Goal: Information Seeking & Learning: Compare options

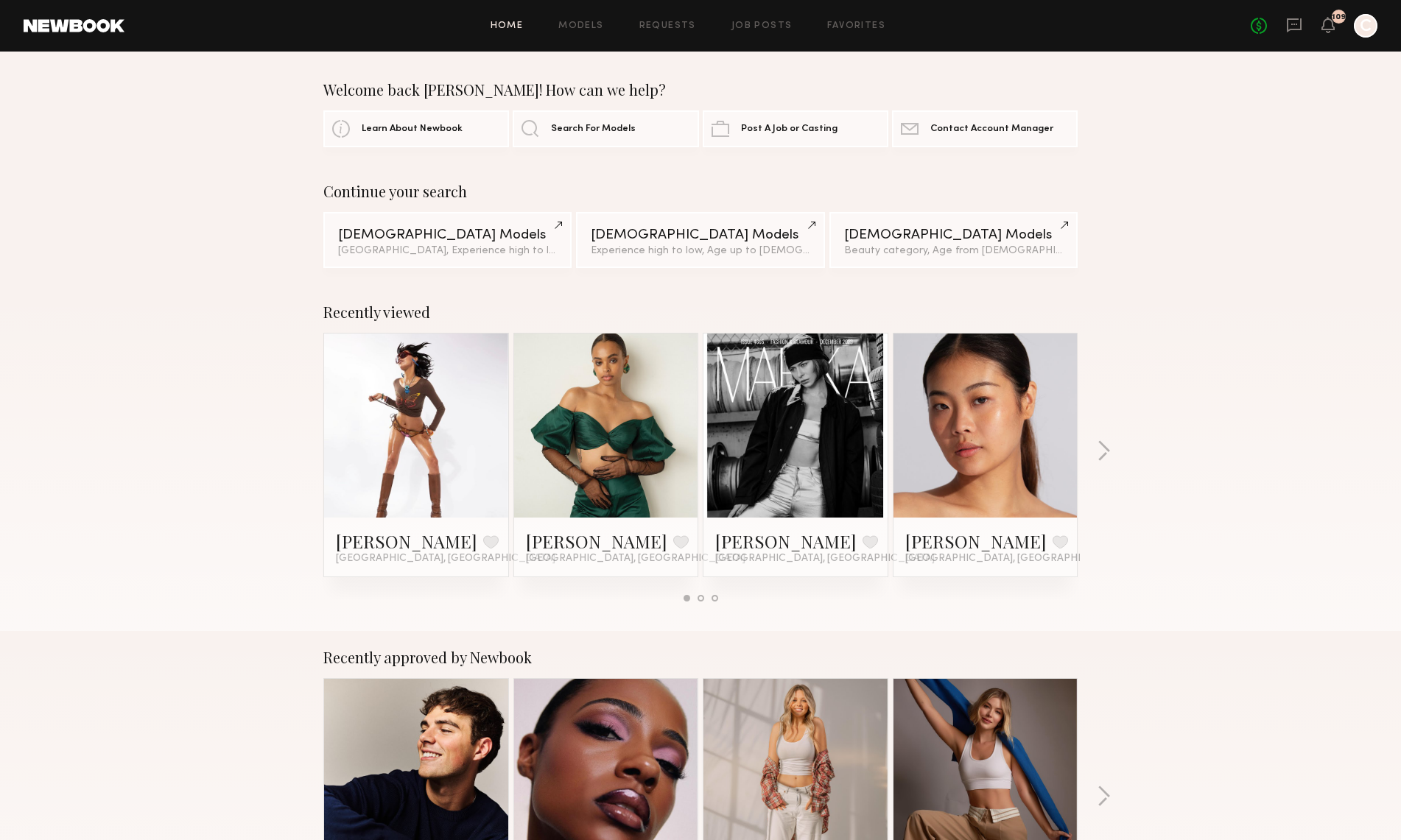
click at [587, 448] on link at bounding box center [606, 425] width 90 height 184
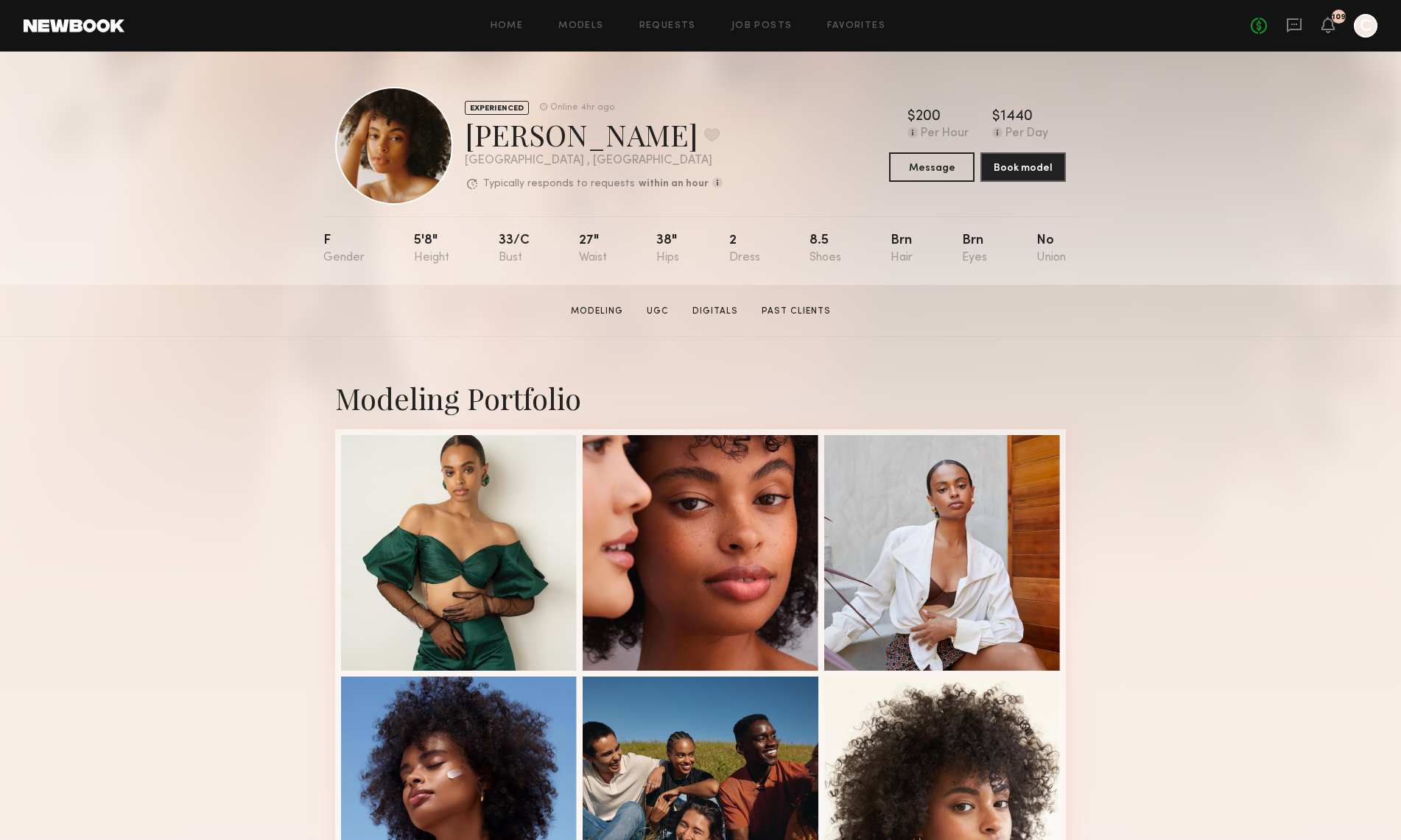
click at [48, 23] on link at bounding box center [73, 25] width 101 height 13
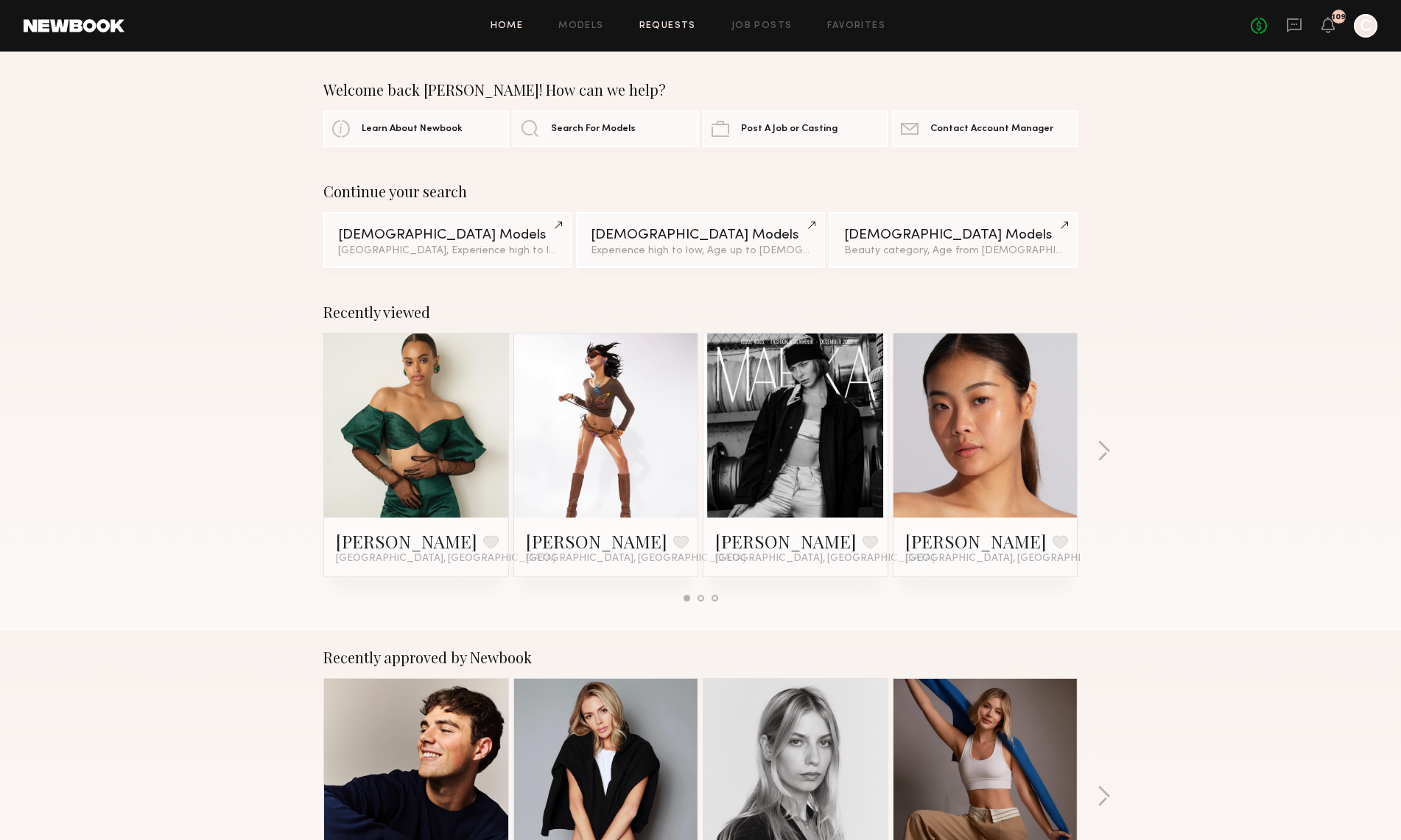
click at [682, 24] on link "Requests" at bounding box center [668, 26] width 57 height 9
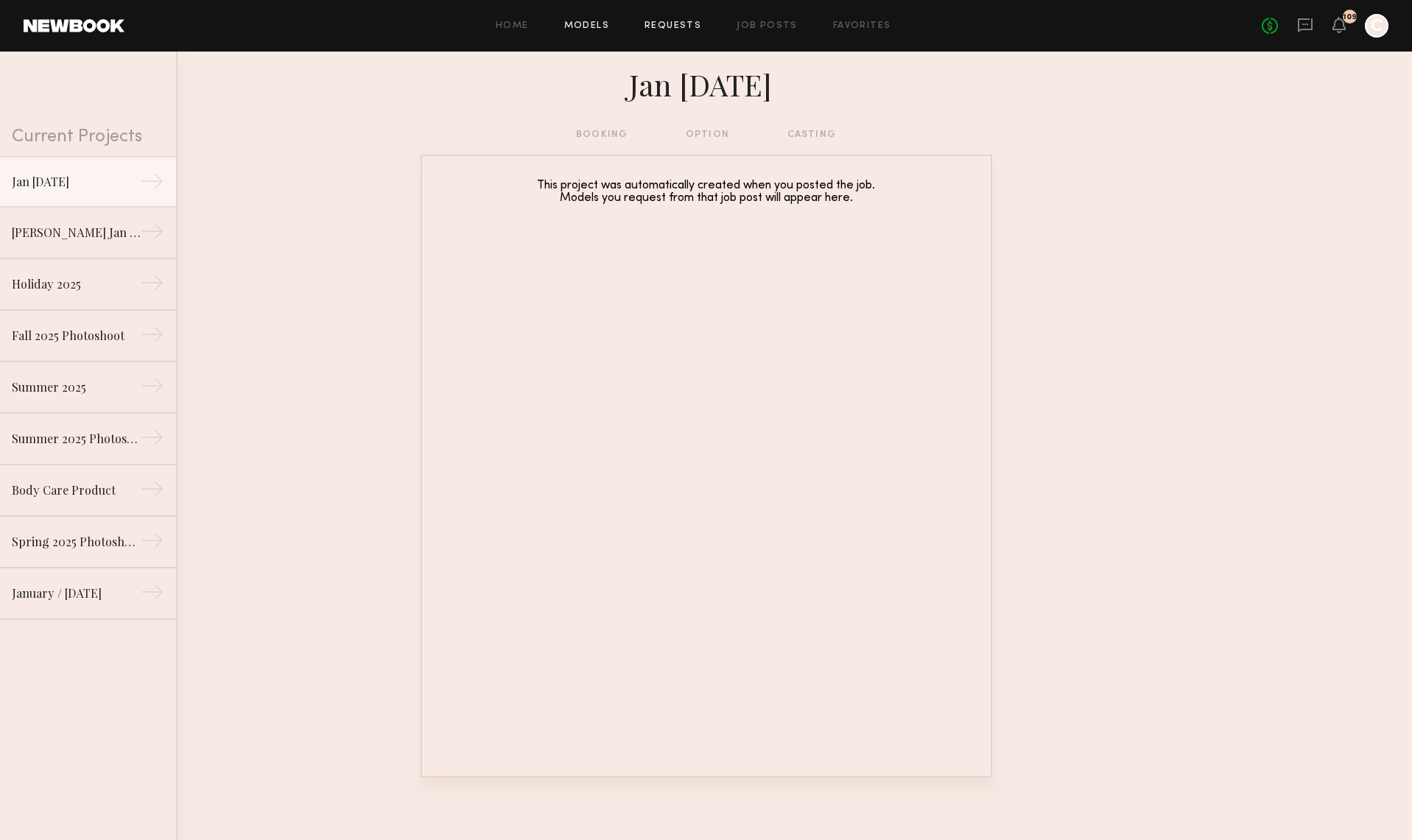
click at [593, 24] on link "Models" at bounding box center [587, 26] width 45 height 9
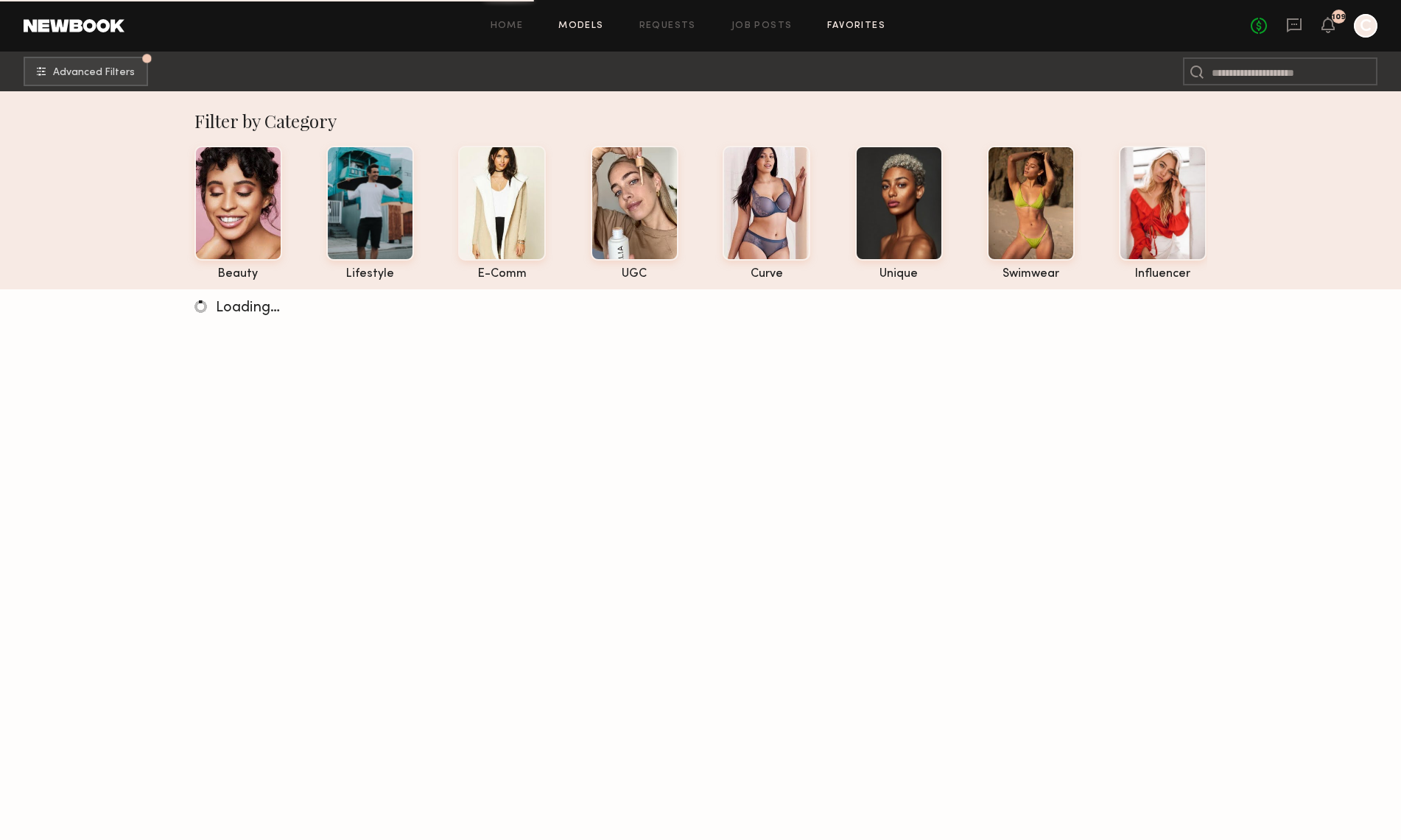
click at [861, 25] on link "Favorites" at bounding box center [856, 26] width 58 height 9
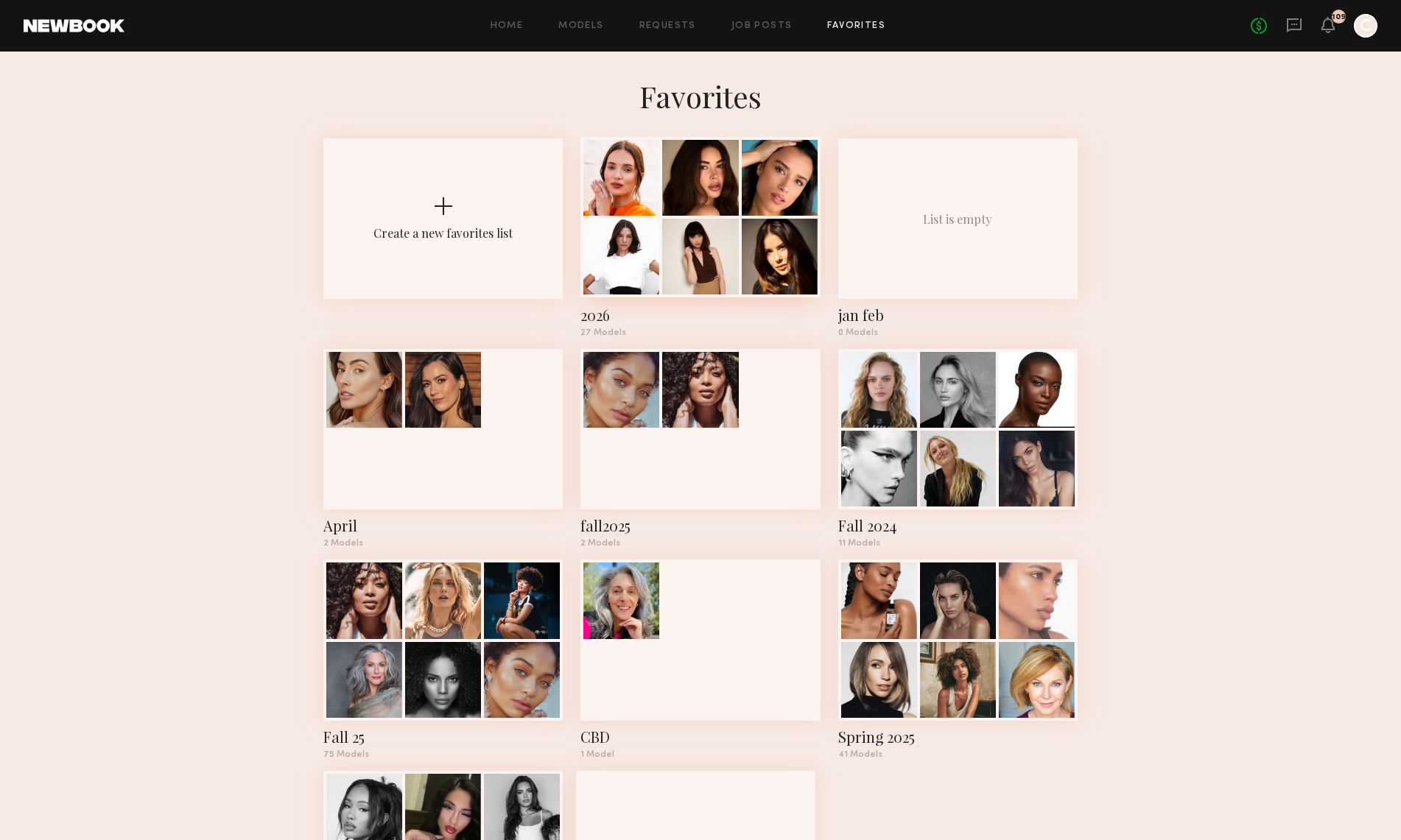
click at [675, 214] on div at bounding box center [700, 178] width 76 height 76
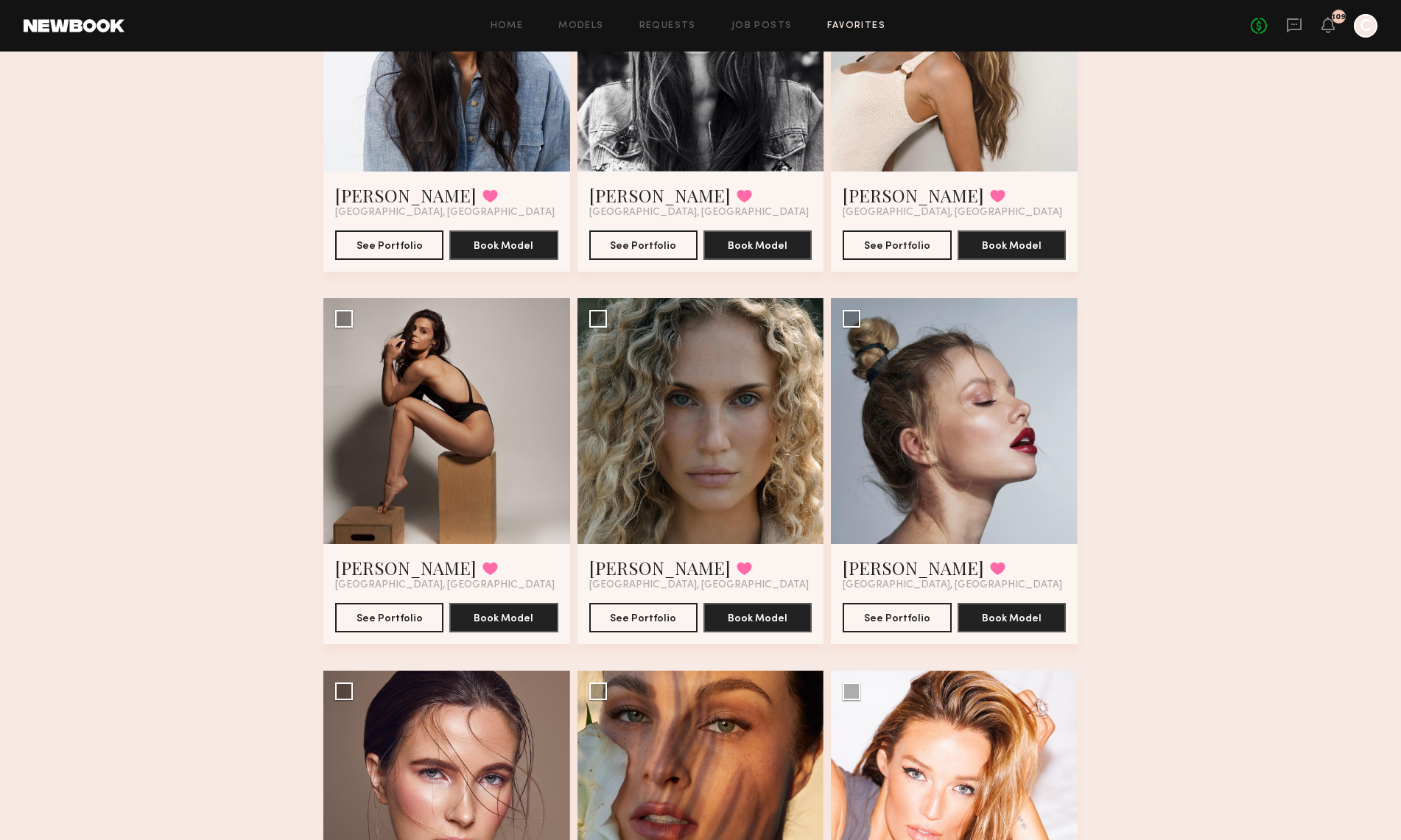
scroll to position [1368, 0]
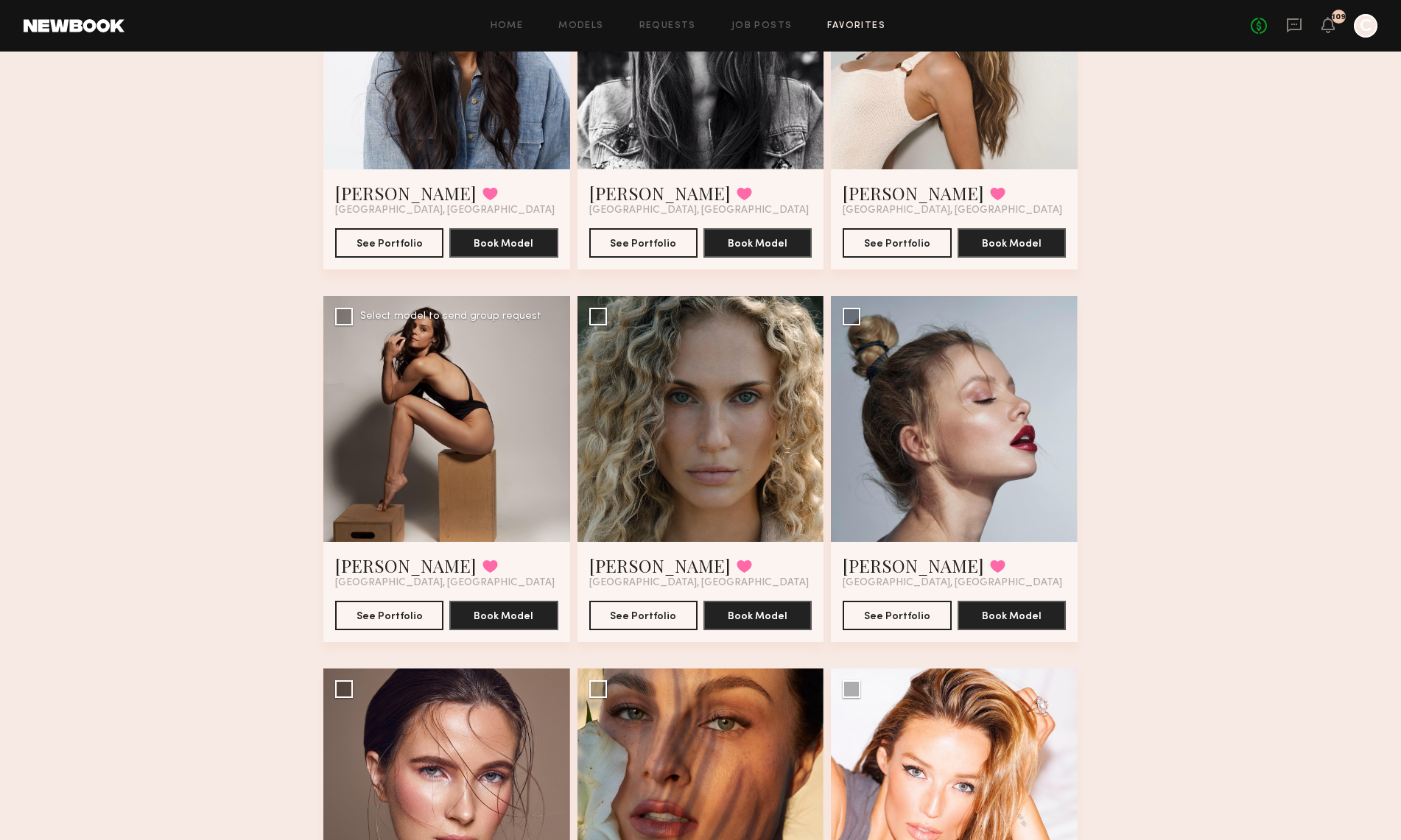
click at [456, 434] on div at bounding box center [447, 419] width 247 height 247
click at [463, 425] on div at bounding box center [447, 419] width 247 height 247
click at [412, 609] on button "See Portfolio" at bounding box center [390, 615] width 109 height 29
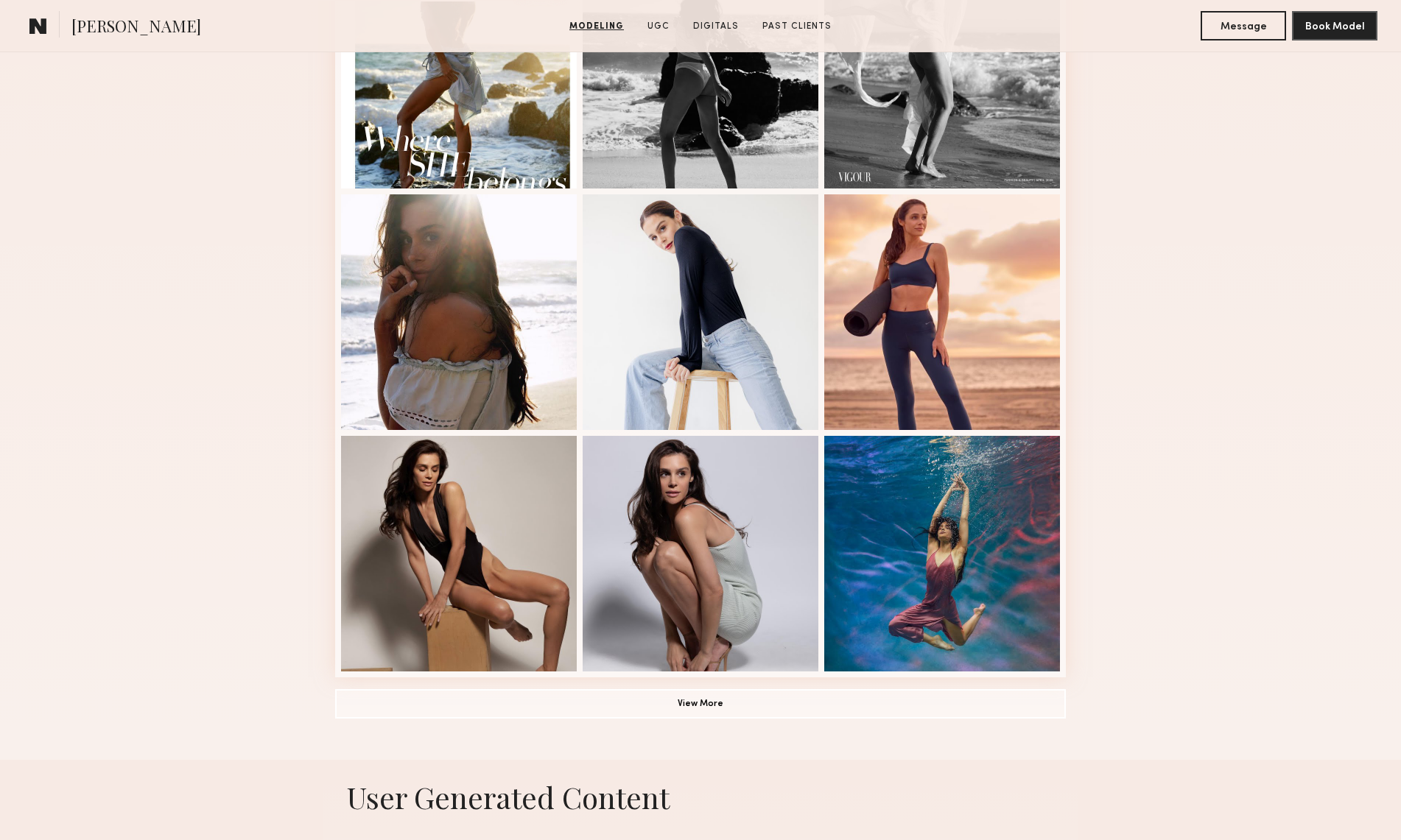
scroll to position [735, 0]
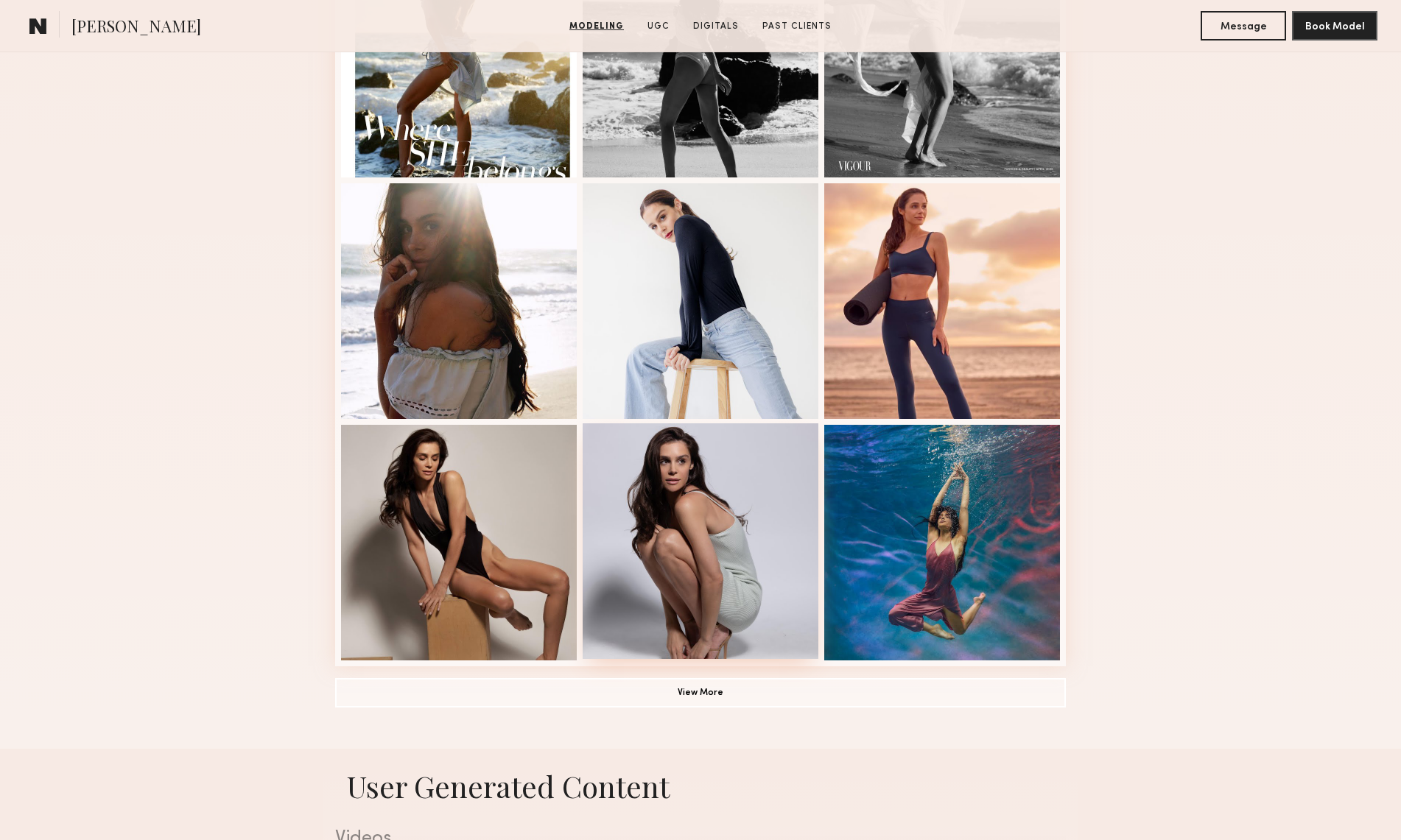
click at [709, 511] on div at bounding box center [700, 541] width 236 height 235
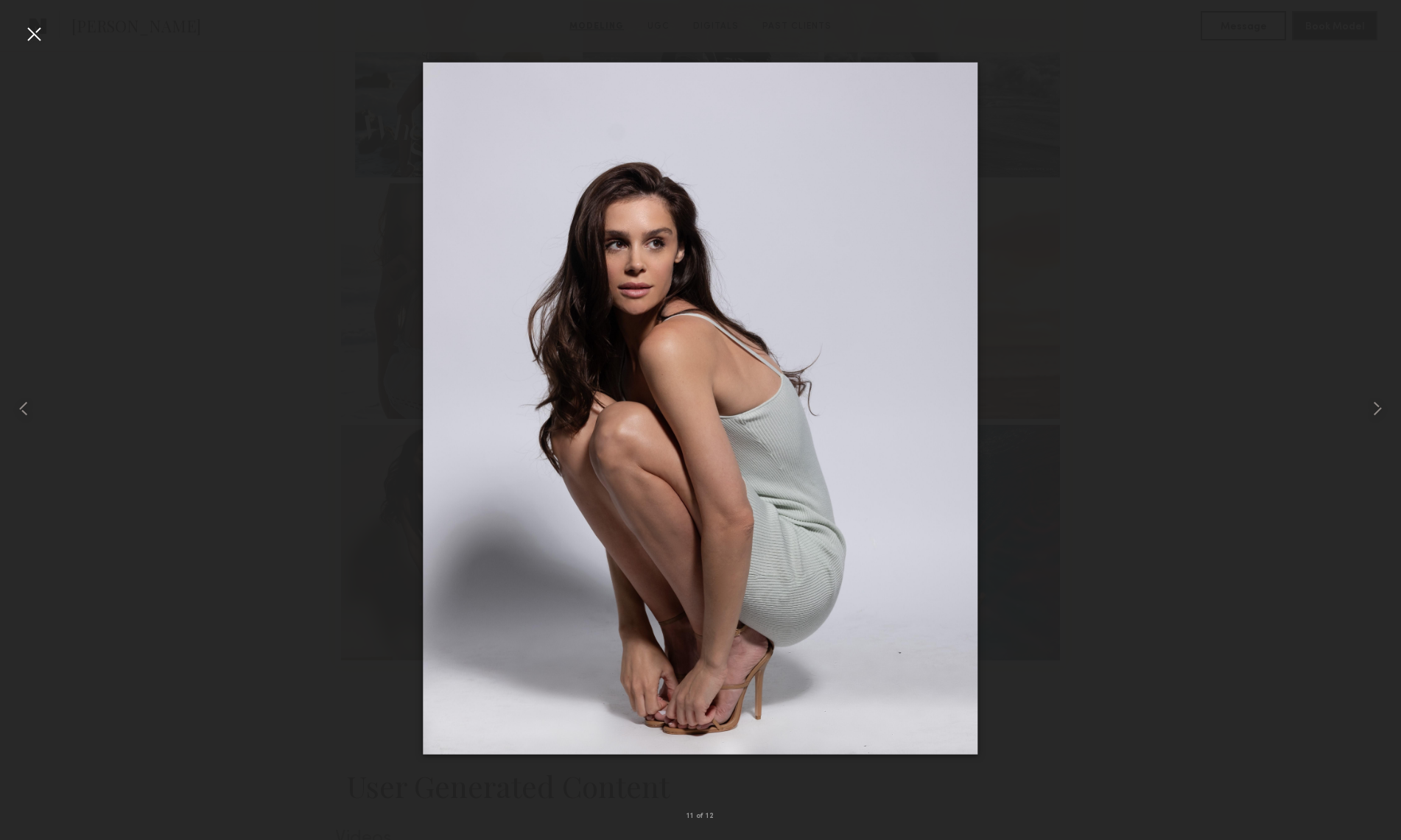
click at [33, 33] on div at bounding box center [34, 34] width 23 height 23
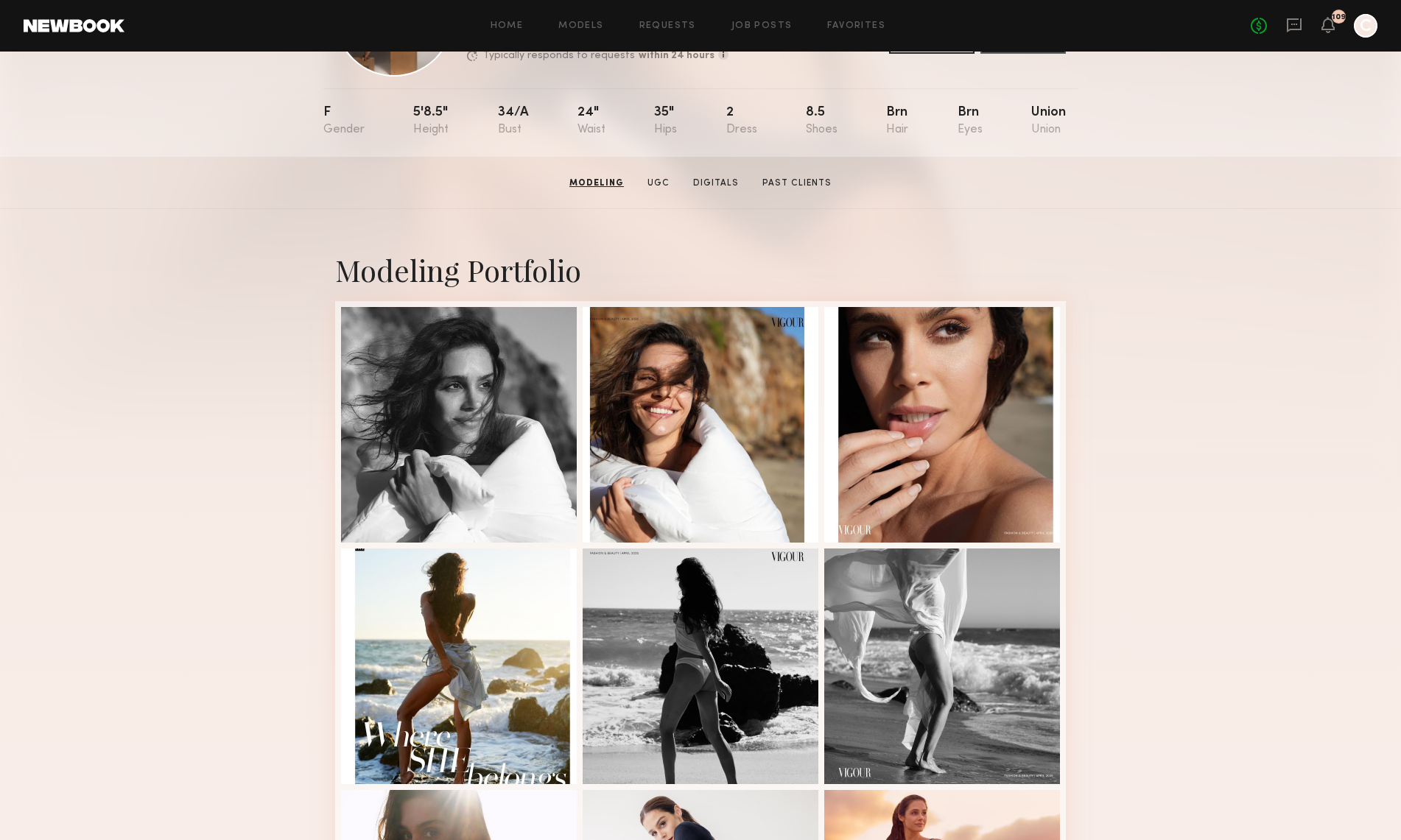
scroll to position [0, 0]
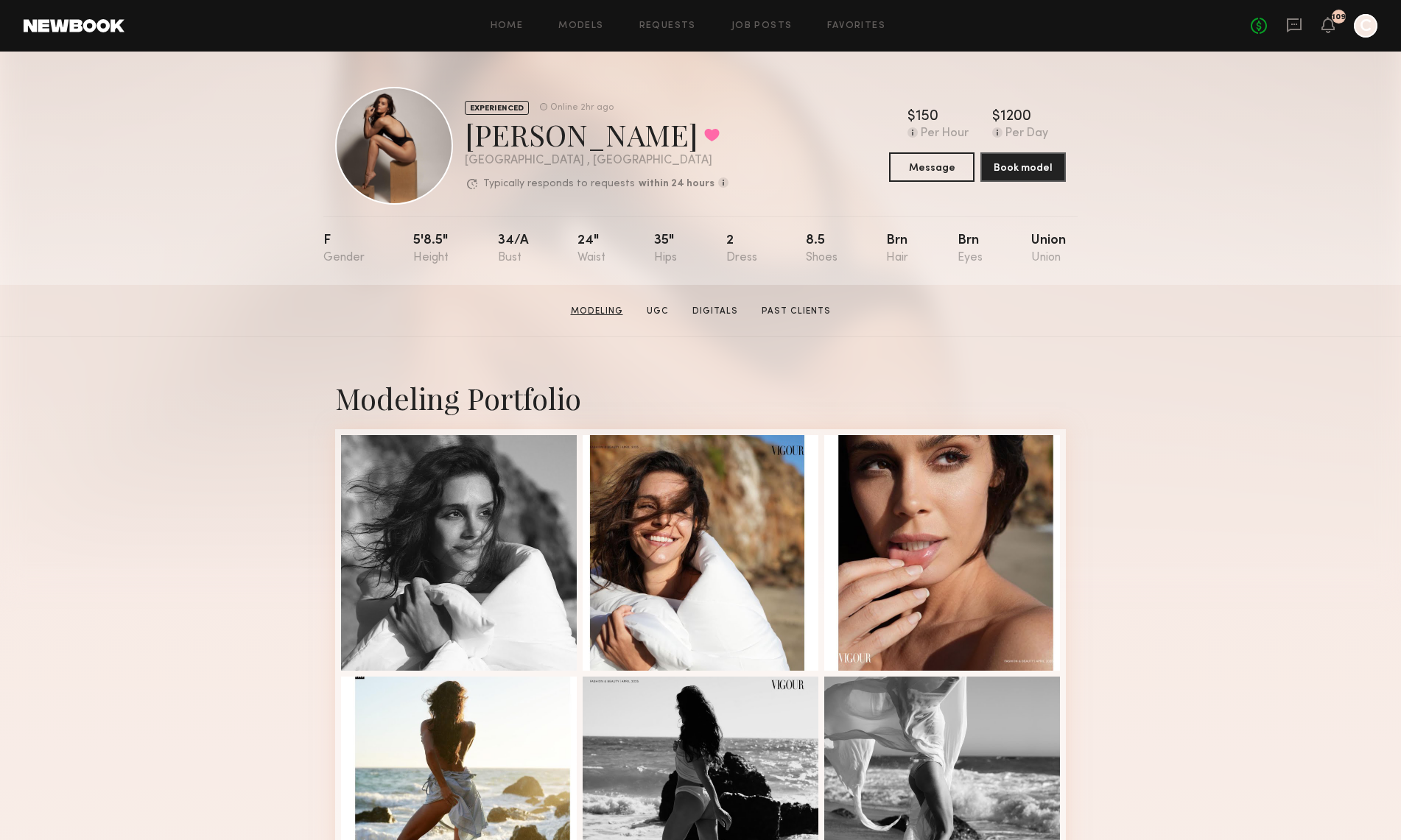
click at [599, 310] on link "Modeling" at bounding box center [597, 311] width 64 height 13
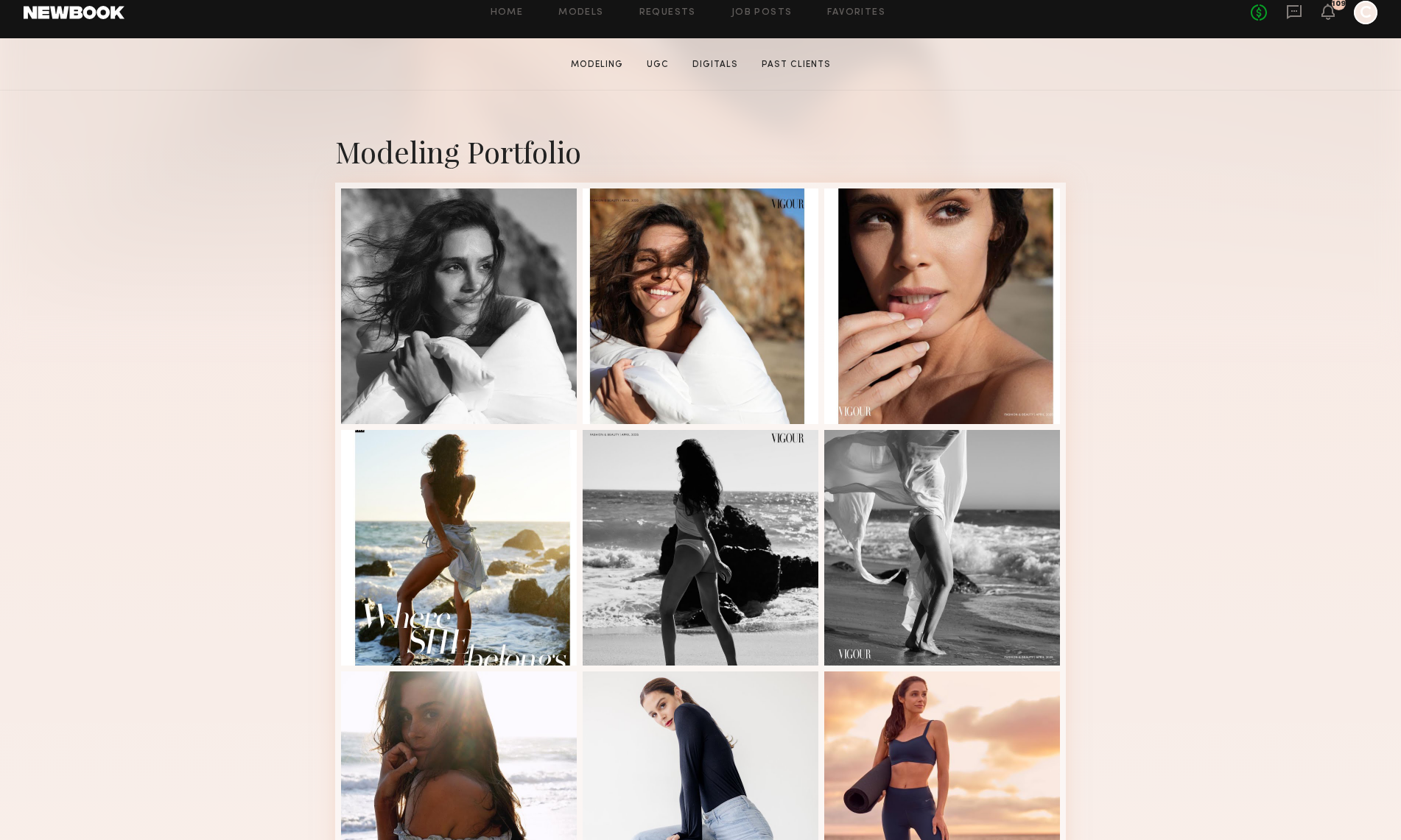
scroll to position [248, 0]
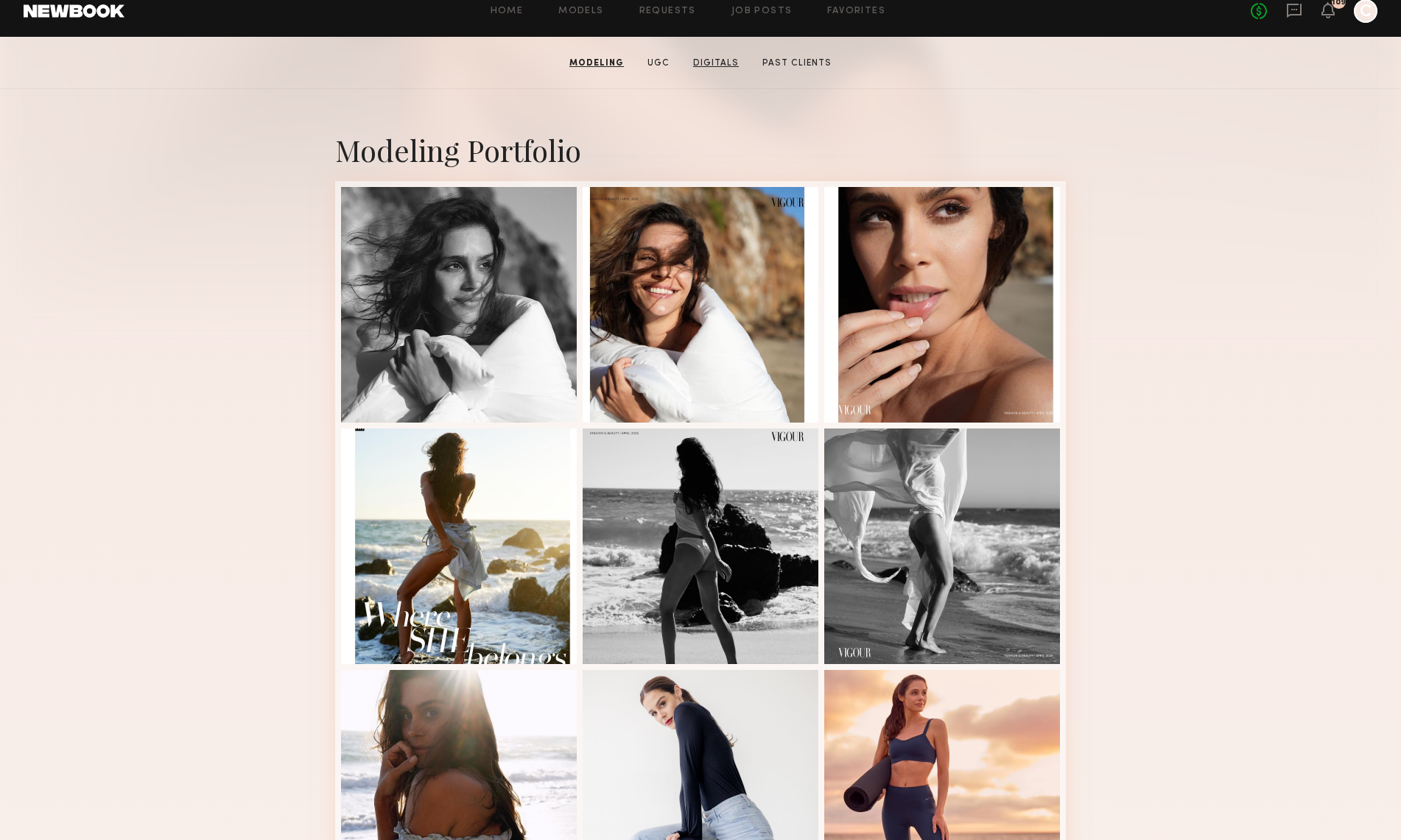
click at [708, 61] on link "Digitals" at bounding box center [716, 63] width 58 height 13
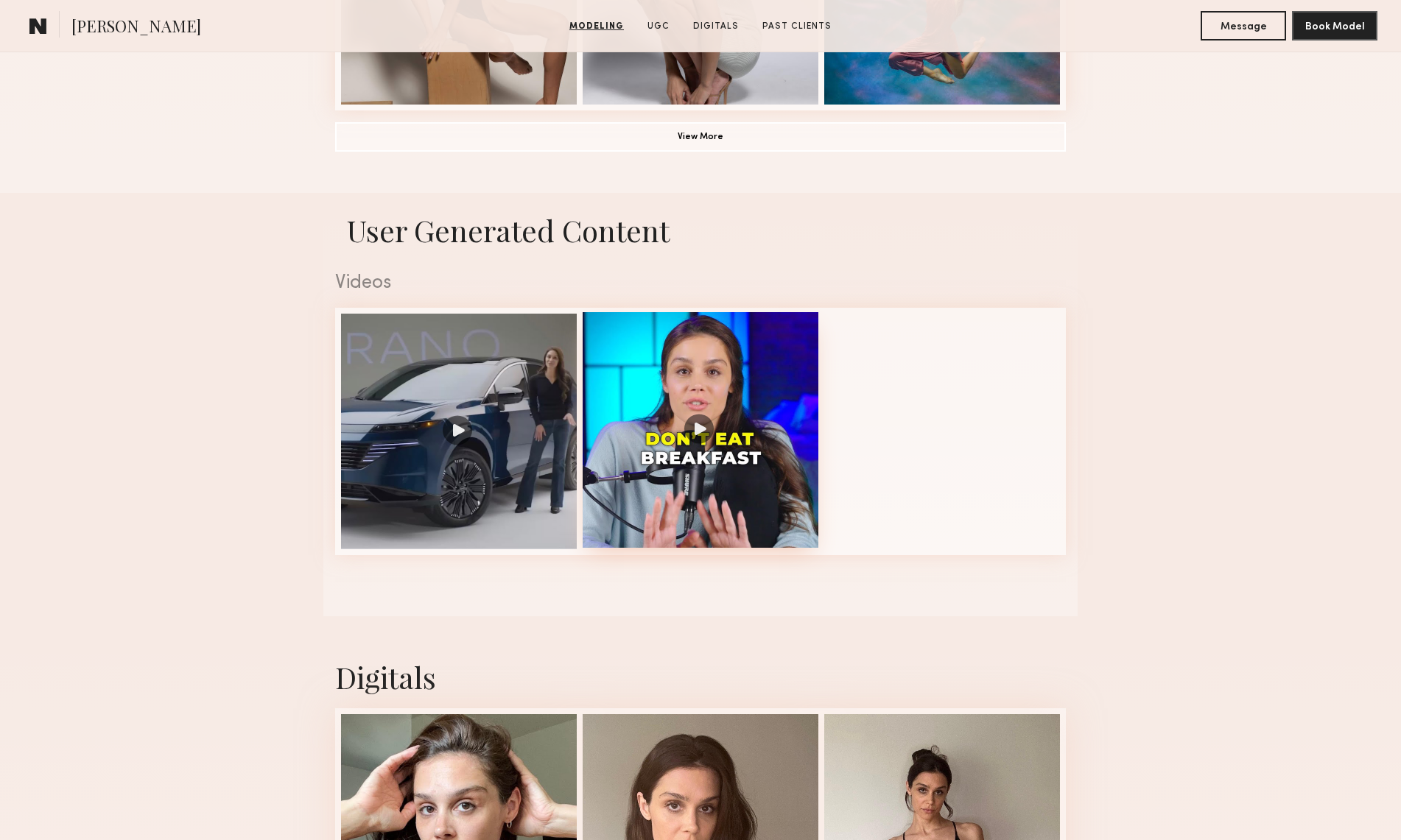
scroll to position [1819, 0]
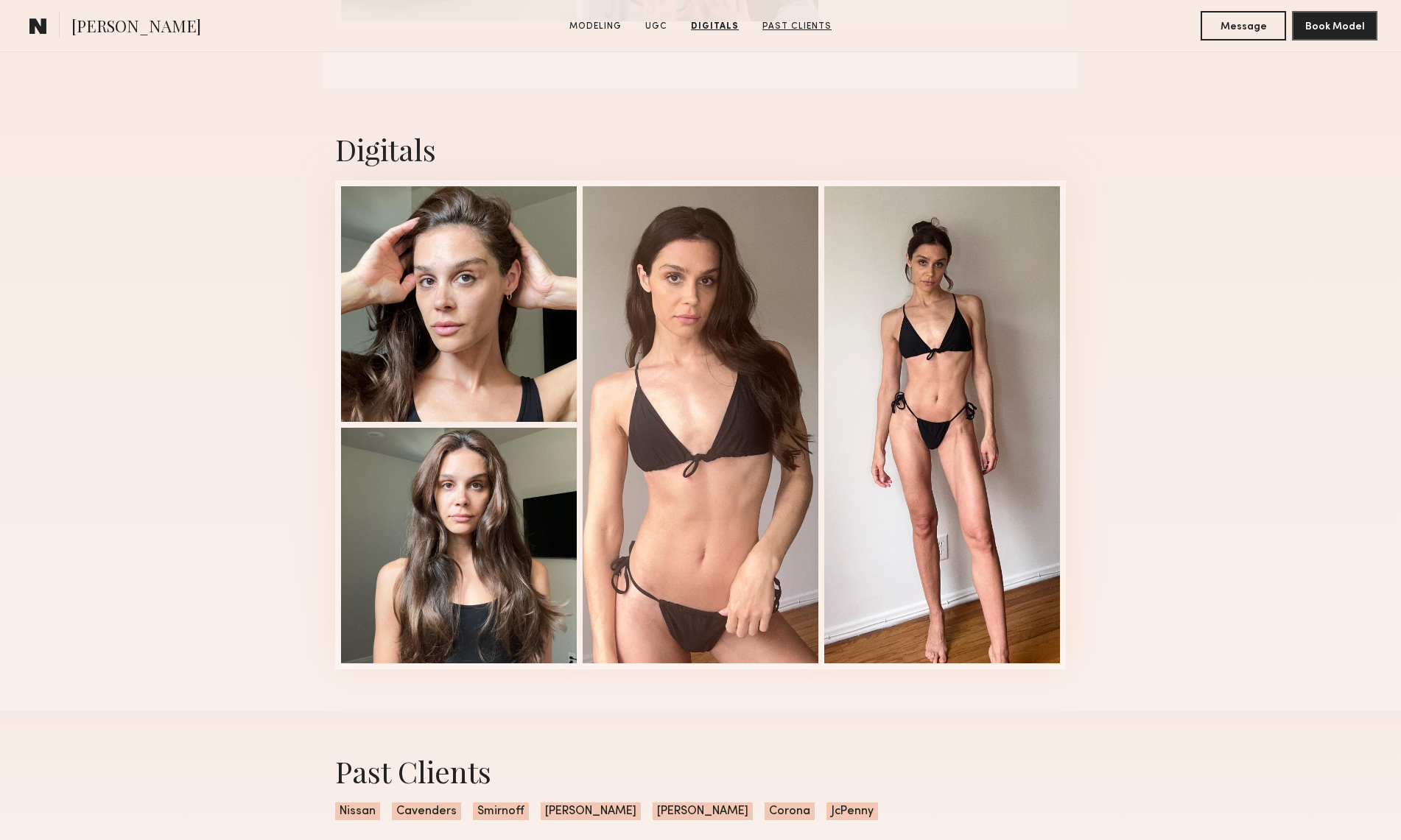
click at [783, 26] on link "Past Clients" at bounding box center [797, 26] width 81 height 13
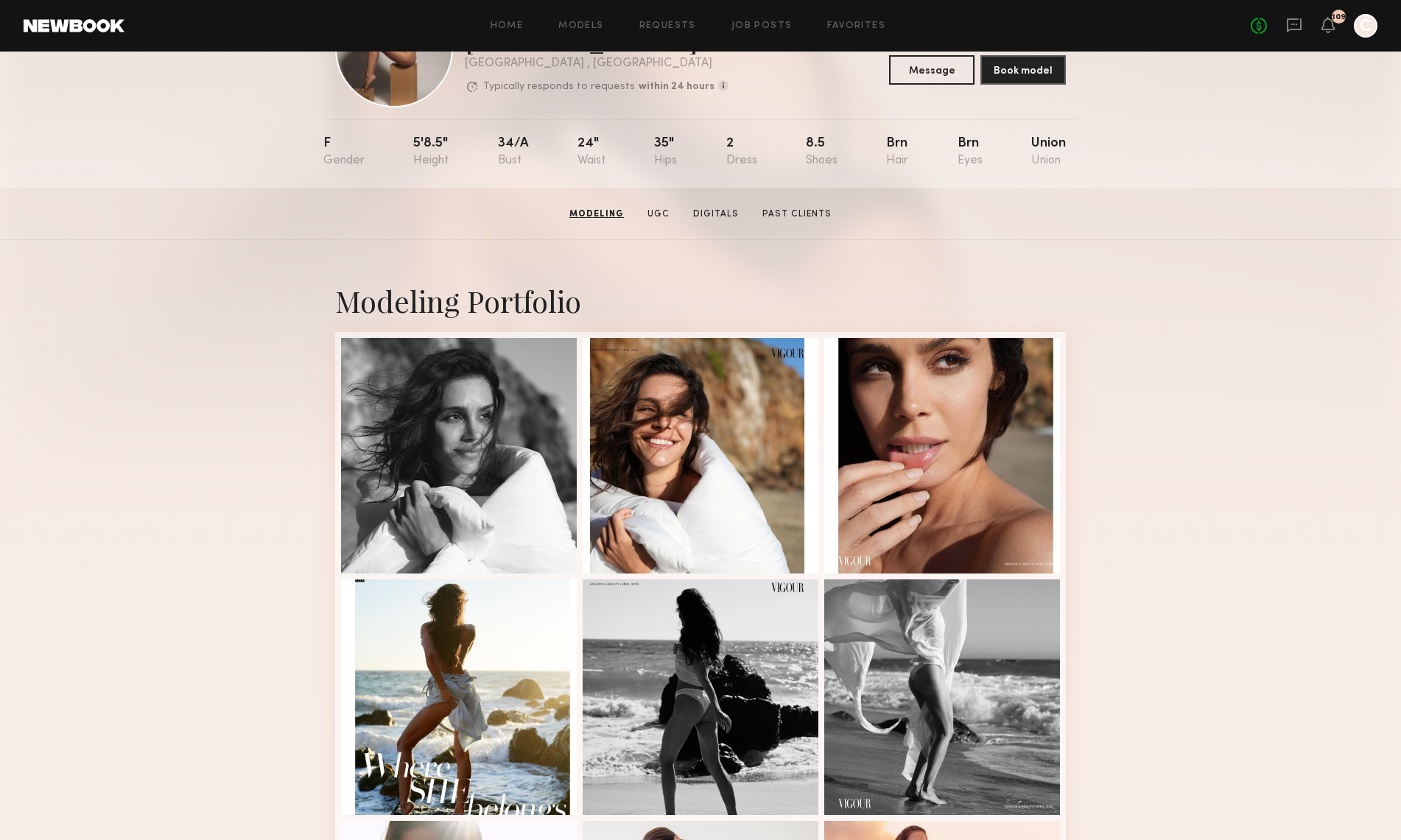
scroll to position [96, 0]
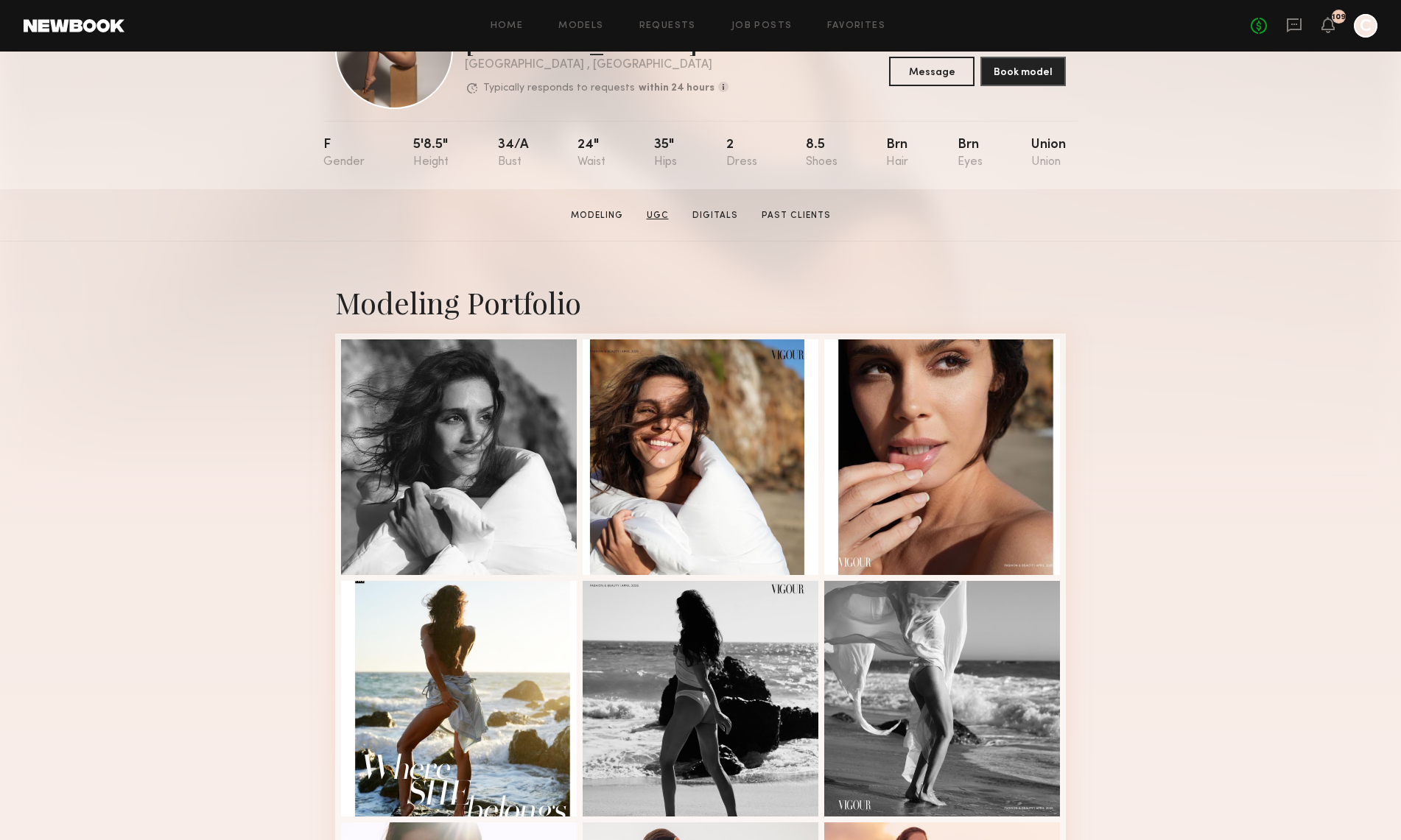
click at [657, 214] on link "UGC" at bounding box center [657, 216] width 34 height 13
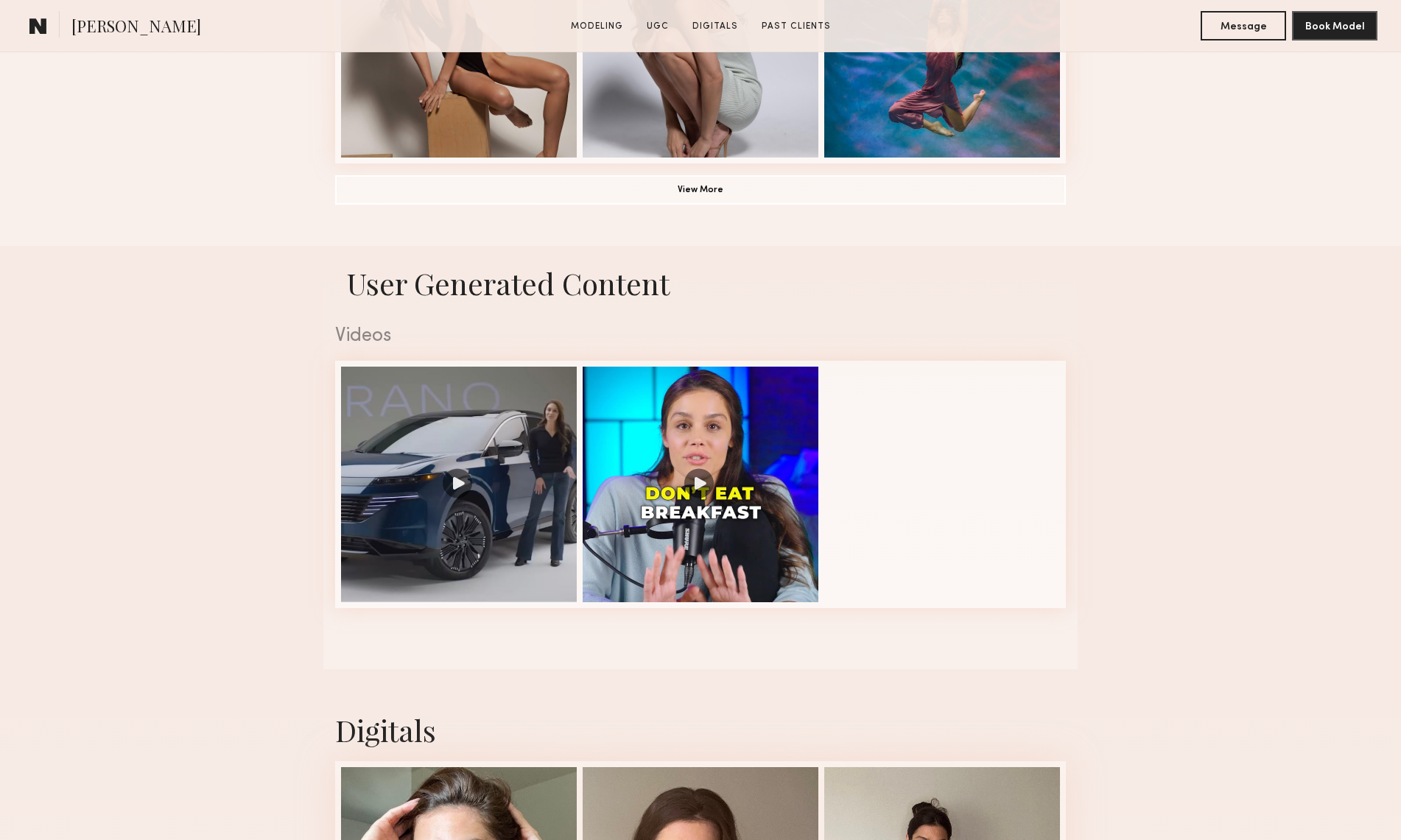
scroll to position [1394, 0]
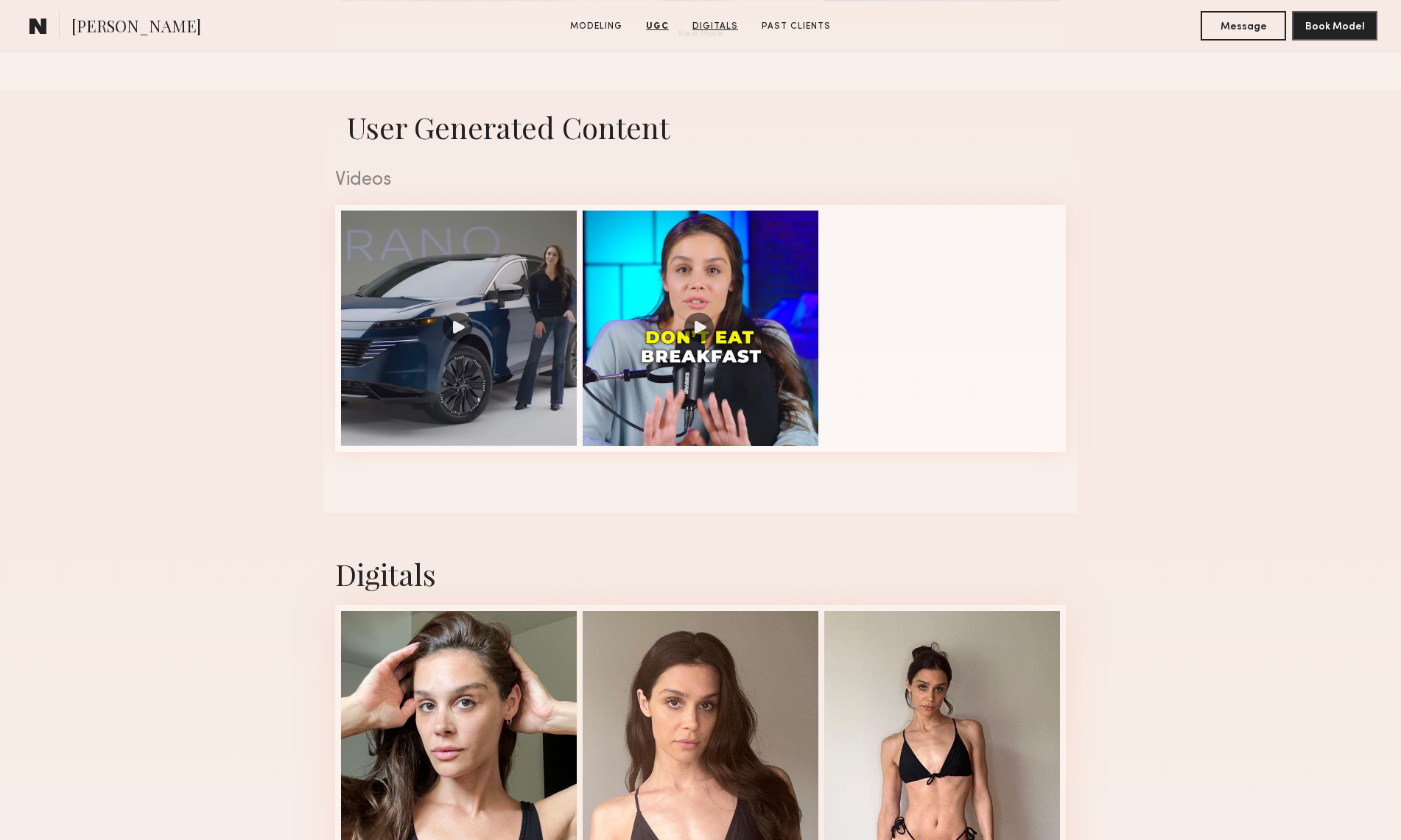
click at [705, 26] on link "Digitals" at bounding box center [715, 26] width 58 height 13
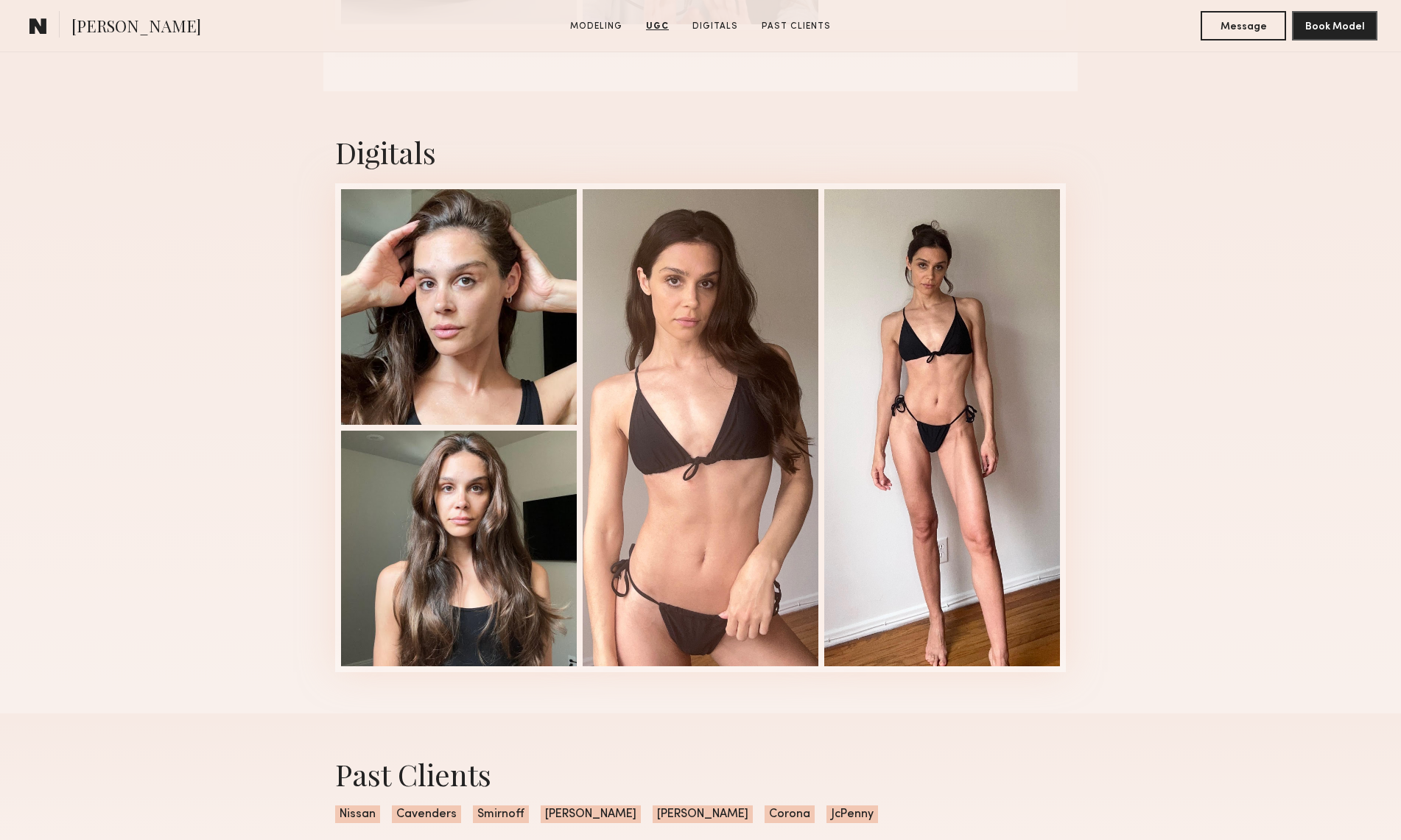
scroll to position [1818, 0]
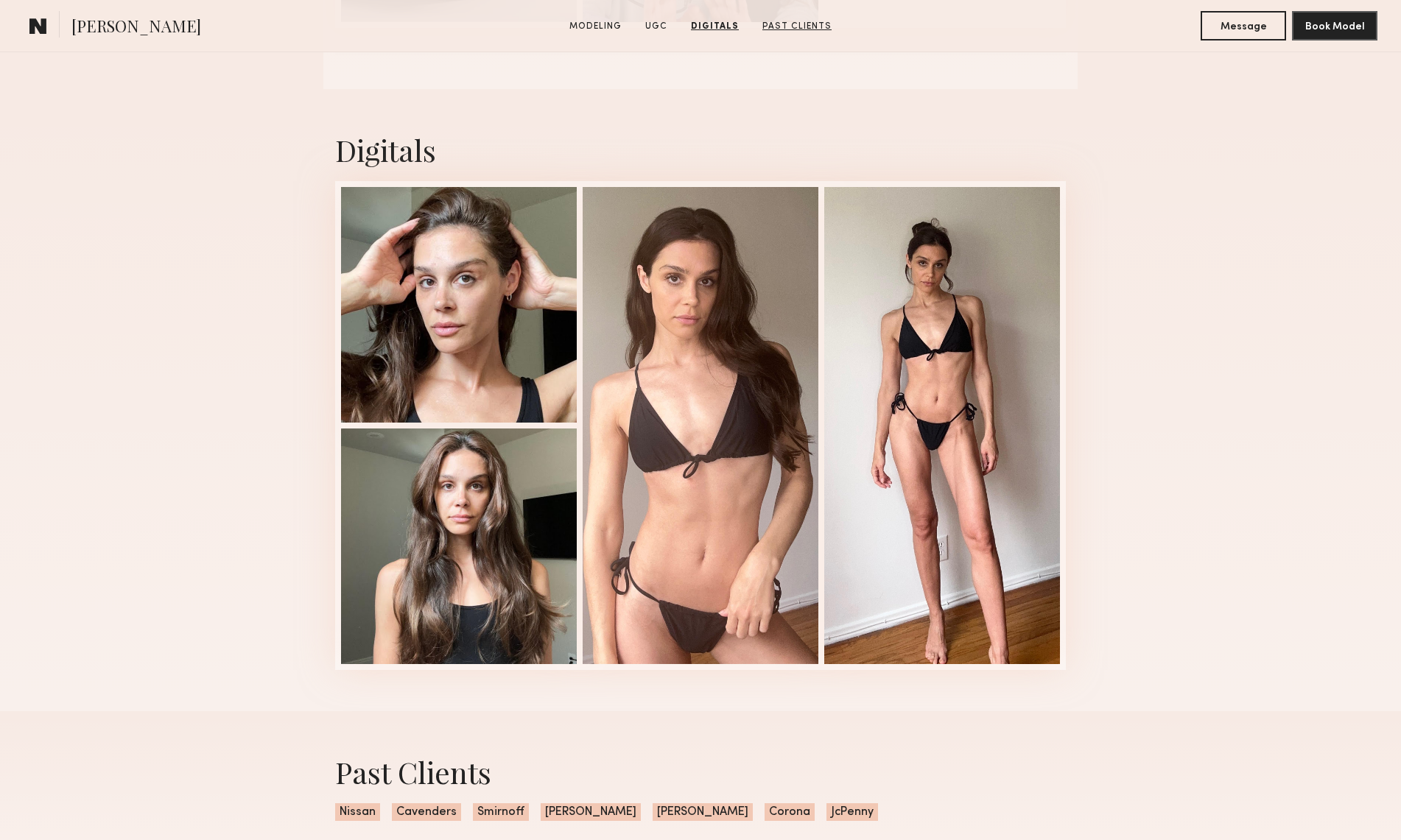
click at [779, 22] on link "Past Clients" at bounding box center [797, 26] width 81 height 13
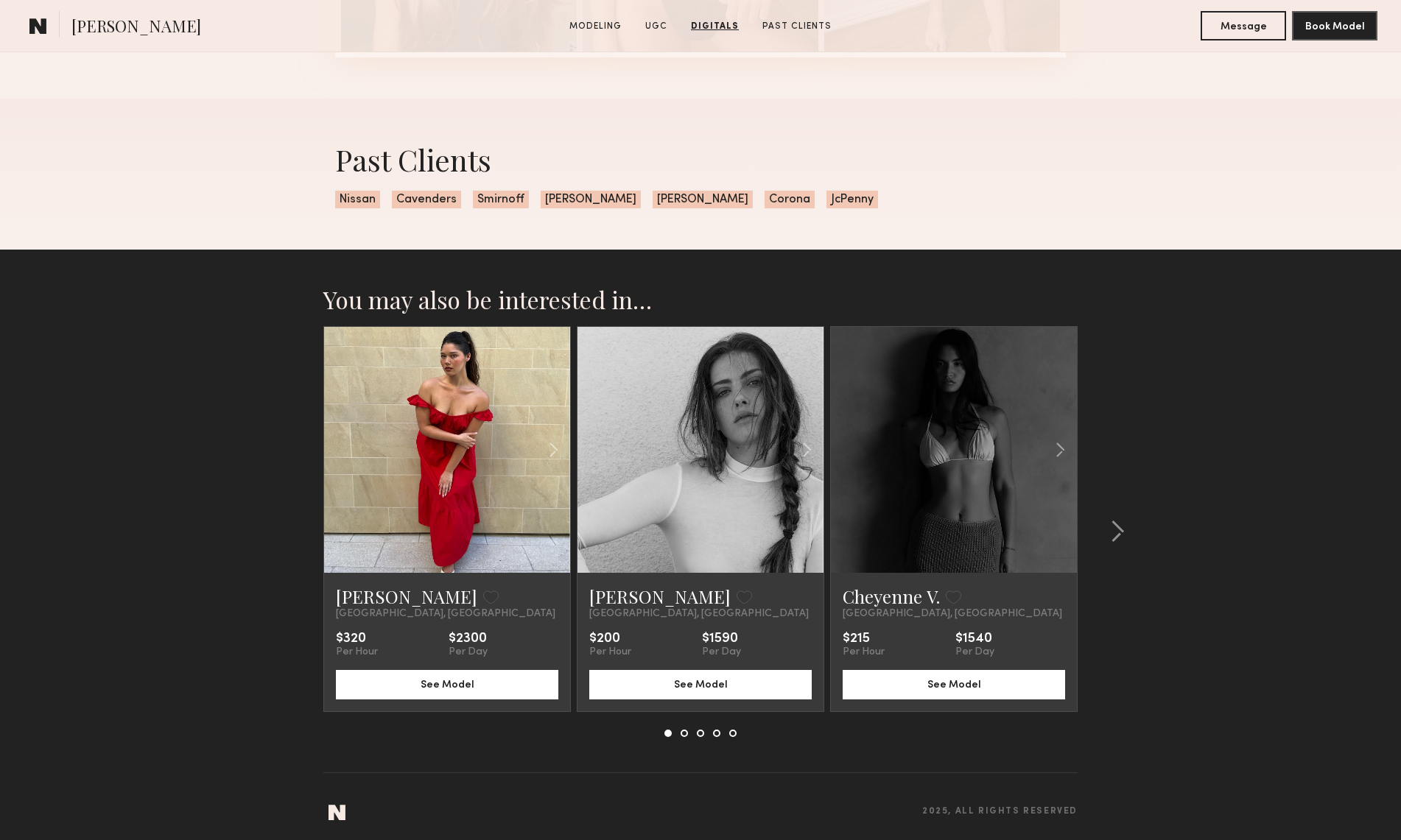
scroll to position [2436, 0]
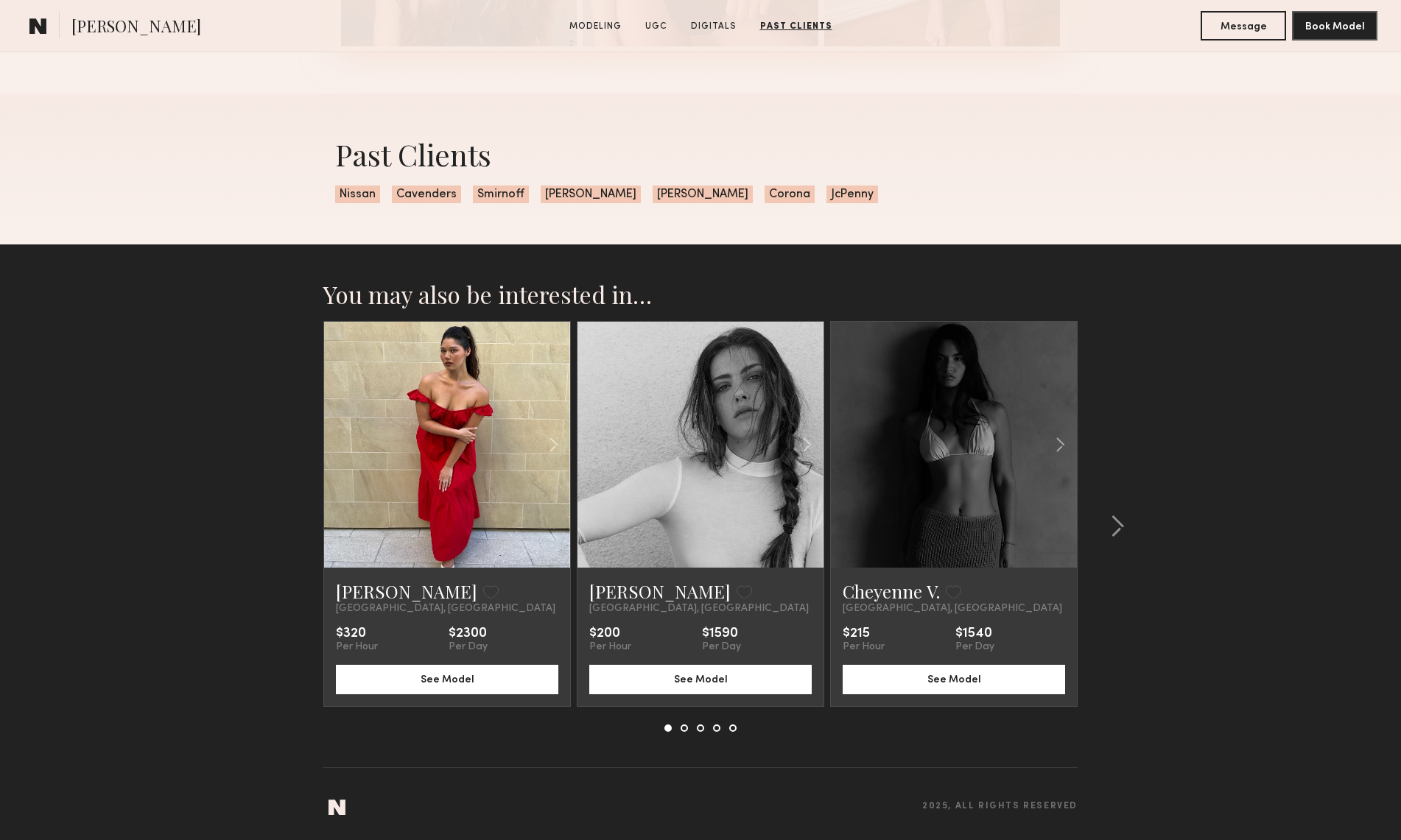
click at [826, 194] on span "JcPenny" at bounding box center [852, 194] width 52 height 17
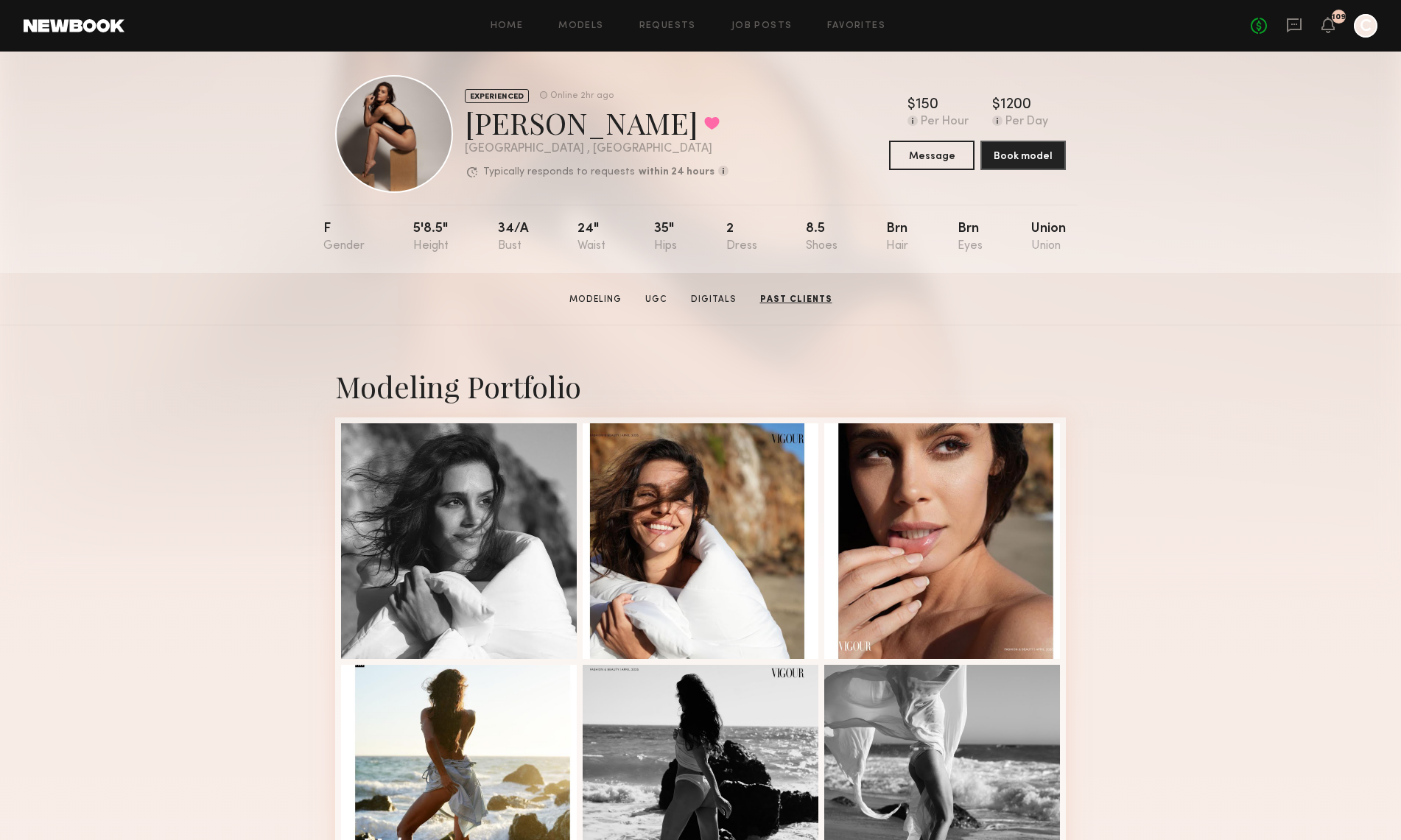
scroll to position [0, 0]
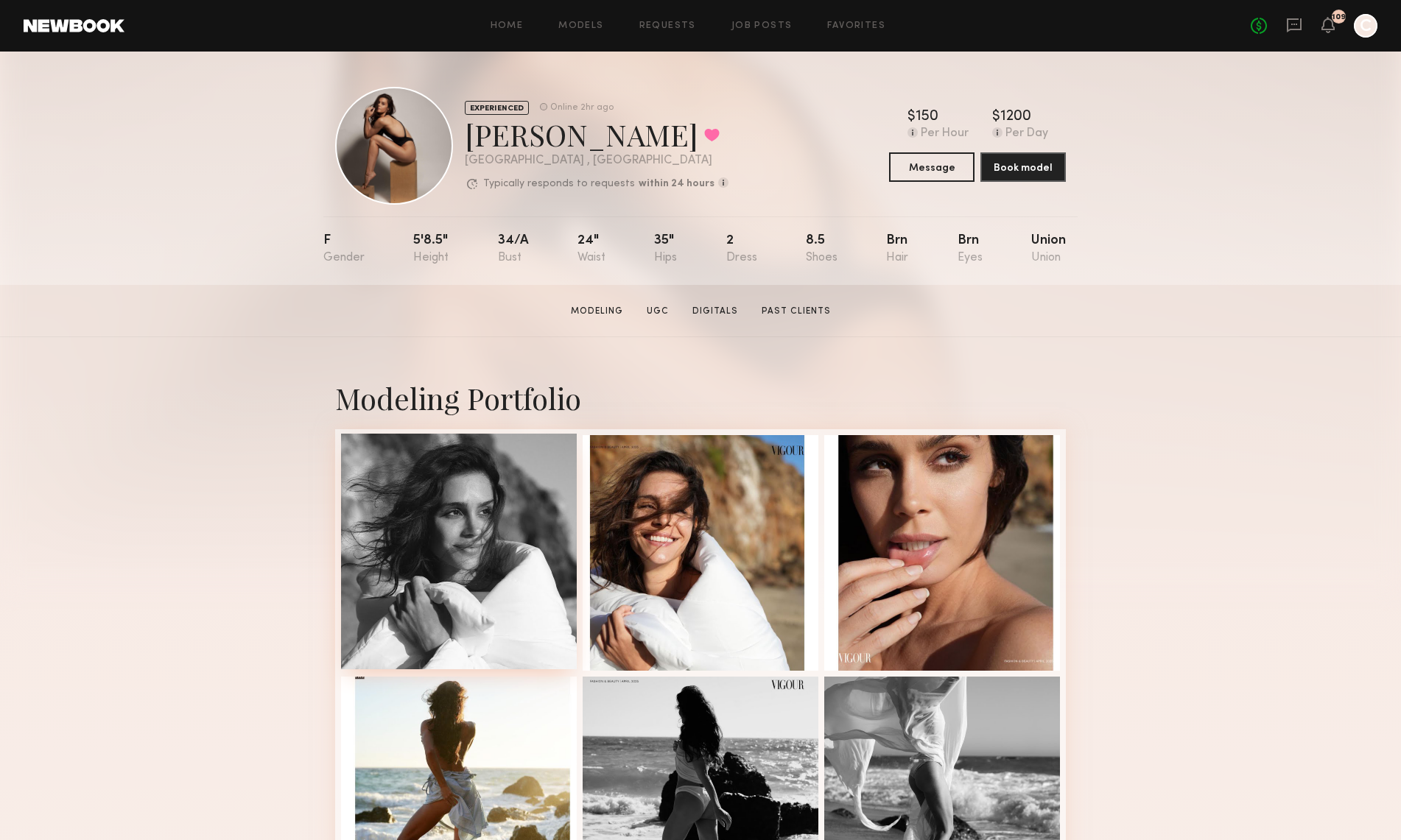
click at [482, 536] on div at bounding box center [458, 551] width 236 height 235
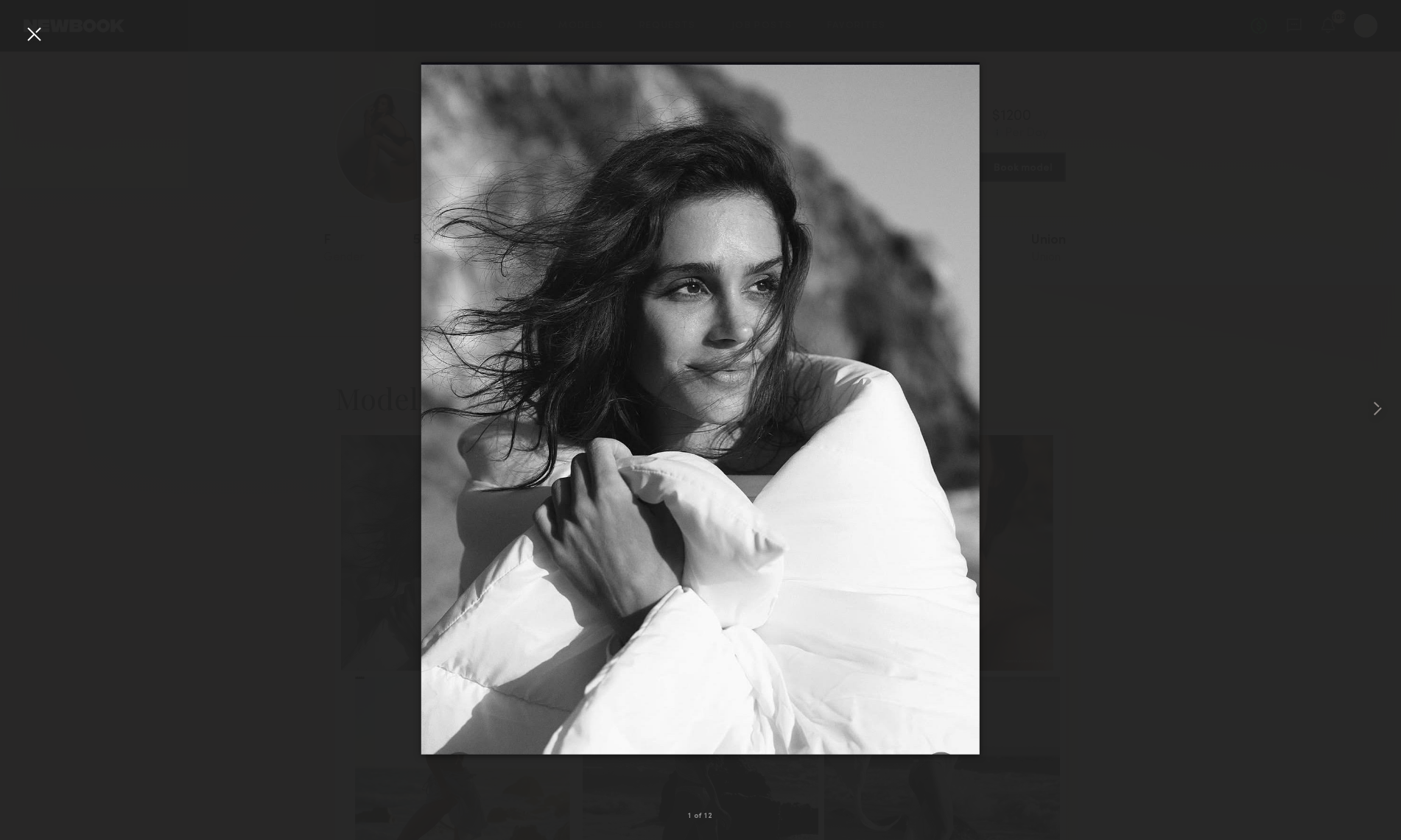
click at [38, 35] on div at bounding box center [34, 34] width 23 height 23
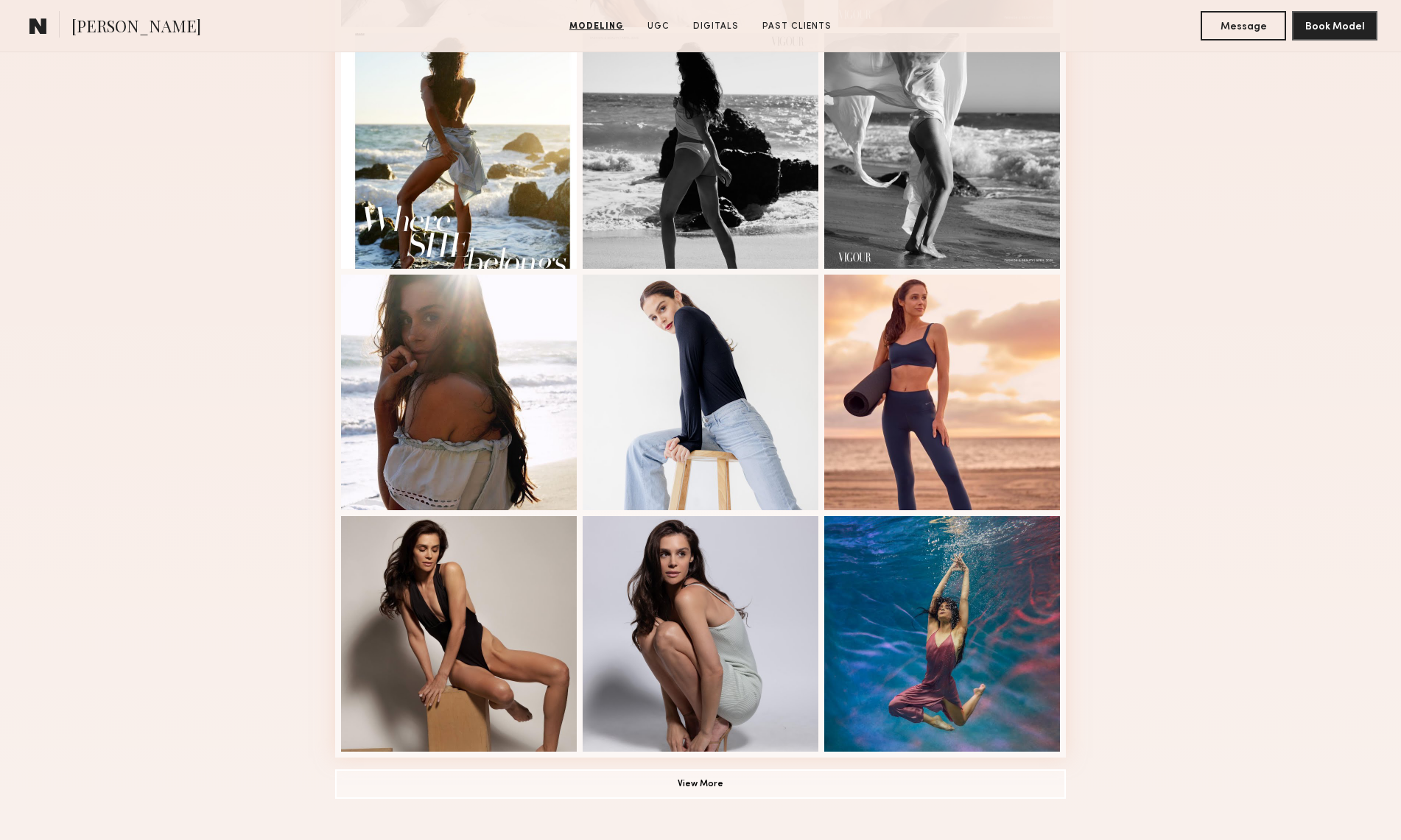
scroll to position [648, 0]
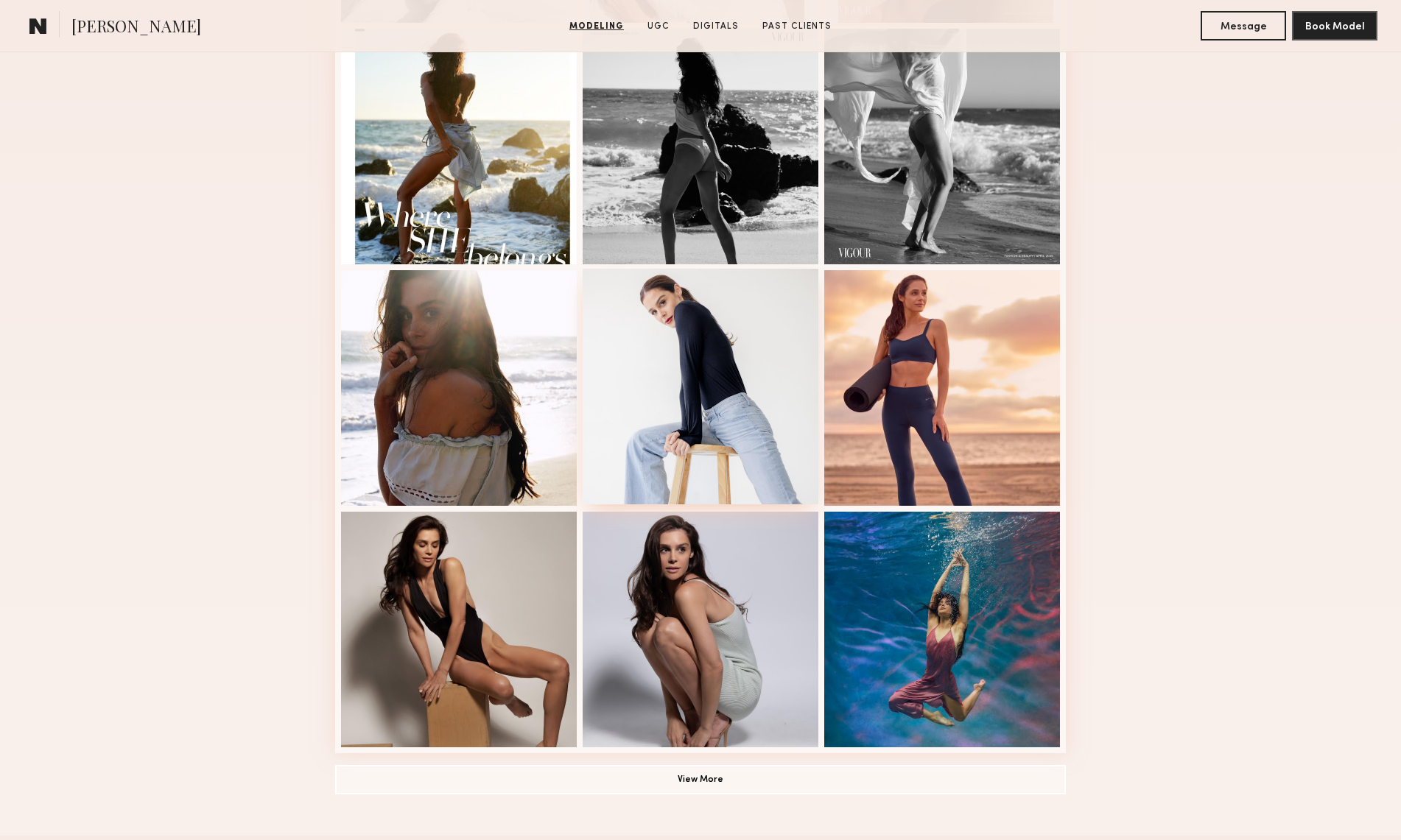
click at [685, 322] on div at bounding box center [700, 386] width 236 height 235
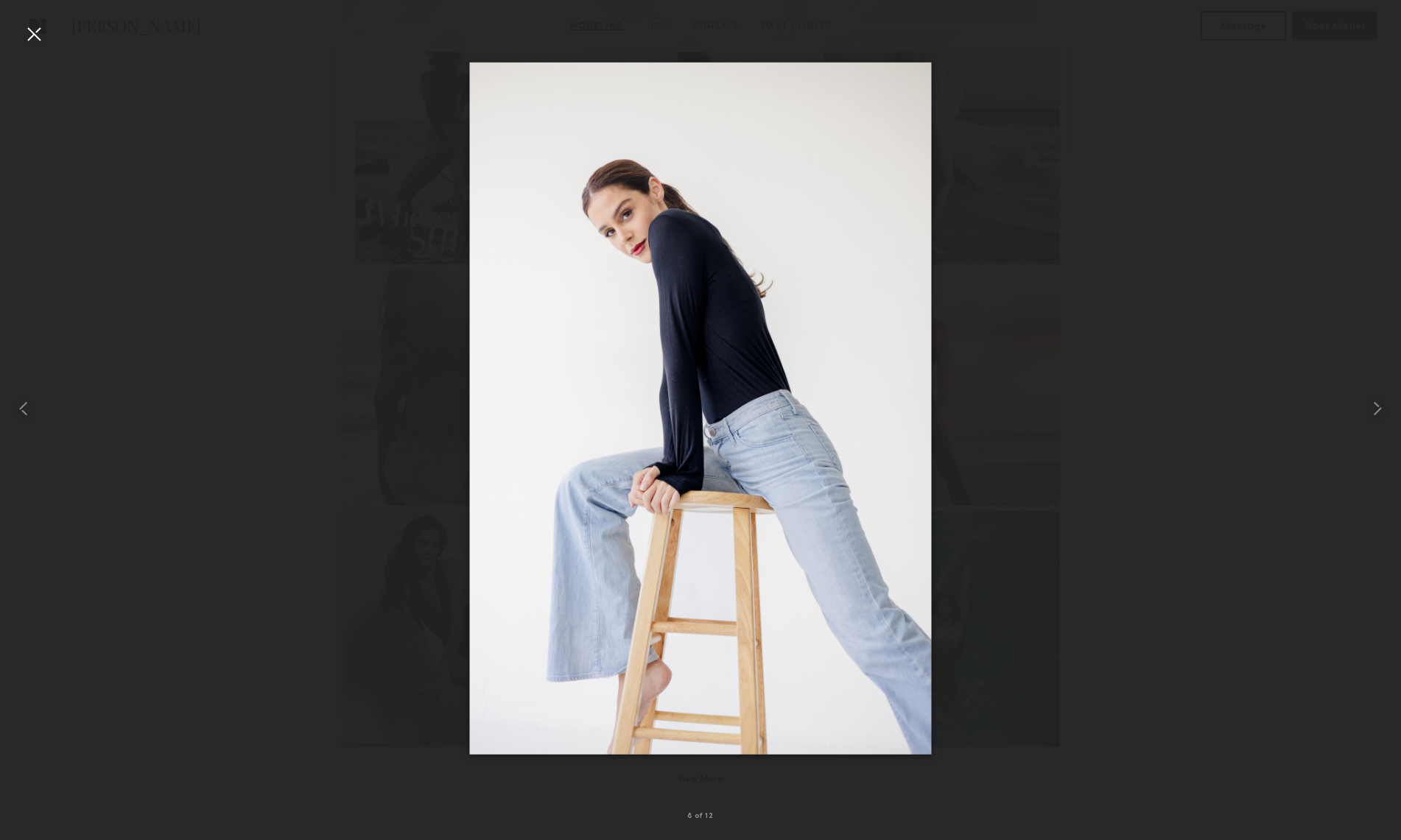
click at [1134, 325] on div at bounding box center [700, 408] width 1401 height 769
click at [28, 37] on div at bounding box center [34, 34] width 23 height 23
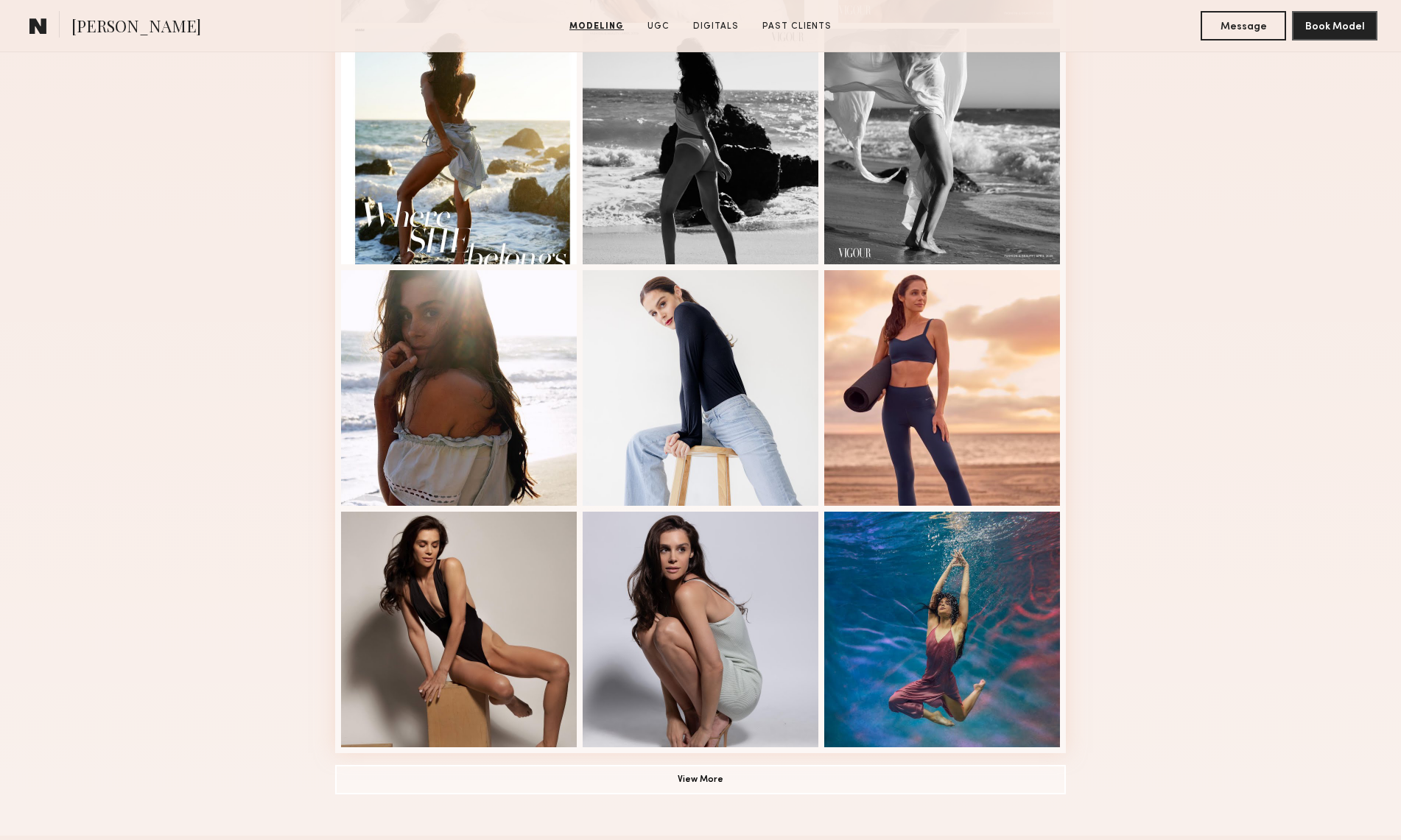
click at [1230, 245] on div "Modeling Portfolio View More" at bounding box center [700, 262] width 1401 height 1146
click at [935, 320] on div at bounding box center [941, 386] width 236 height 235
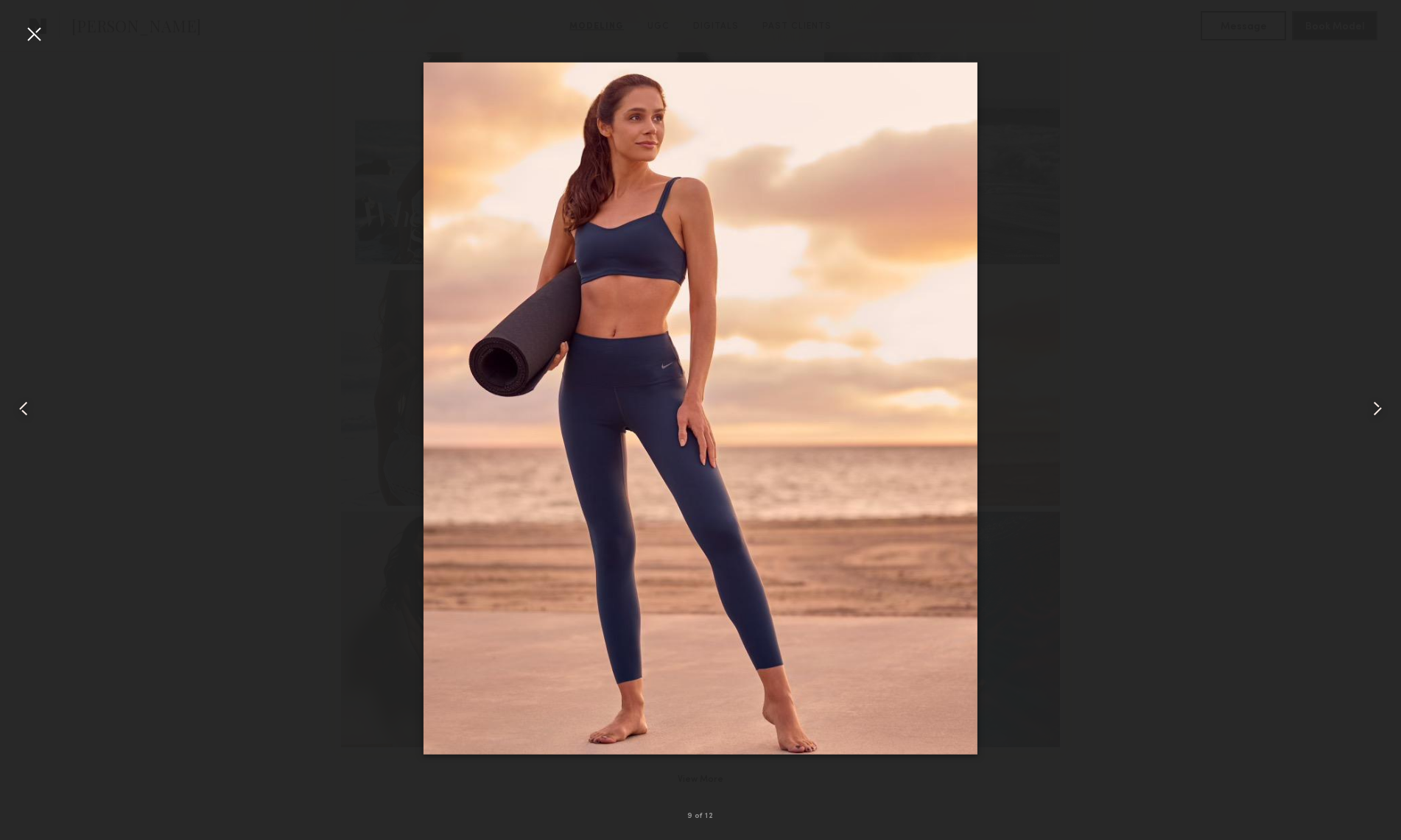
click at [1194, 280] on div at bounding box center [700, 408] width 1401 height 769
click at [32, 33] on div at bounding box center [34, 34] width 23 height 23
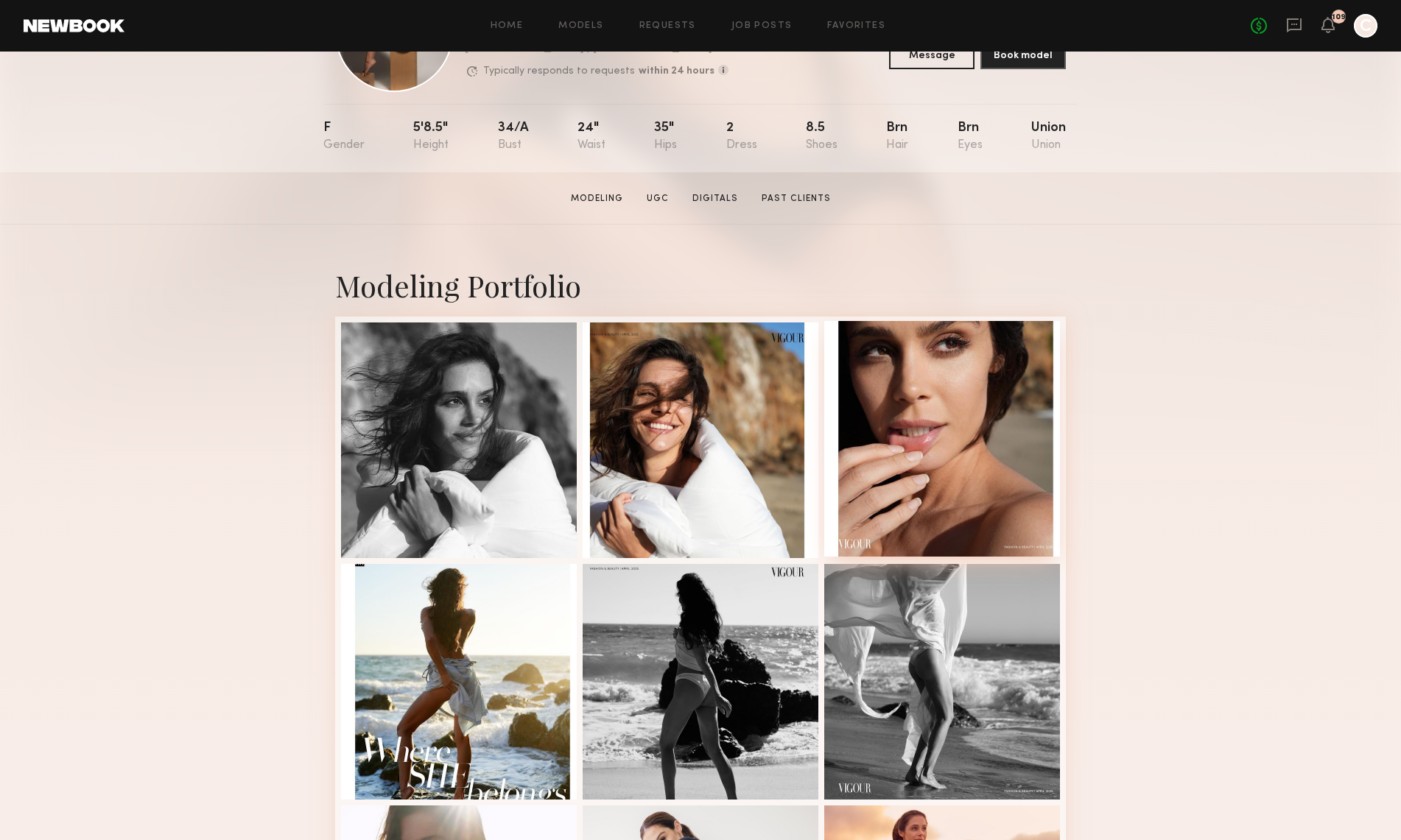
scroll to position [116, 0]
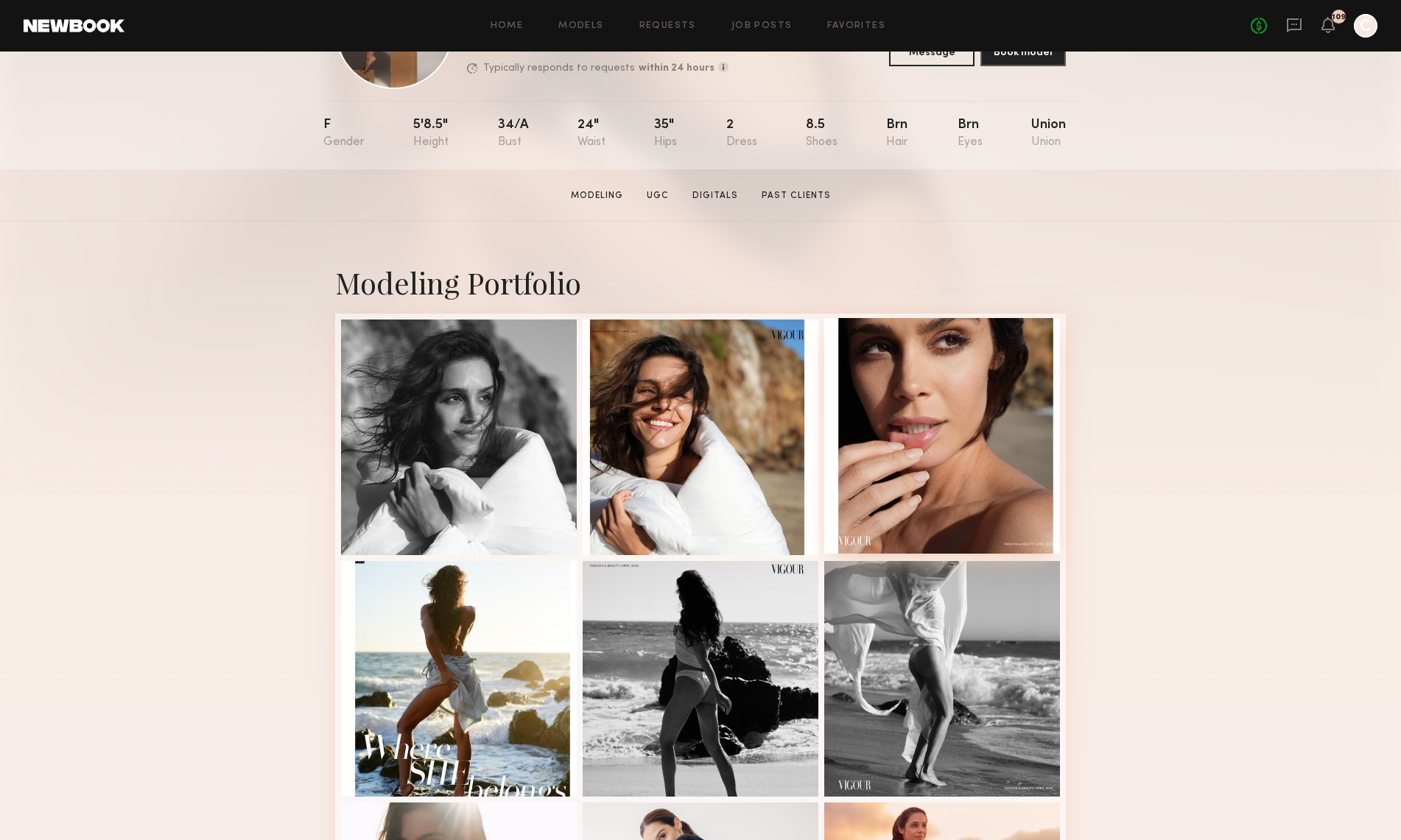
click at [1011, 355] on div at bounding box center [941, 436] width 236 height 235
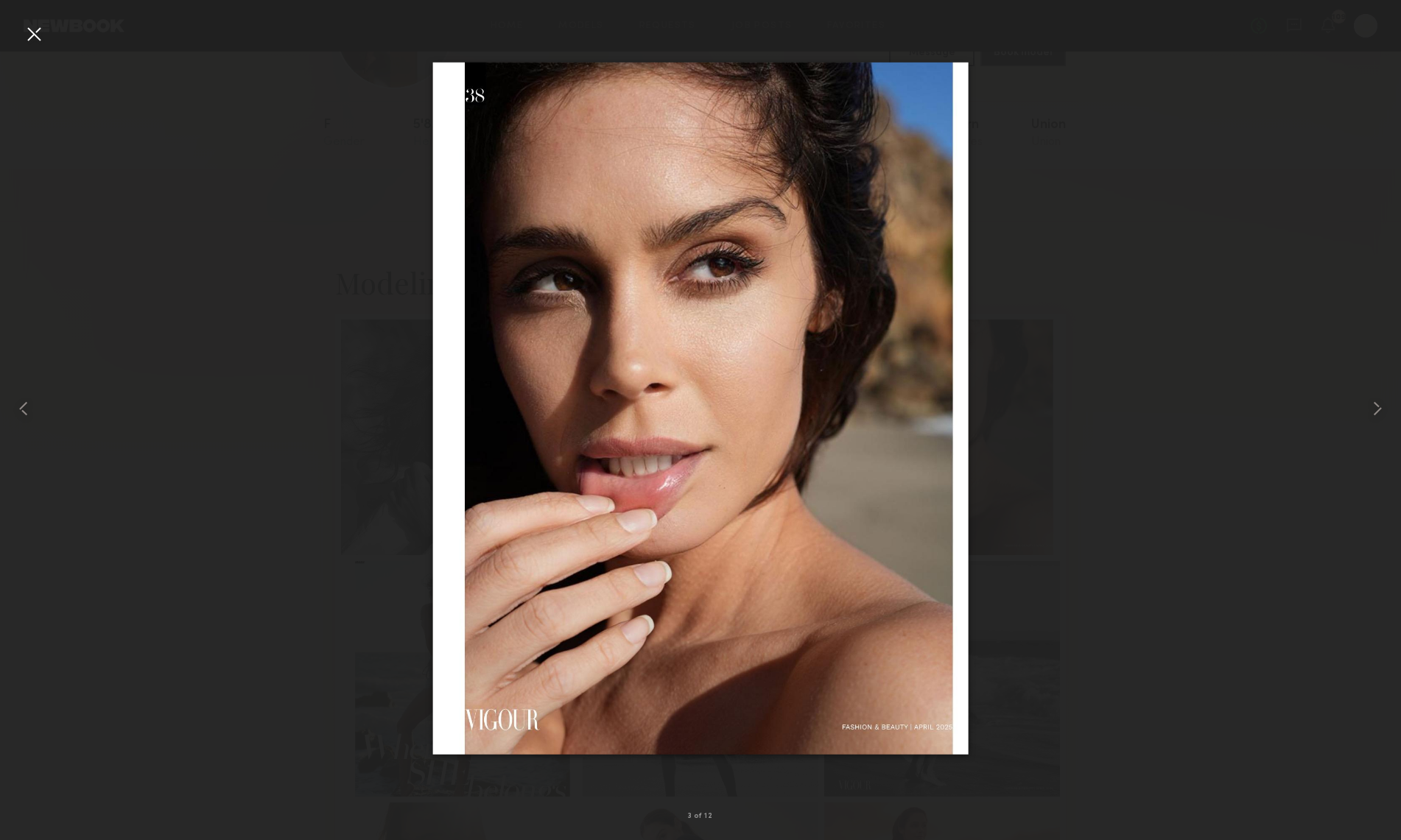
click at [32, 33] on div at bounding box center [34, 34] width 23 height 23
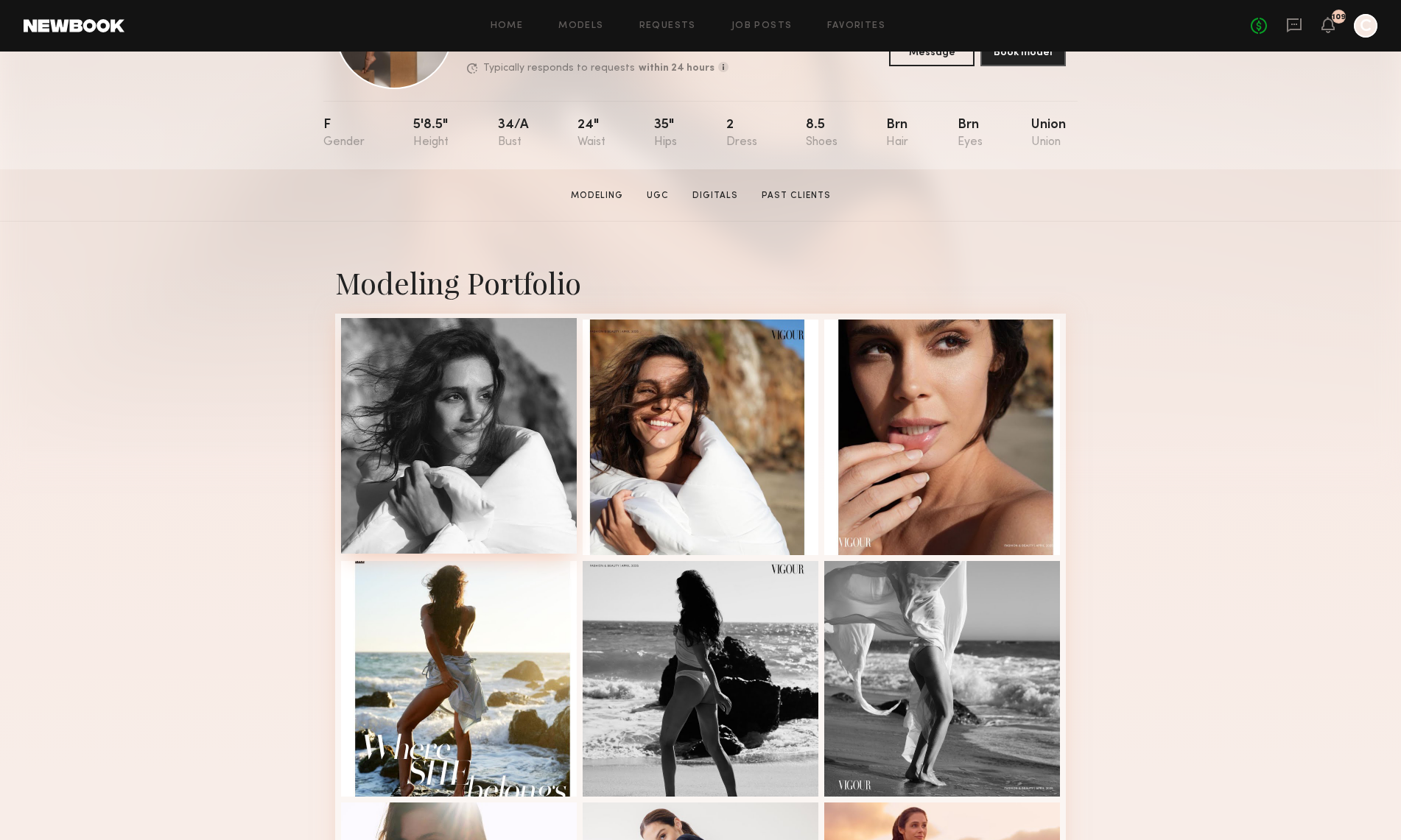
click at [492, 411] on div at bounding box center [458, 436] width 236 height 235
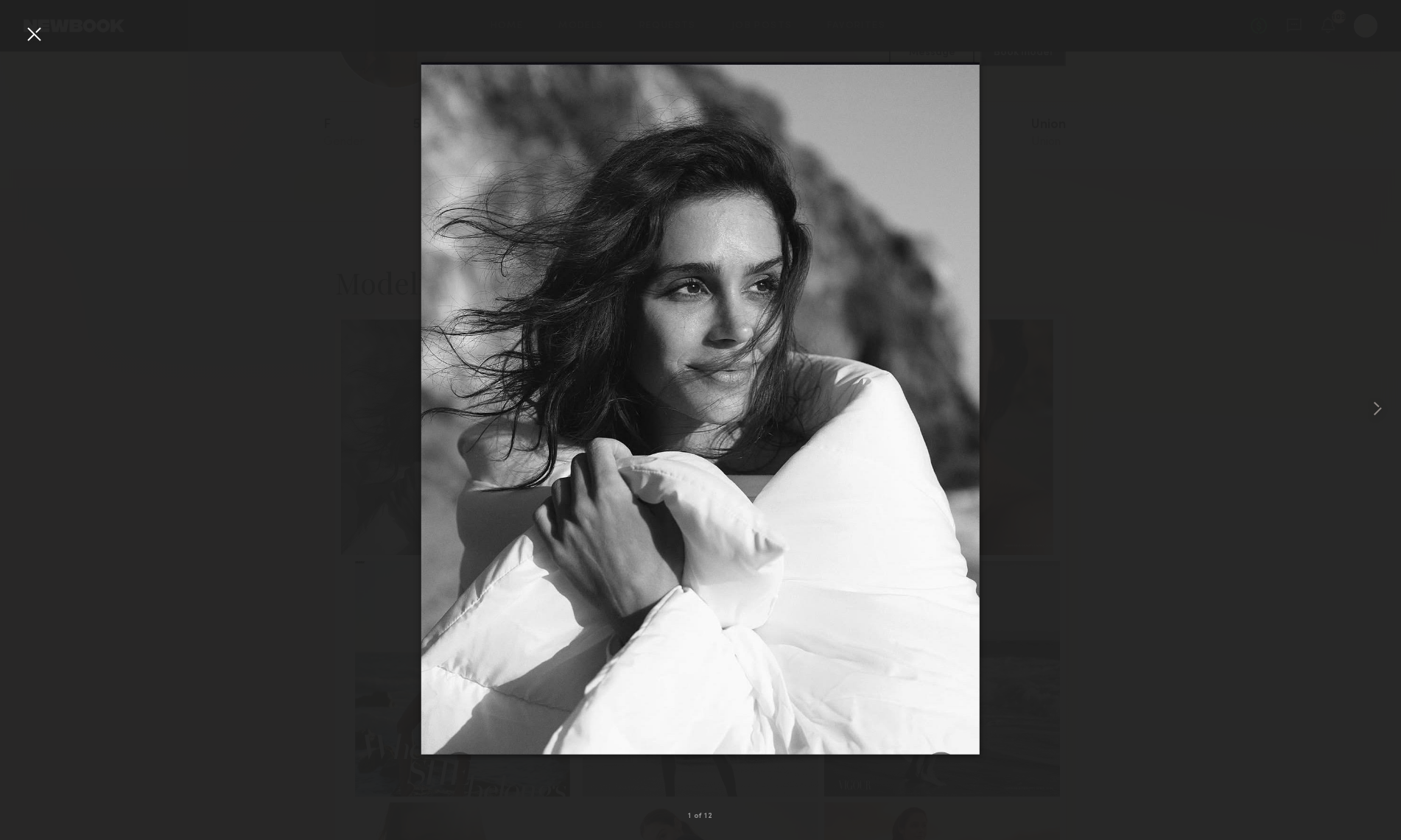
click at [28, 33] on div at bounding box center [34, 34] width 23 height 23
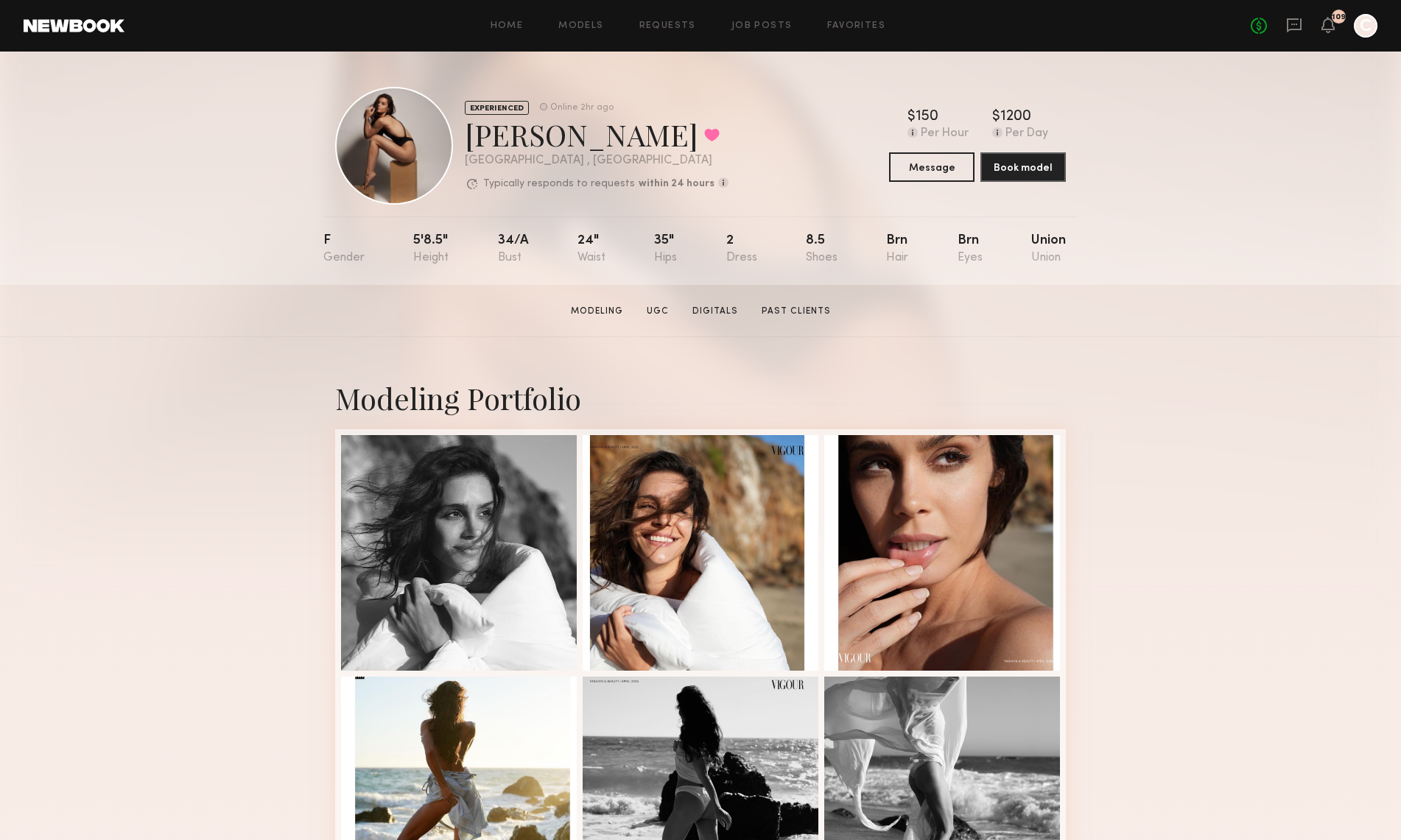
scroll to position [0, 0]
click at [597, 27] on link "Models" at bounding box center [581, 26] width 45 height 9
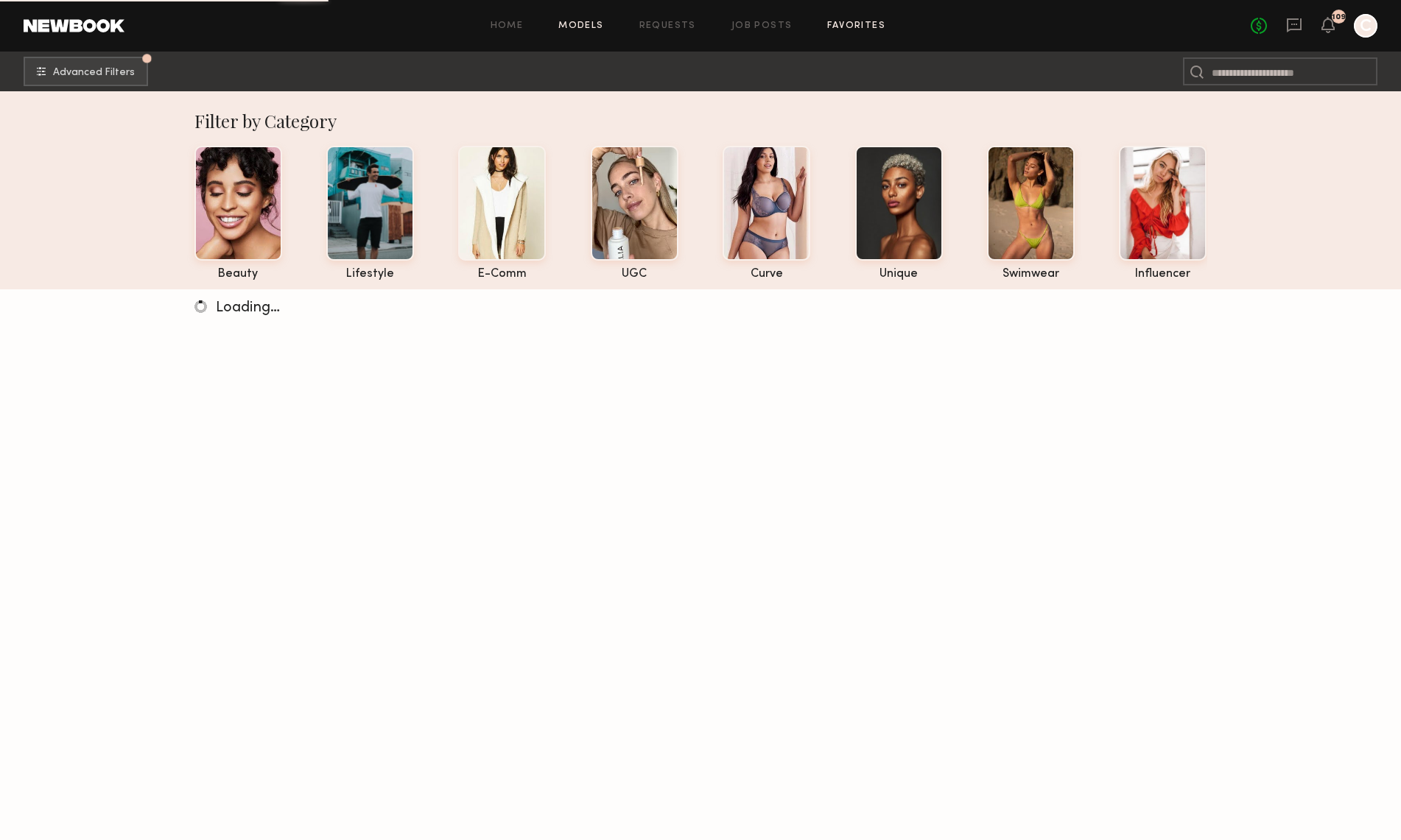
click at [854, 27] on link "Favorites" at bounding box center [856, 26] width 58 height 9
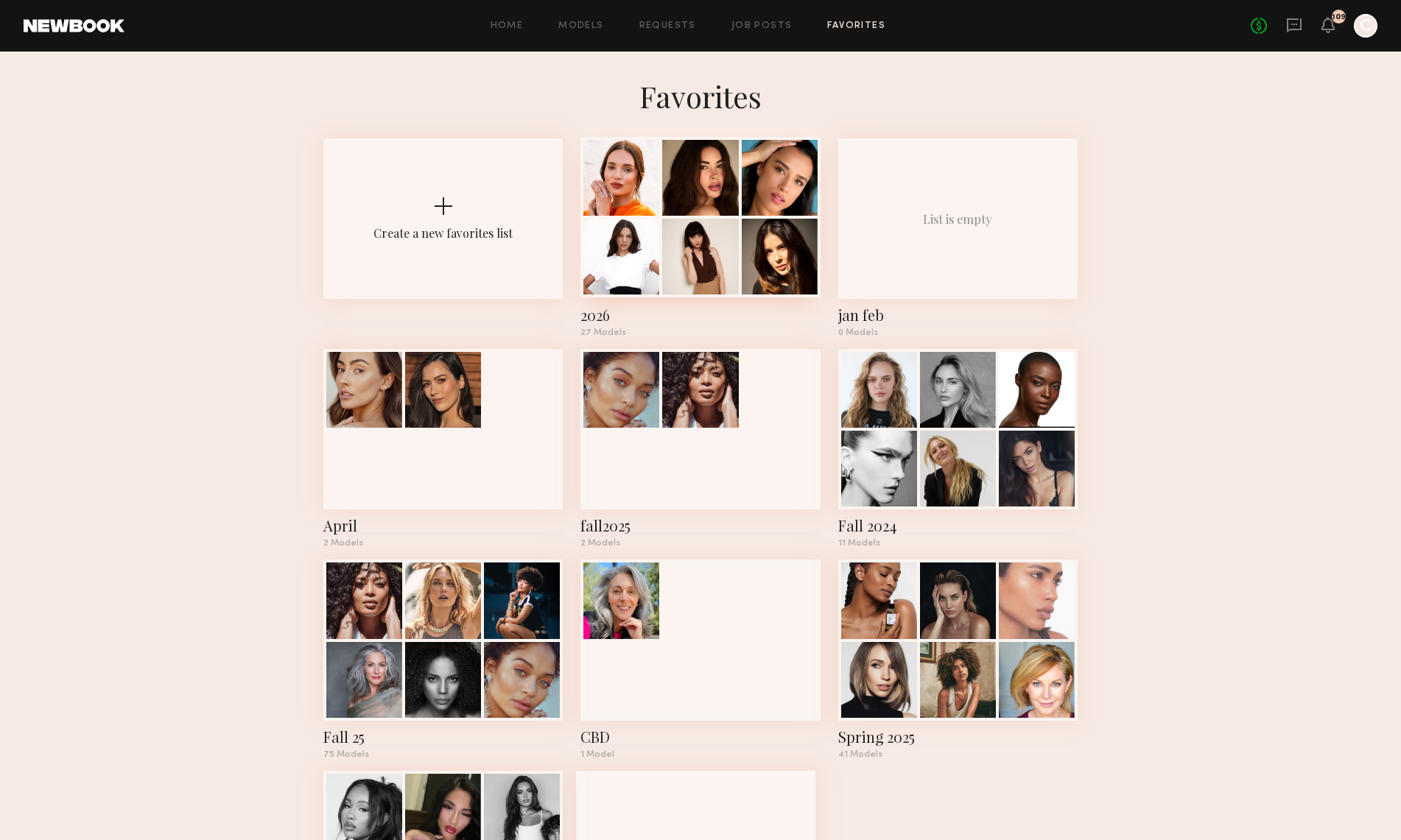
click at [749, 203] on div at bounding box center [780, 178] width 76 height 76
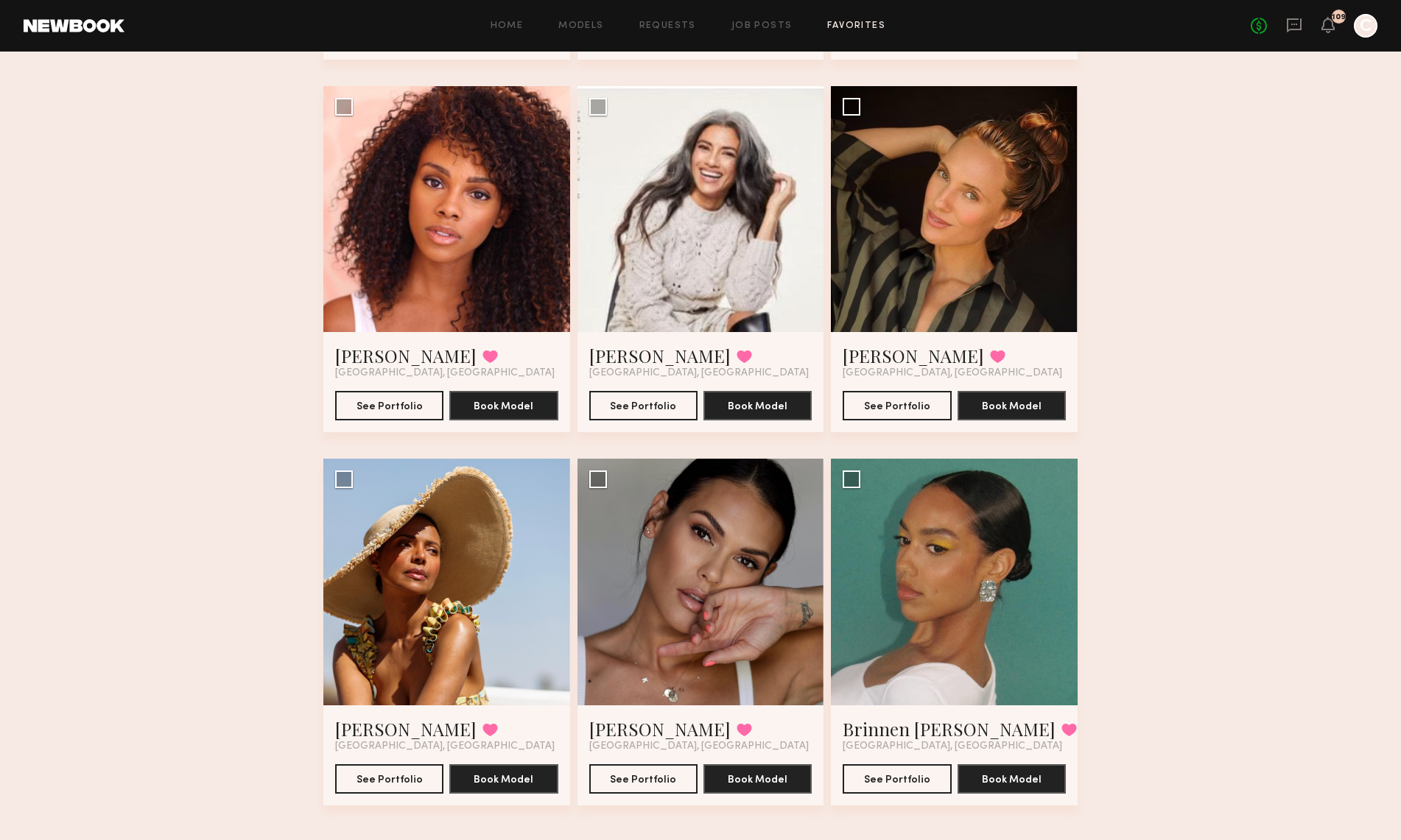
scroll to position [2711, 0]
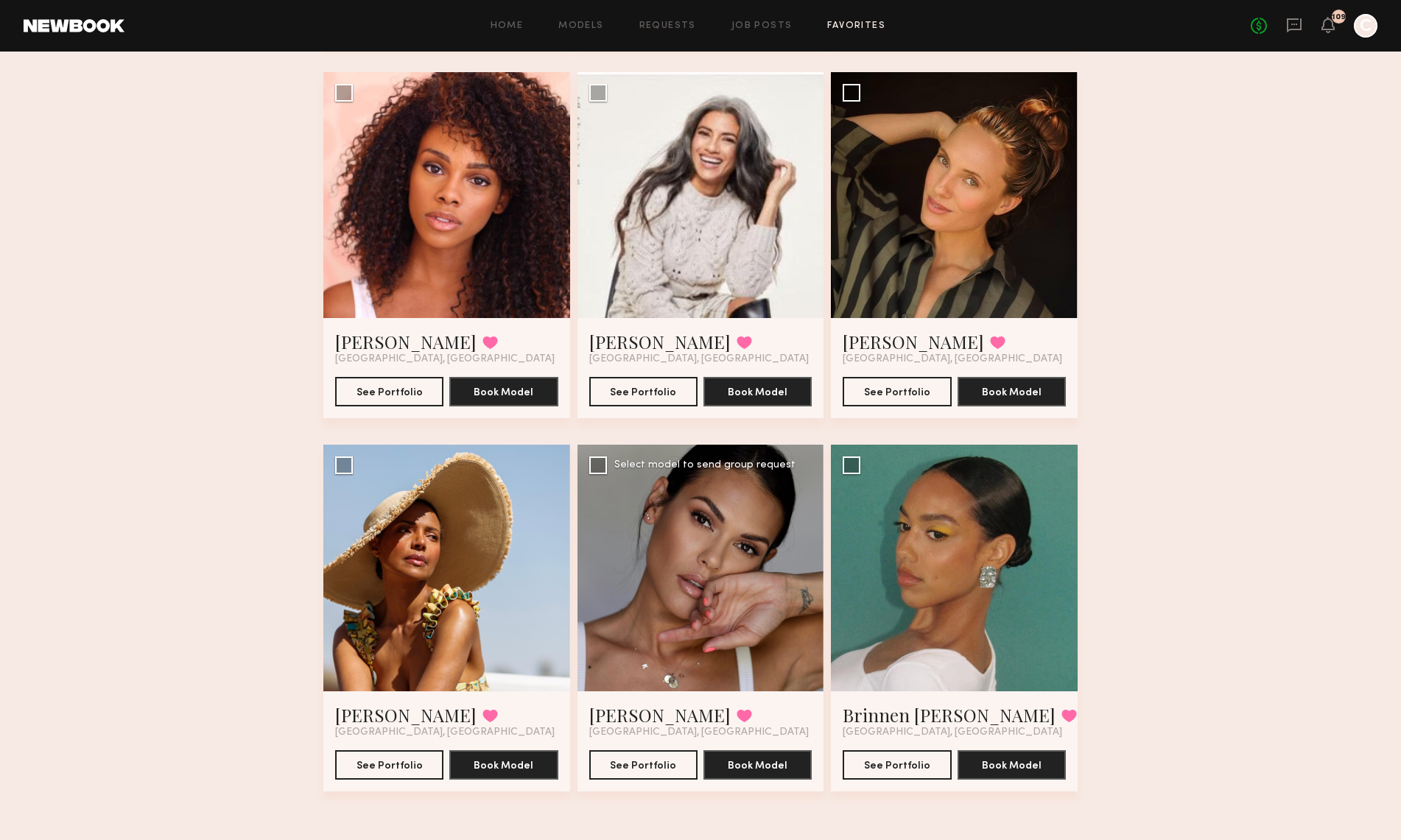
click at [731, 580] on div at bounding box center [700, 568] width 247 height 247
click at [724, 568] on div at bounding box center [700, 568] width 247 height 247
click at [726, 558] on div at bounding box center [700, 568] width 247 height 247
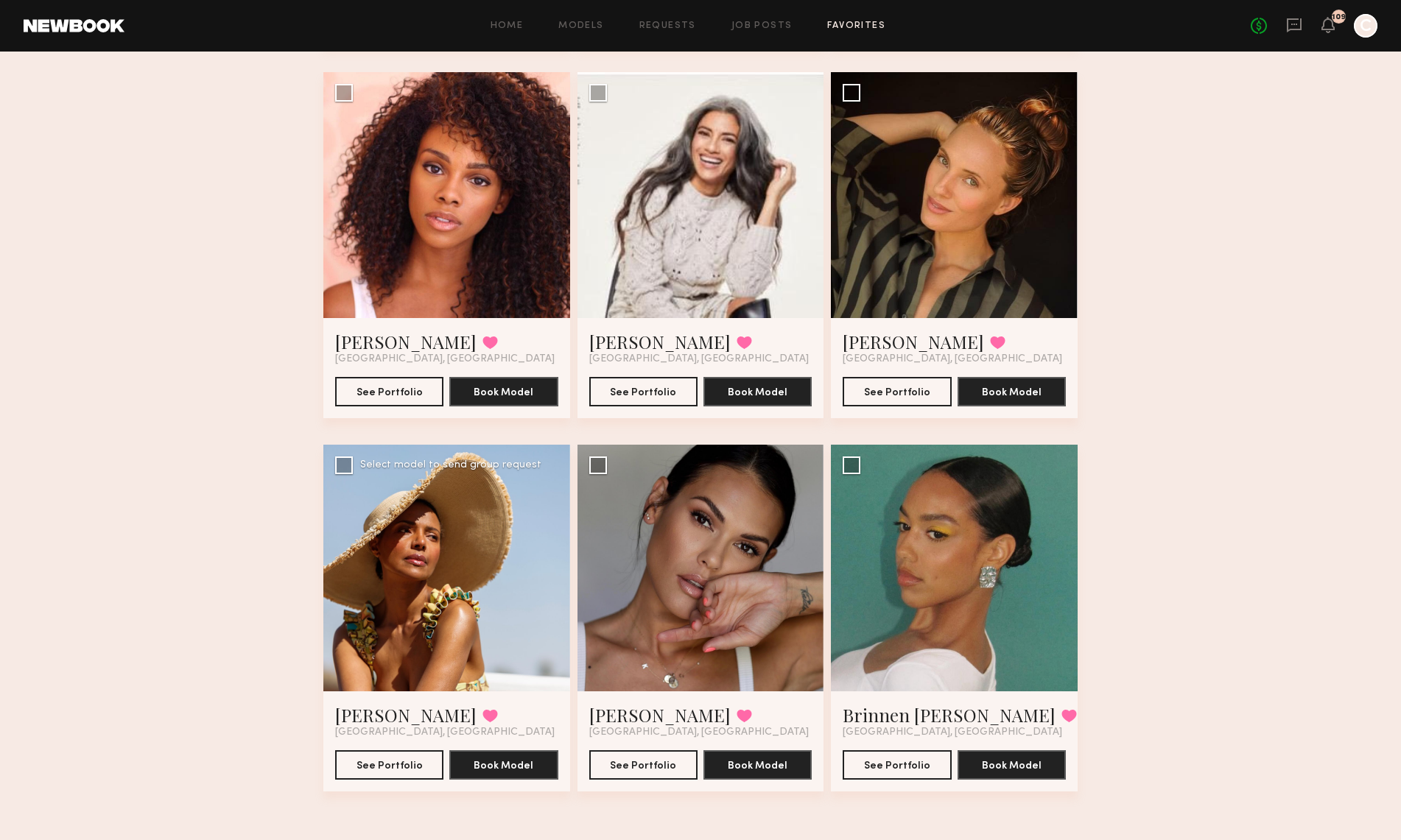
click at [452, 623] on div at bounding box center [447, 568] width 247 height 247
click at [413, 260] on div at bounding box center [447, 196] width 247 height 247
click at [416, 391] on button "See Portfolio" at bounding box center [390, 391] width 109 height 29
click at [715, 524] on div at bounding box center [700, 568] width 247 height 247
click at [713, 511] on div at bounding box center [700, 568] width 247 height 247
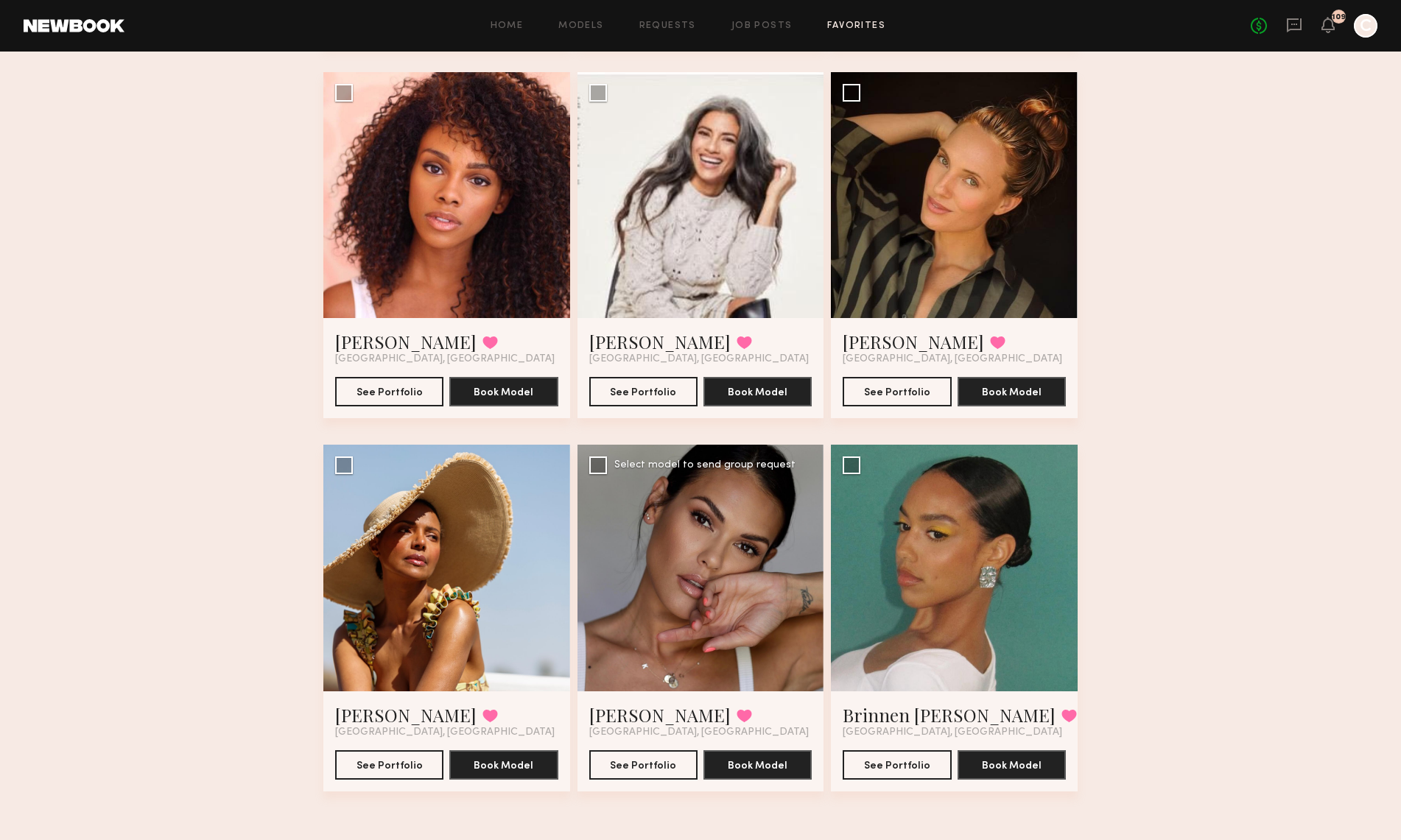
click at [713, 511] on div at bounding box center [700, 568] width 247 height 247
click at [670, 763] on button "See Portfolio" at bounding box center [644, 764] width 109 height 29
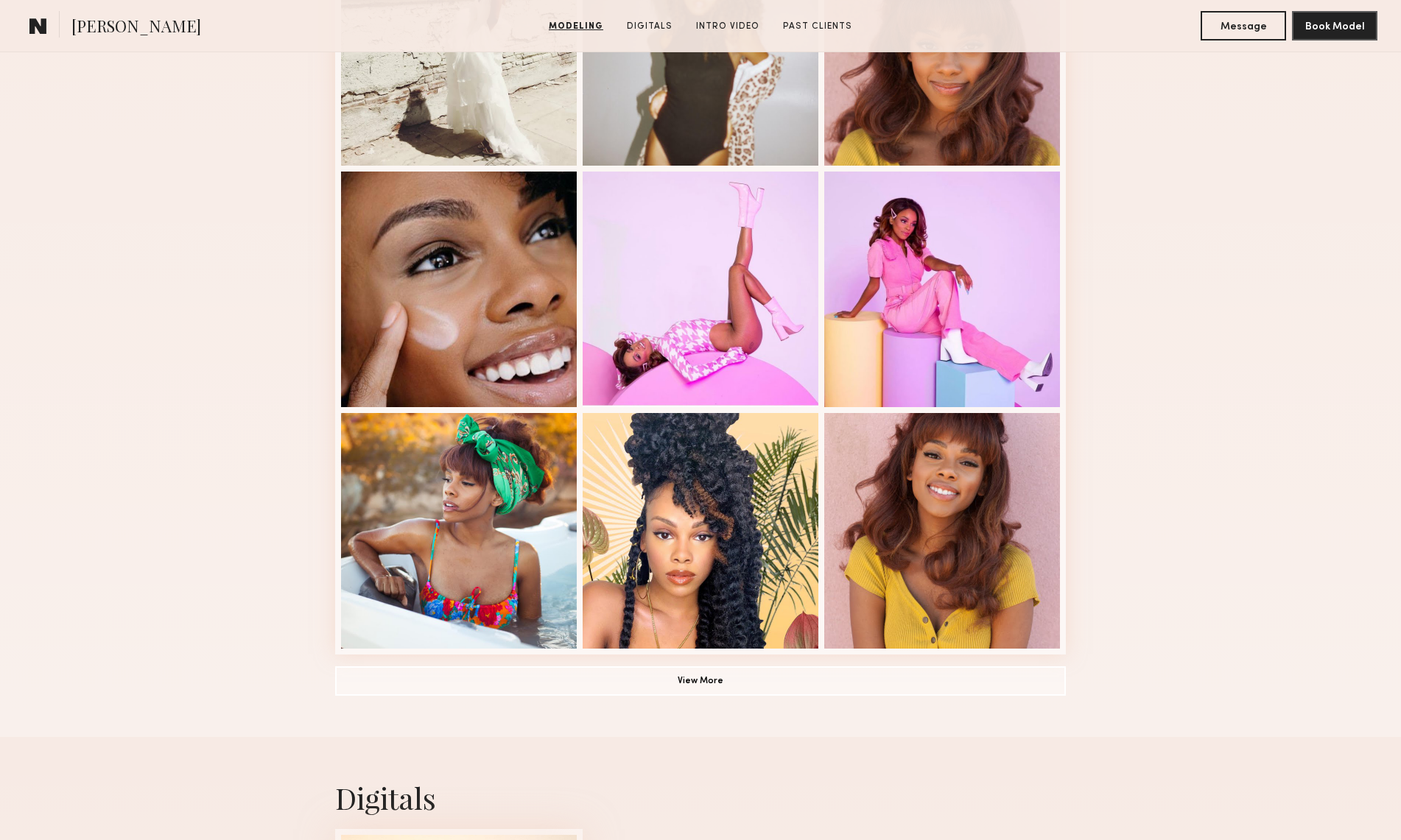
scroll to position [753, 0]
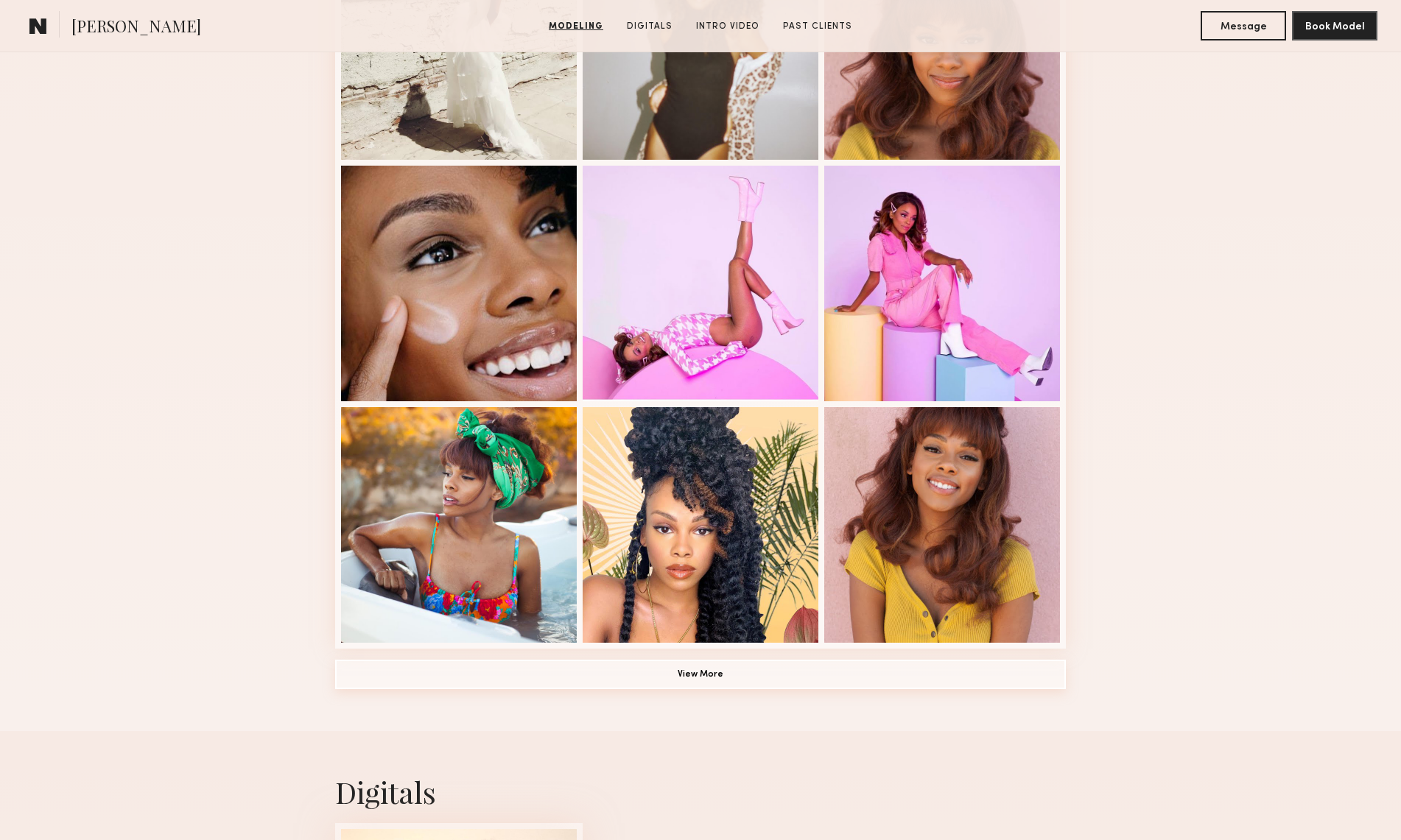
click at [715, 668] on button "View More" at bounding box center [700, 674] width 731 height 29
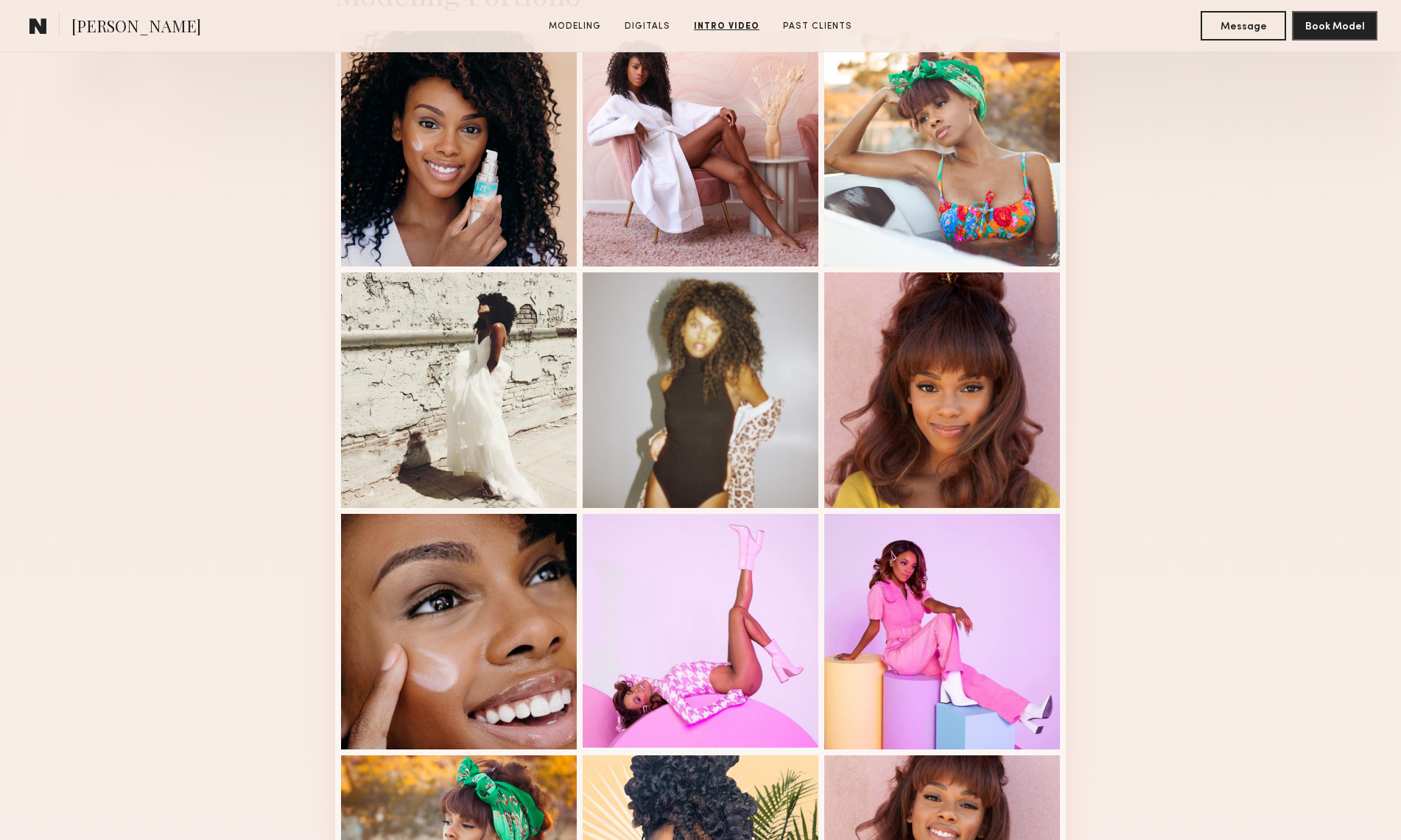
scroll to position [0, 0]
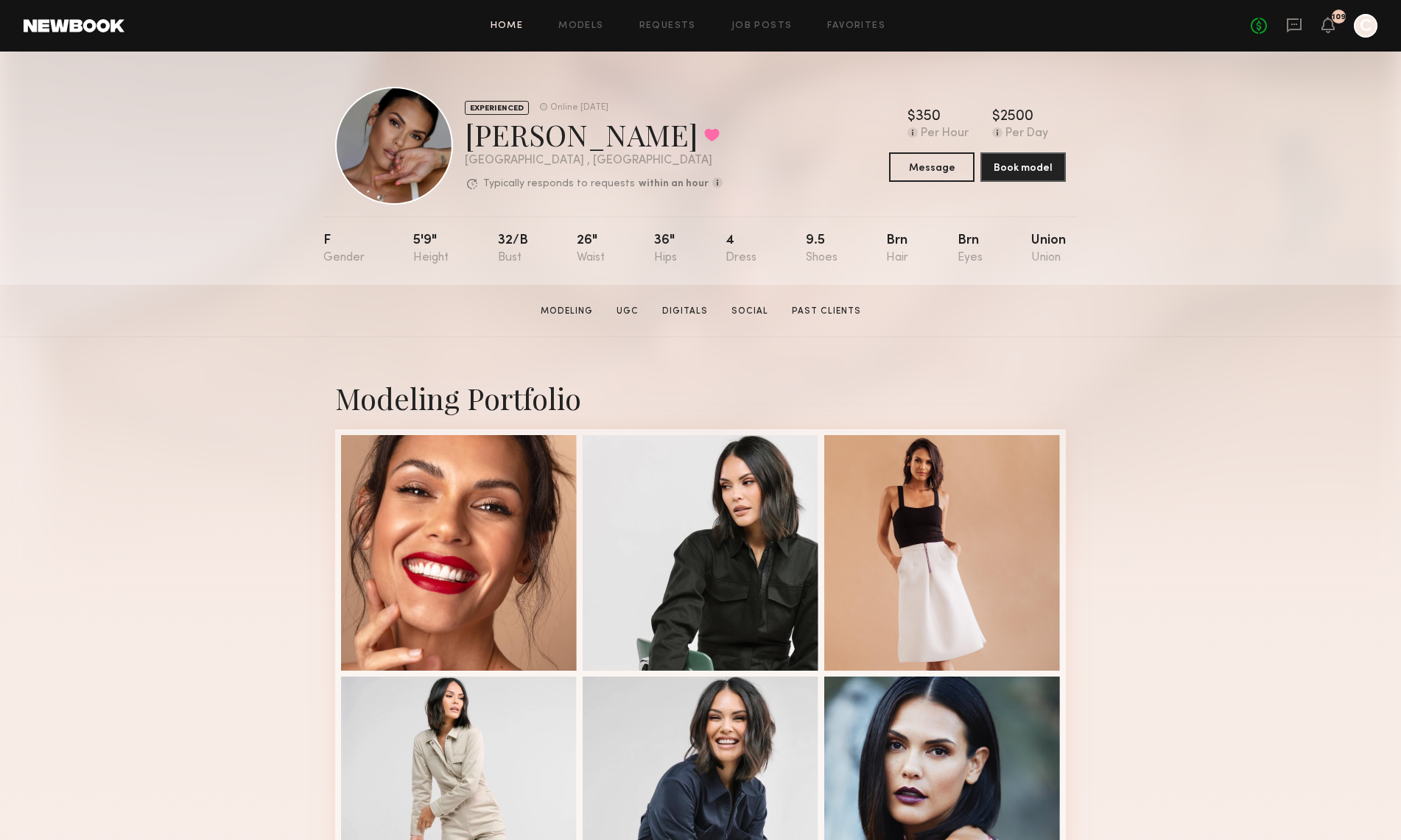
click at [499, 22] on link "Home" at bounding box center [507, 26] width 33 height 9
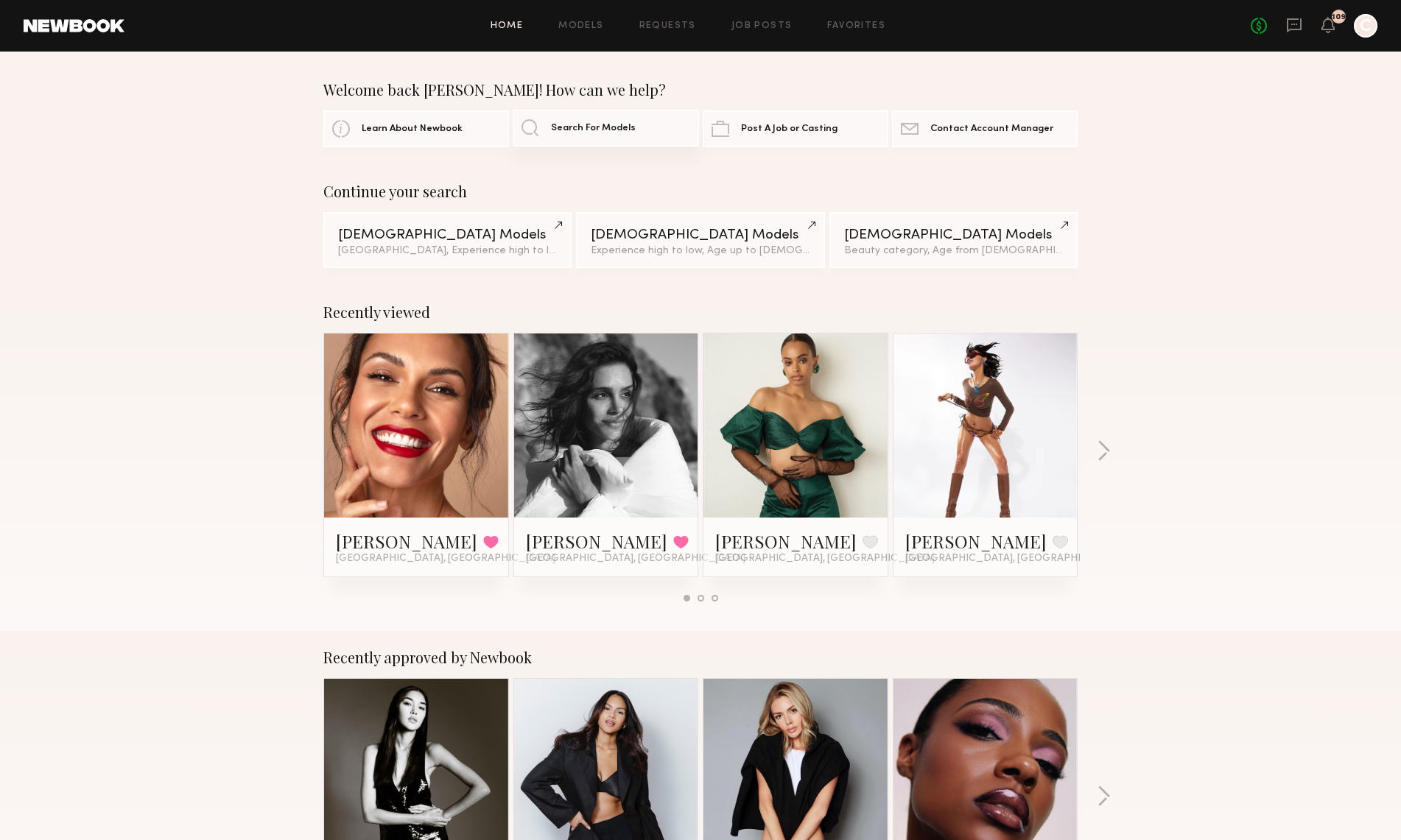
click at [575, 129] on span "Search For Models" at bounding box center [594, 128] width 85 height 9
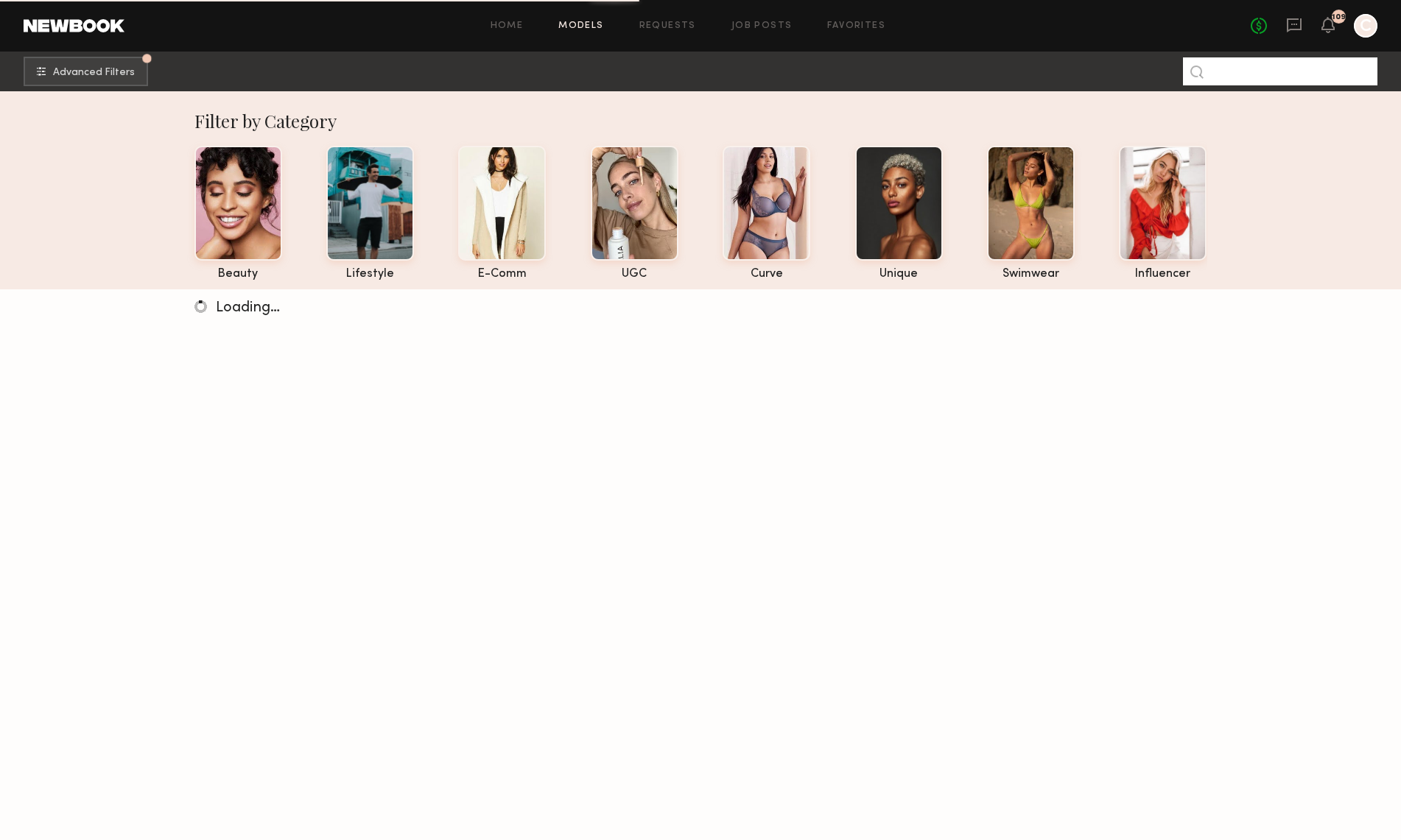
click at [1283, 73] on input at bounding box center [1279, 72] width 194 height 28
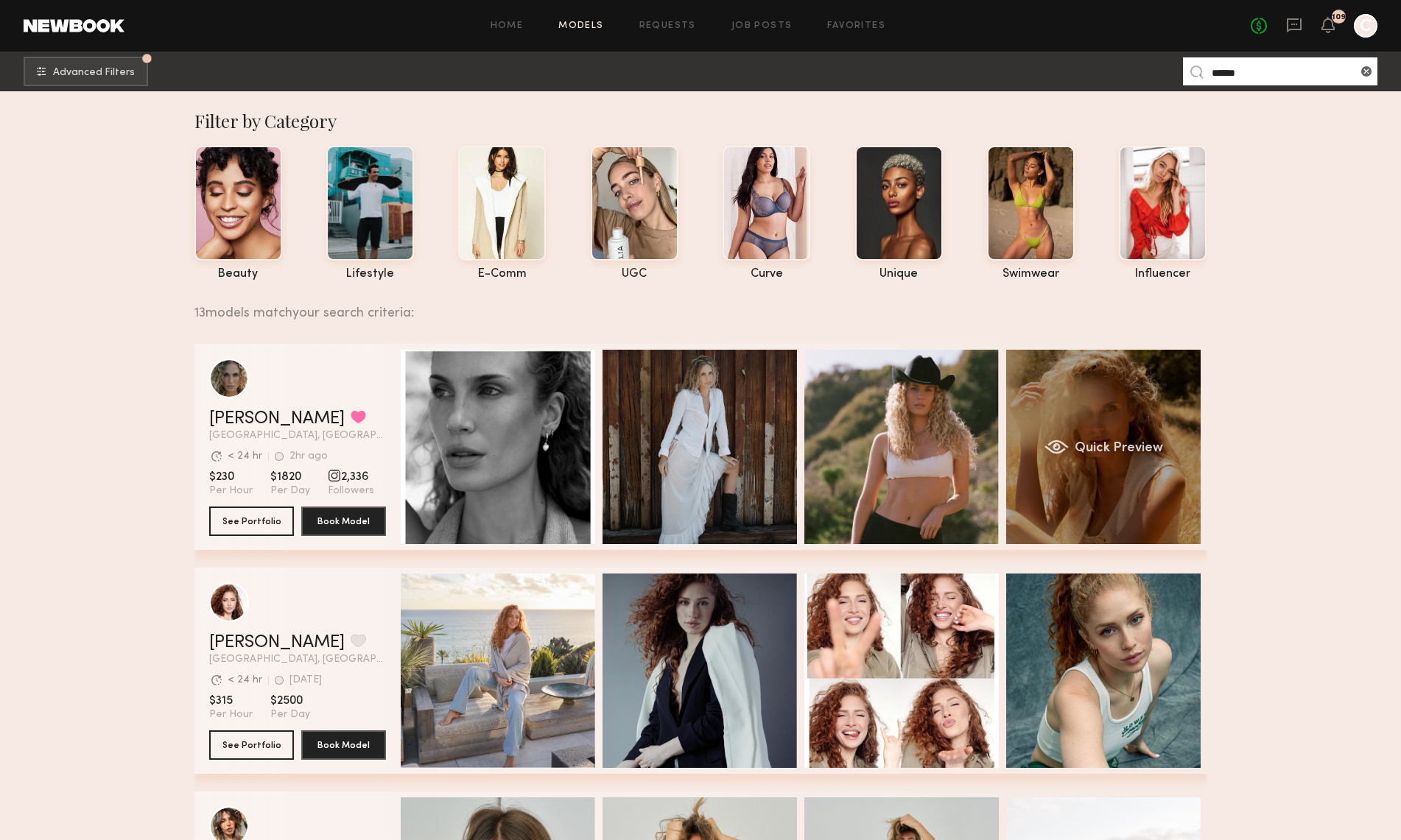
click at [1137, 375] on div "Quick Preview" at bounding box center [1103, 447] width 194 height 194
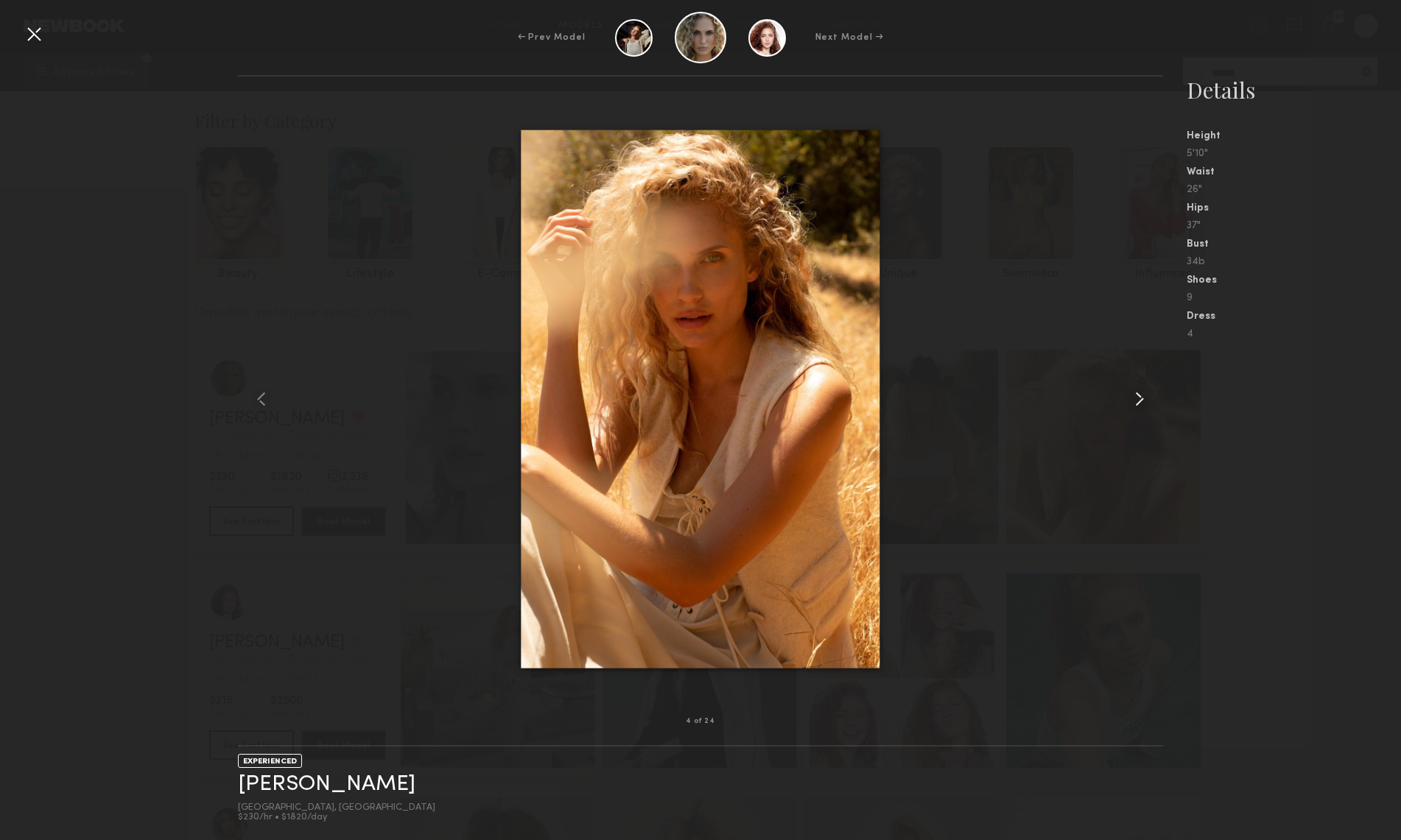
click at [1138, 396] on common-icon at bounding box center [1139, 398] width 23 height 23
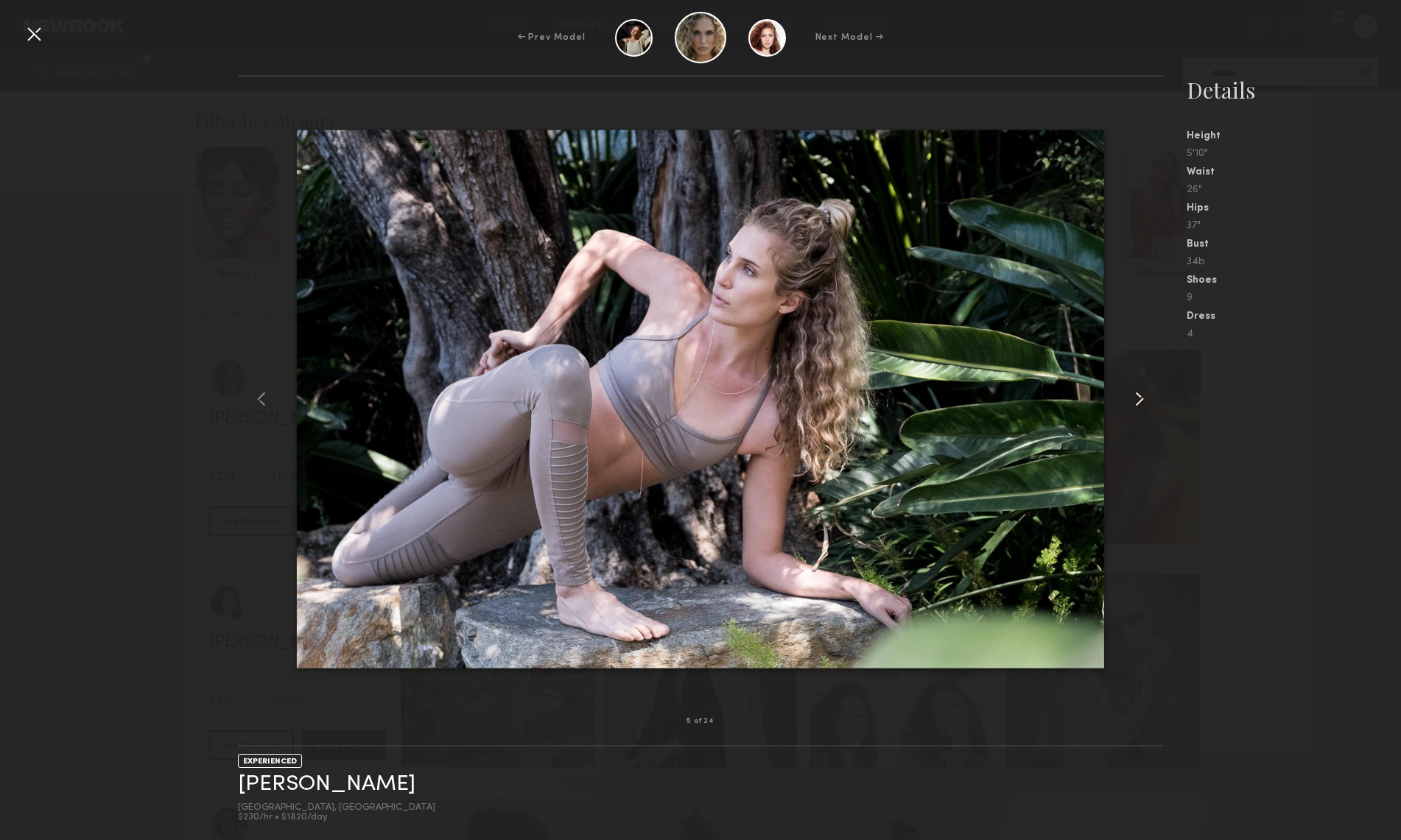
click at [1138, 396] on common-icon at bounding box center [1139, 398] width 23 height 23
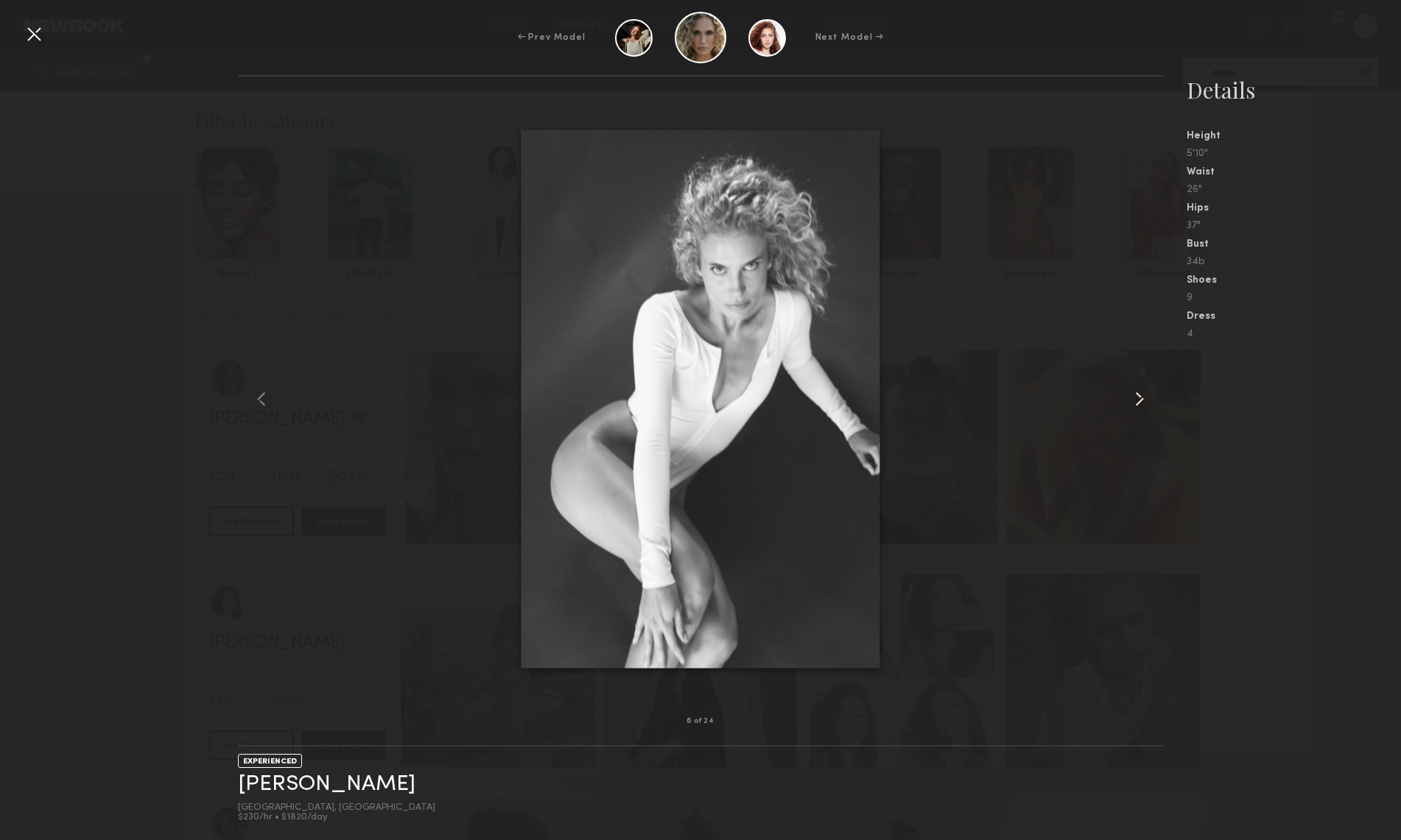
click at [1138, 396] on common-icon at bounding box center [1139, 398] width 23 height 23
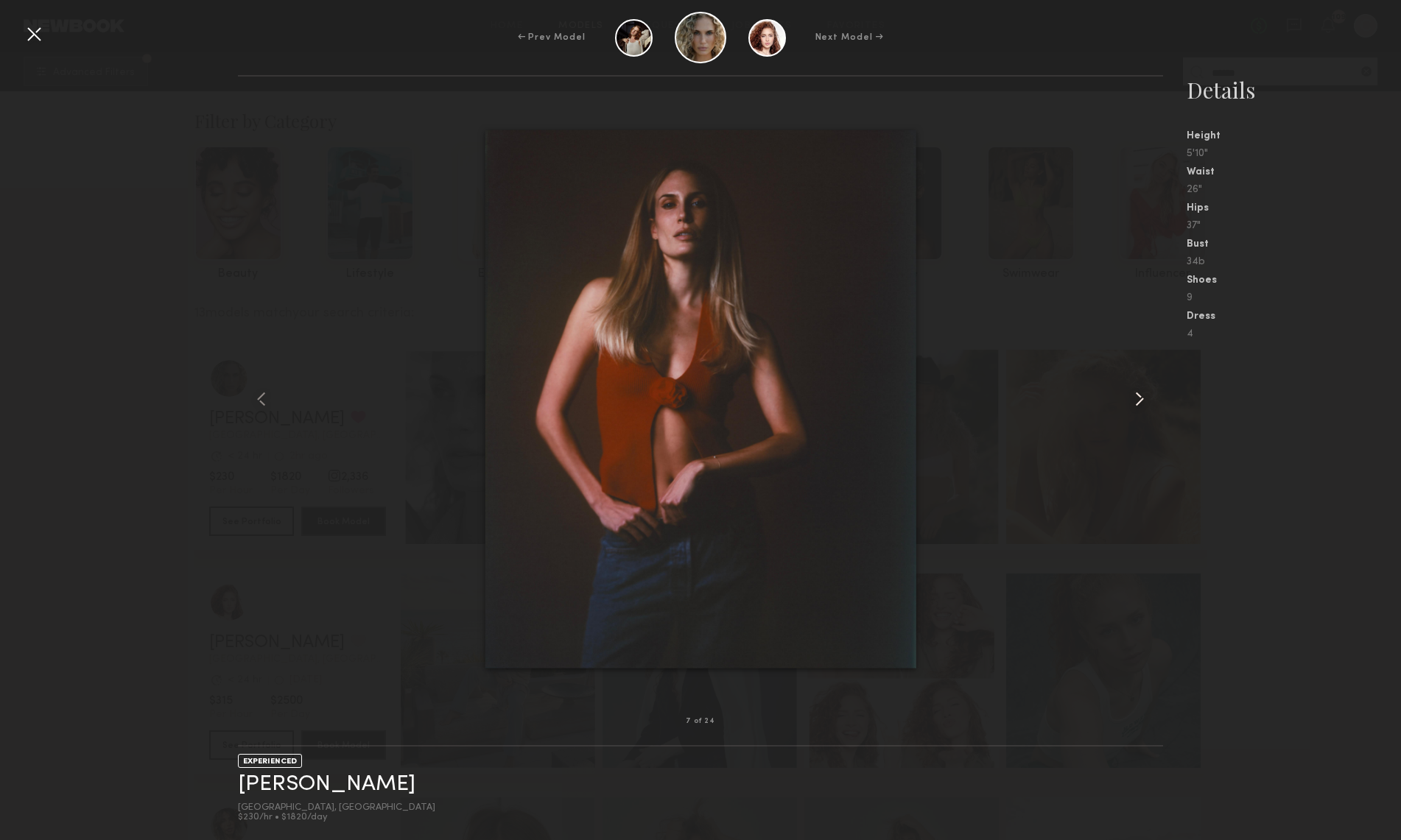
click at [1138, 396] on common-icon at bounding box center [1139, 398] width 23 height 23
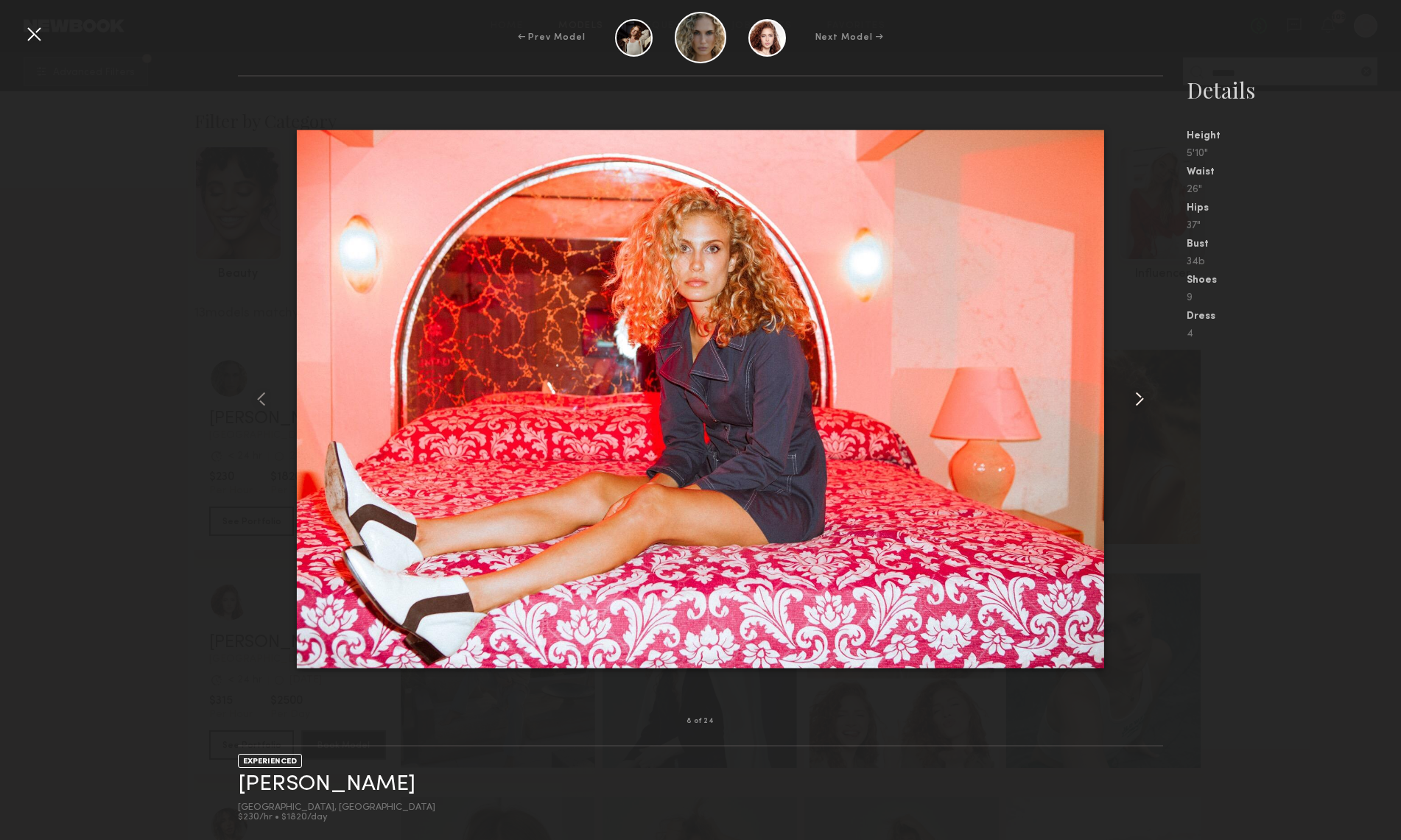
click at [1138, 396] on common-icon at bounding box center [1139, 398] width 23 height 23
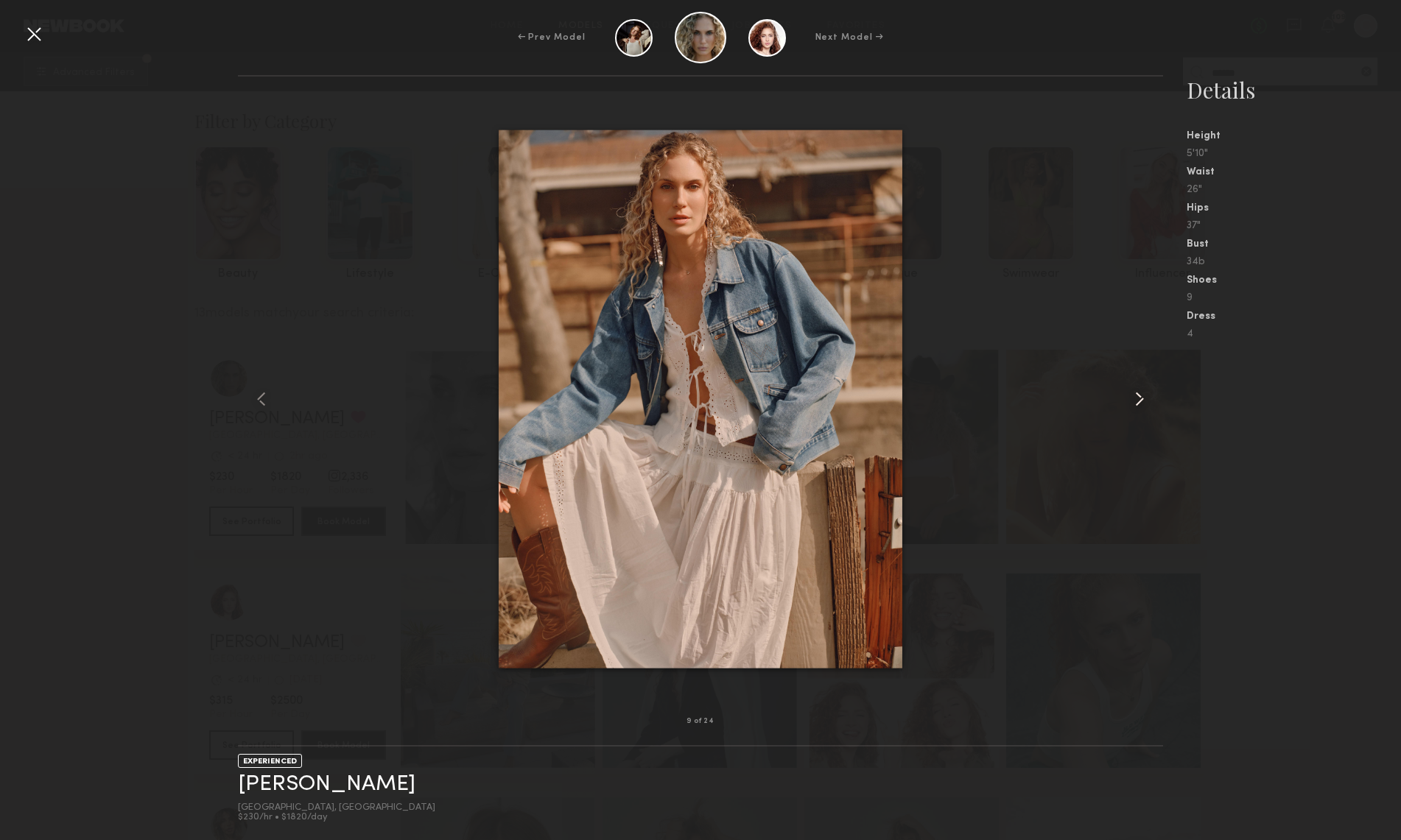
click at [1138, 396] on common-icon at bounding box center [1139, 398] width 23 height 23
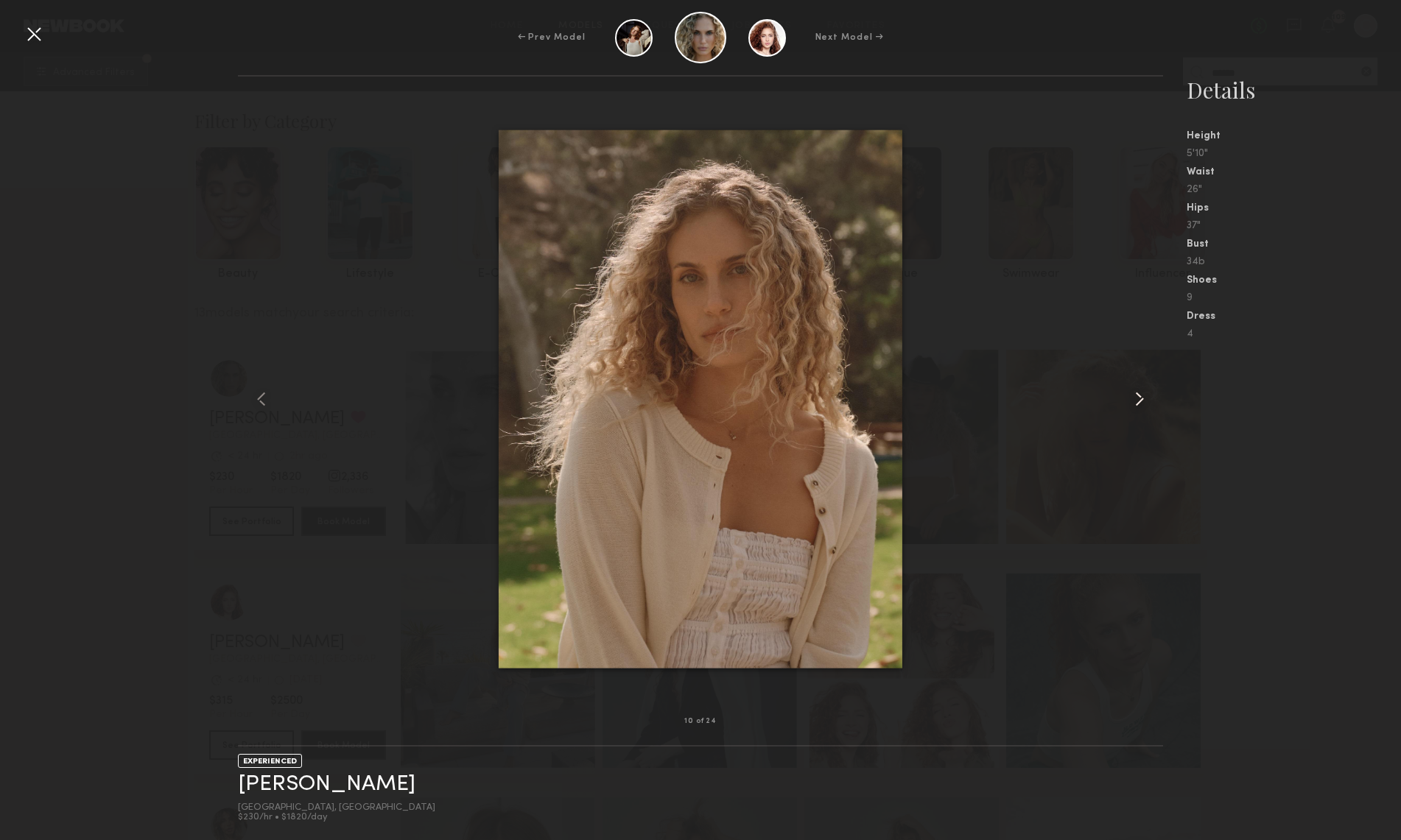
click at [1138, 396] on common-icon at bounding box center [1139, 398] width 23 height 23
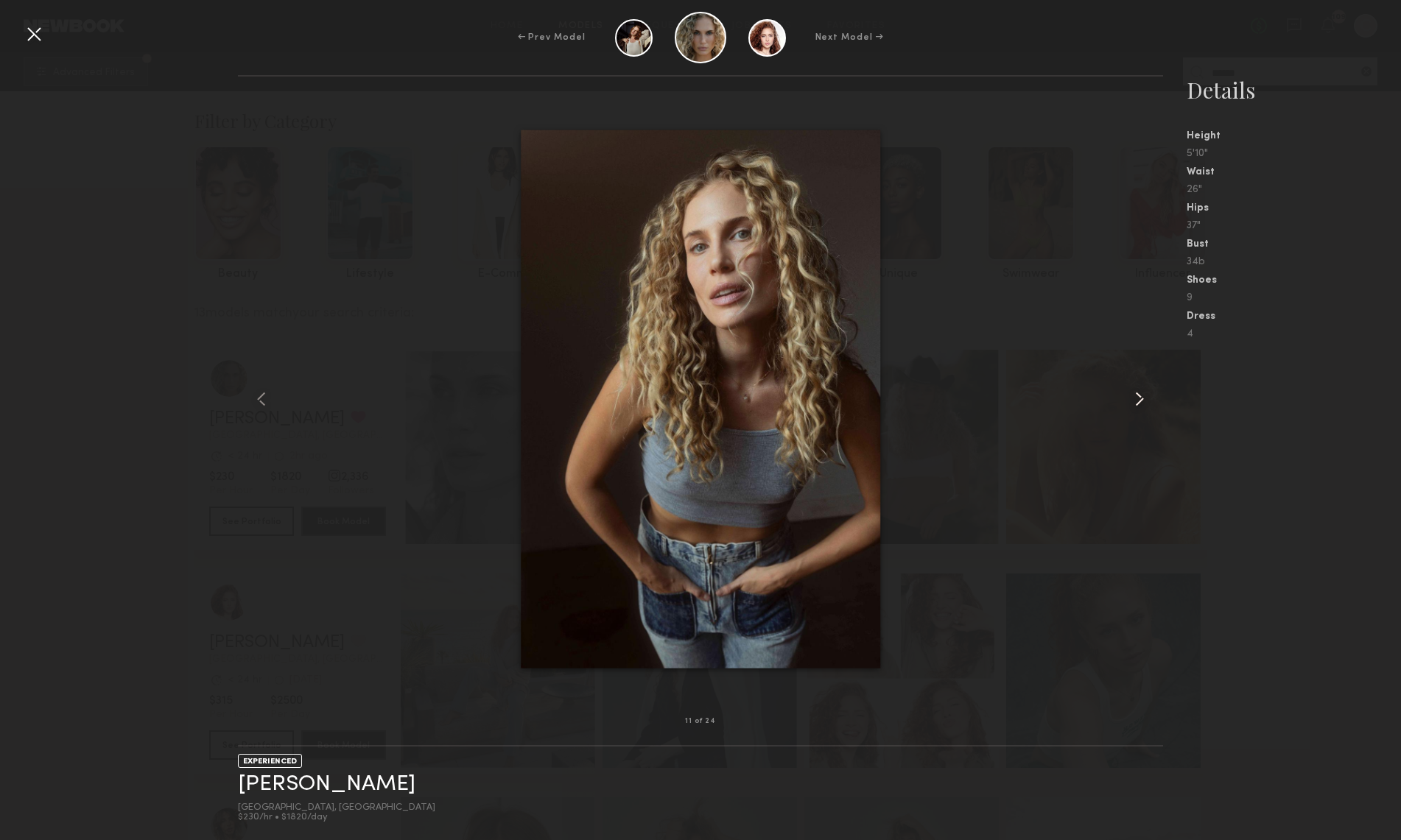
click at [1138, 396] on common-icon at bounding box center [1139, 398] width 23 height 23
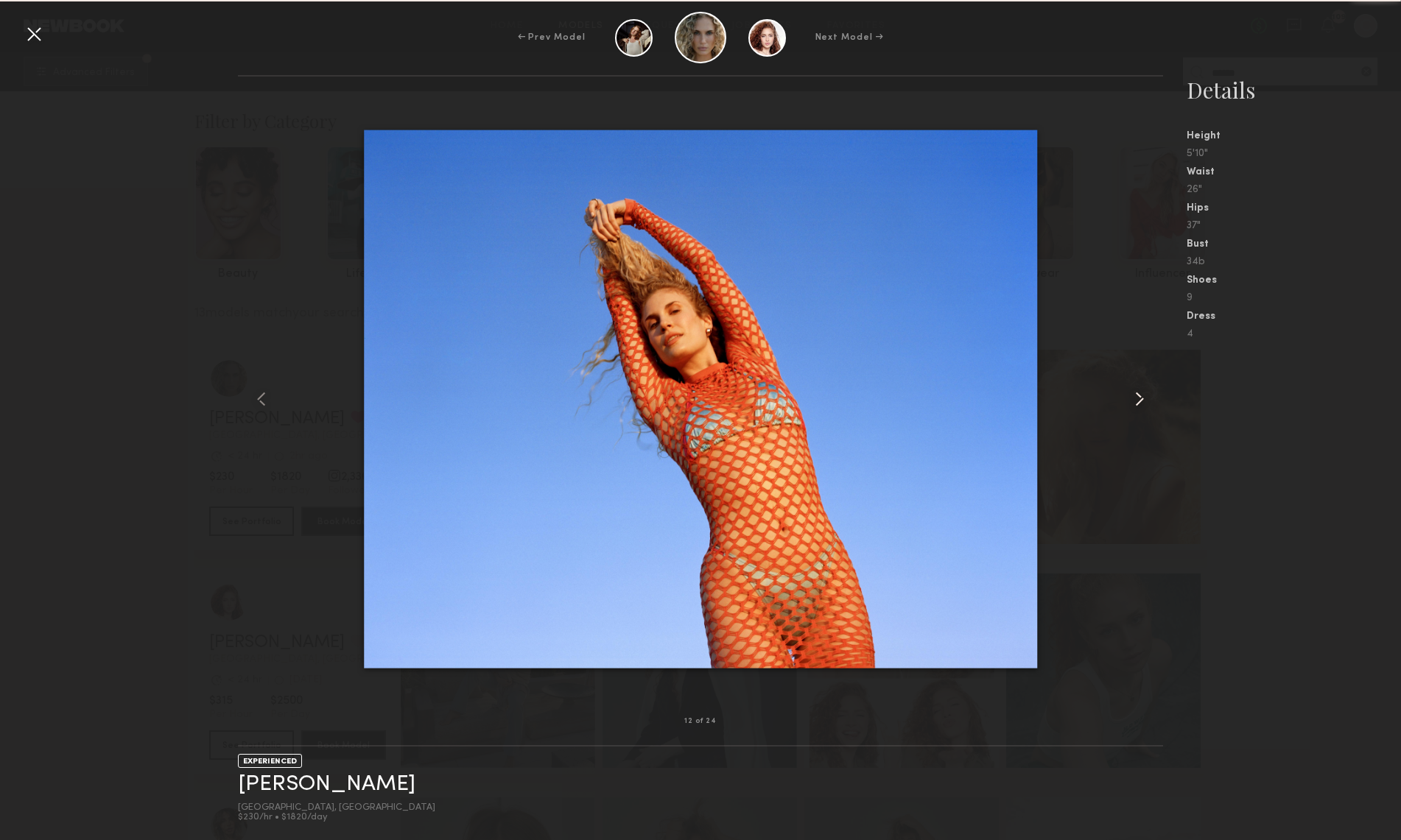
click at [1138, 396] on common-icon at bounding box center [1139, 398] width 23 height 23
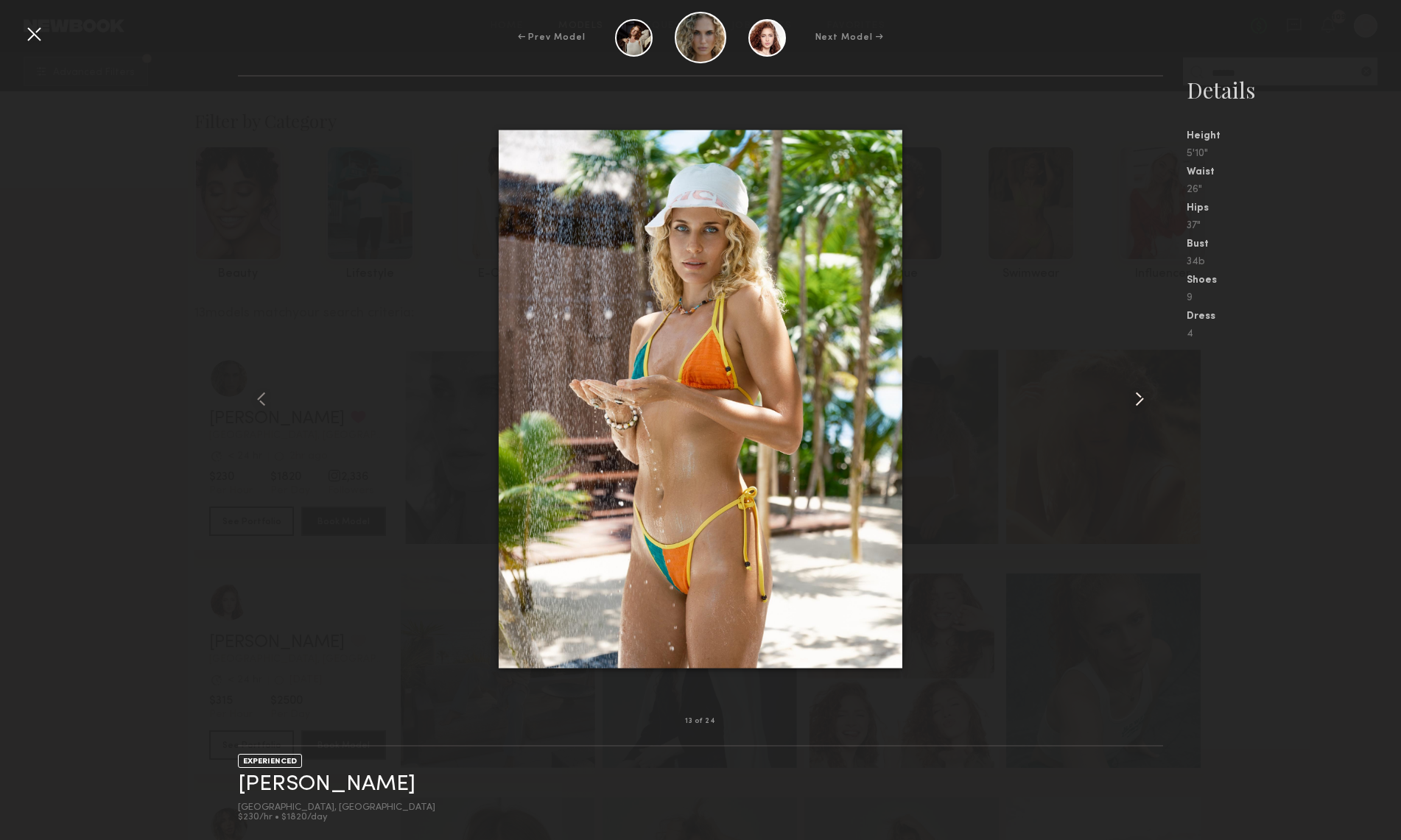
click at [1138, 396] on common-icon at bounding box center [1139, 398] width 23 height 23
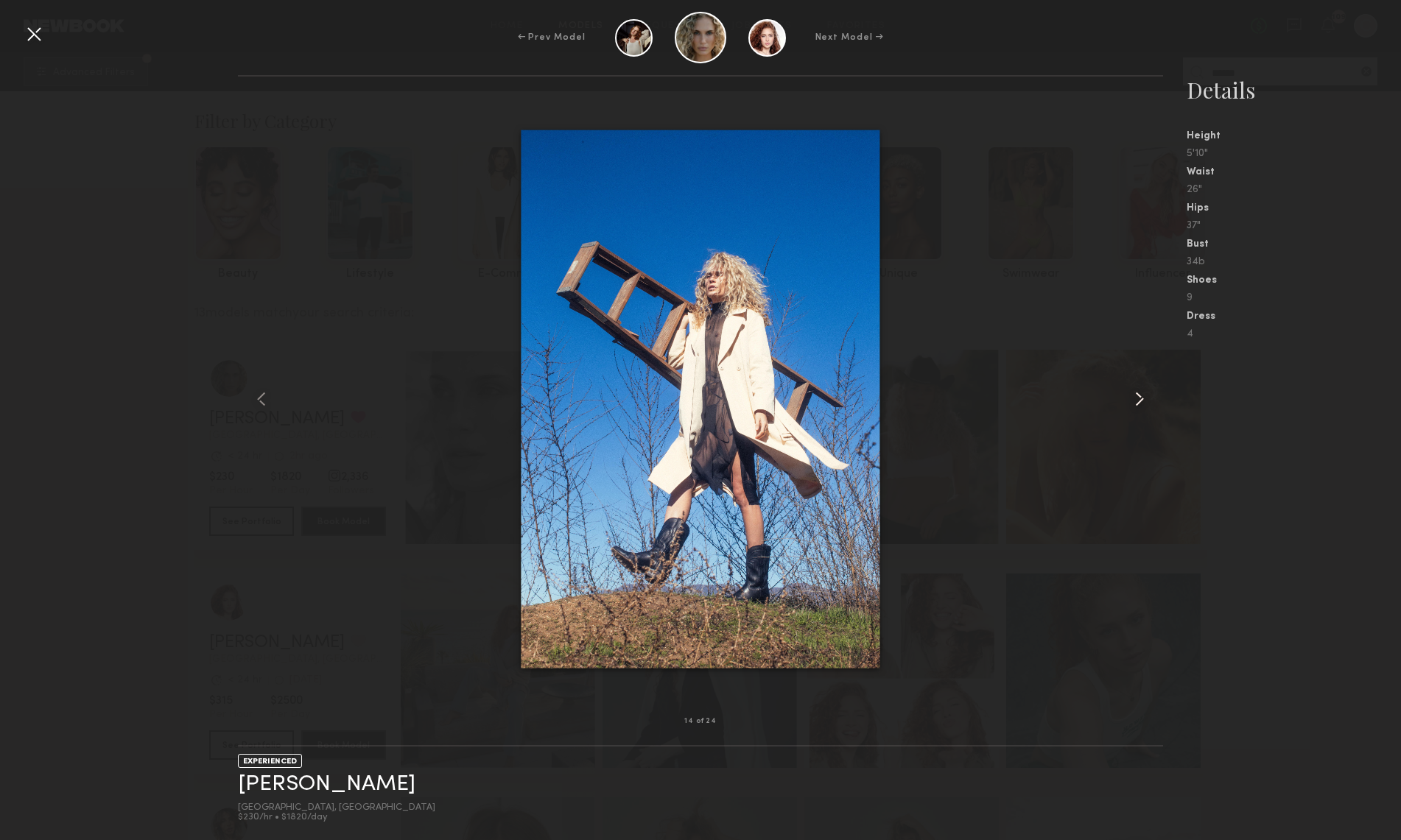
click at [1138, 396] on common-icon at bounding box center [1139, 398] width 23 height 23
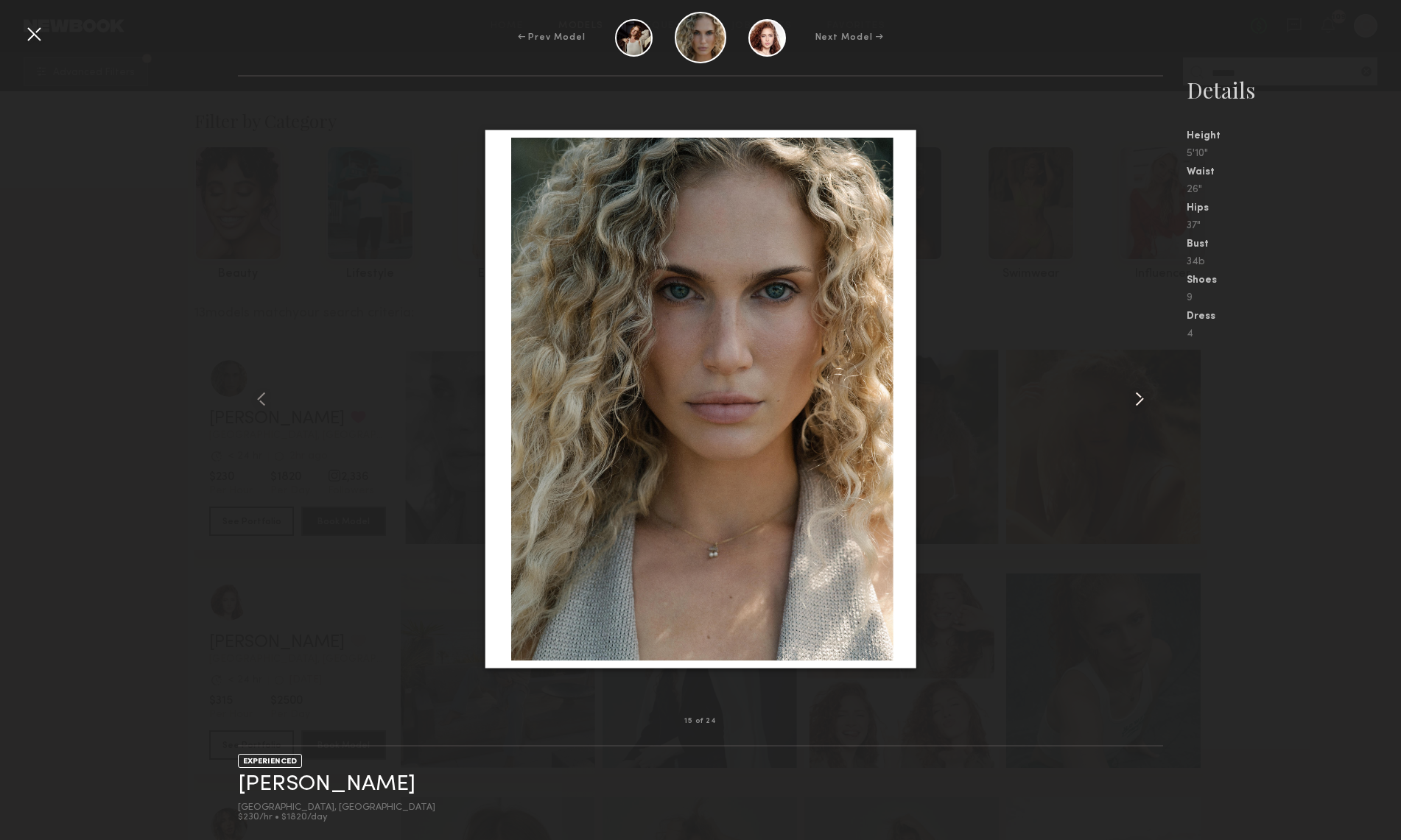
click at [1138, 400] on common-icon at bounding box center [1139, 398] width 23 height 23
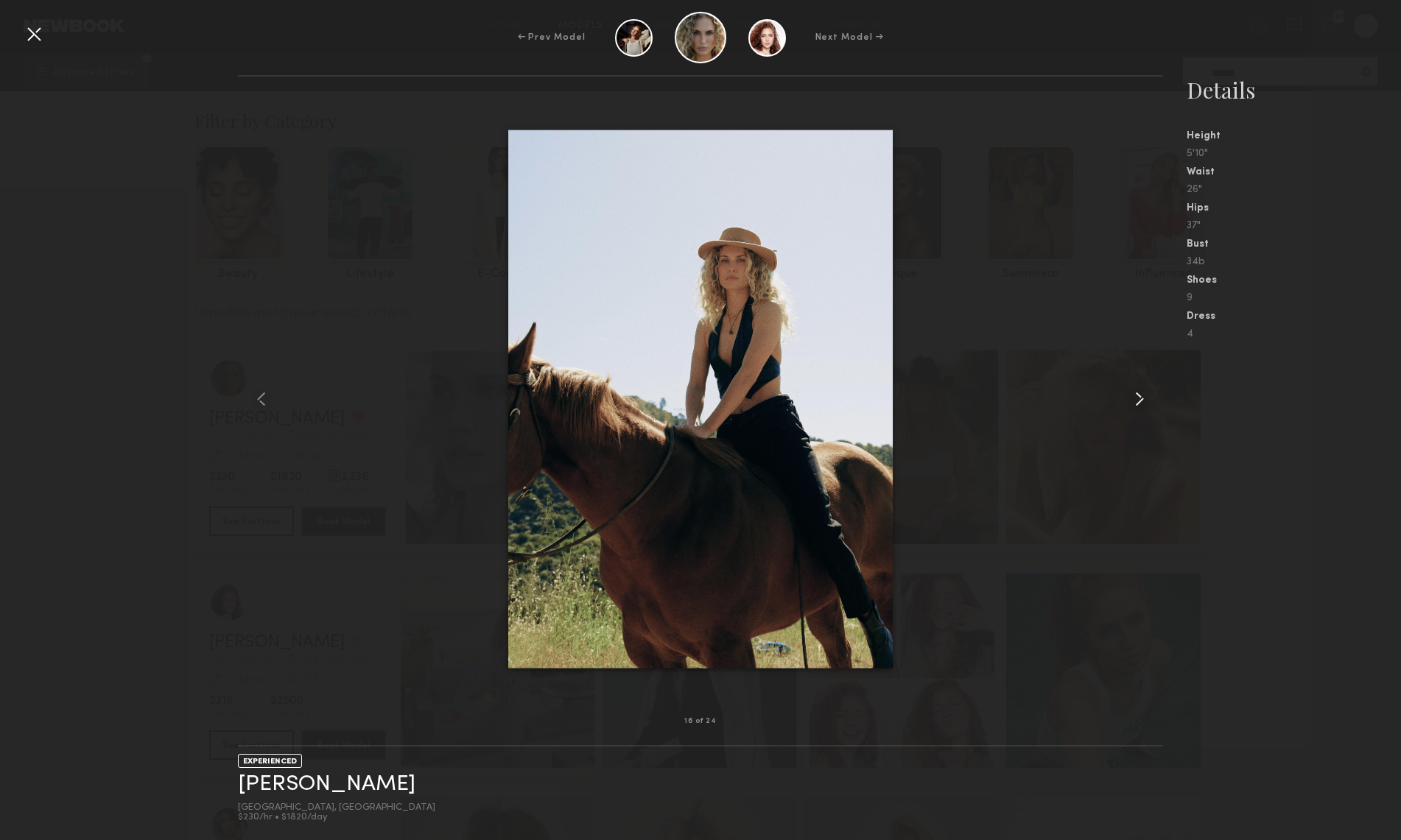
click at [1138, 400] on common-icon at bounding box center [1139, 398] width 23 height 23
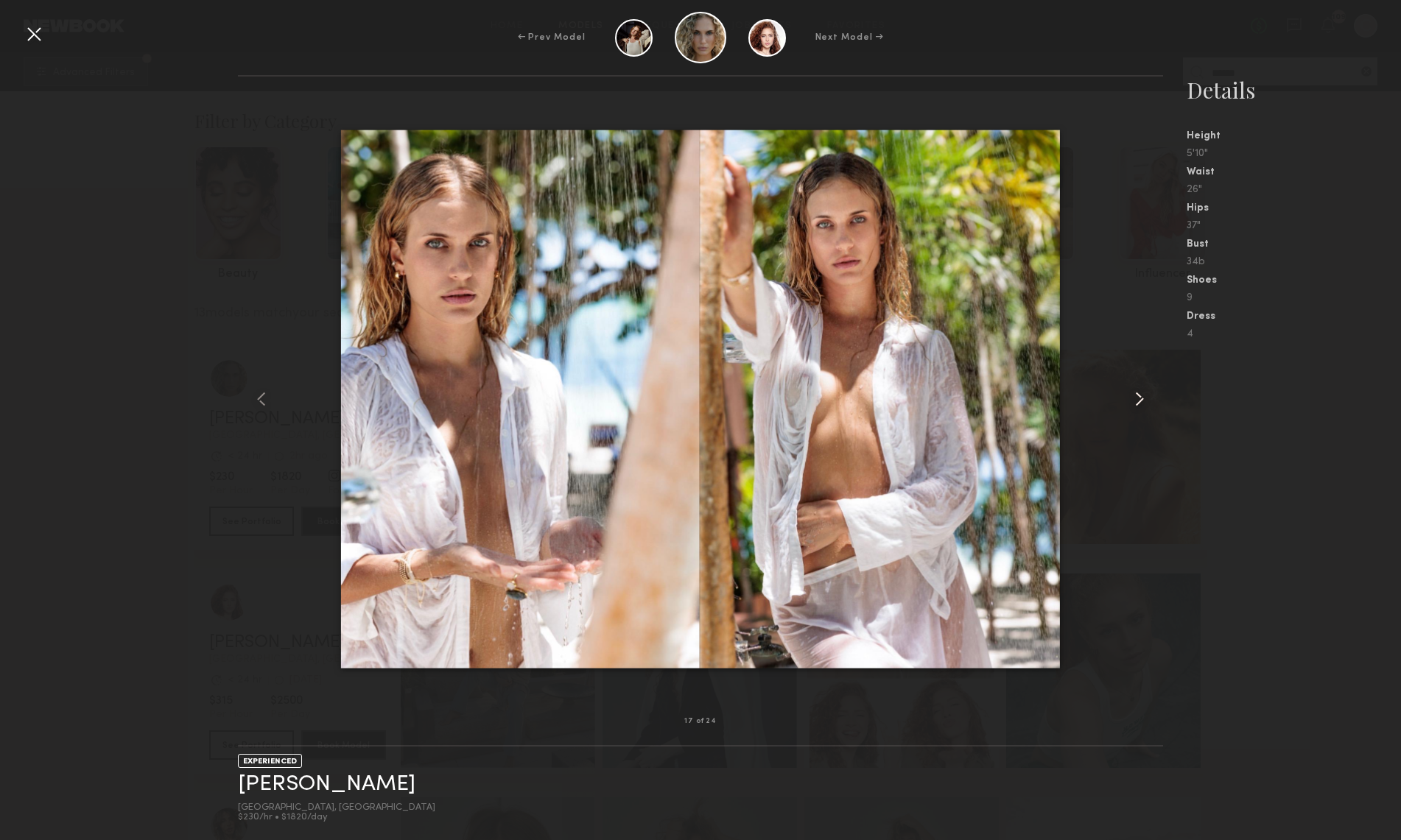
click at [1138, 400] on common-icon at bounding box center [1139, 398] width 23 height 23
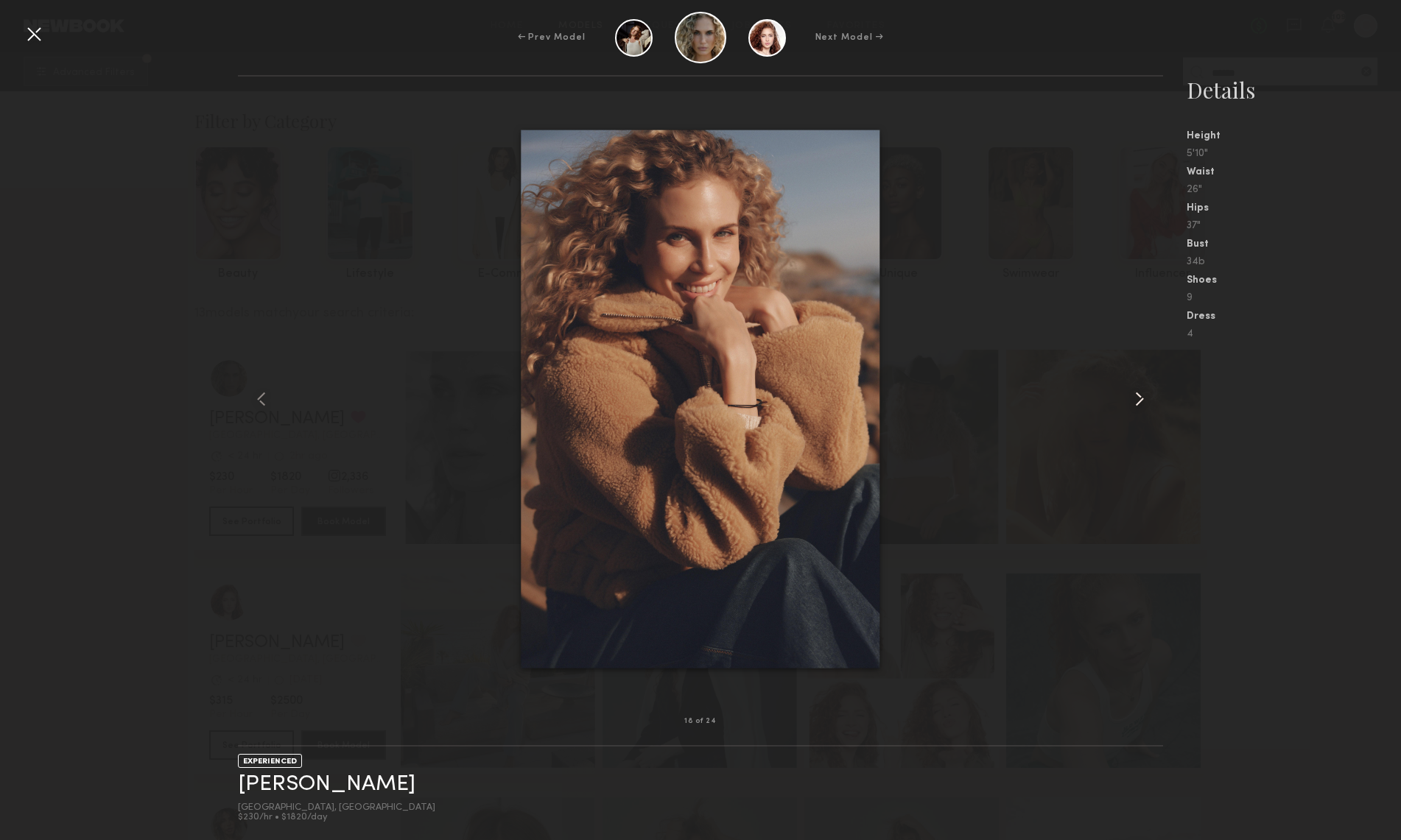
click at [1146, 404] on common-icon at bounding box center [1139, 398] width 23 height 23
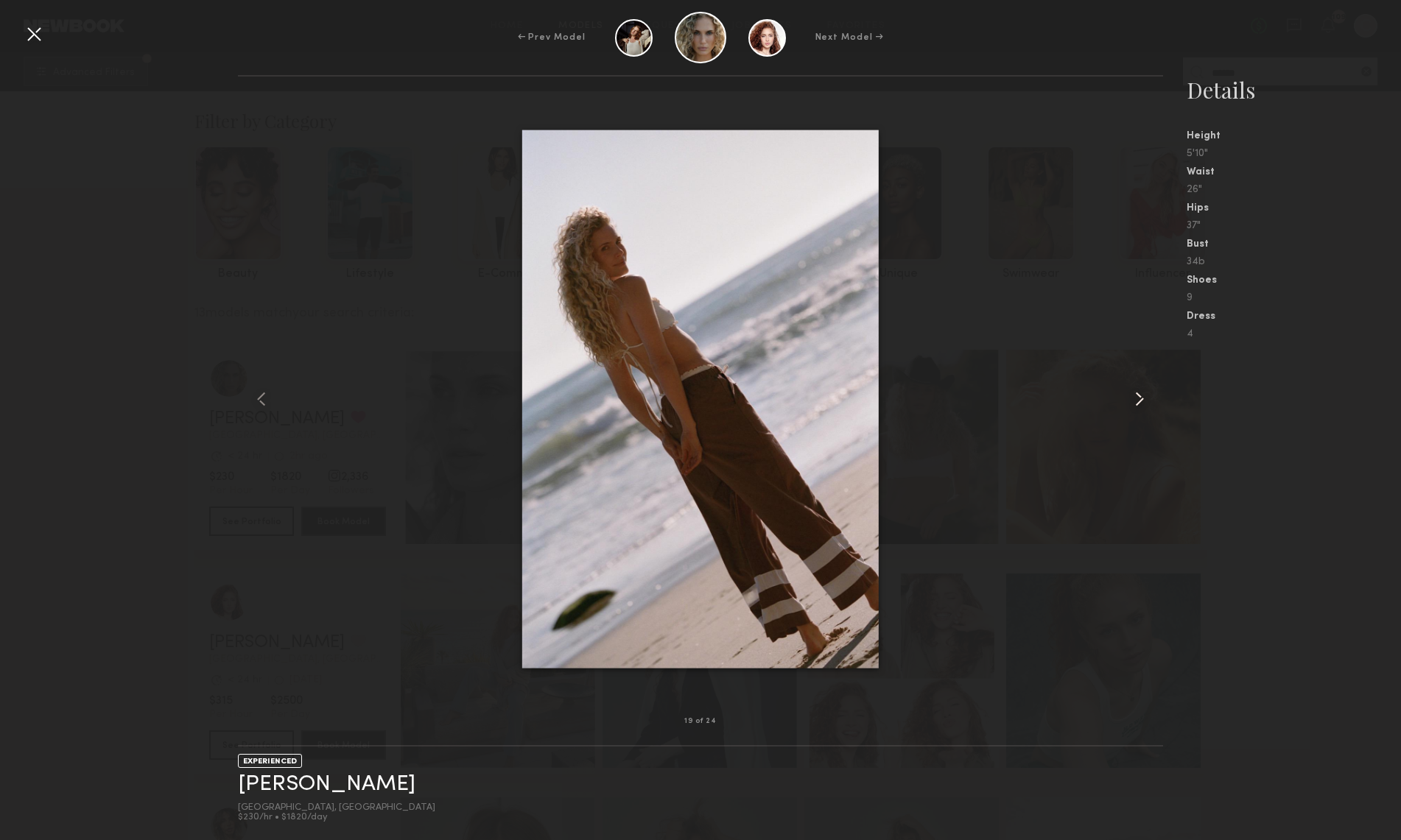
click at [1145, 404] on common-icon at bounding box center [1139, 398] width 23 height 23
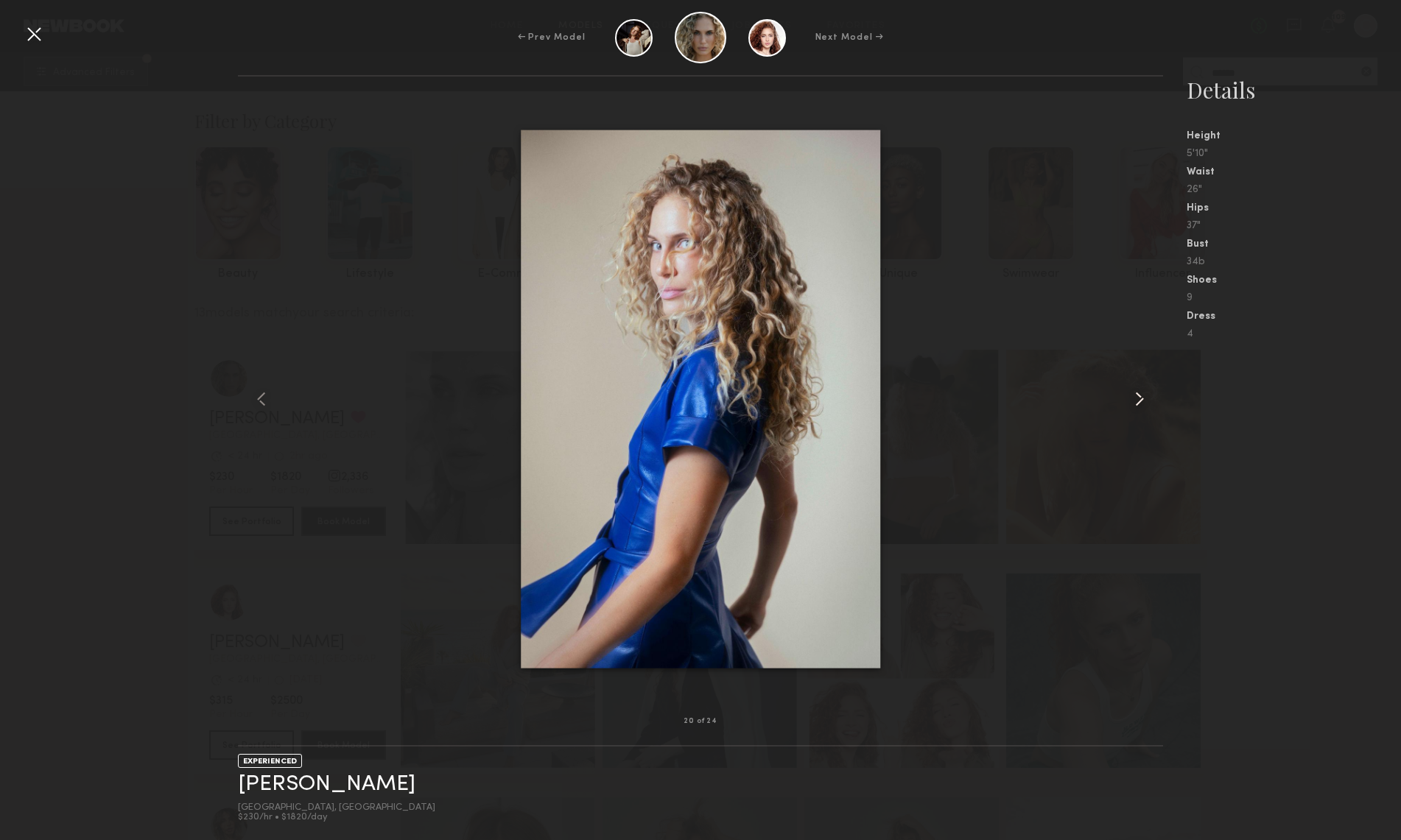
click at [1145, 404] on common-icon at bounding box center [1139, 398] width 23 height 23
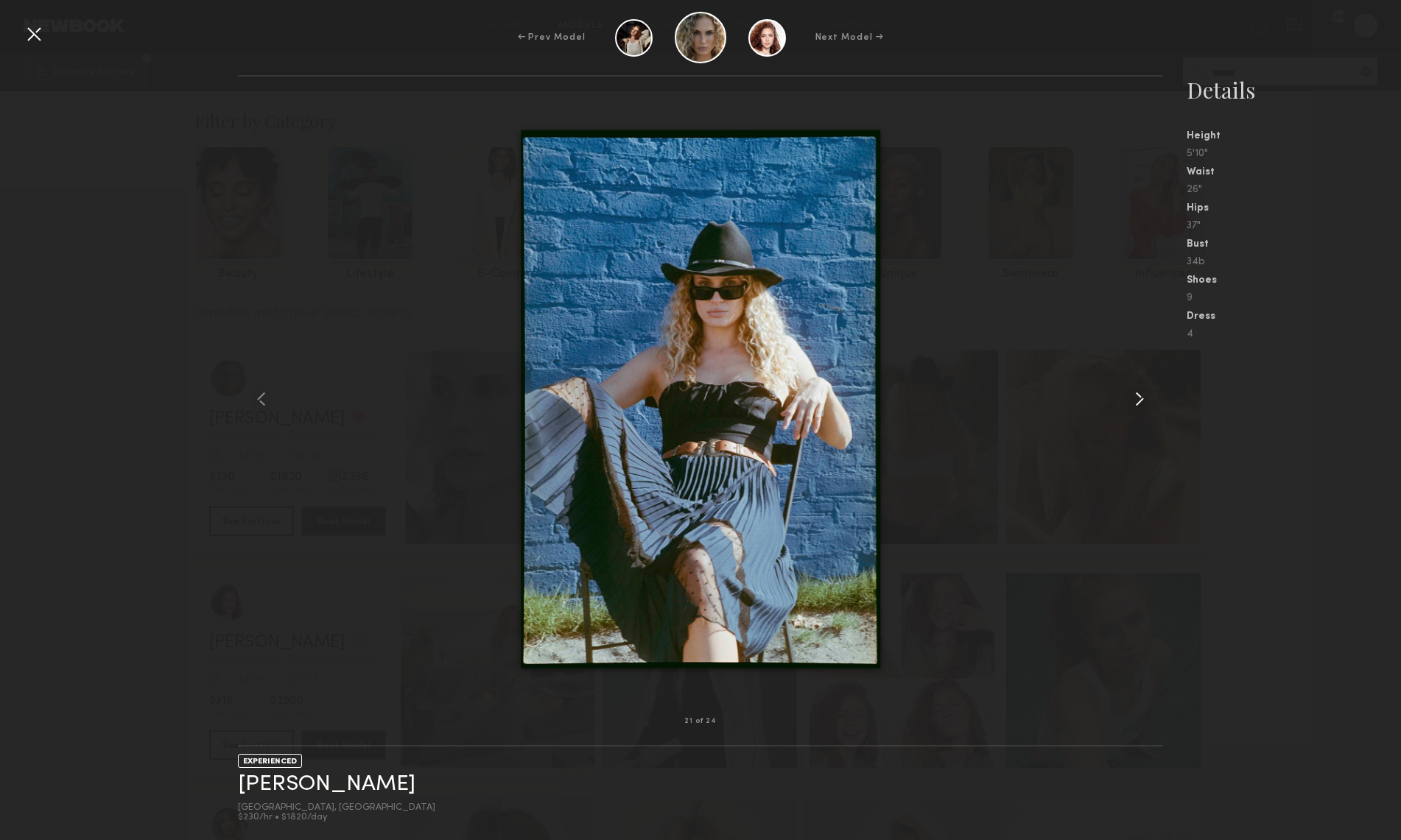
click at [1144, 404] on common-icon at bounding box center [1139, 398] width 23 height 23
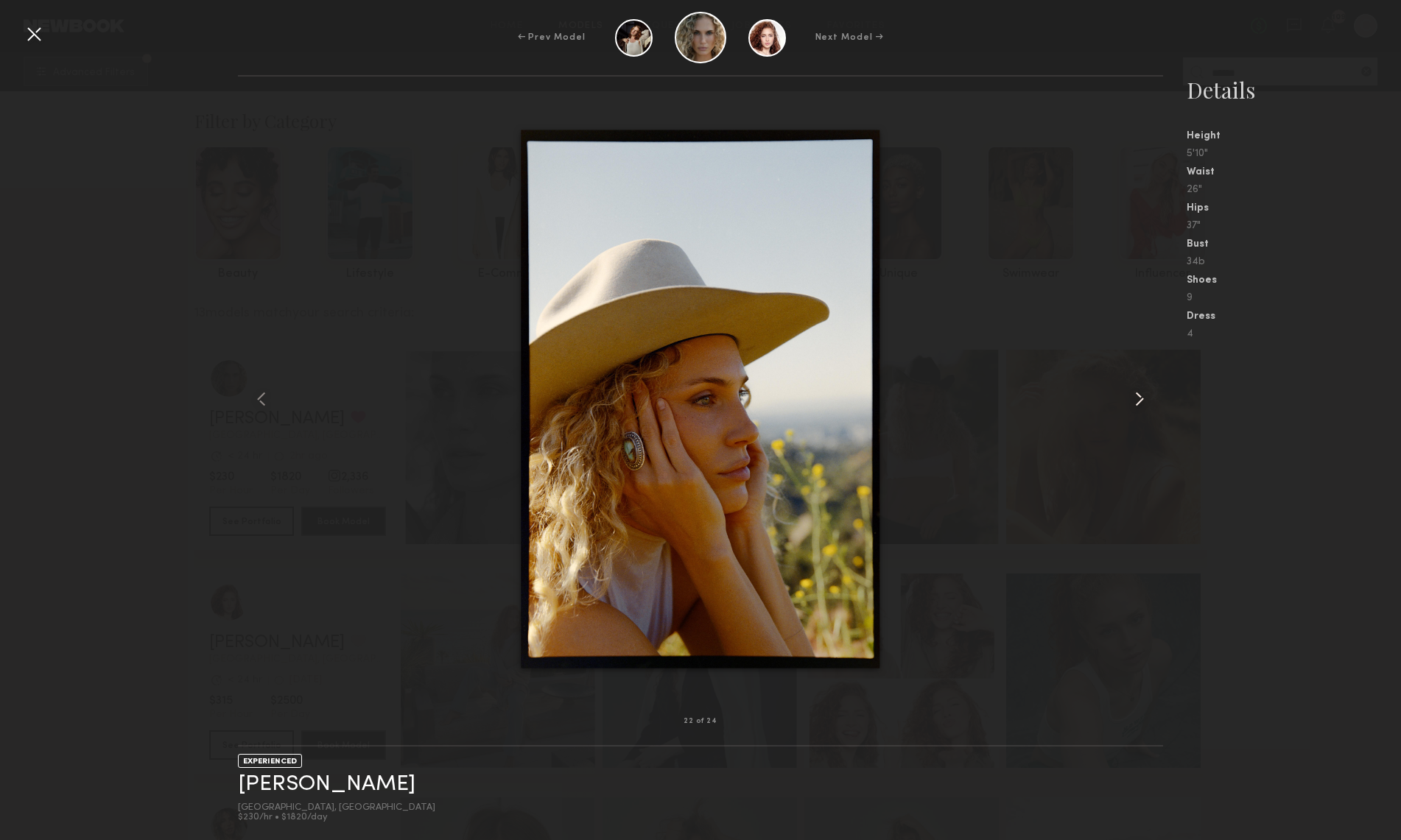
click at [1144, 404] on common-icon at bounding box center [1139, 398] width 23 height 23
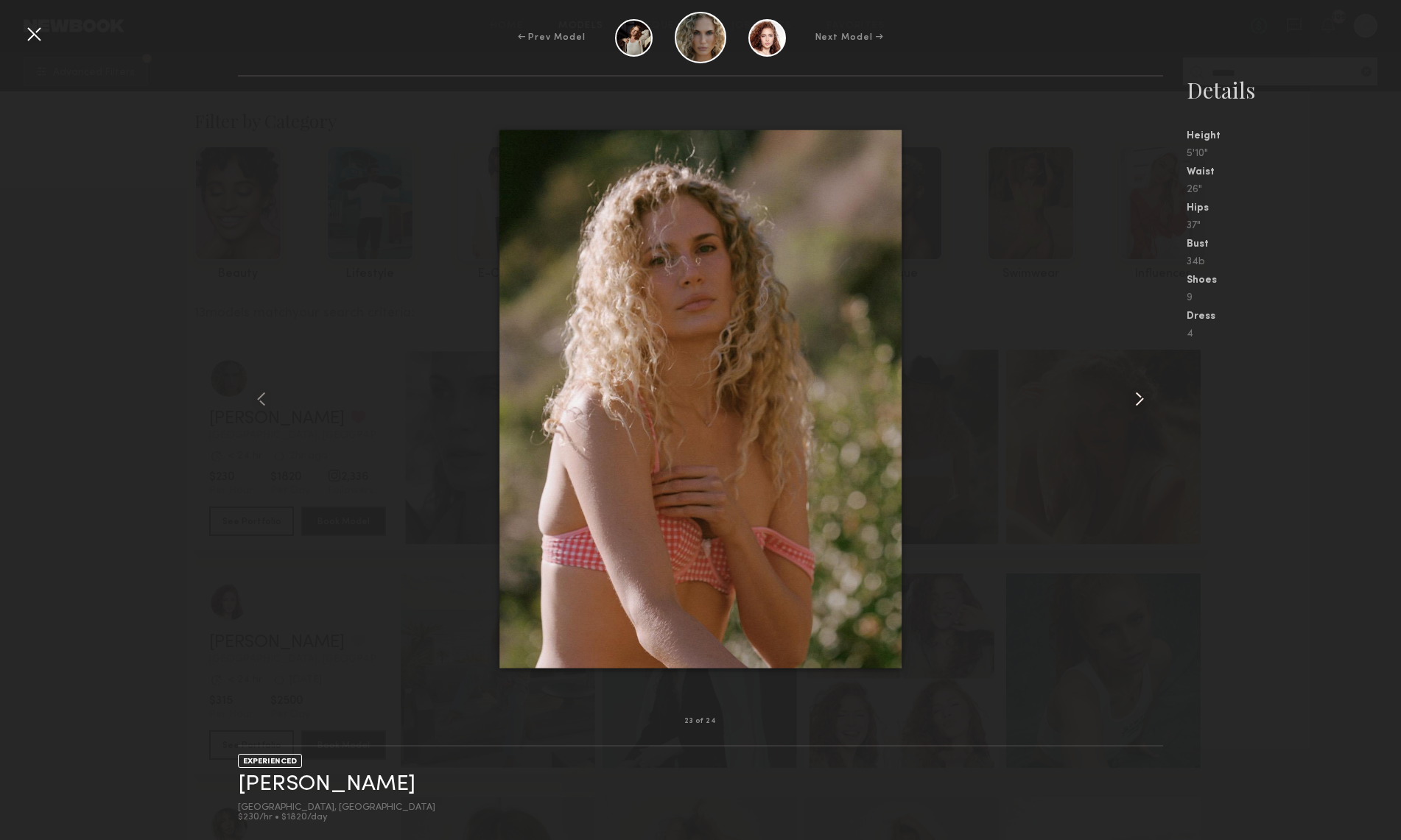
click at [1144, 404] on common-icon at bounding box center [1139, 398] width 23 height 23
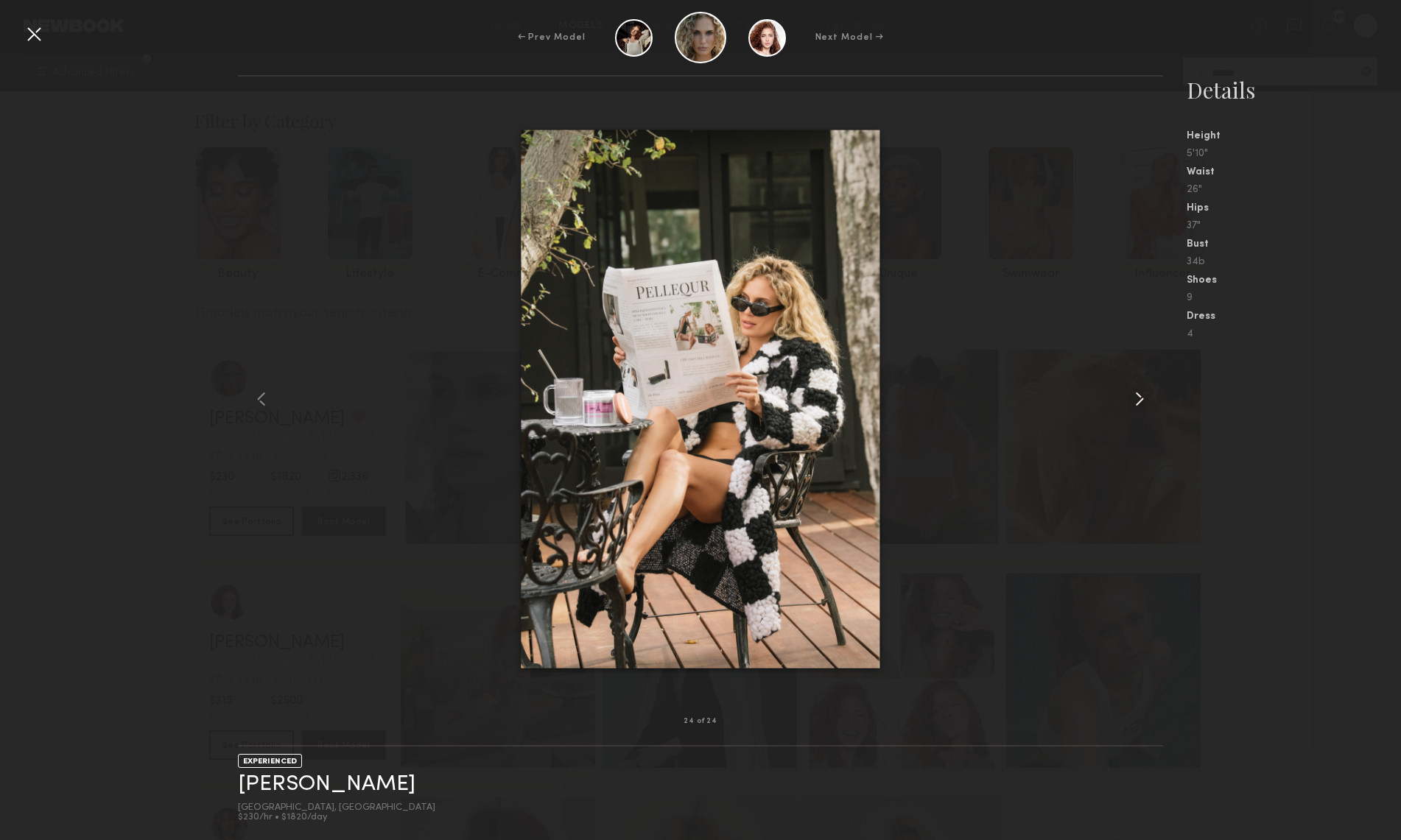
click at [1144, 404] on common-icon at bounding box center [1139, 398] width 23 height 23
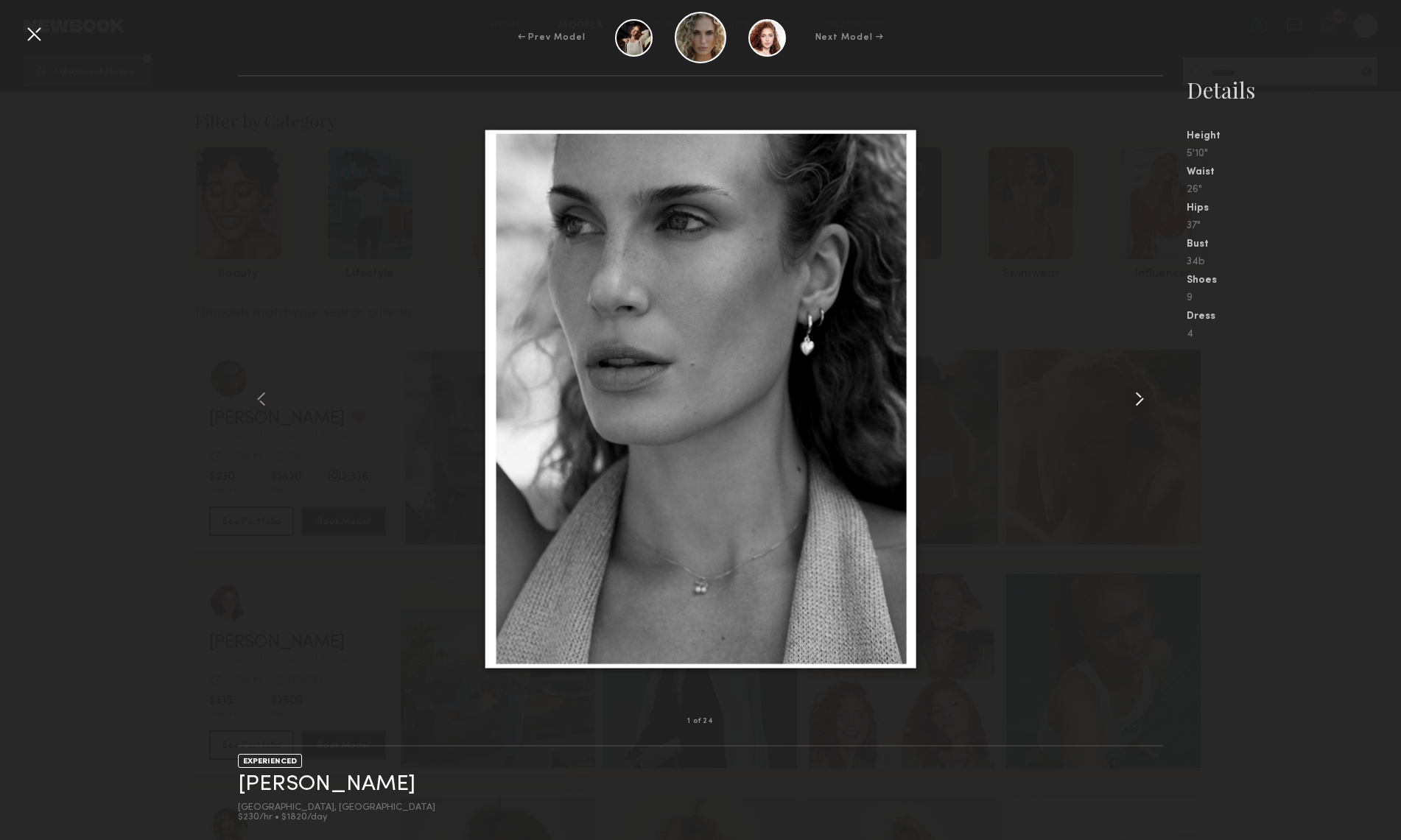
click at [1144, 404] on common-icon at bounding box center [1139, 398] width 23 height 23
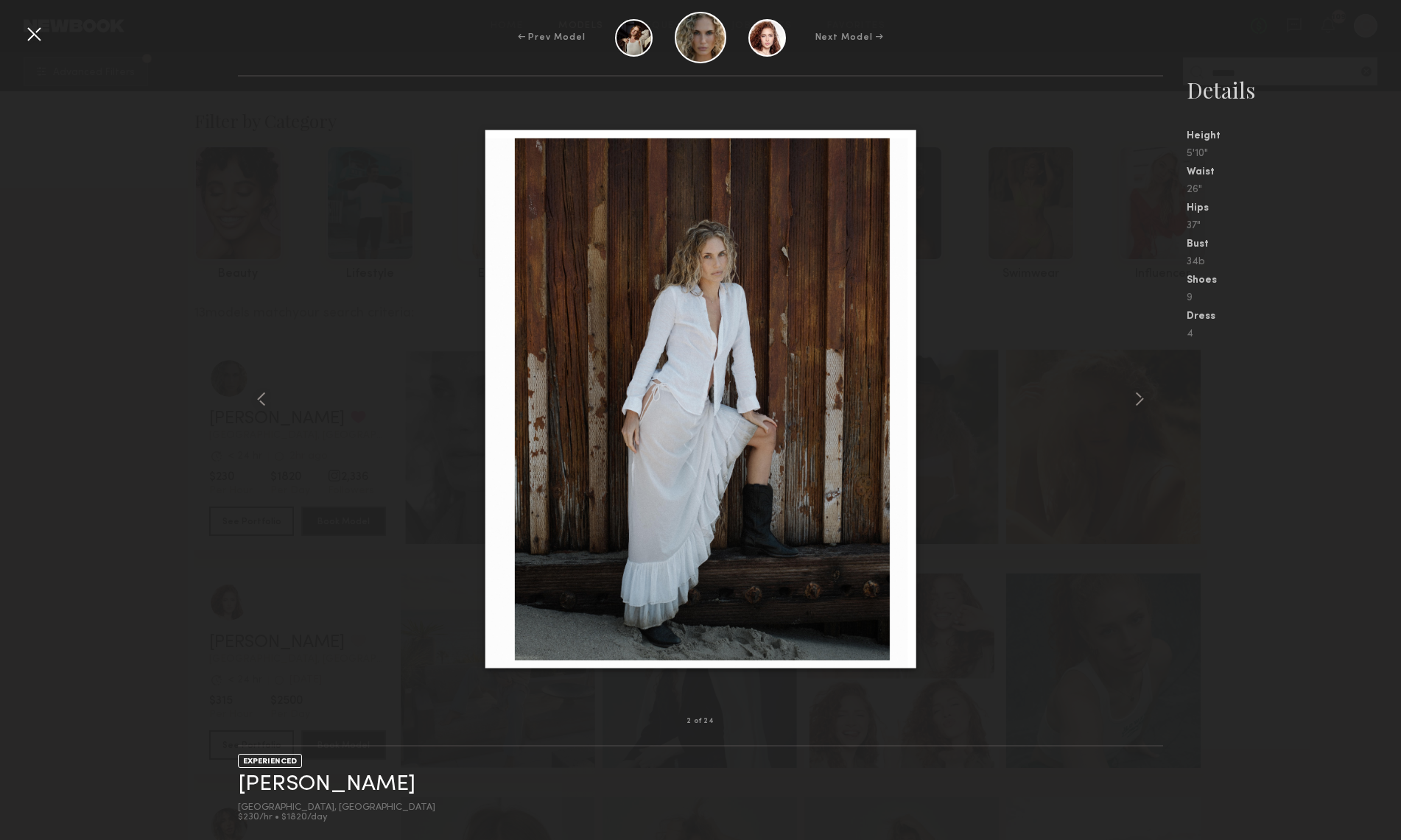
click at [40, 35] on div at bounding box center [34, 34] width 23 height 23
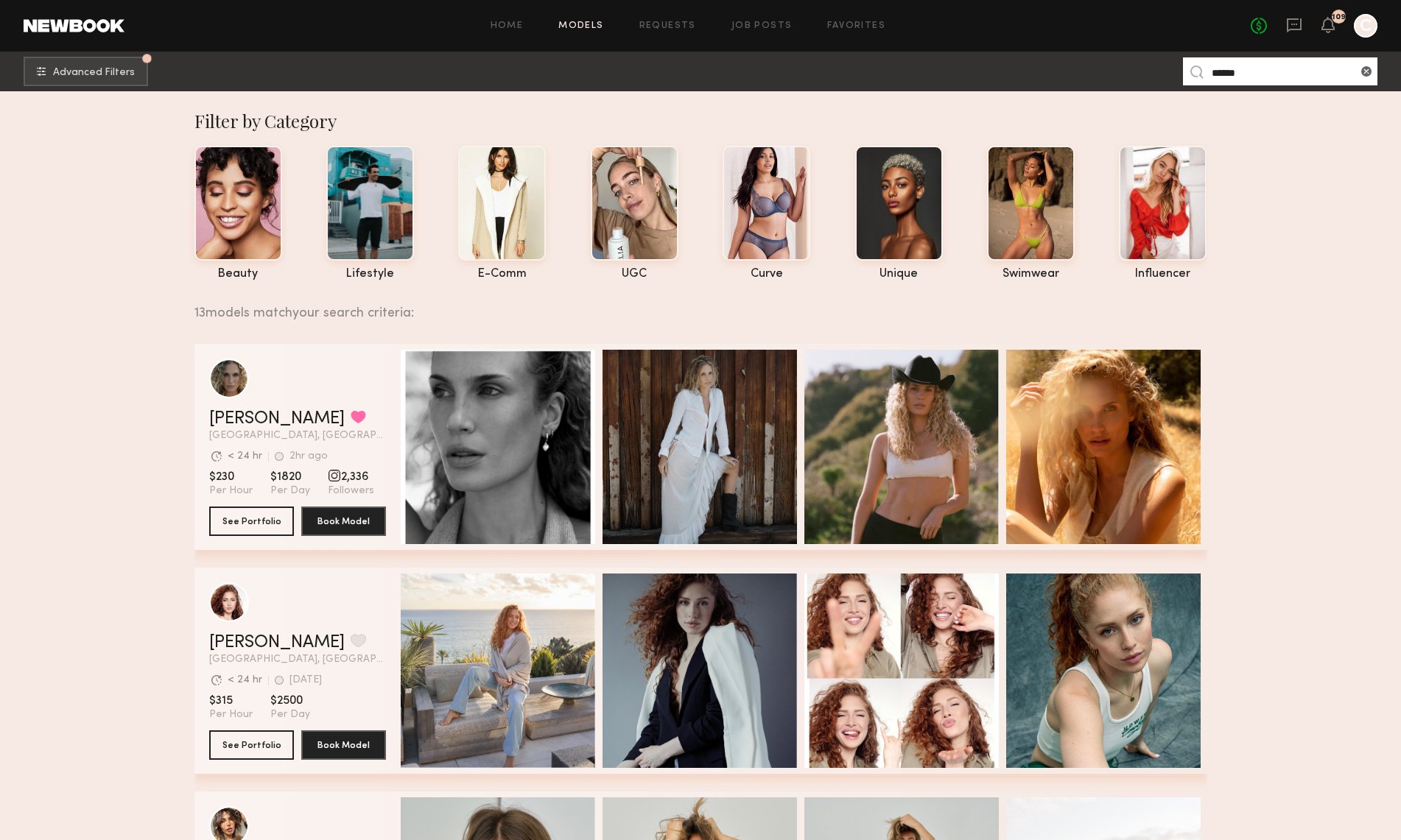
drag, startPoint x: 1253, startPoint y: 74, endPoint x: 1223, endPoint y: 23, distance: 59.2
click at [1225, 24] on common-header "Home Models Requests Job Posts Favorites Sign Out No fees up to $5,000 109 C Ad…" at bounding box center [700, 46] width 1401 height 91
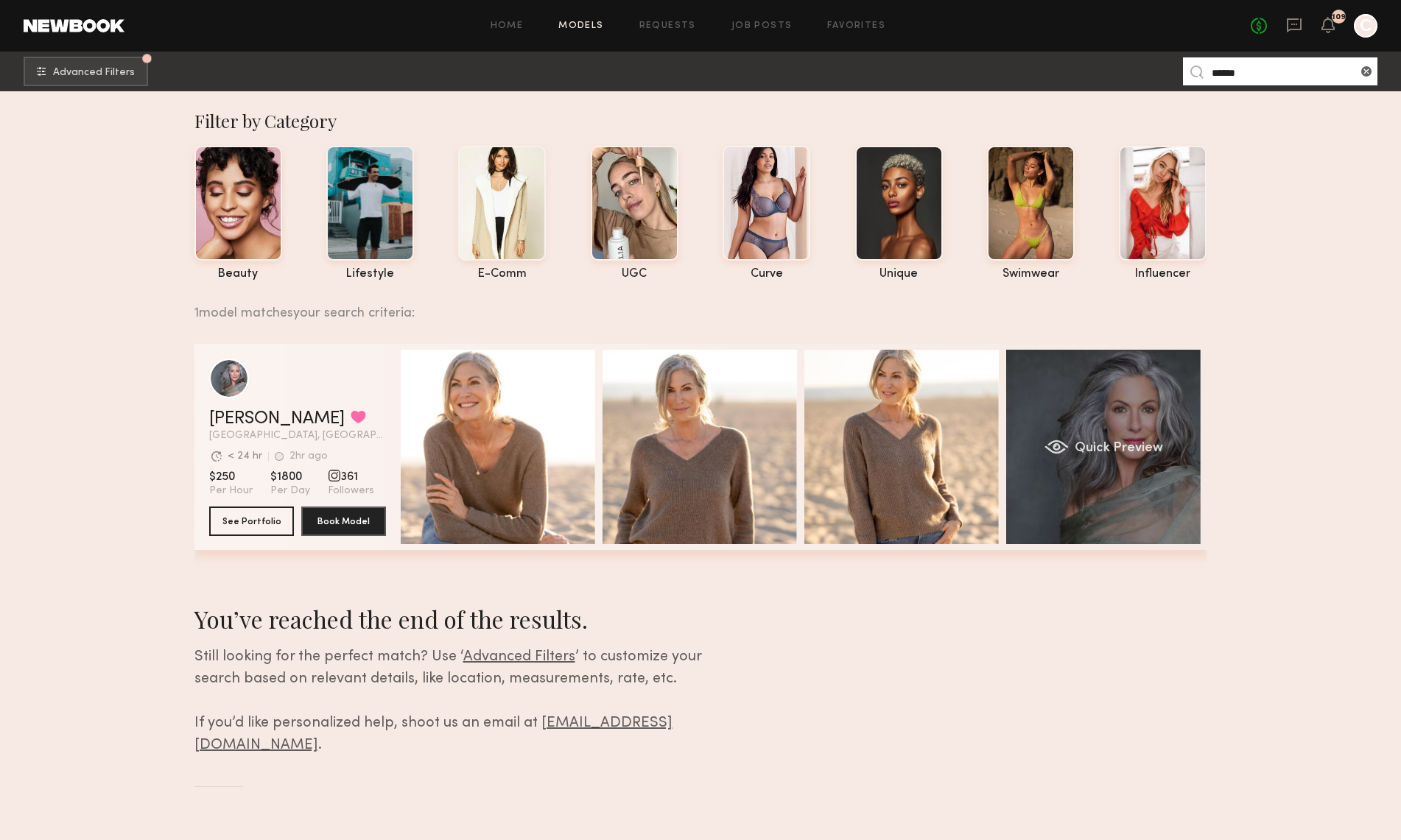
type input "******"
click at [1098, 416] on div "Quick Preview" at bounding box center [1103, 447] width 194 height 194
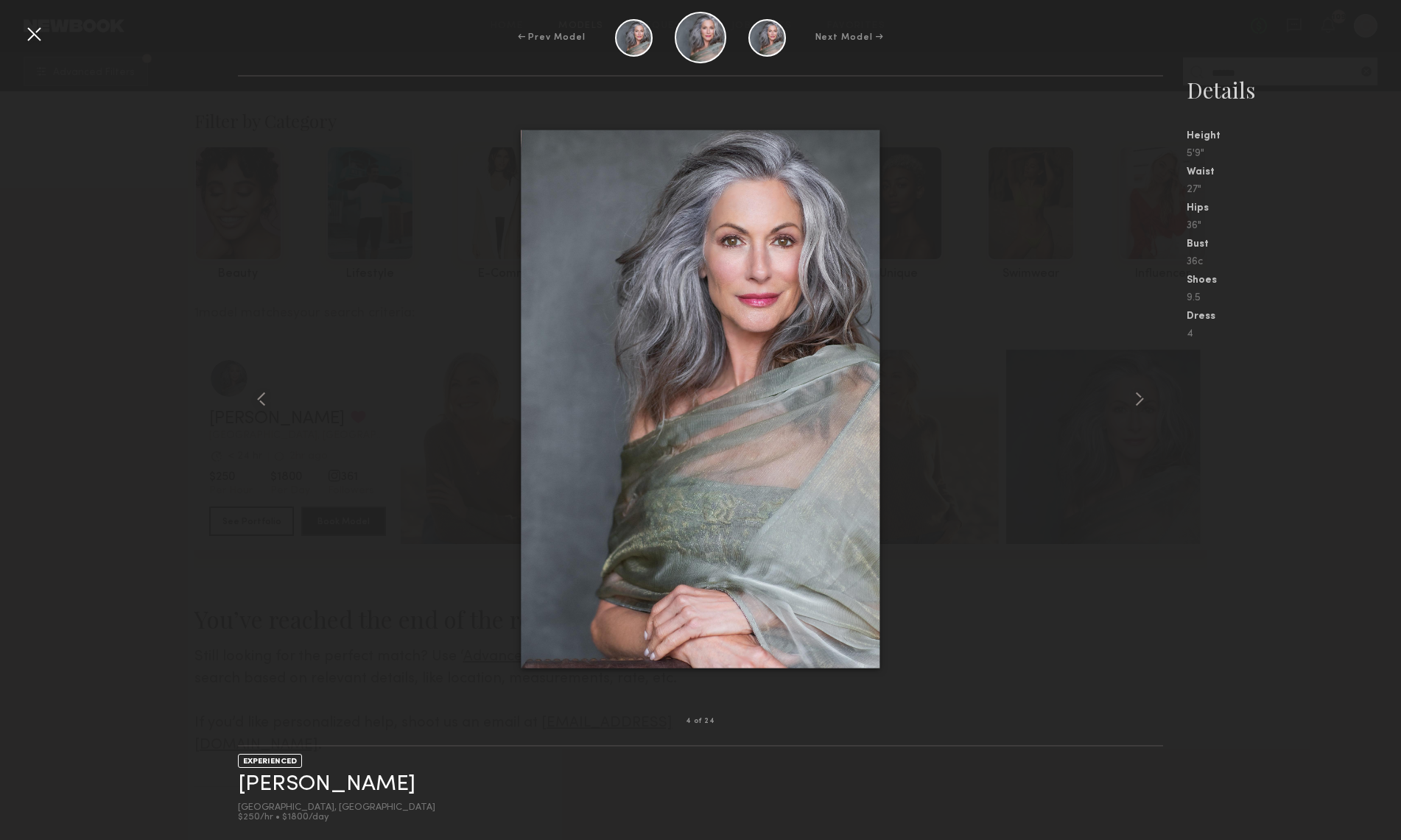
click at [38, 38] on div at bounding box center [34, 34] width 23 height 23
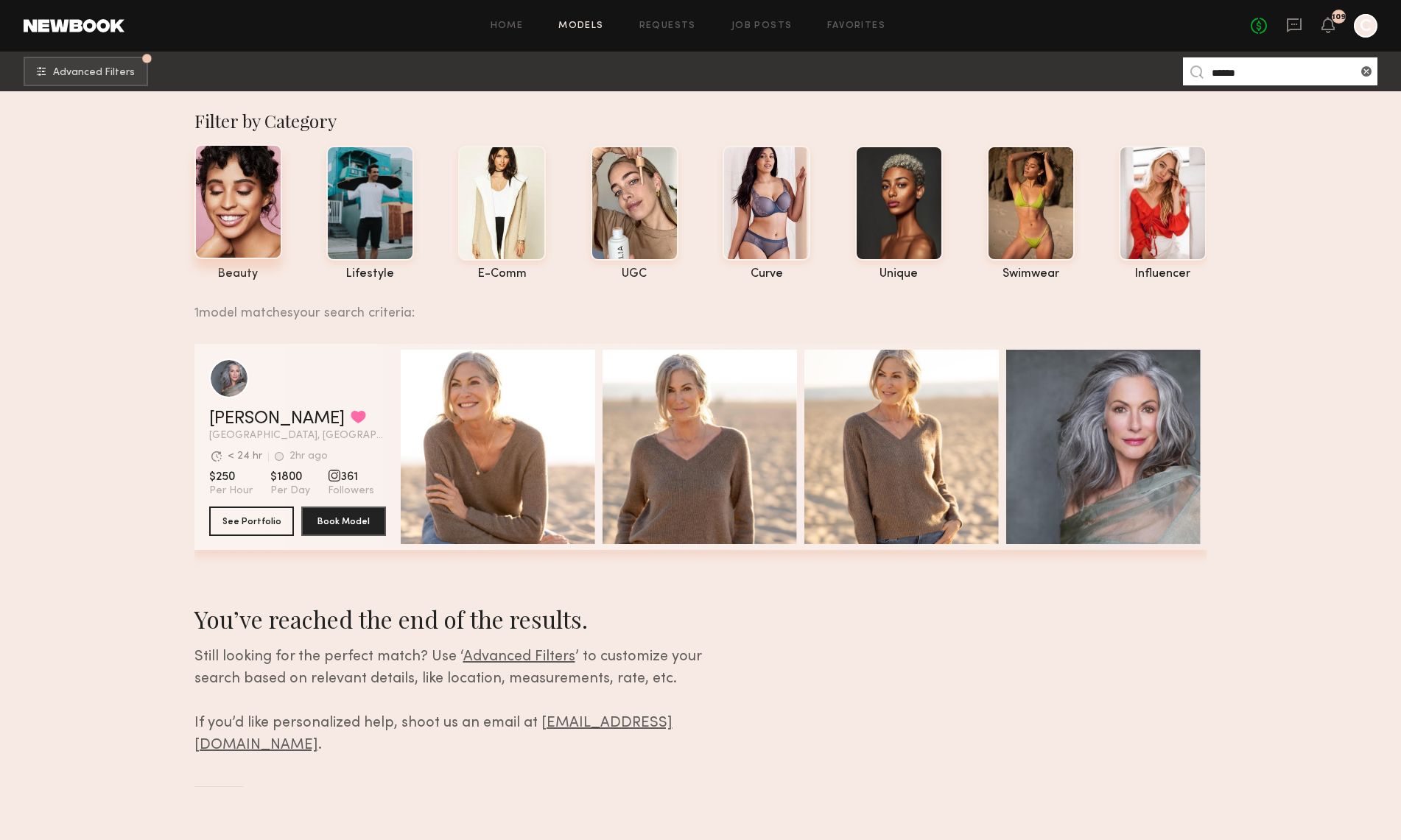
click at [254, 205] on div at bounding box center [238, 201] width 88 height 115
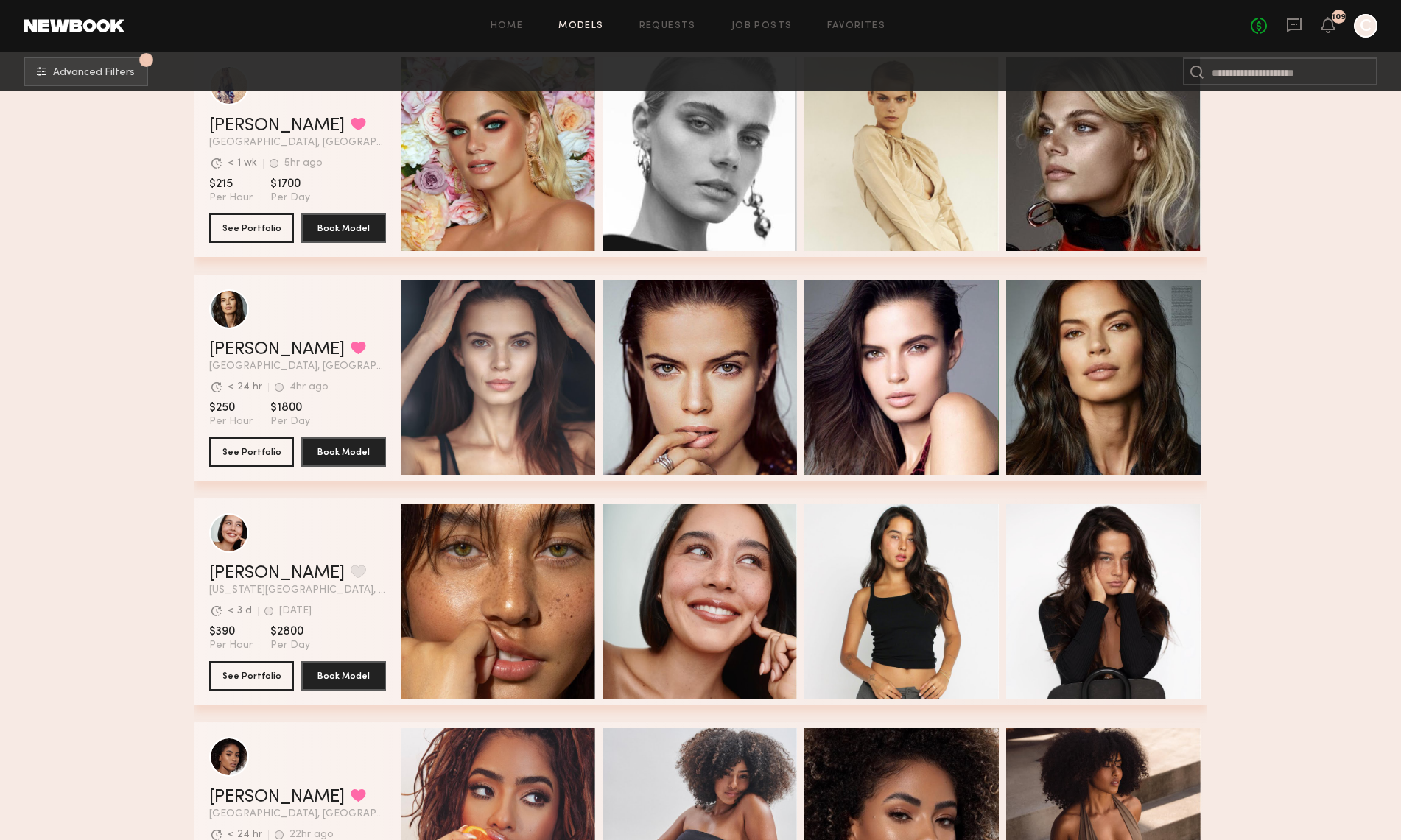
scroll to position [516, 0]
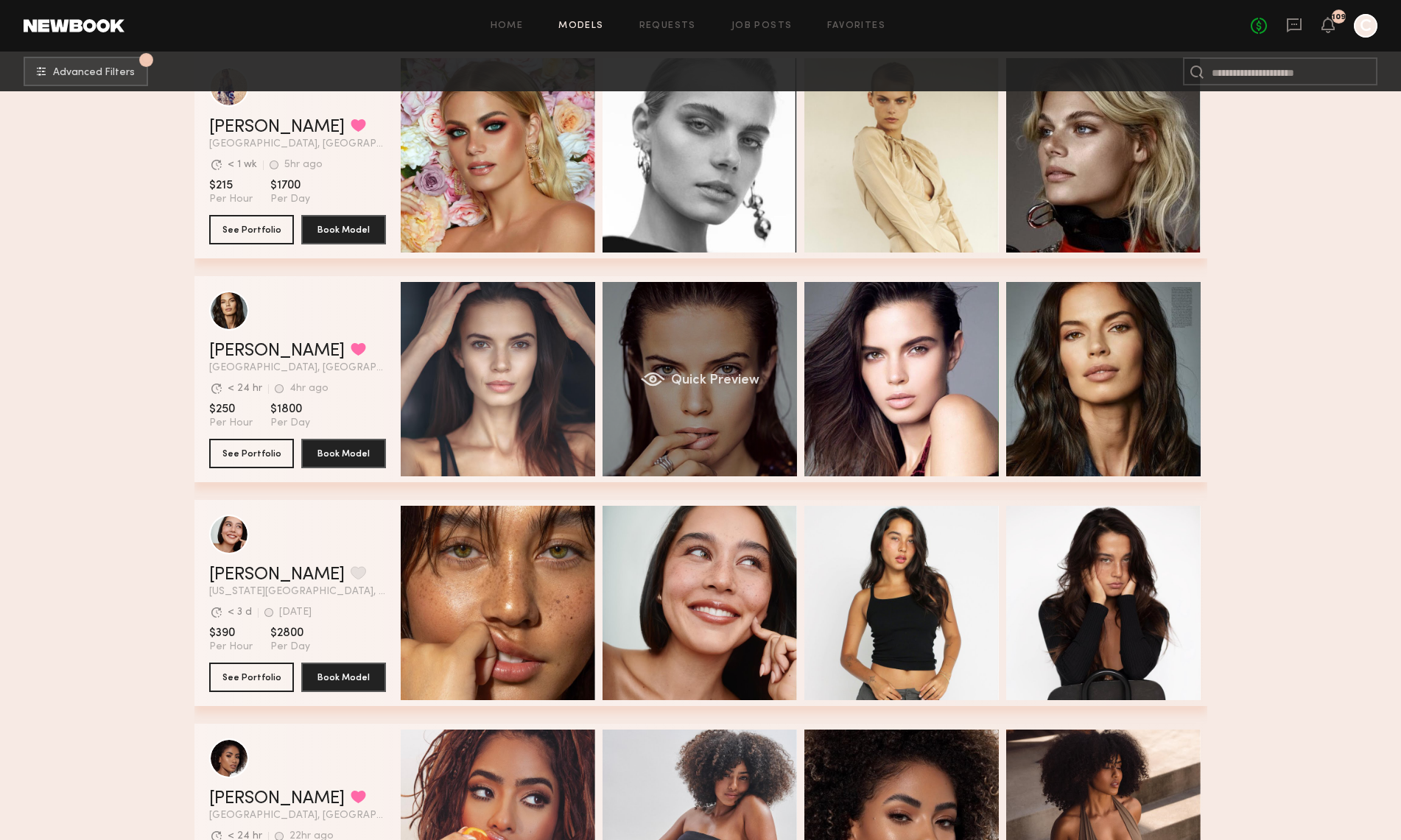
click at [703, 392] on div "Quick Preview" at bounding box center [699, 379] width 194 height 194
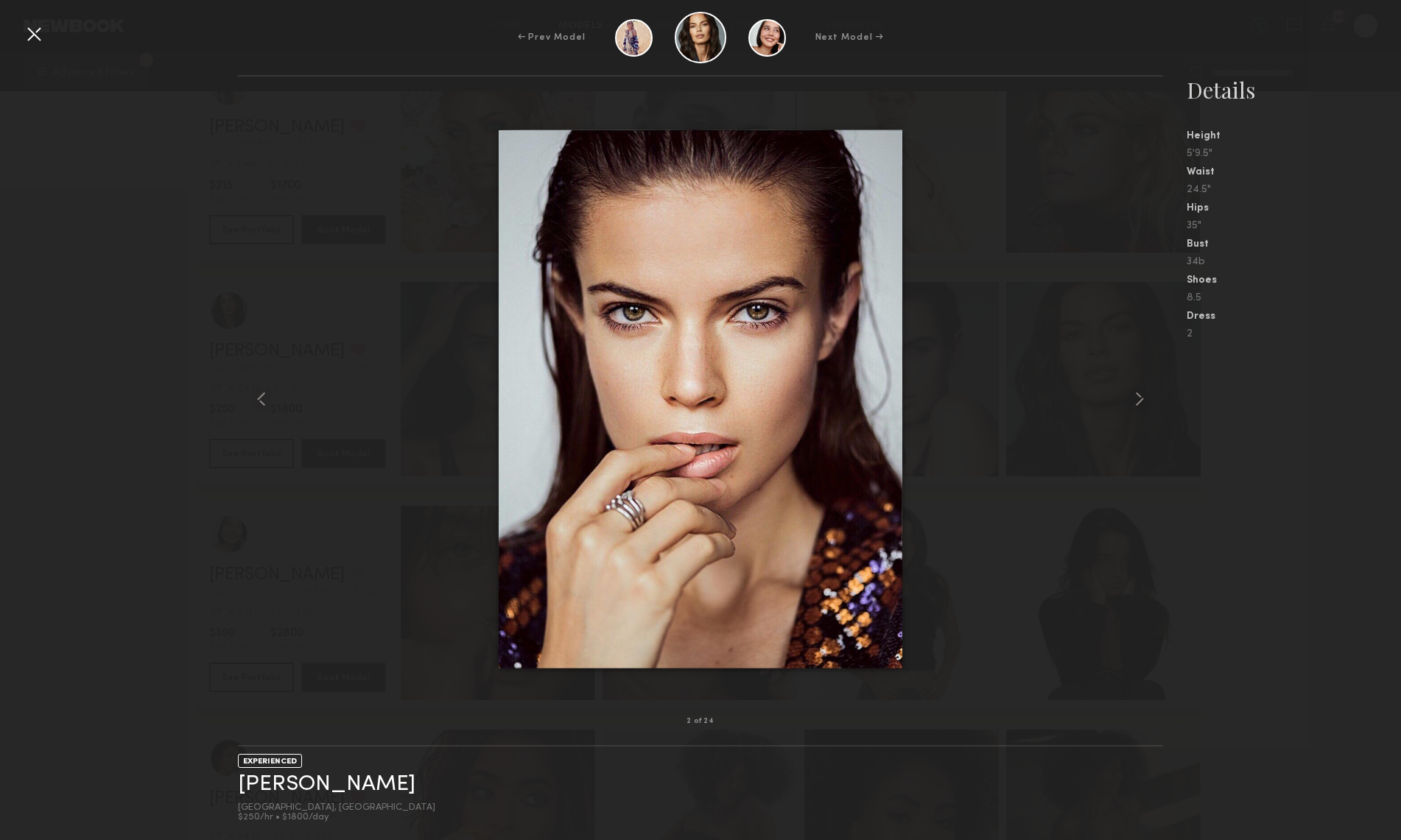
click at [1309, 398] on nb-gallery-model-stats "Details Height 5'9.5" Waist 24.5" Hips 35" Bust 34b Shoes 8.5 Dress 2" at bounding box center [1282, 457] width 238 height 765
click at [33, 33] on div at bounding box center [34, 34] width 23 height 23
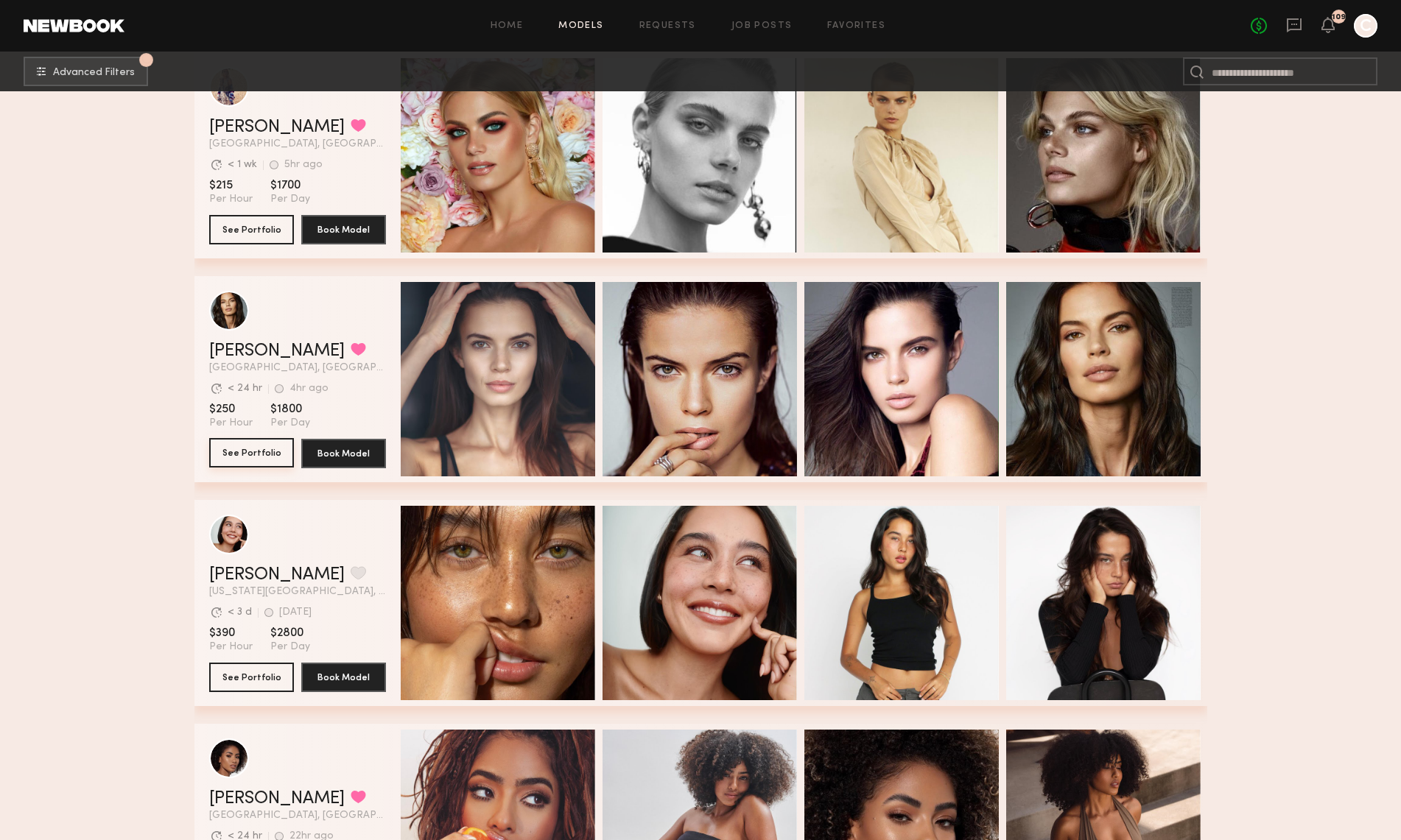
click at [270, 452] on button "See Portfolio" at bounding box center [252, 453] width 85 height 29
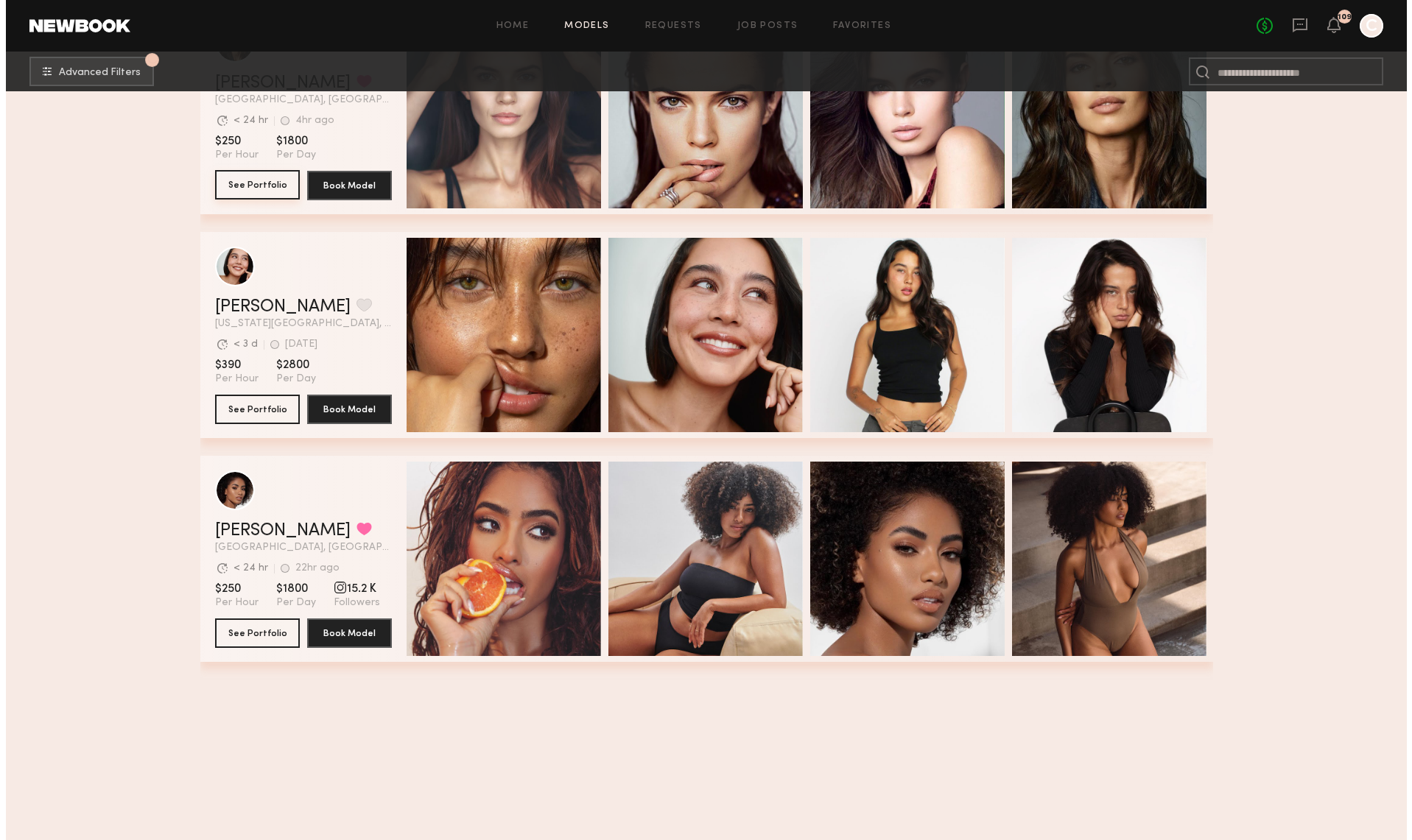
scroll to position [0, 0]
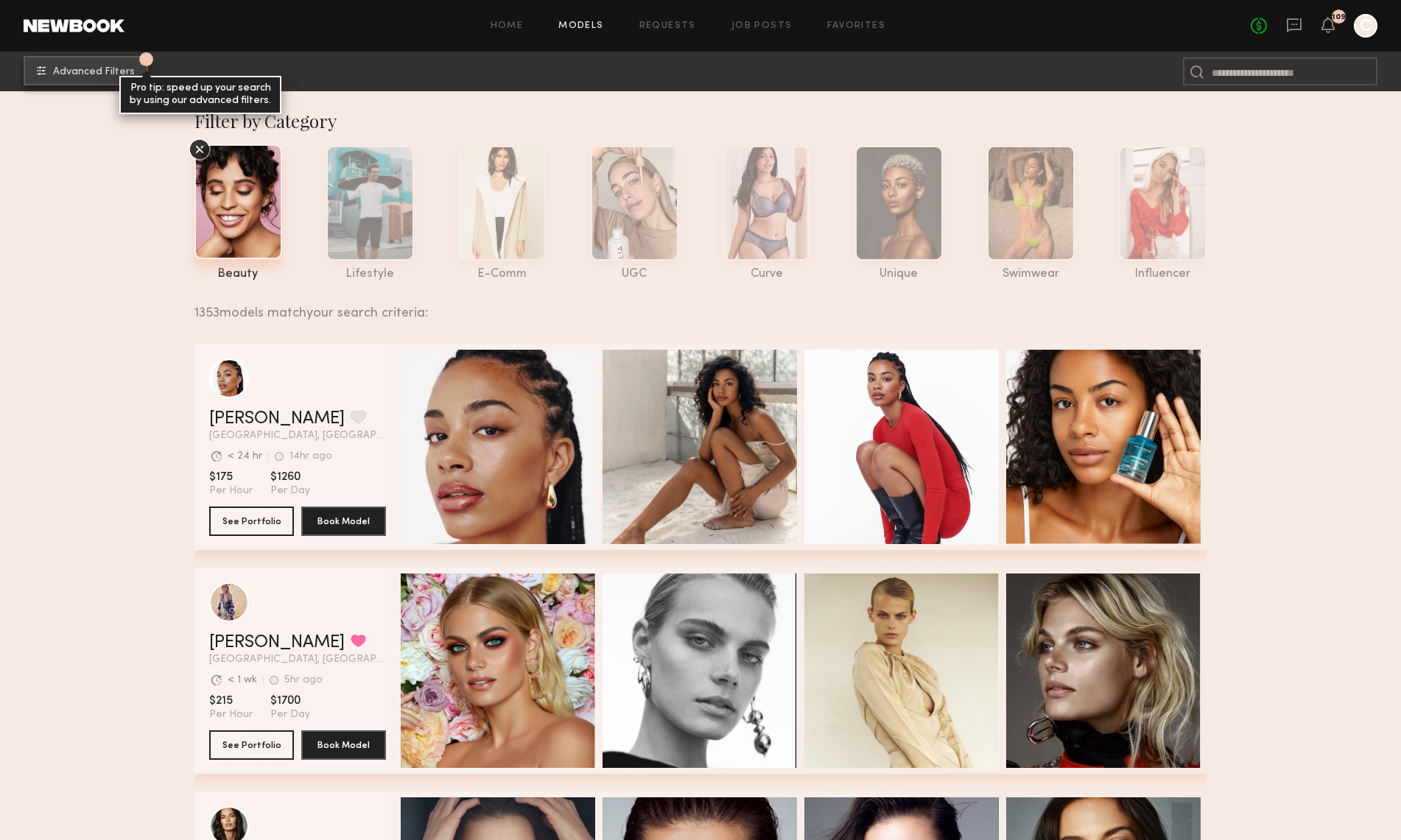
click at [65, 75] on span "Advanced Filters" at bounding box center [93, 72] width 82 height 10
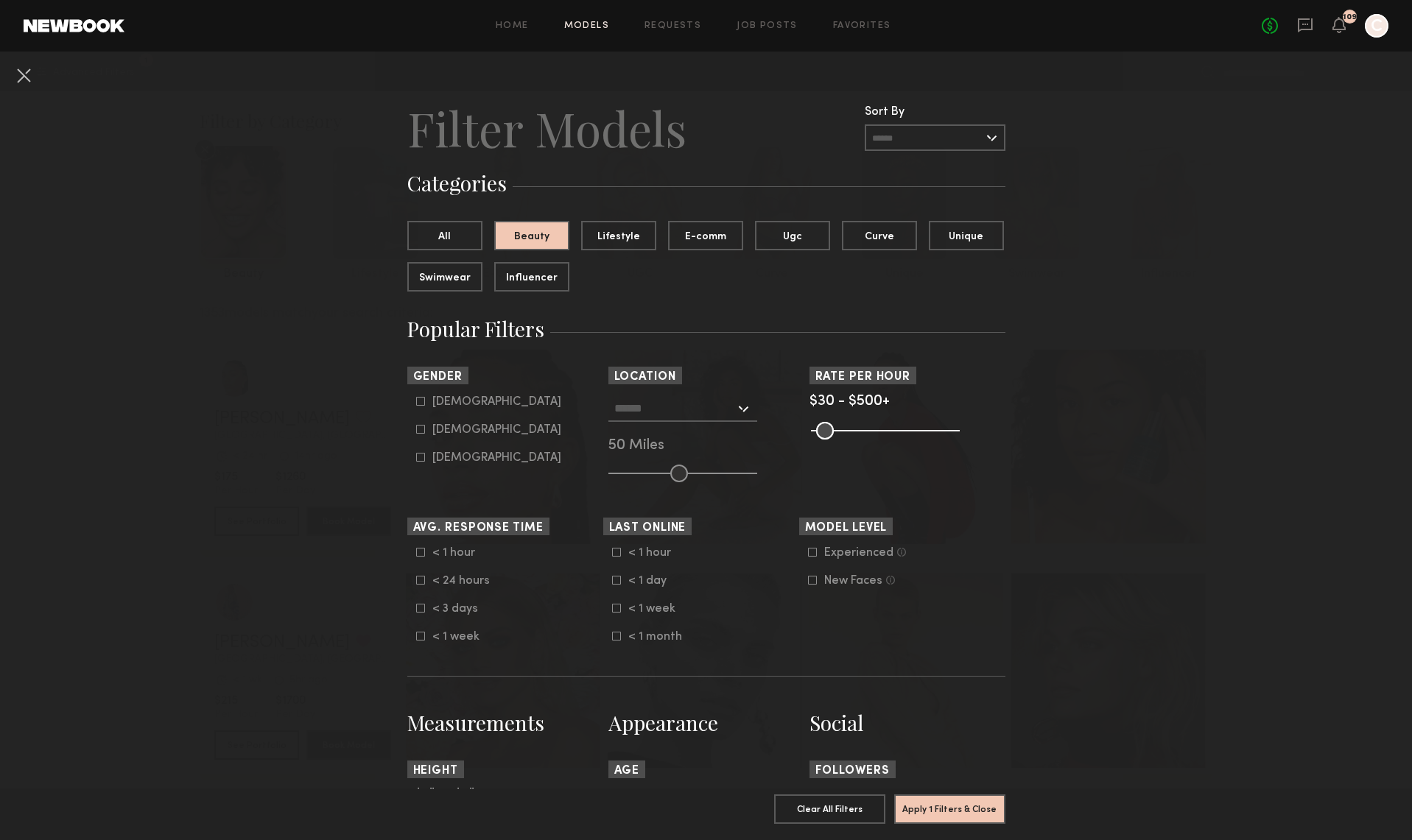
click at [416, 429] on icon at bounding box center [420, 429] width 9 height 9
type input "**"
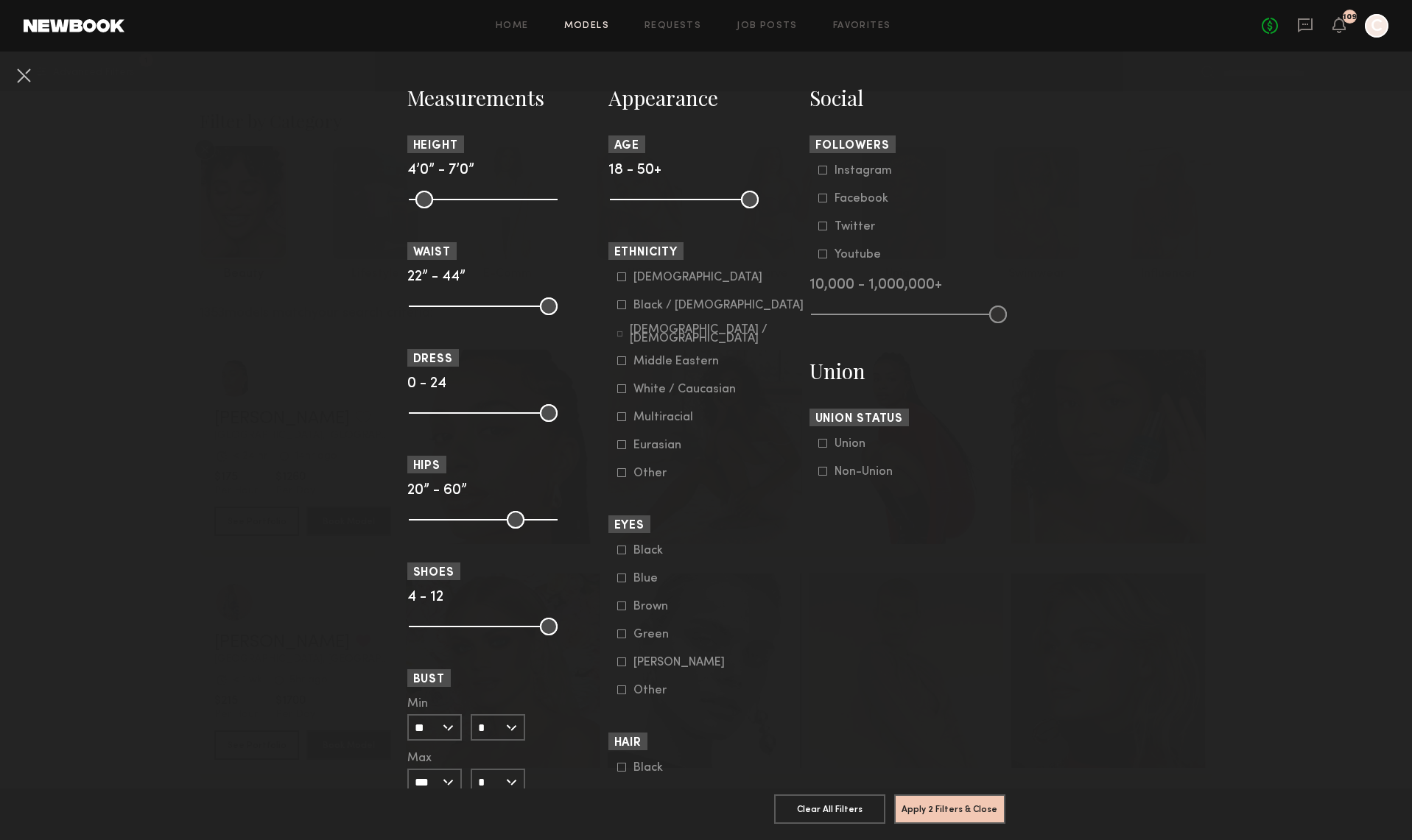
scroll to position [626, 0]
click at [615, 197] on input "range" at bounding box center [684, 198] width 148 height 17
click at [620, 196] on input "range" at bounding box center [684, 198] width 148 height 17
drag, startPoint x: 622, startPoint y: 199, endPoint x: 595, endPoint y: 200, distance: 27.0
type input "**"
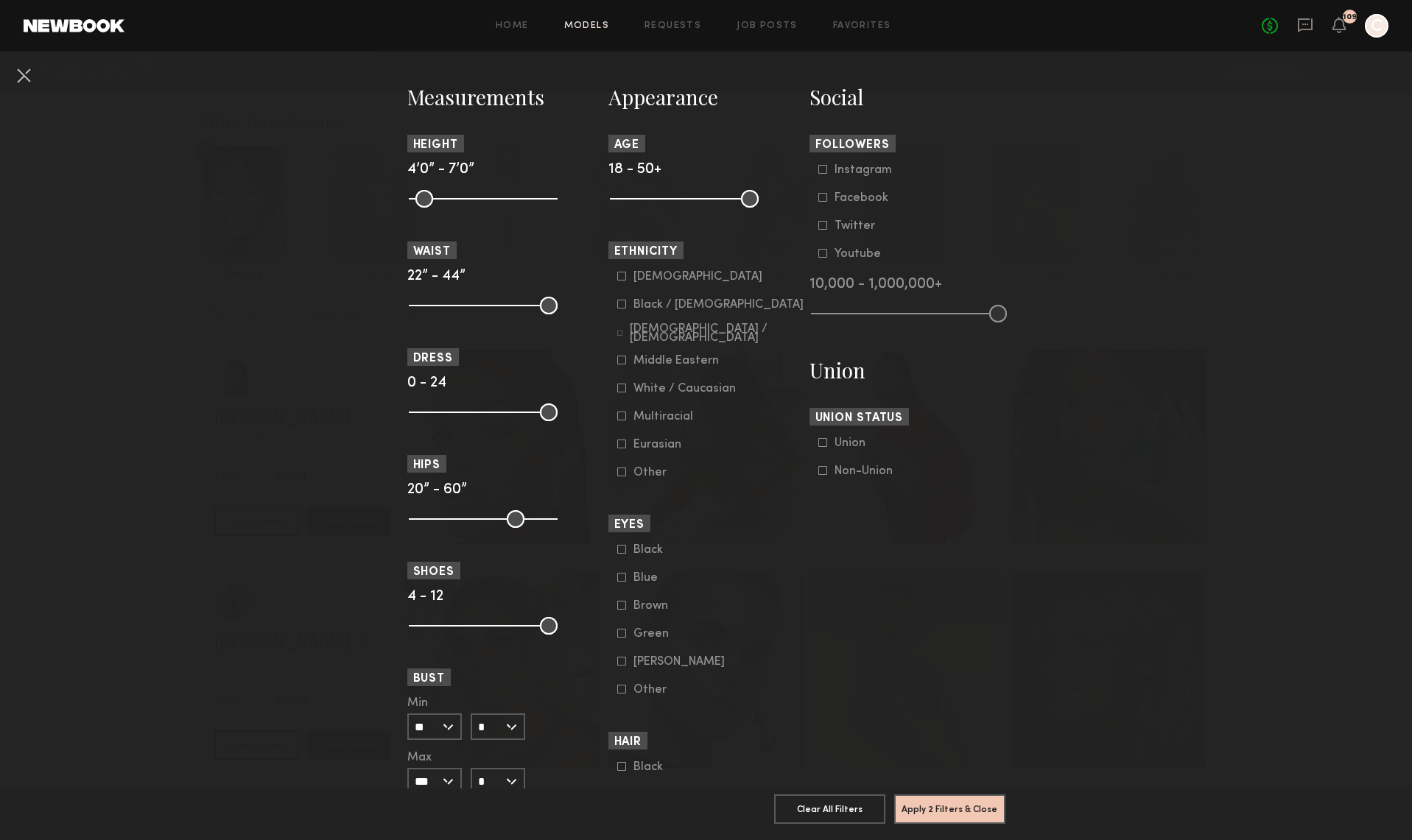
click at [610, 200] on input "range" at bounding box center [684, 198] width 148 height 17
drag, startPoint x: 747, startPoint y: 202, endPoint x: 626, endPoint y: 204, distance: 121.0
type input "**"
click at [626, 204] on input "range" at bounding box center [684, 198] width 148 height 17
click at [618, 309] on icon at bounding box center [621, 304] width 8 height 8
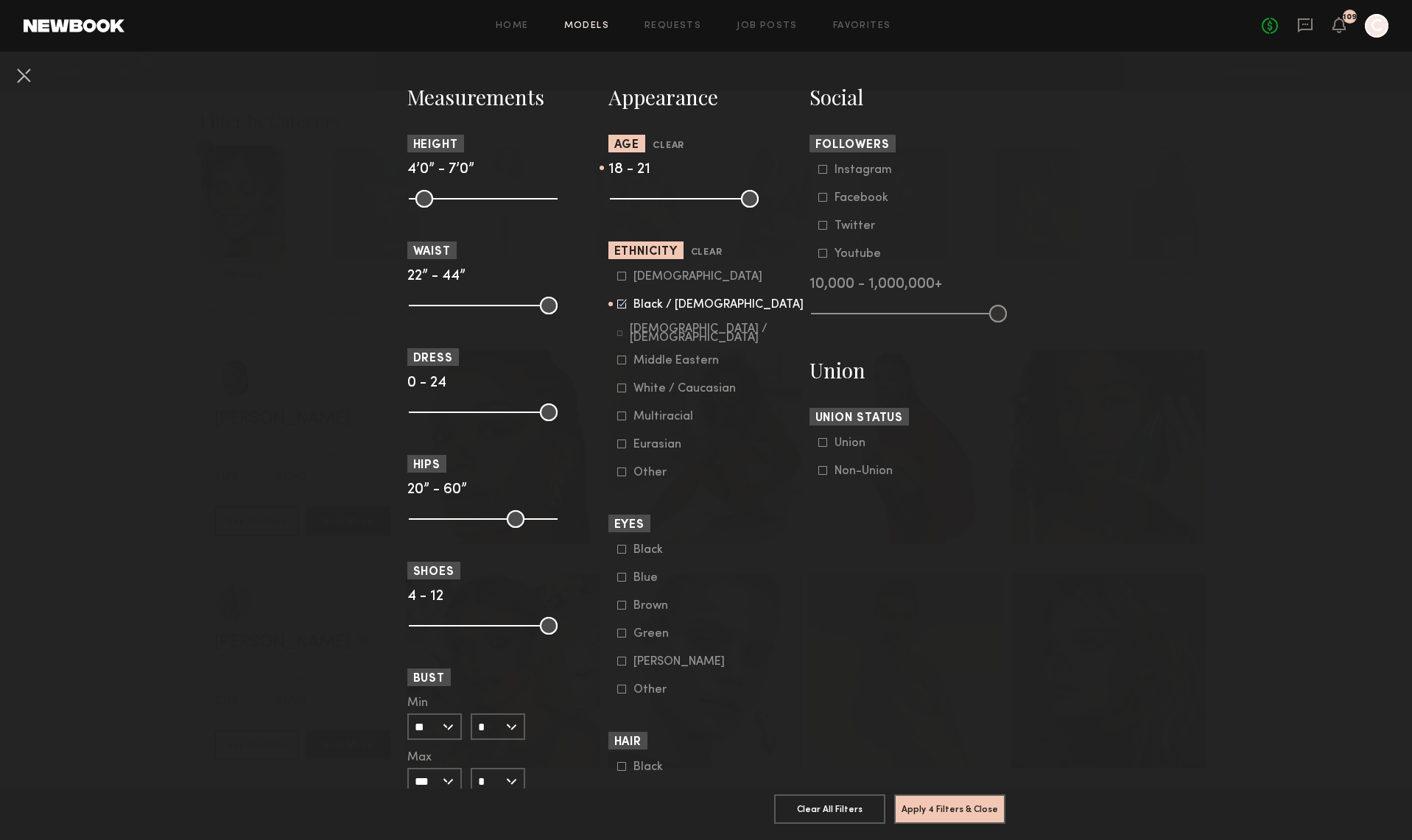
click at [618, 335] on icon at bounding box center [620, 333] width 6 height 6
click at [618, 361] on icon at bounding box center [622, 360] width 9 height 9
click at [618, 421] on icon at bounding box center [622, 416] width 9 height 9
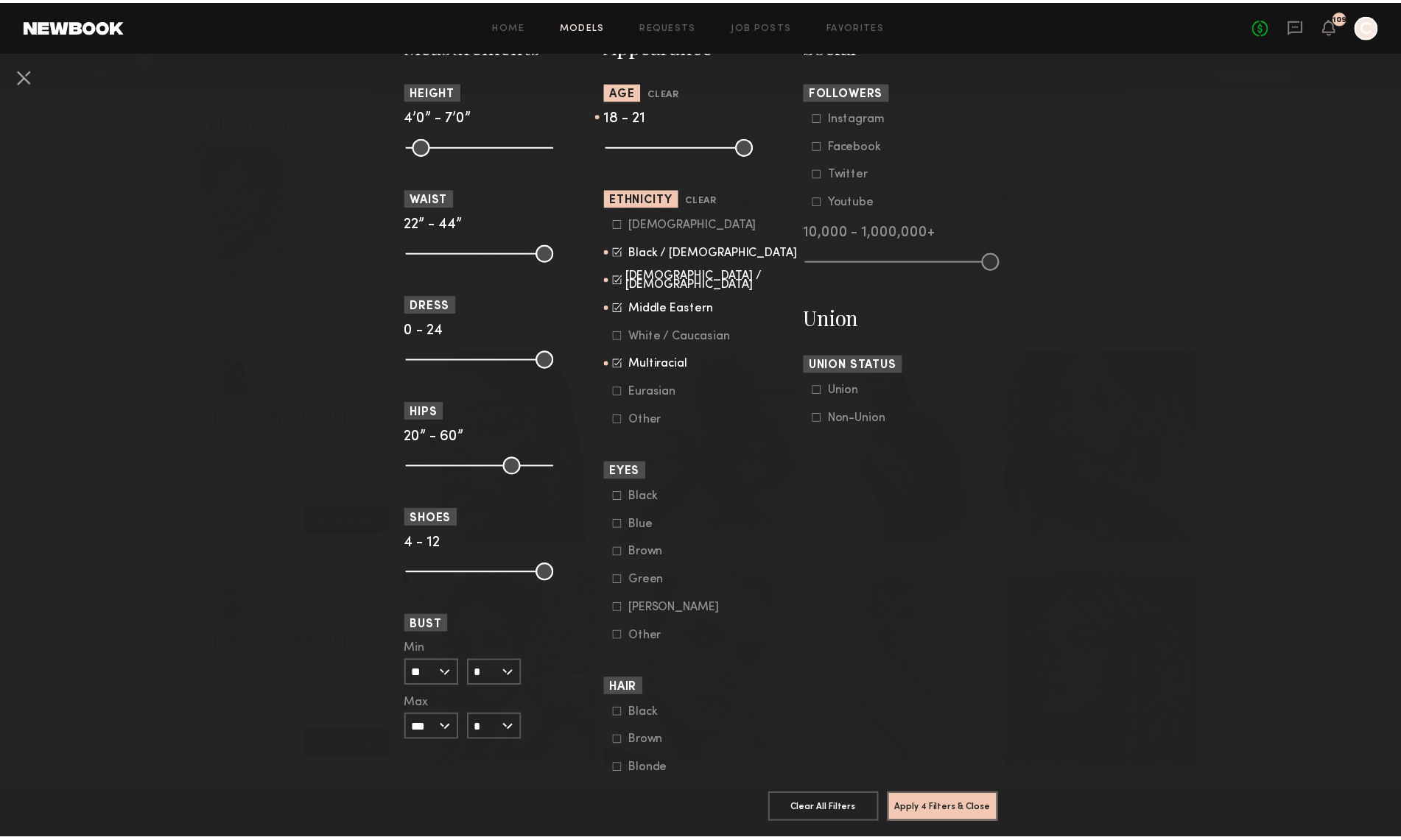
scroll to position [846, 0]
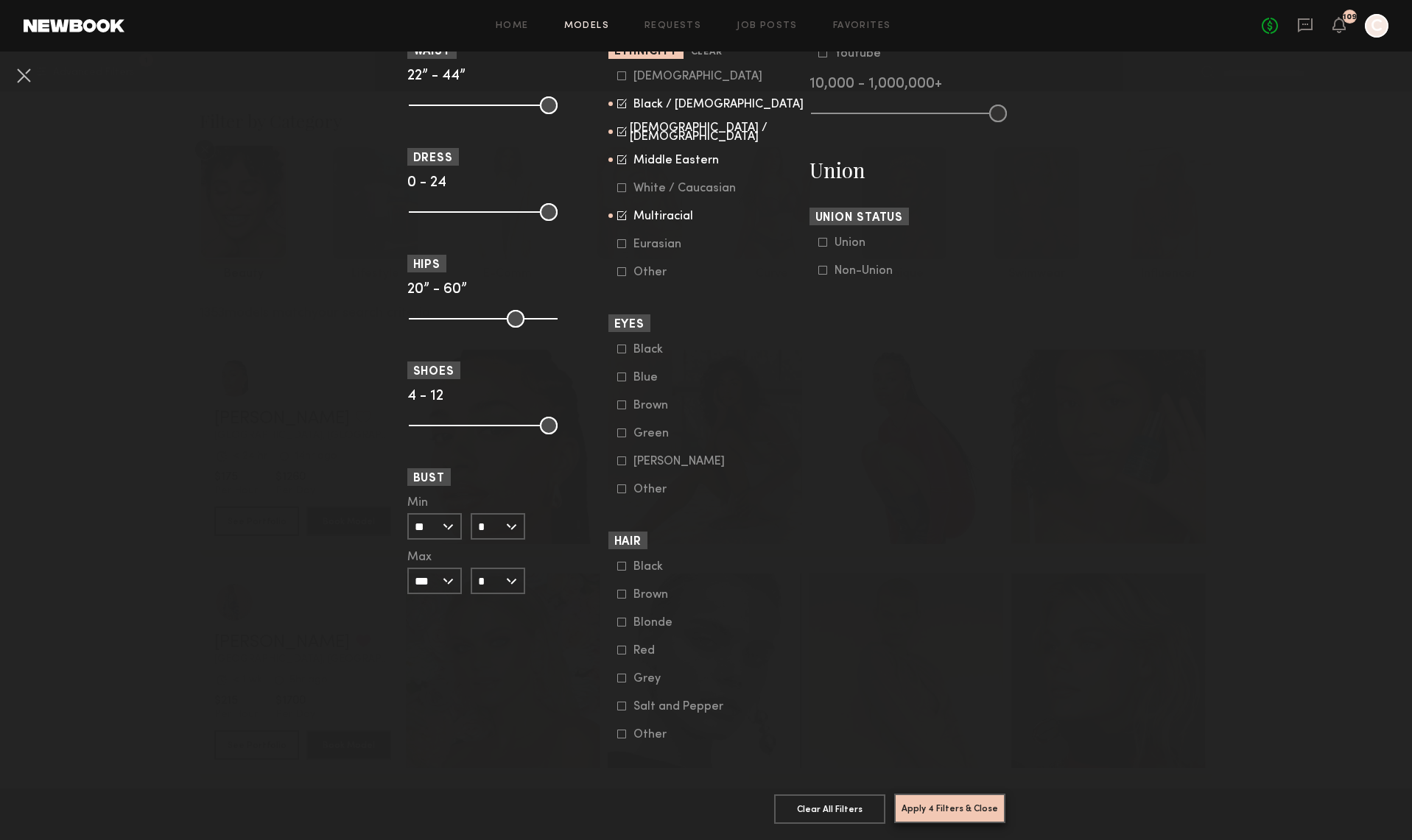
click at [945, 799] on button "Apply 4 Filters & Close" at bounding box center [950, 808] width 111 height 29
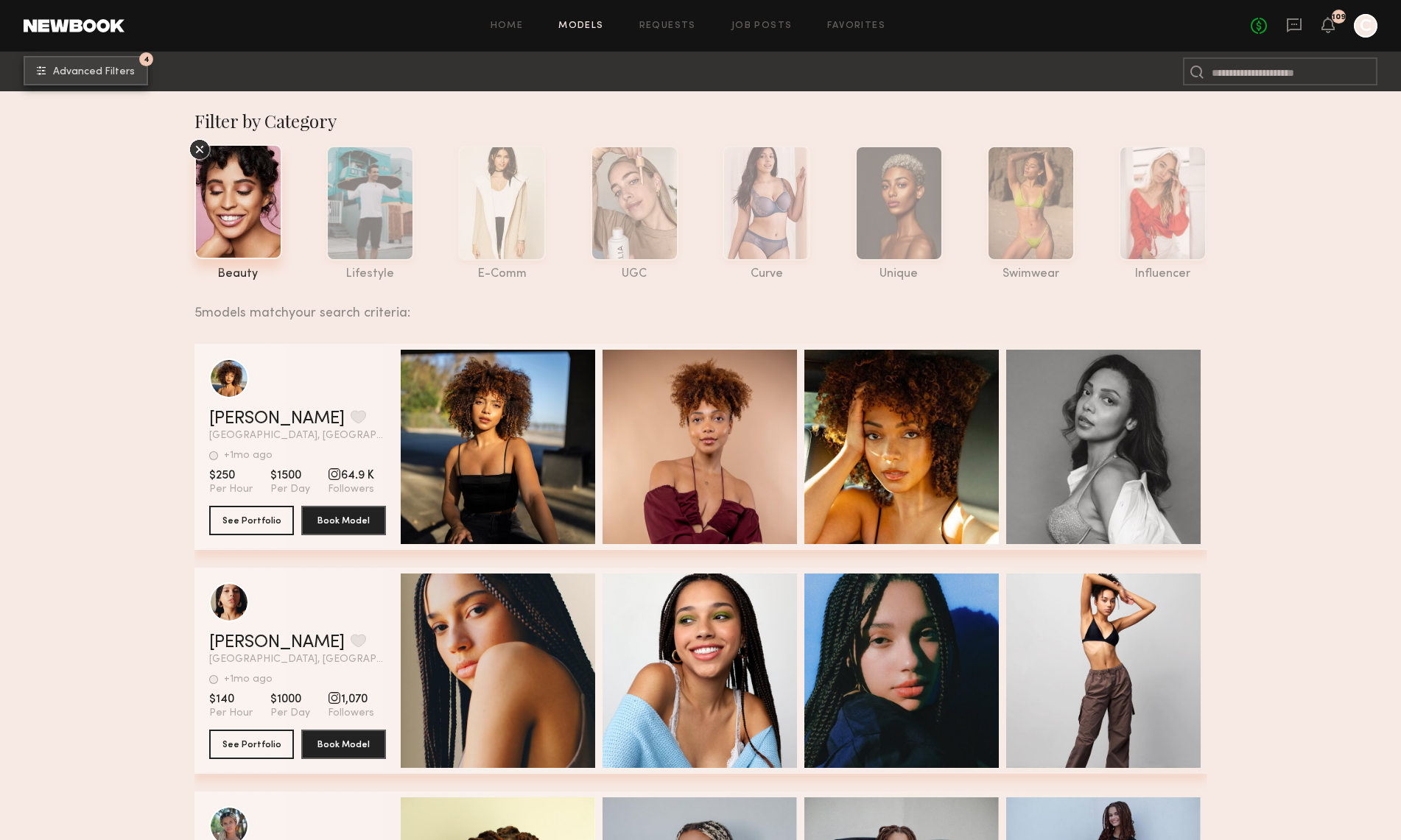
click at [57, 71] on span "Advanced Filters" at bounding box center [93, 72] width 82 height 10
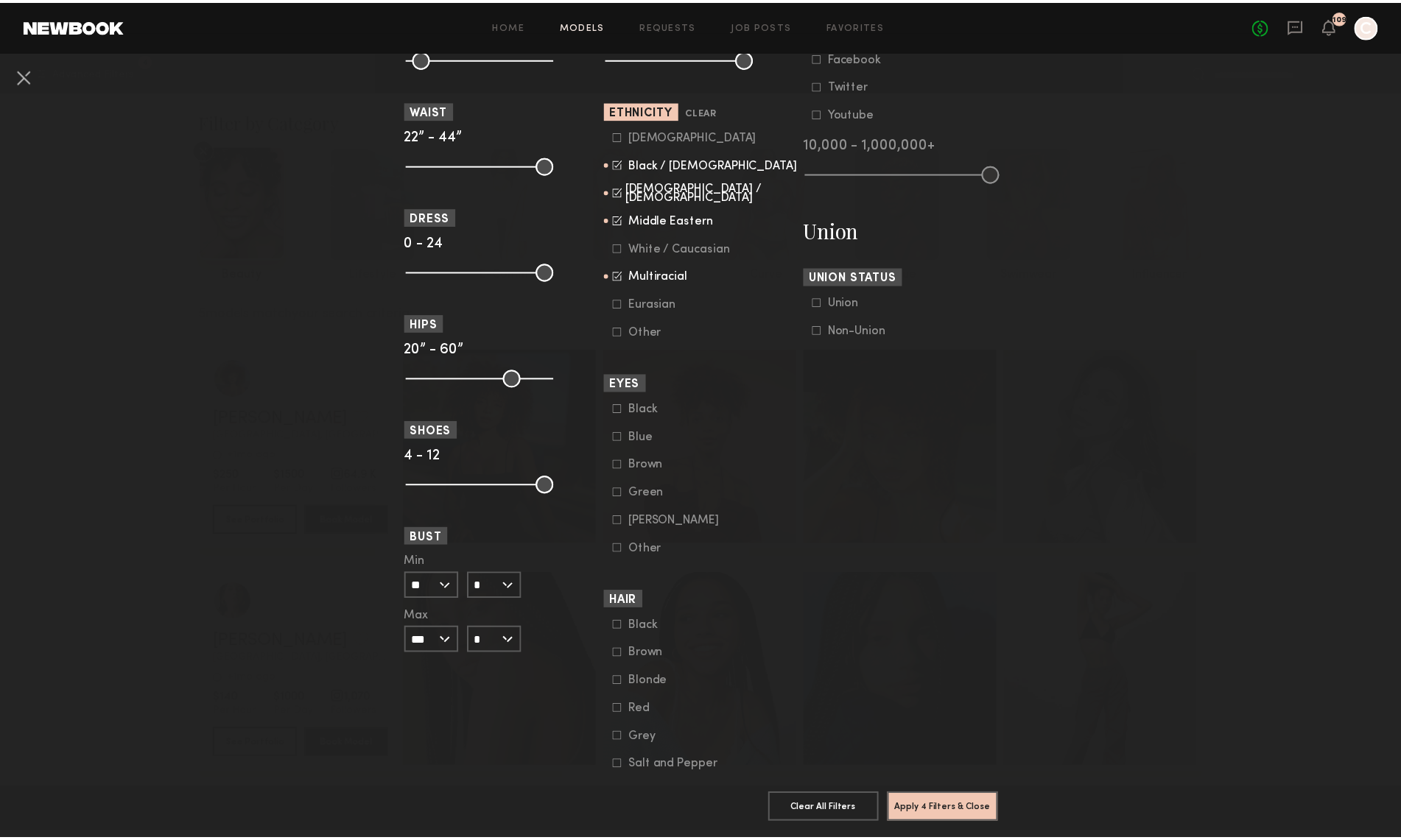
scroll to position [768, 0]
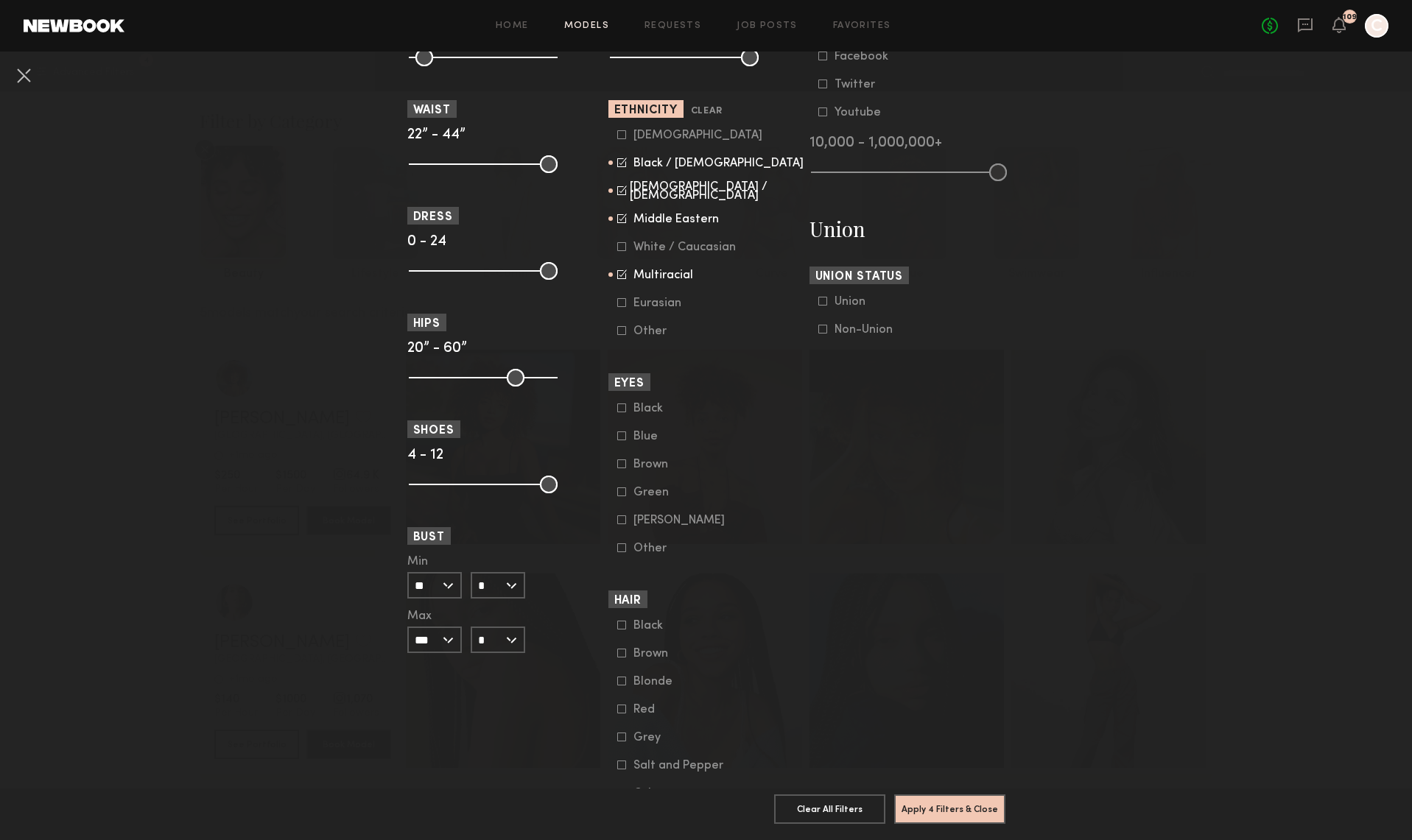
click at [622, 250] on label "White / Caucasian" at bounding box center [676, 247] width 118 height 9
click at [618, 307] on icon at bounding box center [622, 303] width 9 height 9
click at [618, 137] on icon at bounding box center [622, 135] width 9 height 9
click at [941, 799] on button "Apply 4 Filters & Close" at bounding box center [950, 808] width 111 height 29
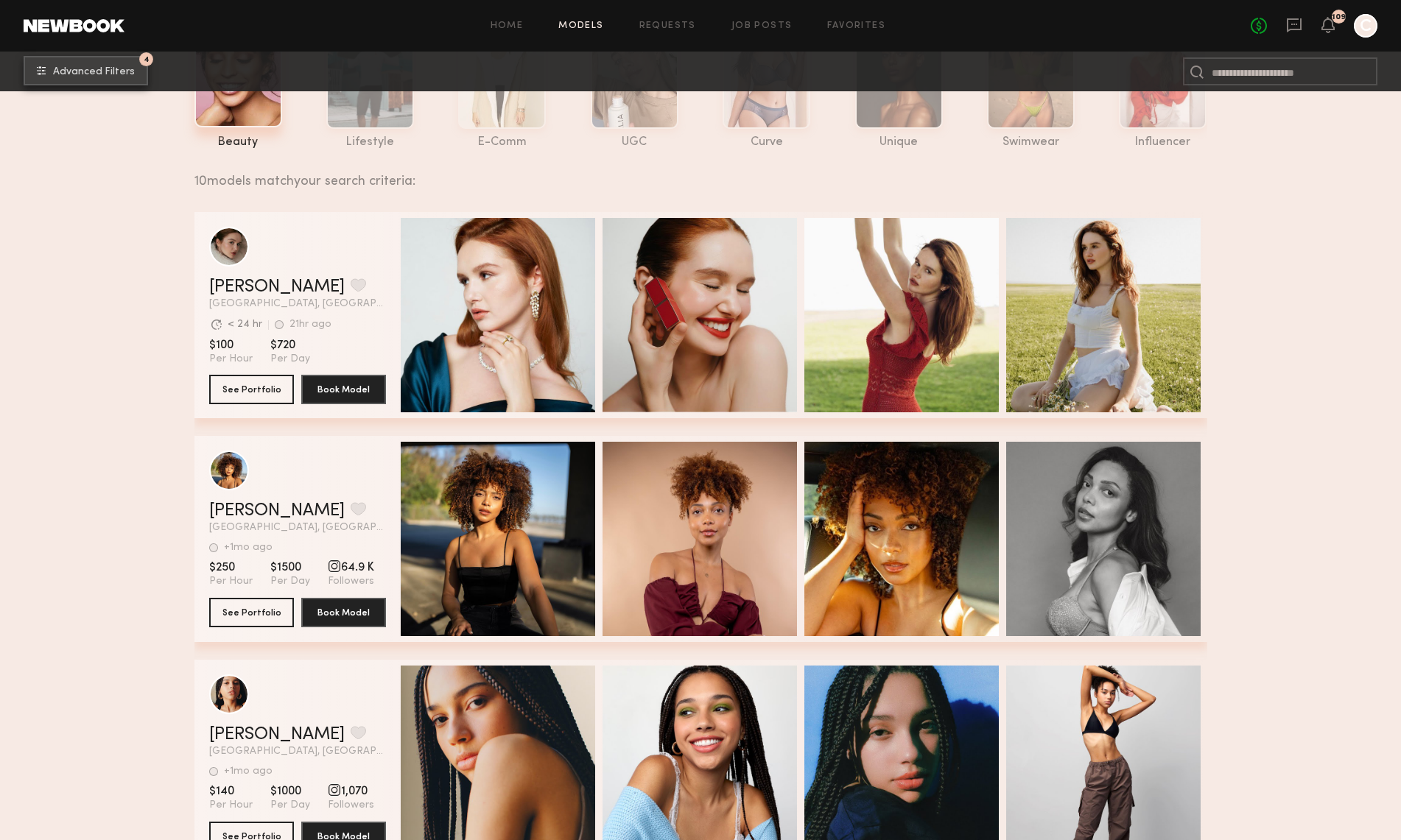
scroll to position [159, 0]
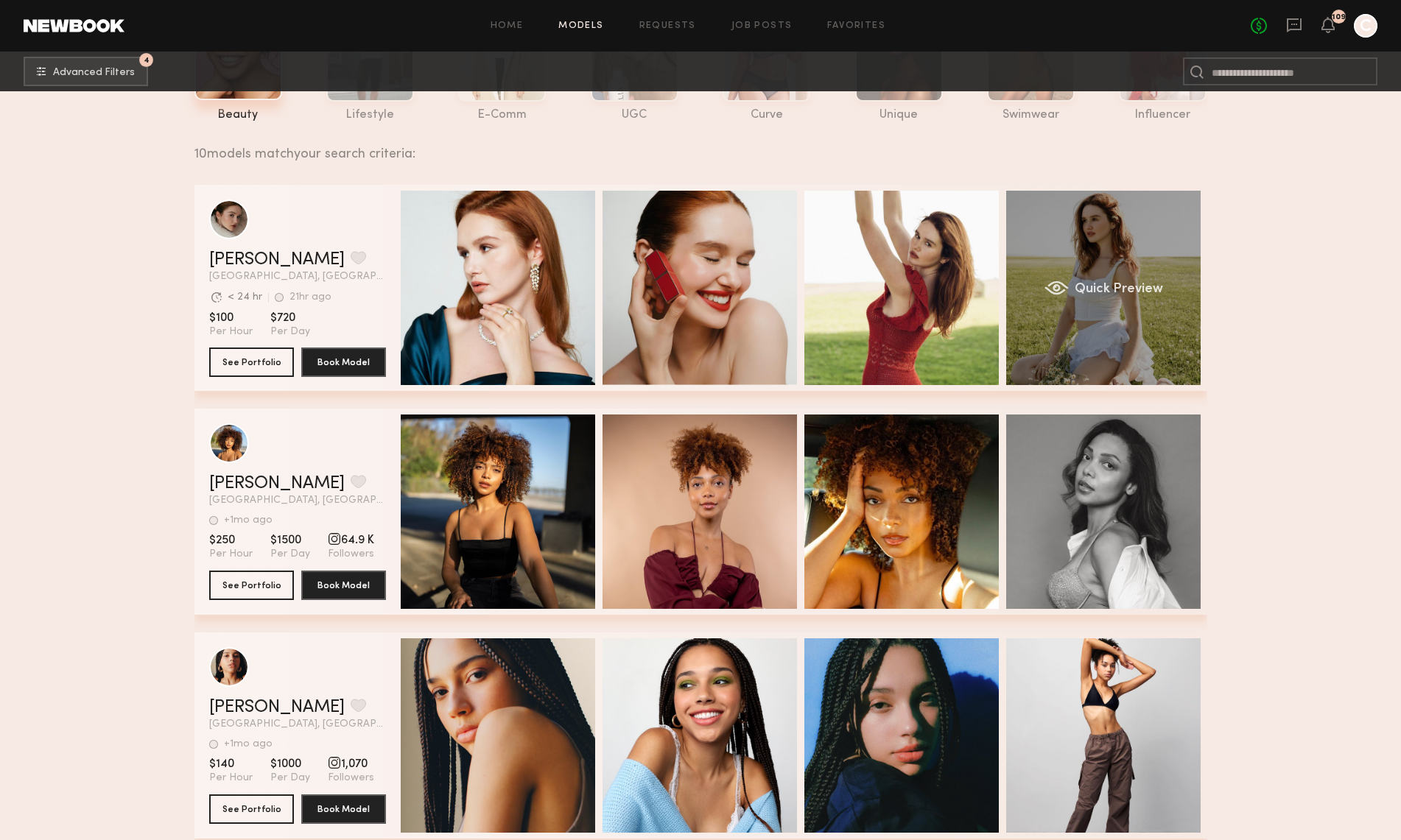
click at [1092, 281] on div "Quick Preview" at bounding box center [1103, 287] width 194 height 194
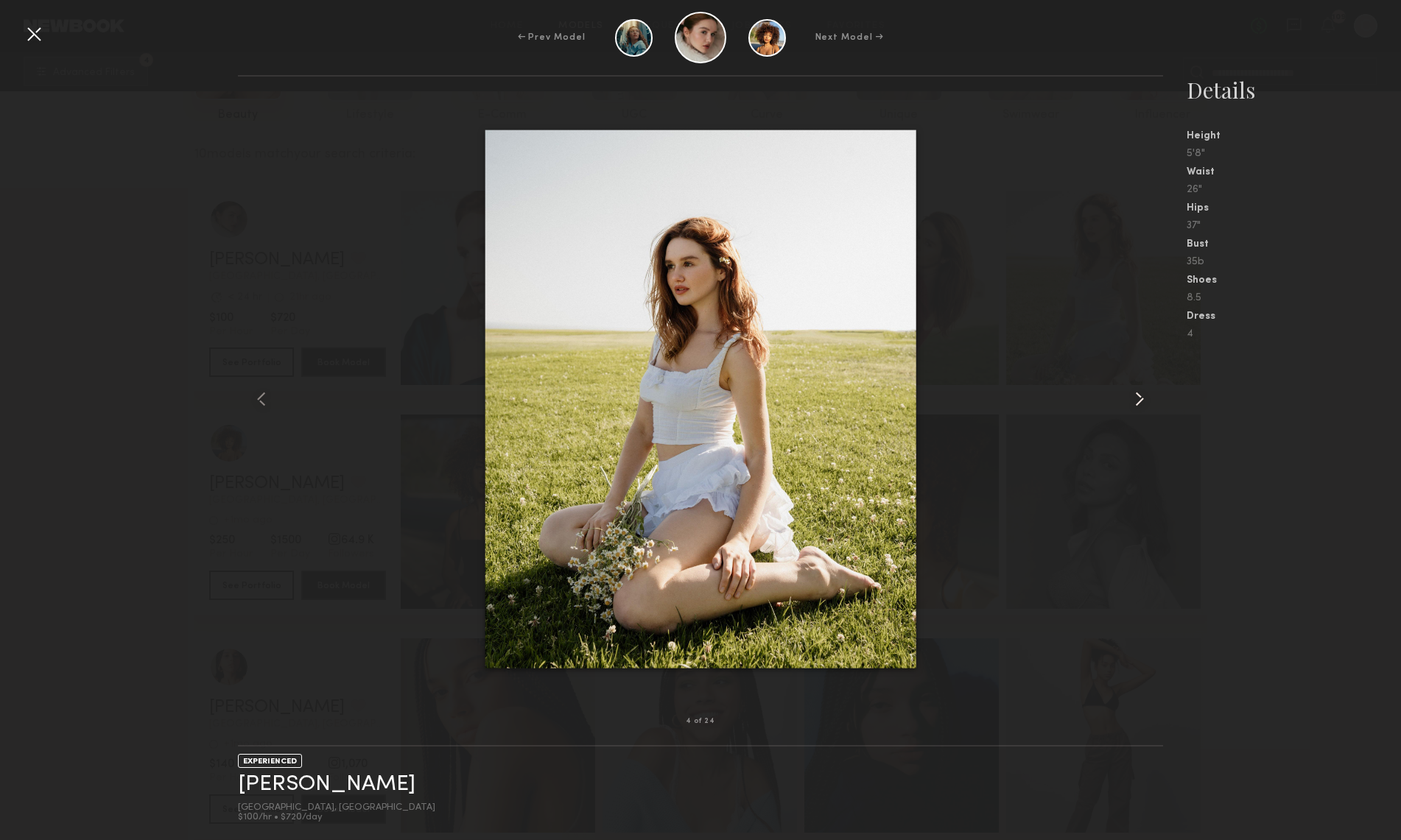
click at [1136, 398] on common-icon at bounding box center [1139, 398] width 23 height 23
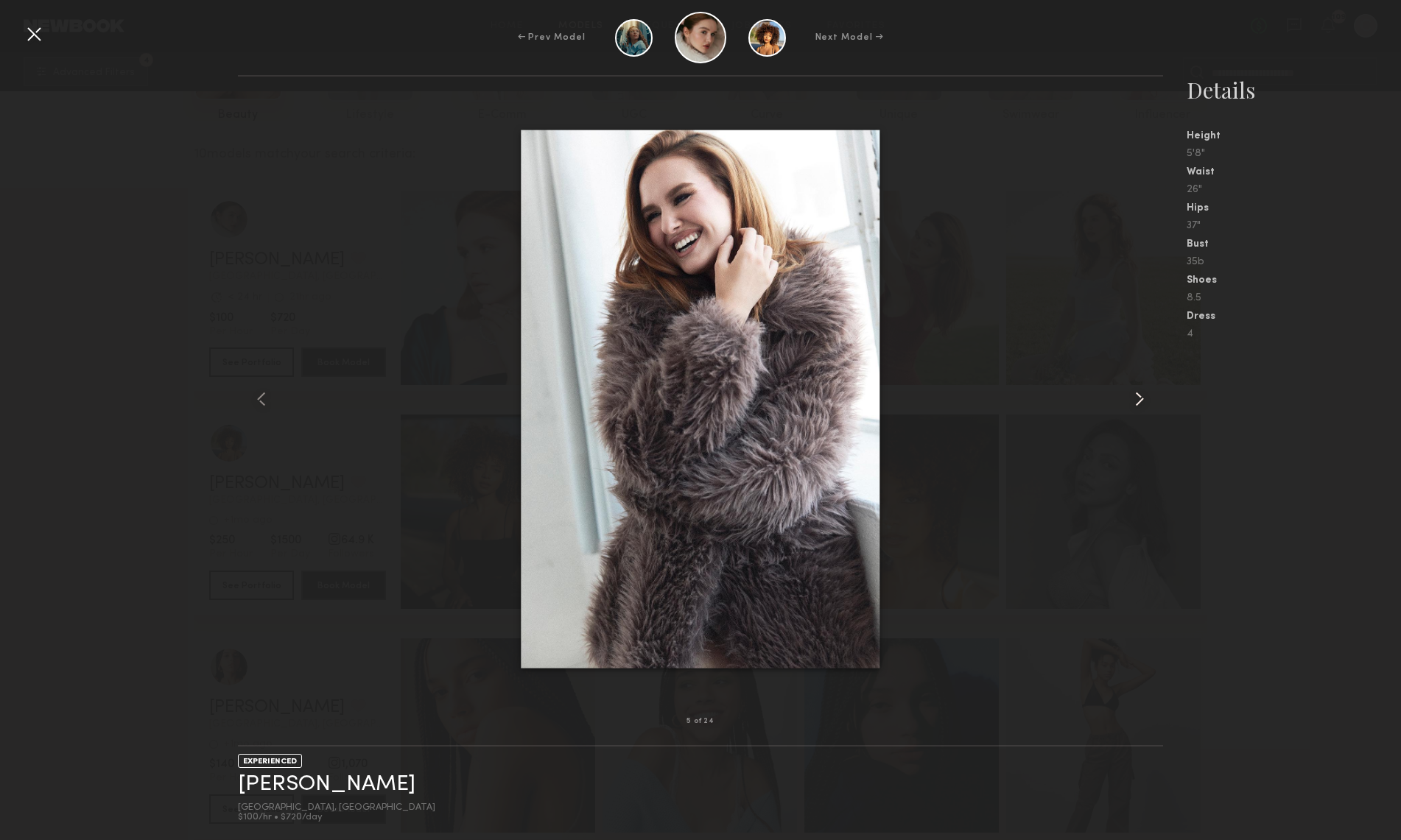
click at [1136, 398] on common-icon at bounding box center [1139, 398] width 23 height 23
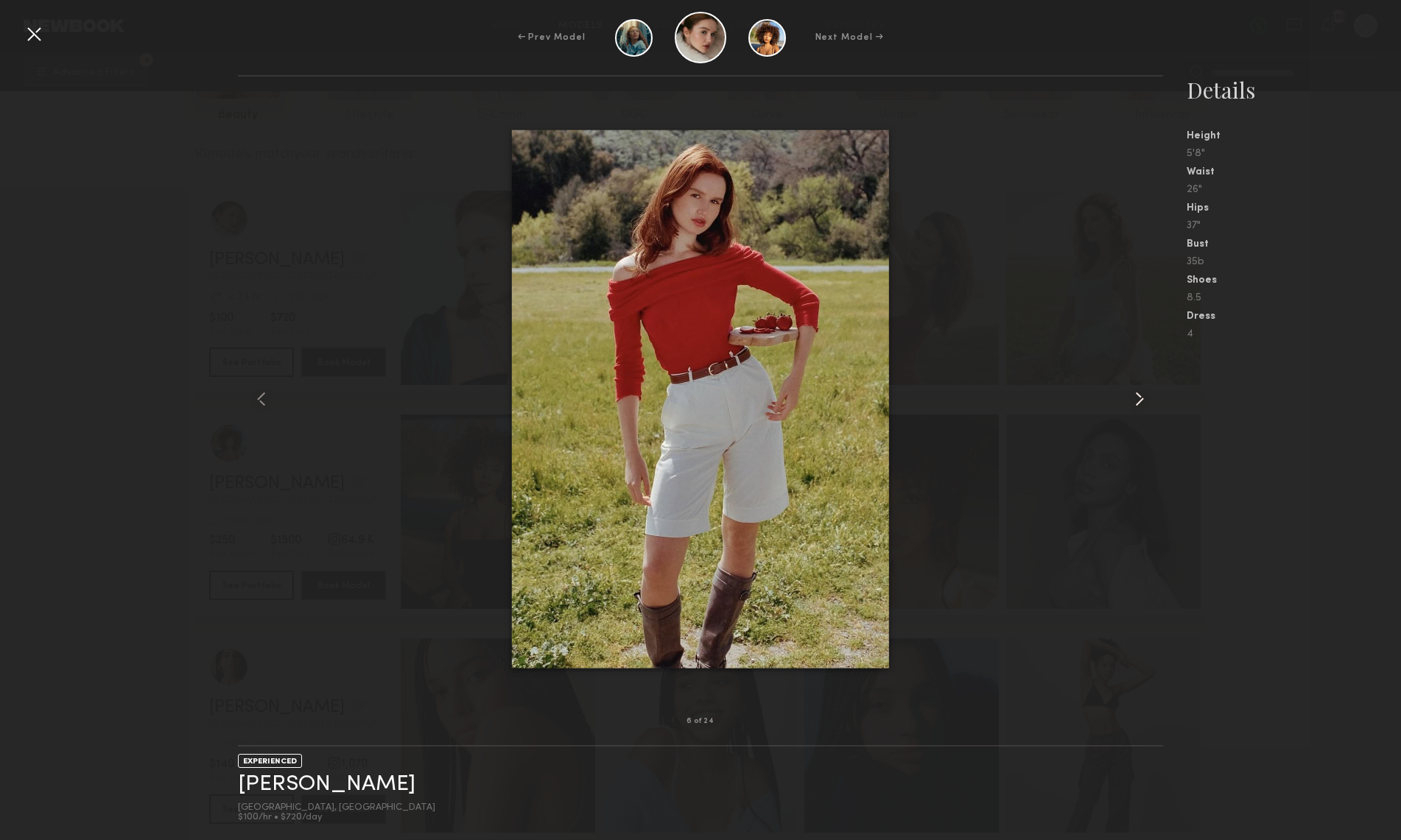
click at [1136, 398] on common-icon at bounding box center [1139, 398] width 23 height 23
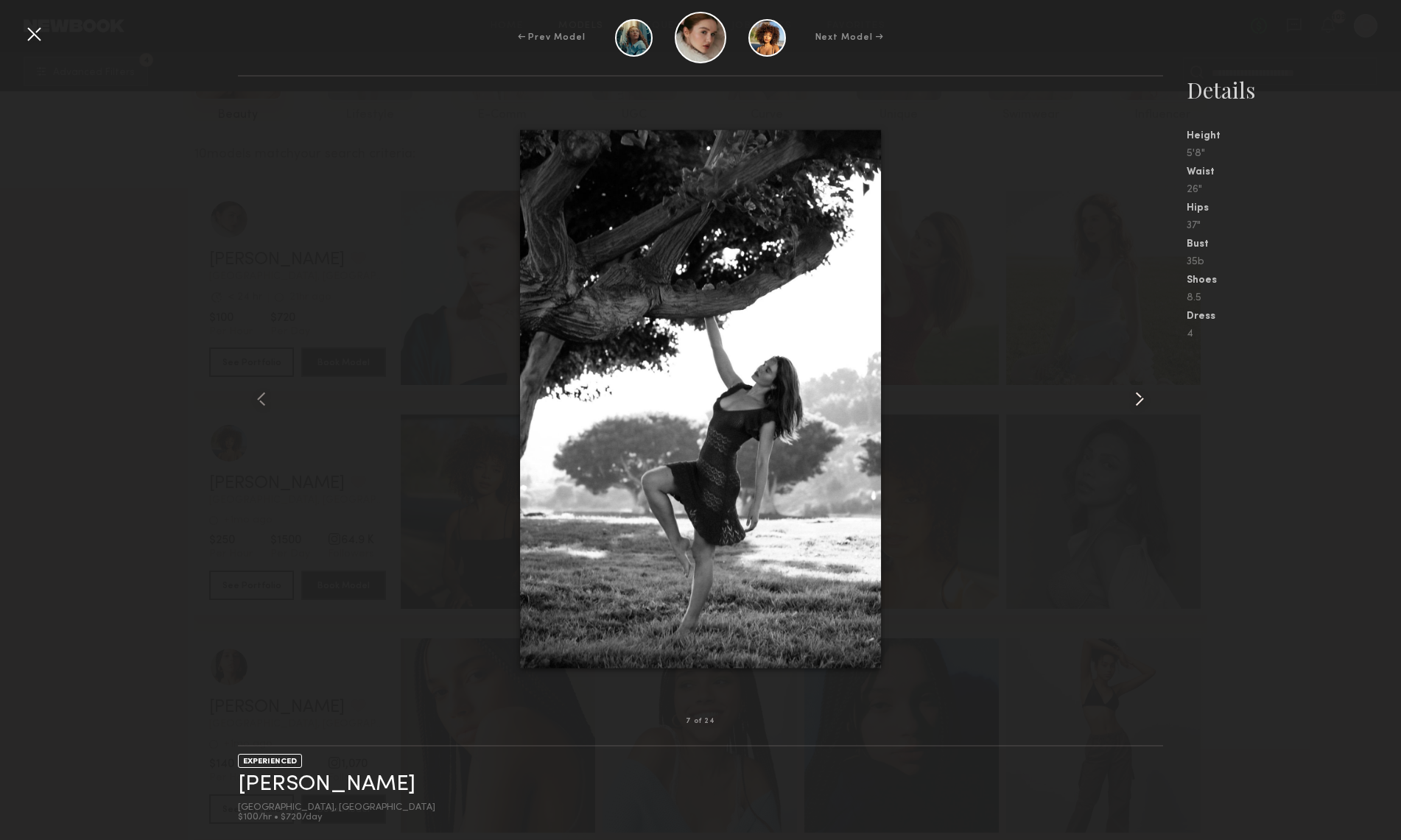
click at [1136, 398] on common-icon at bounding box center [1139, 398] width 23 height 23
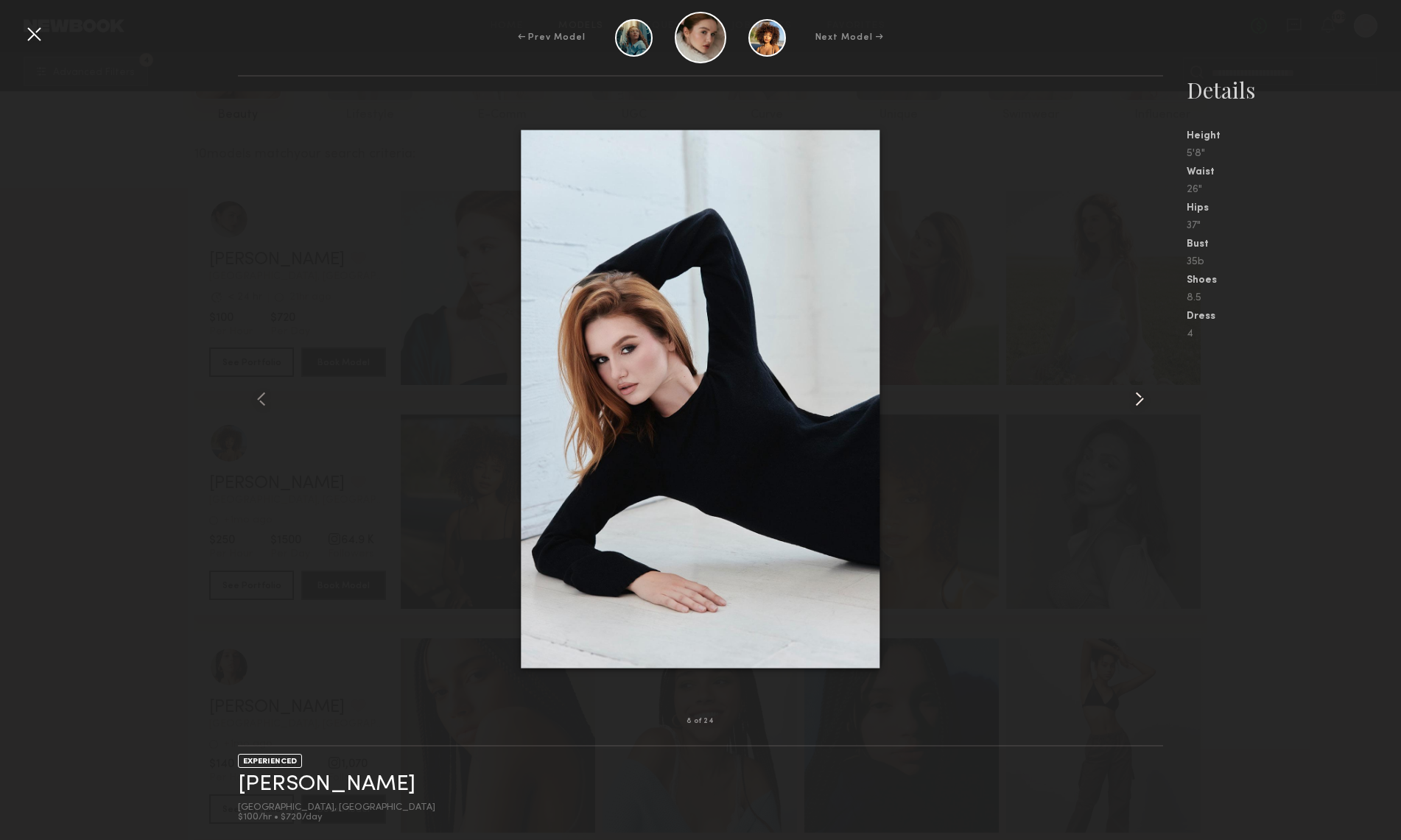
click at [1136, 398] on common-icon at bounding box center [1139, 398] width 23 height 23
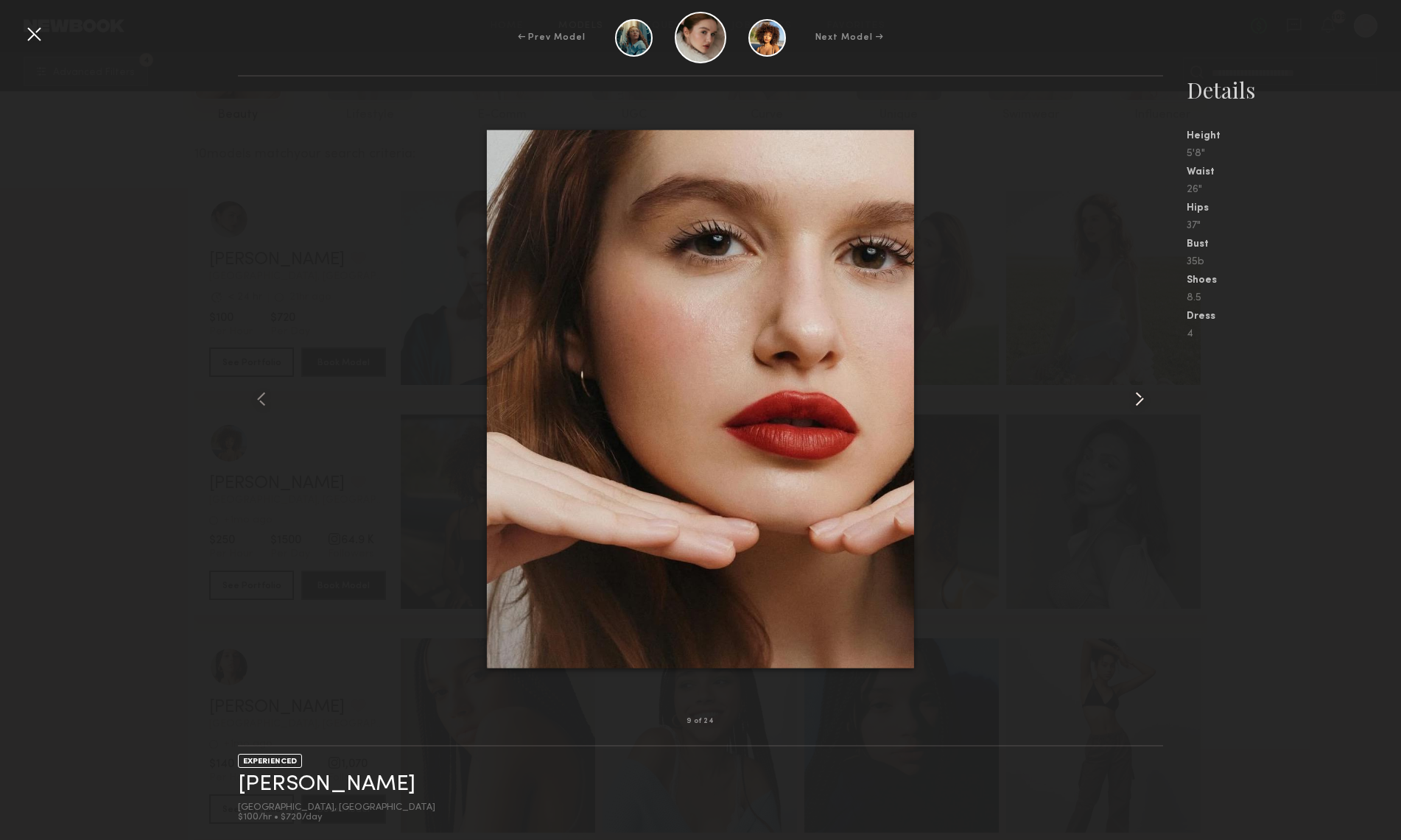
click at [1136, 398] on common-icon at bounding box center [1139, 398] width 23 height 23
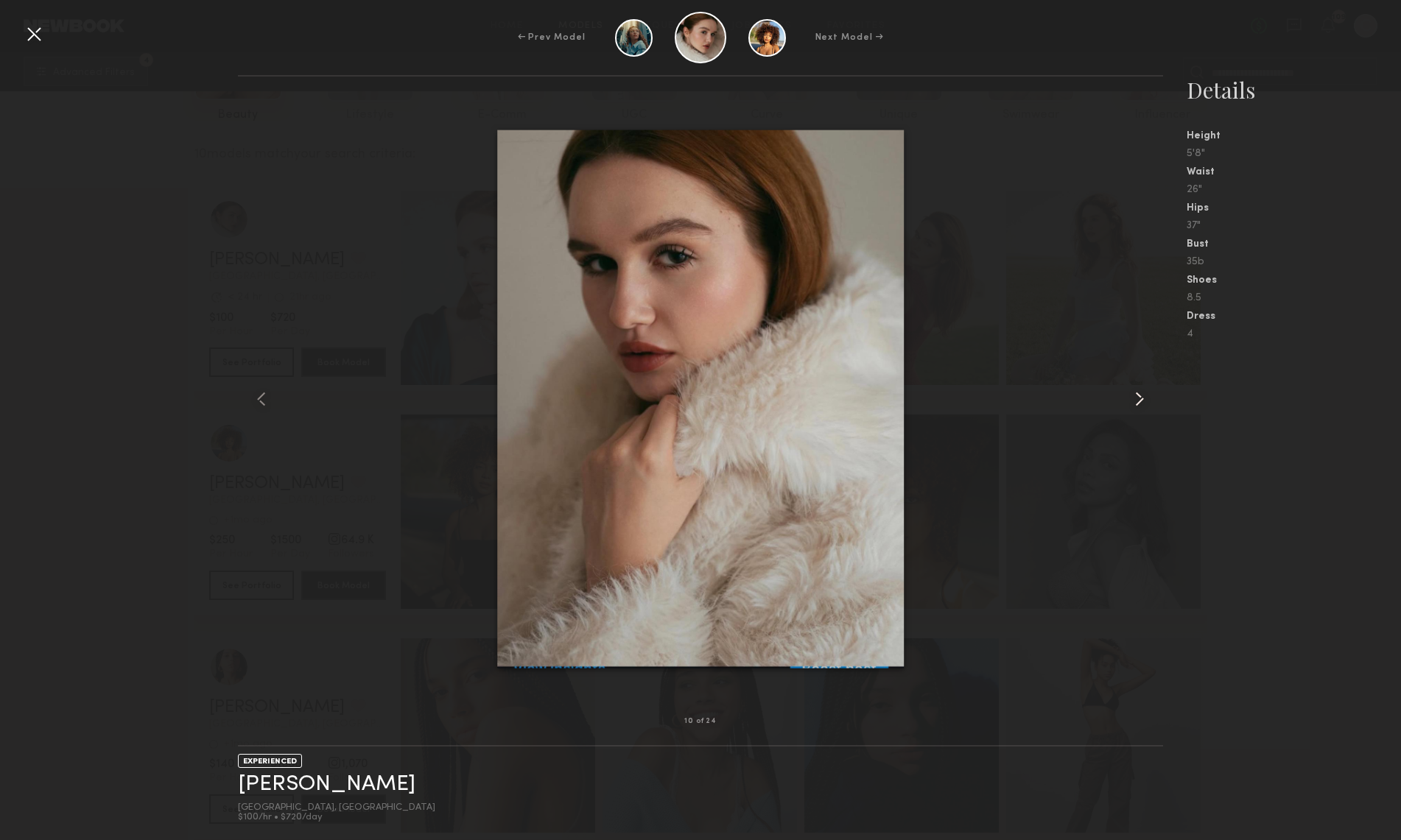
click at [1136, 398] on common-icon at bounding box center [1139, 398] width 23 height 23
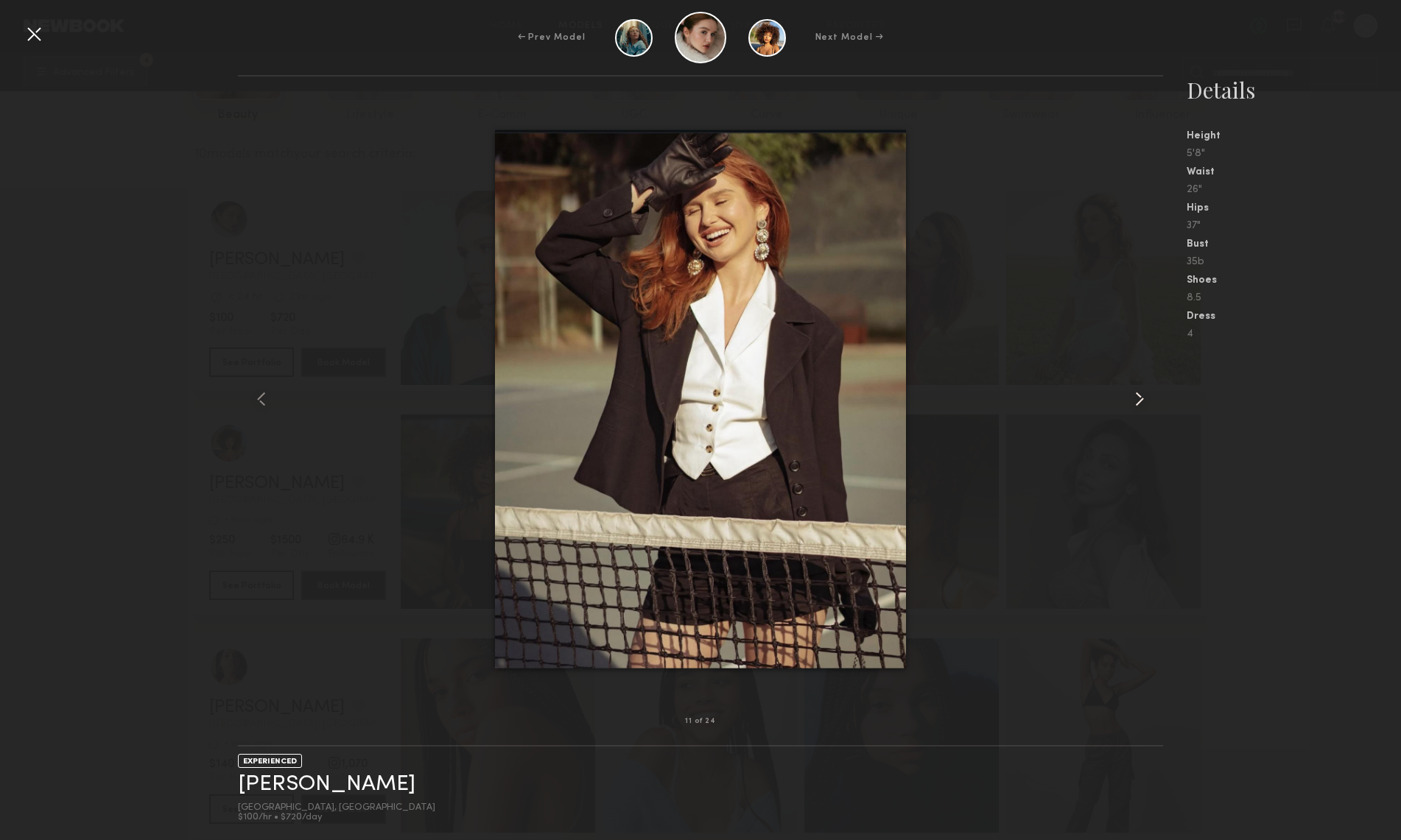
click at [1136, 398] on common-icon at bounding box center [1139, 398] width 23 height 23
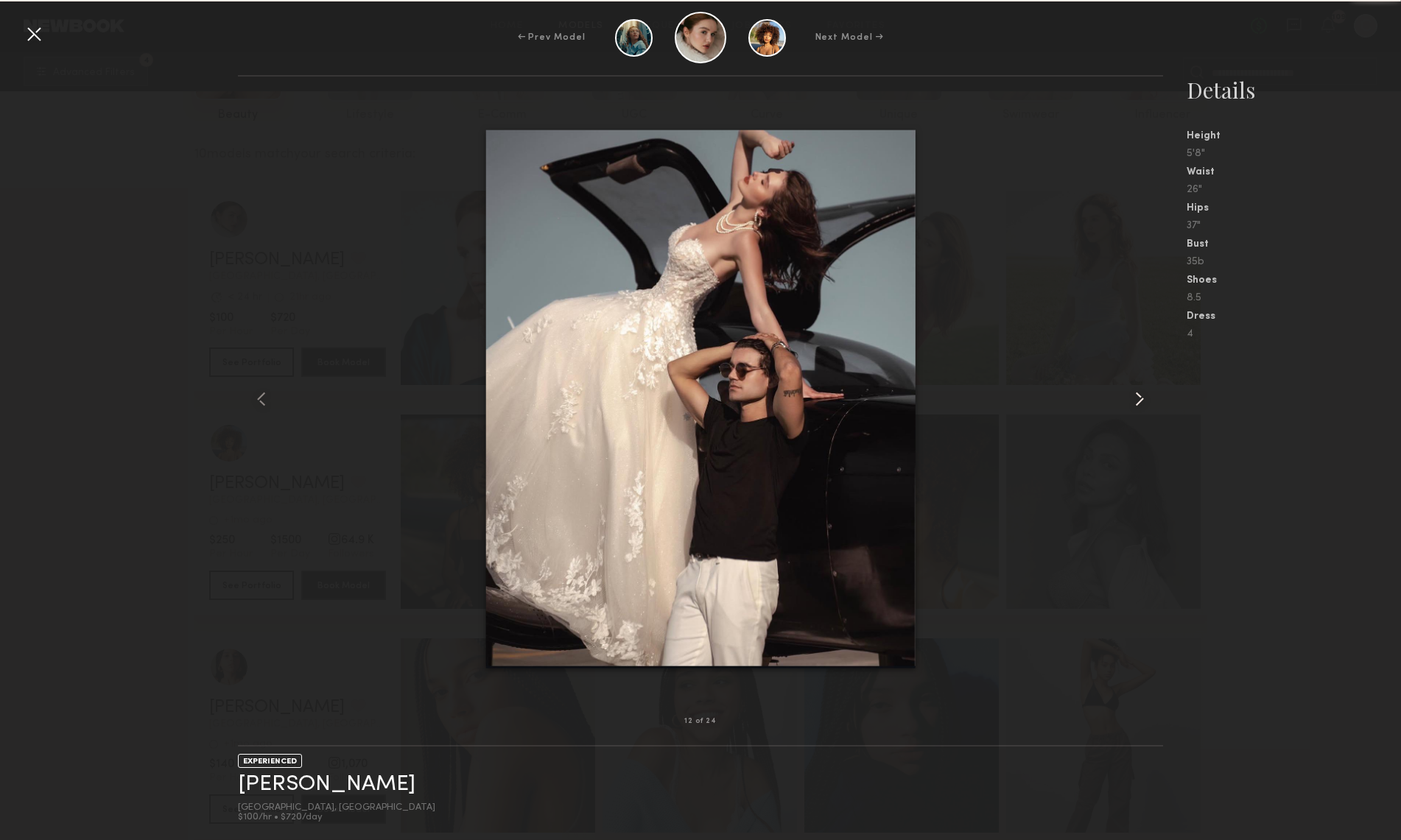
click at [1136, 398] on common-icon at bounding box center [1139, 398] width 23 height 23
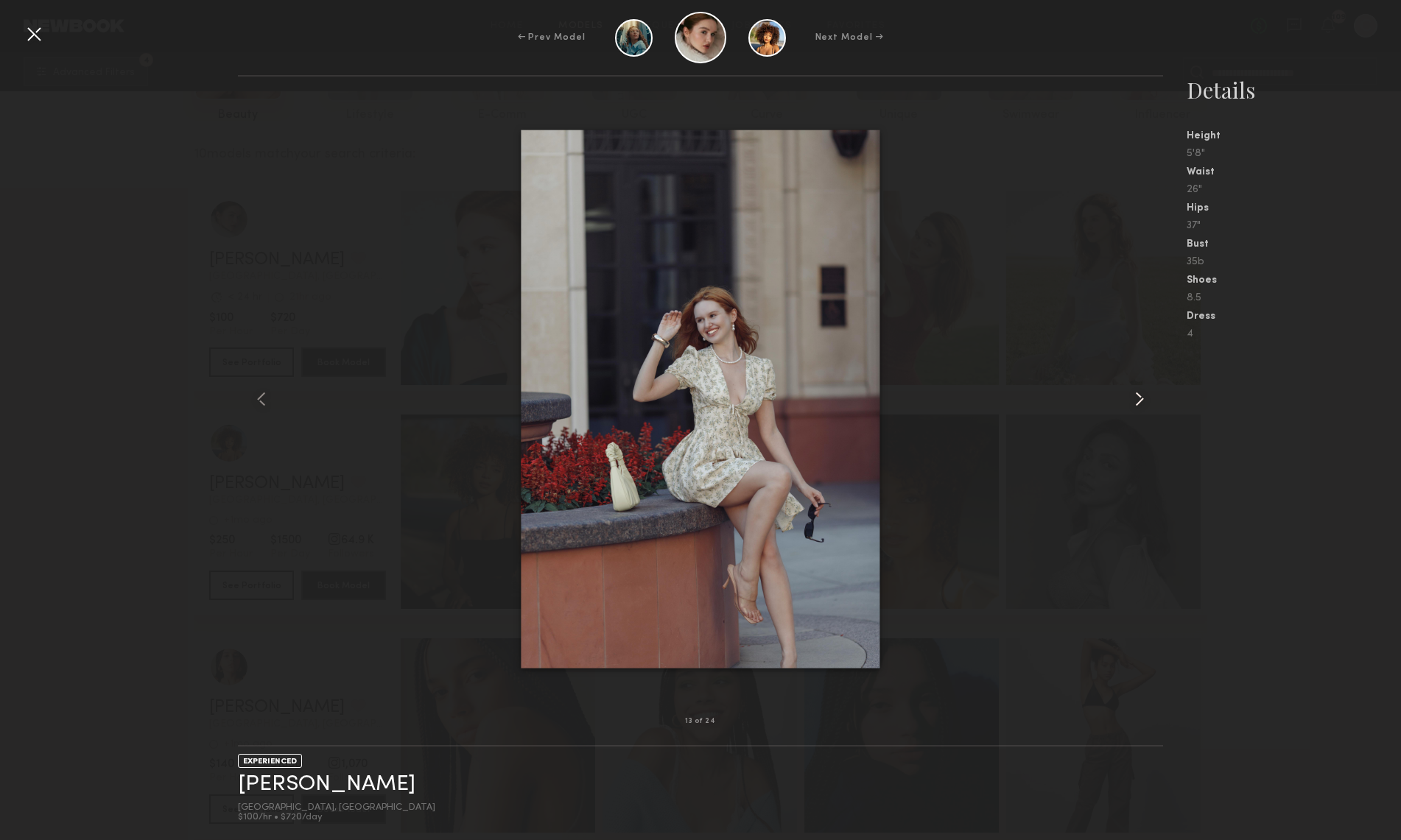
click at [1136, 398] on common-icon at bounding box center [1139, 398] width 23 height 23
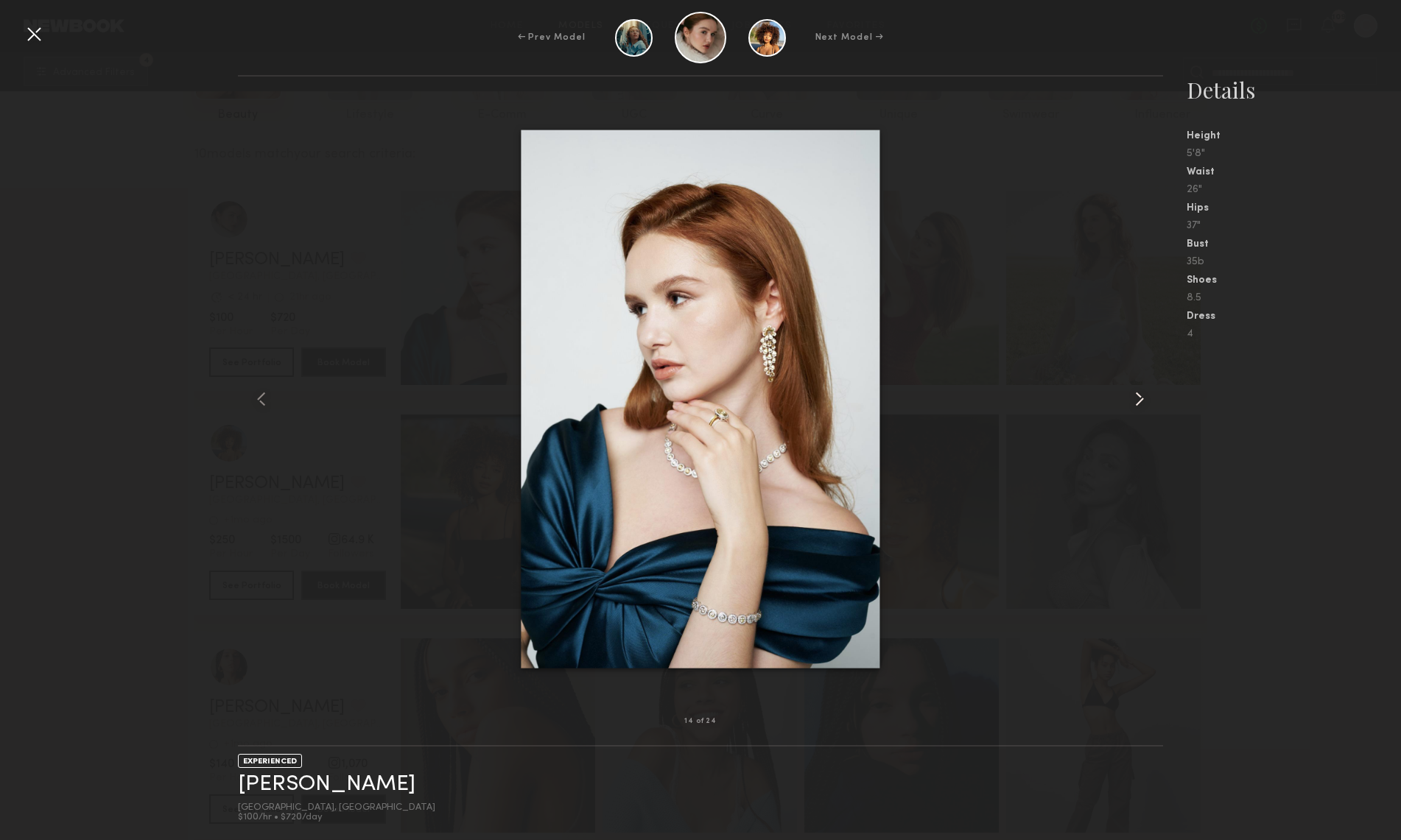
click at [1136, 398] on common-icon at bounding box center [1139, 398] width 23 height 23
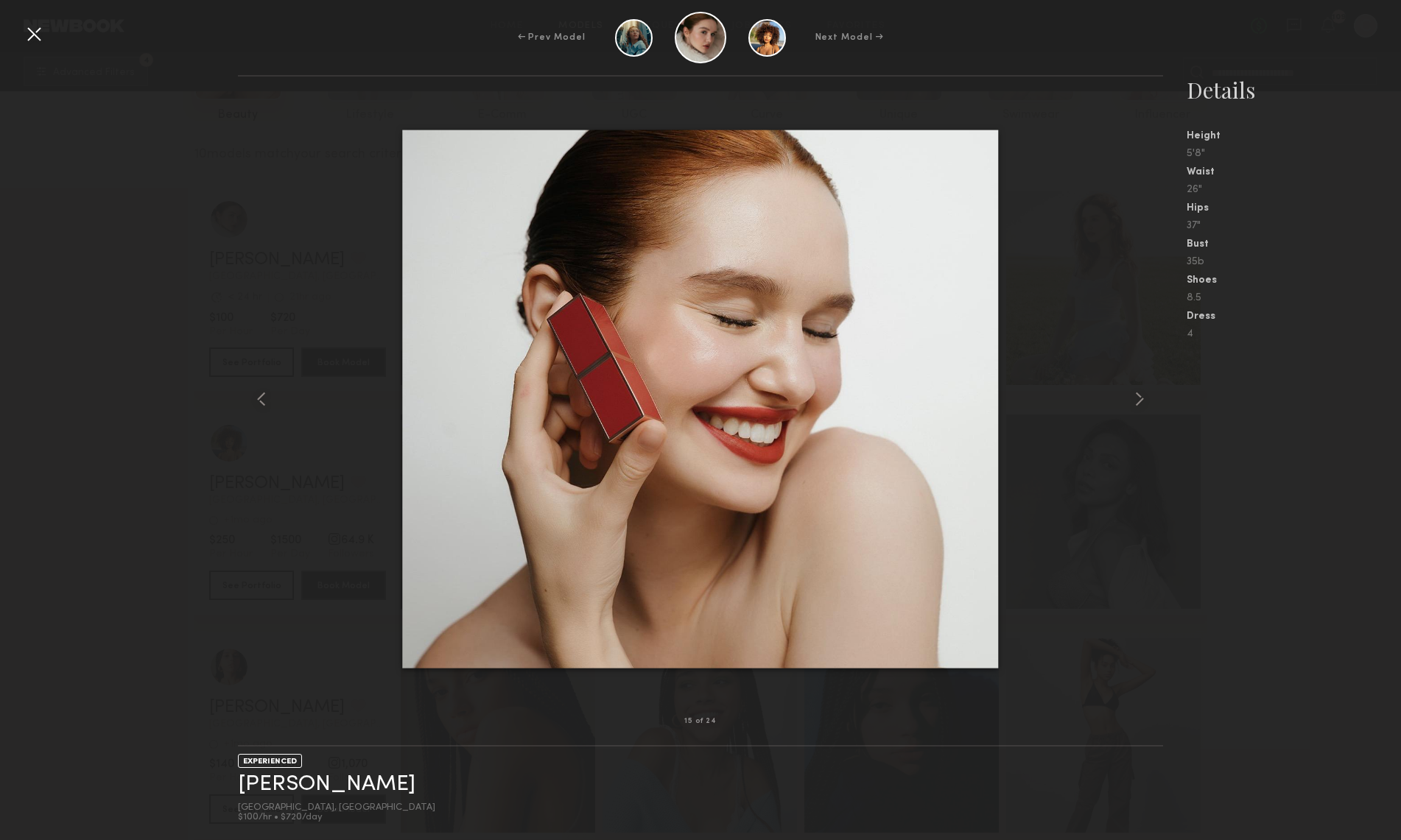
click at [1287, 396] on nb-gallery-model-stats "Details Height 5'8" Waist 26" Hips 37" Bust 35b Shoes 8.5 Dress 4" at bounding box center [1282, 457] width 238 height 765
click at [189, 157] on div "15 of 24 EXPERIENCED Olga N. Los Angeles, CA $100/hr • $720/day Details Height …" at bounding box center [700, 457] width 1401 height 765
click at [35, 37] on div at bounding box center [34, 34] width 23 height 23
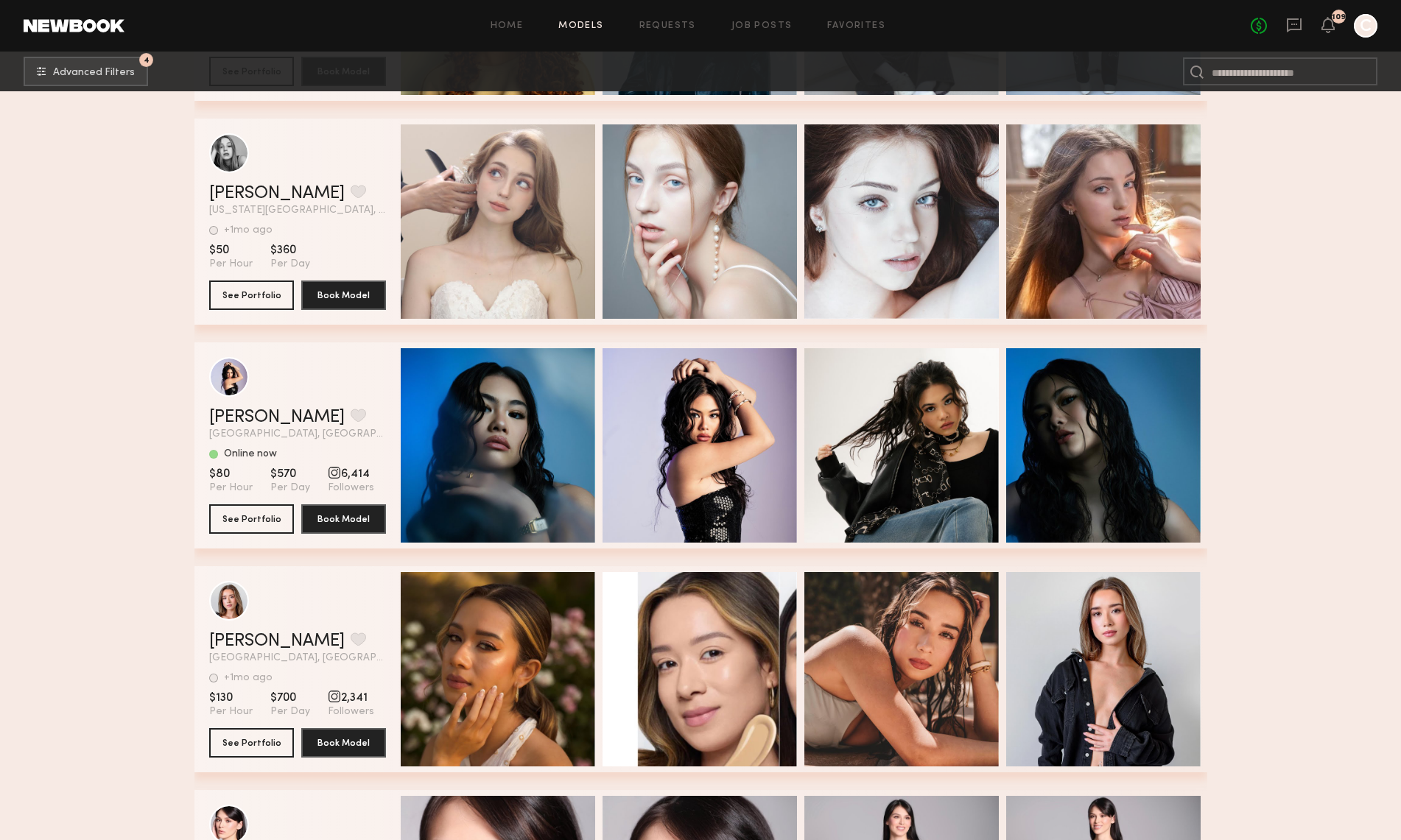
scroll to position [1349, 0]
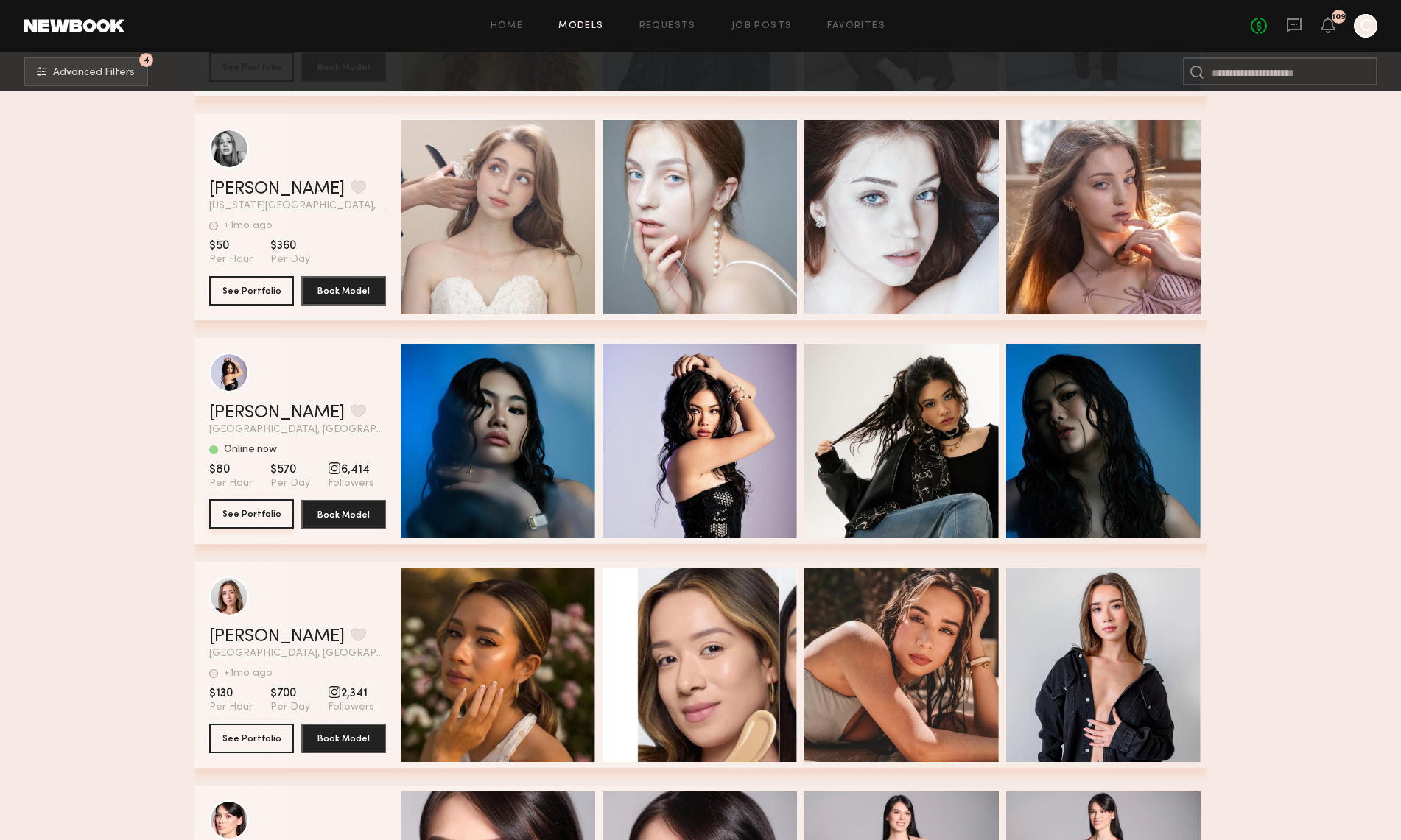
click at [255, 507] on button "See Portfolio" at bounding box center [252, 514] width 85 height 29
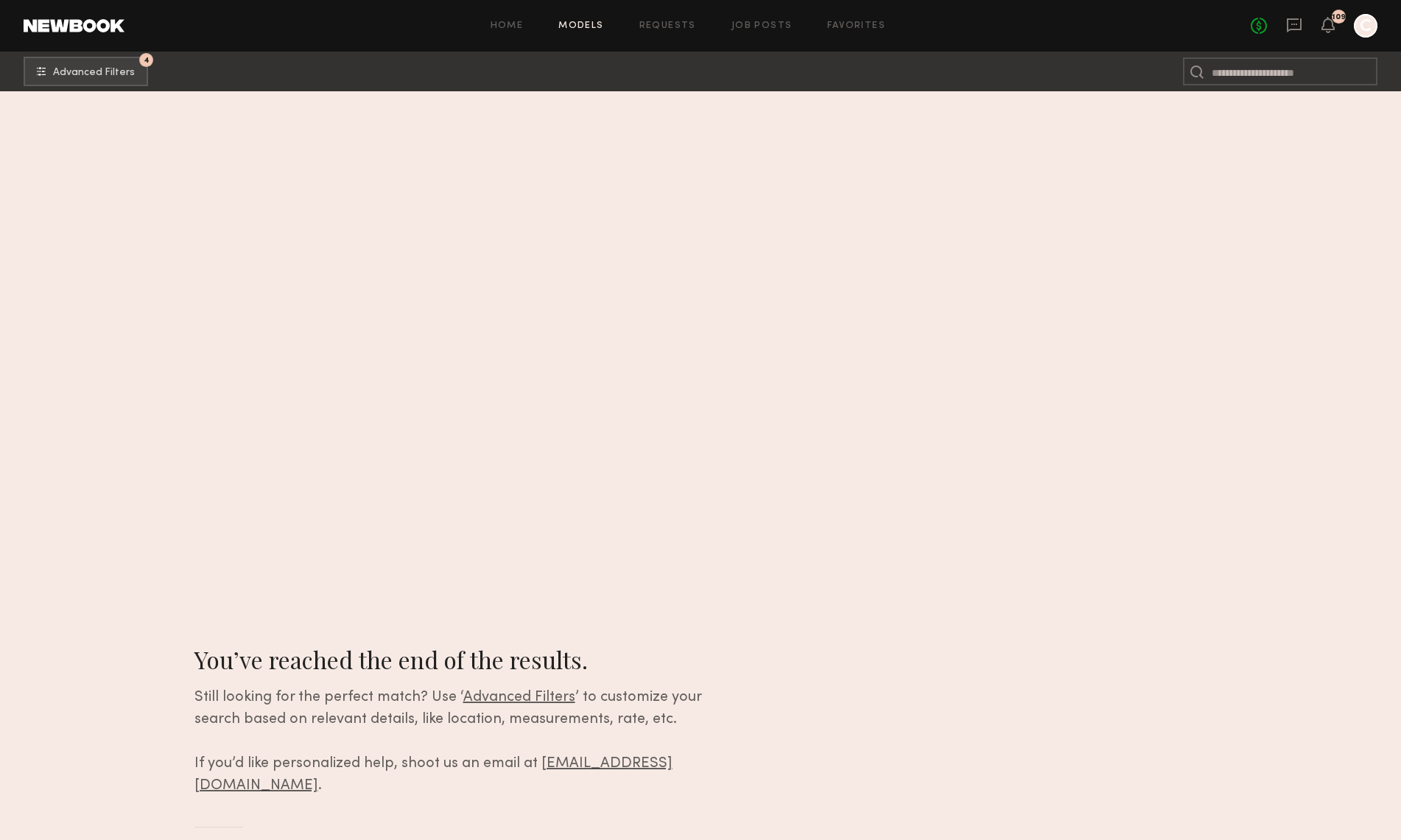
scroll to position [0, 0]
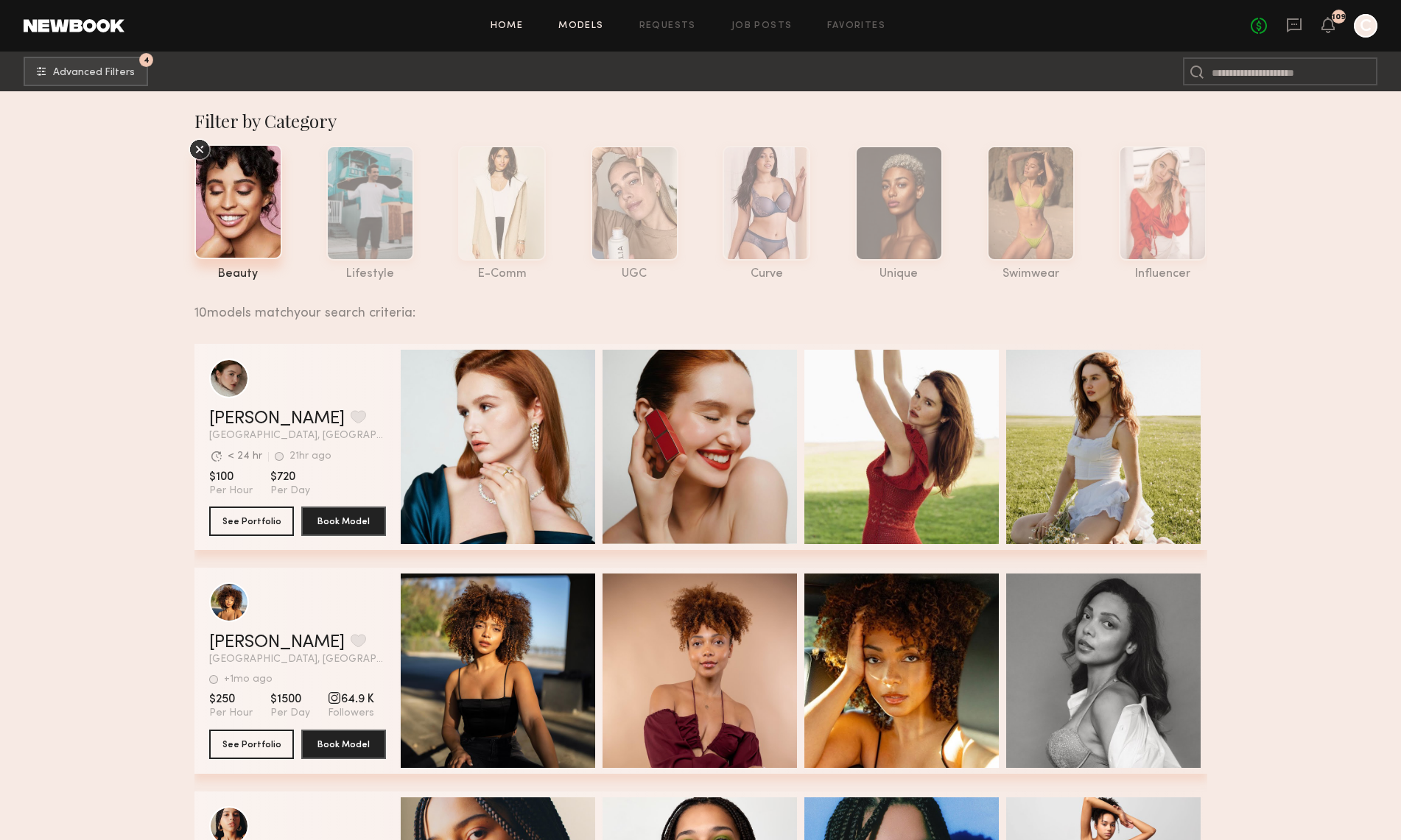
click at [520, 28] on link "Home" at bounding box center [507, 26] width 33 height 9
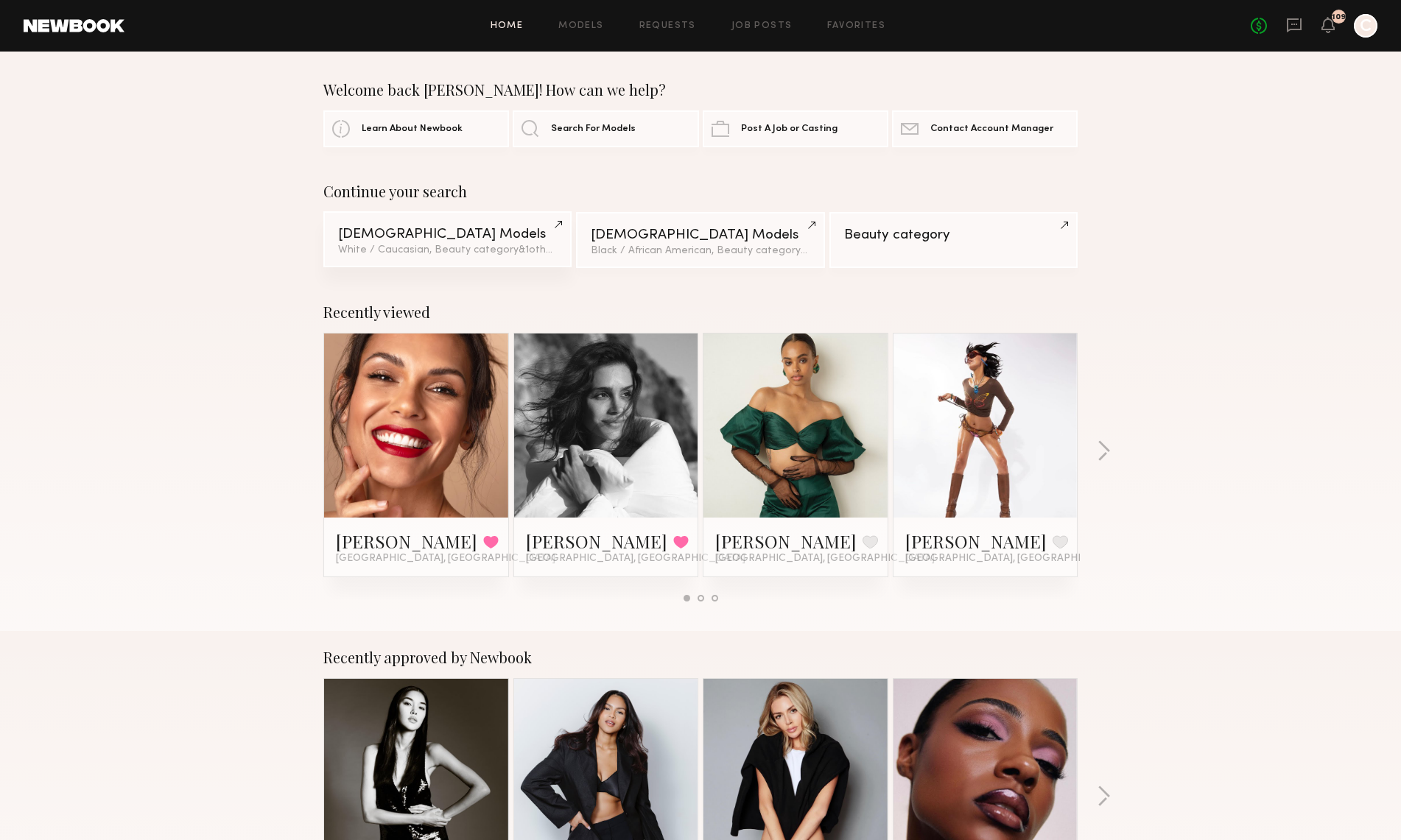
click at [407, 238] on div "Female Models" at bounding box center [448, 235] width 219 height 14
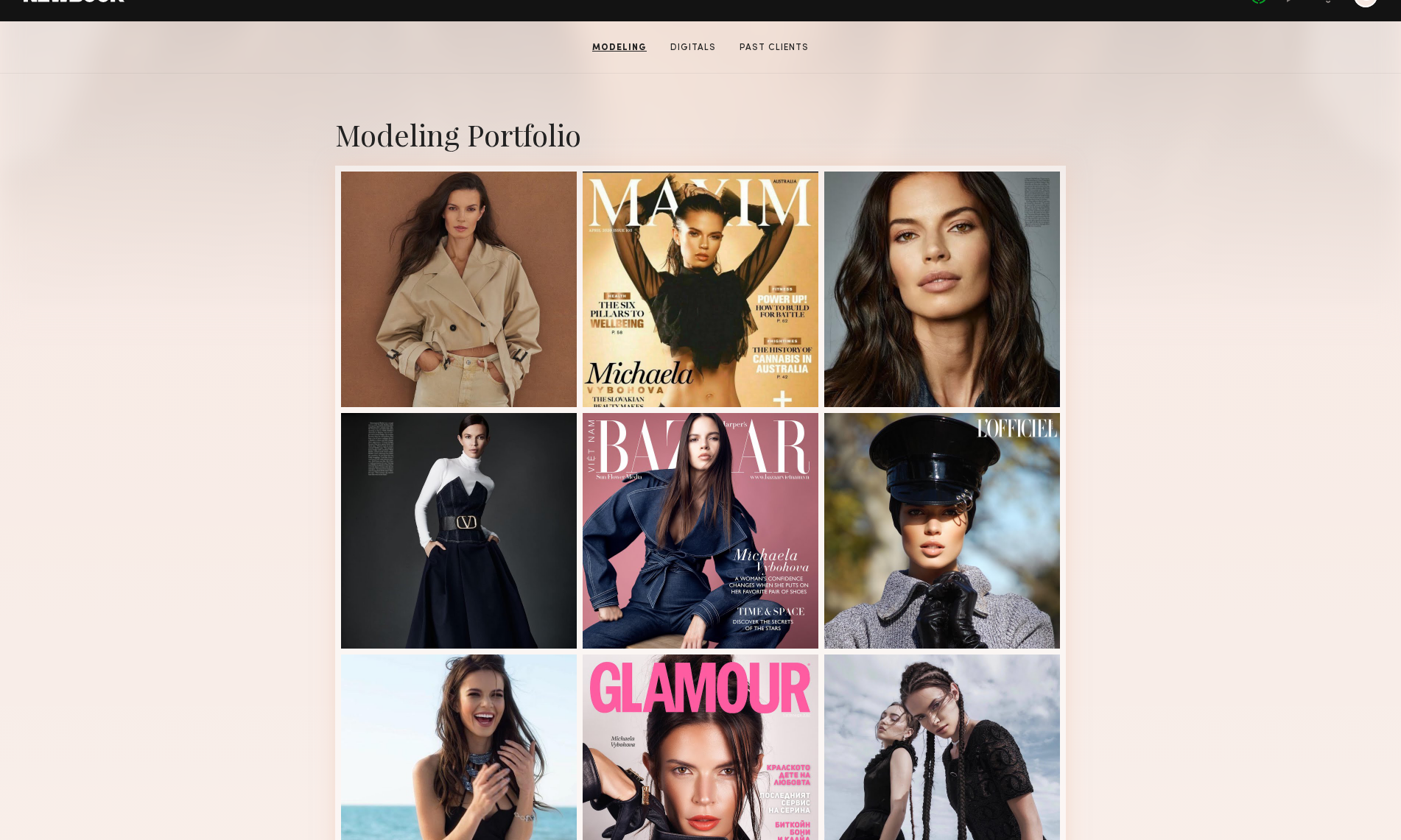
scroll to position [257, 0]
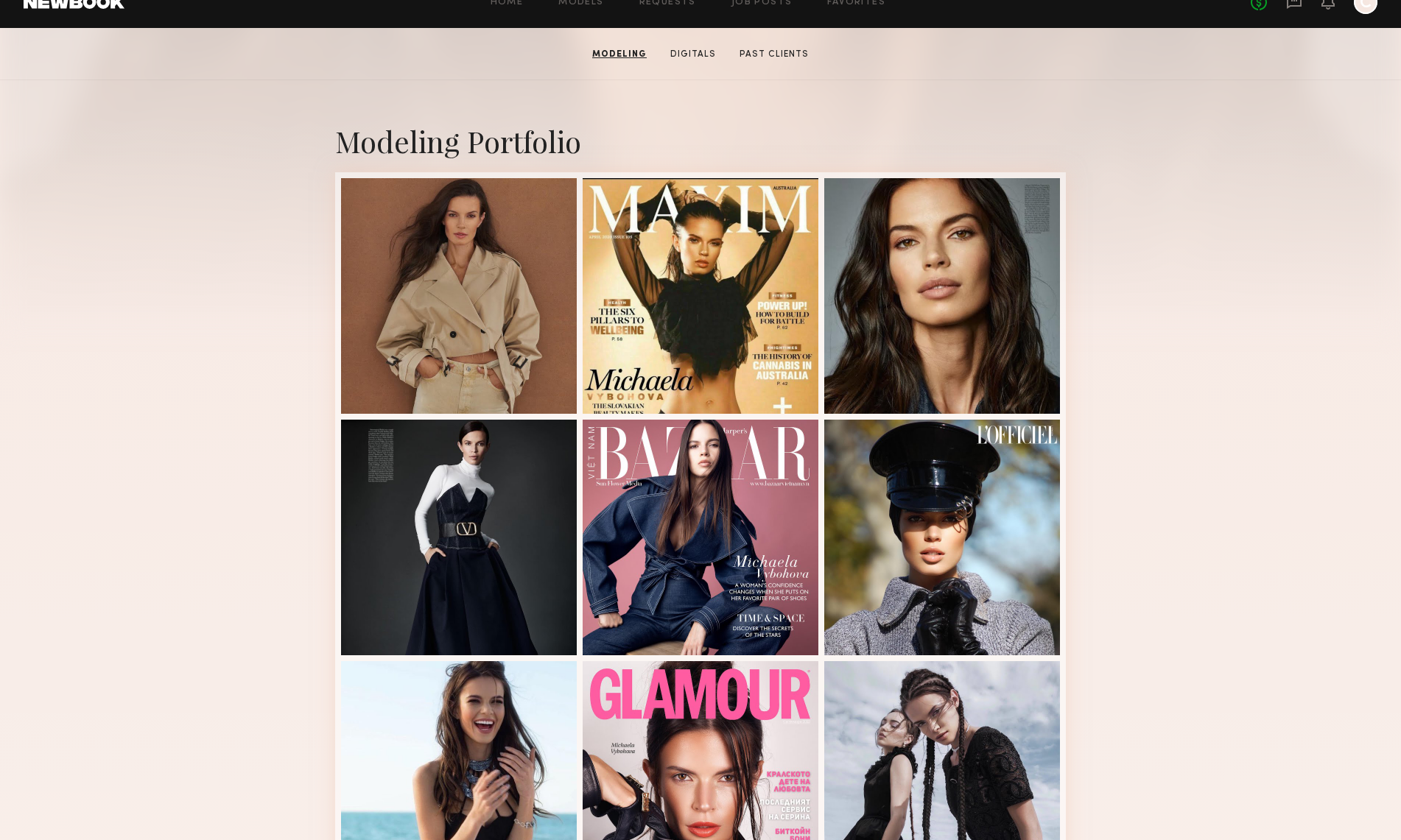
click at [1150, 279] on div "Modeling Portfolio View More" at bounding box center [700, 653] width 1401 height 1146
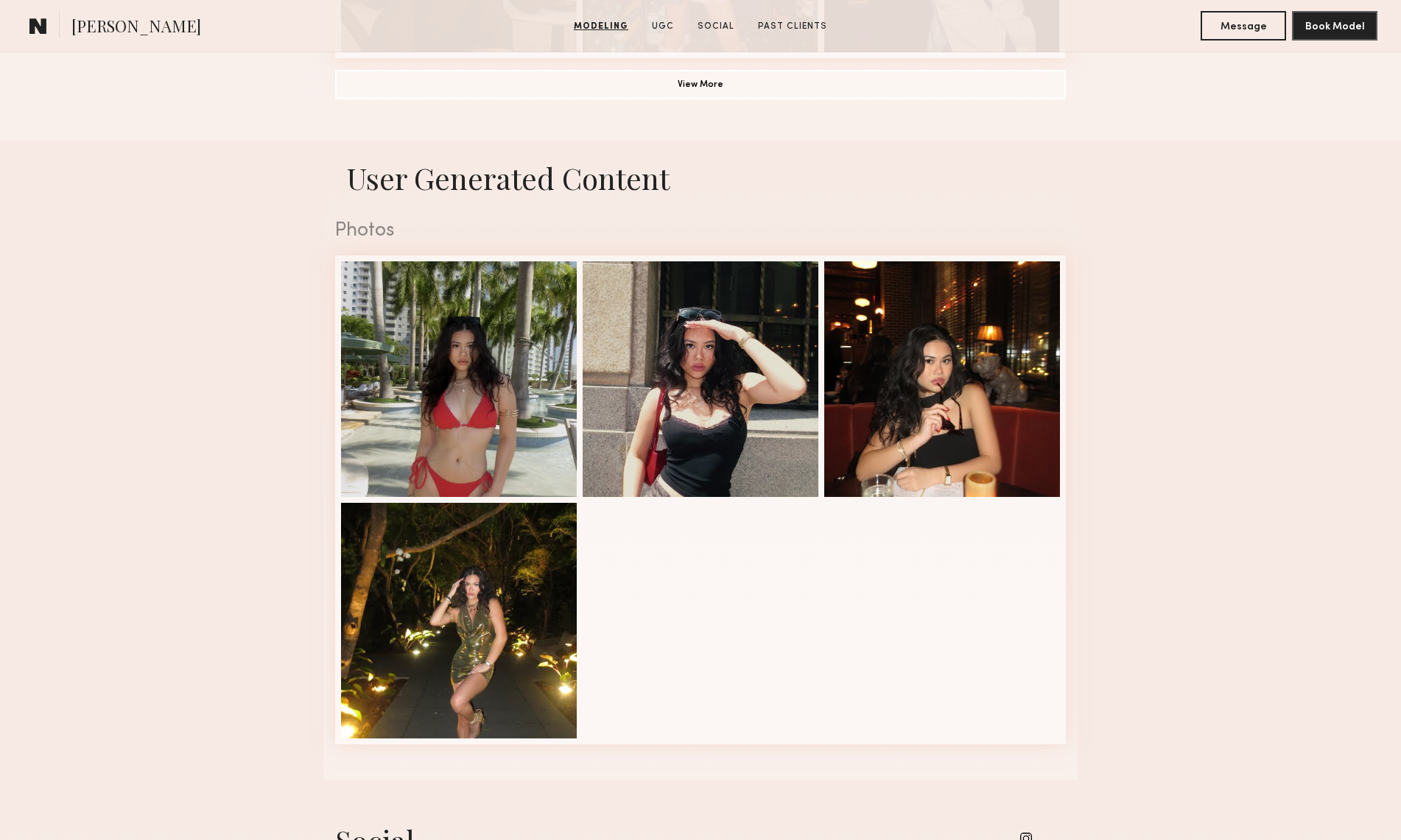
scroll to position [1112, 0]
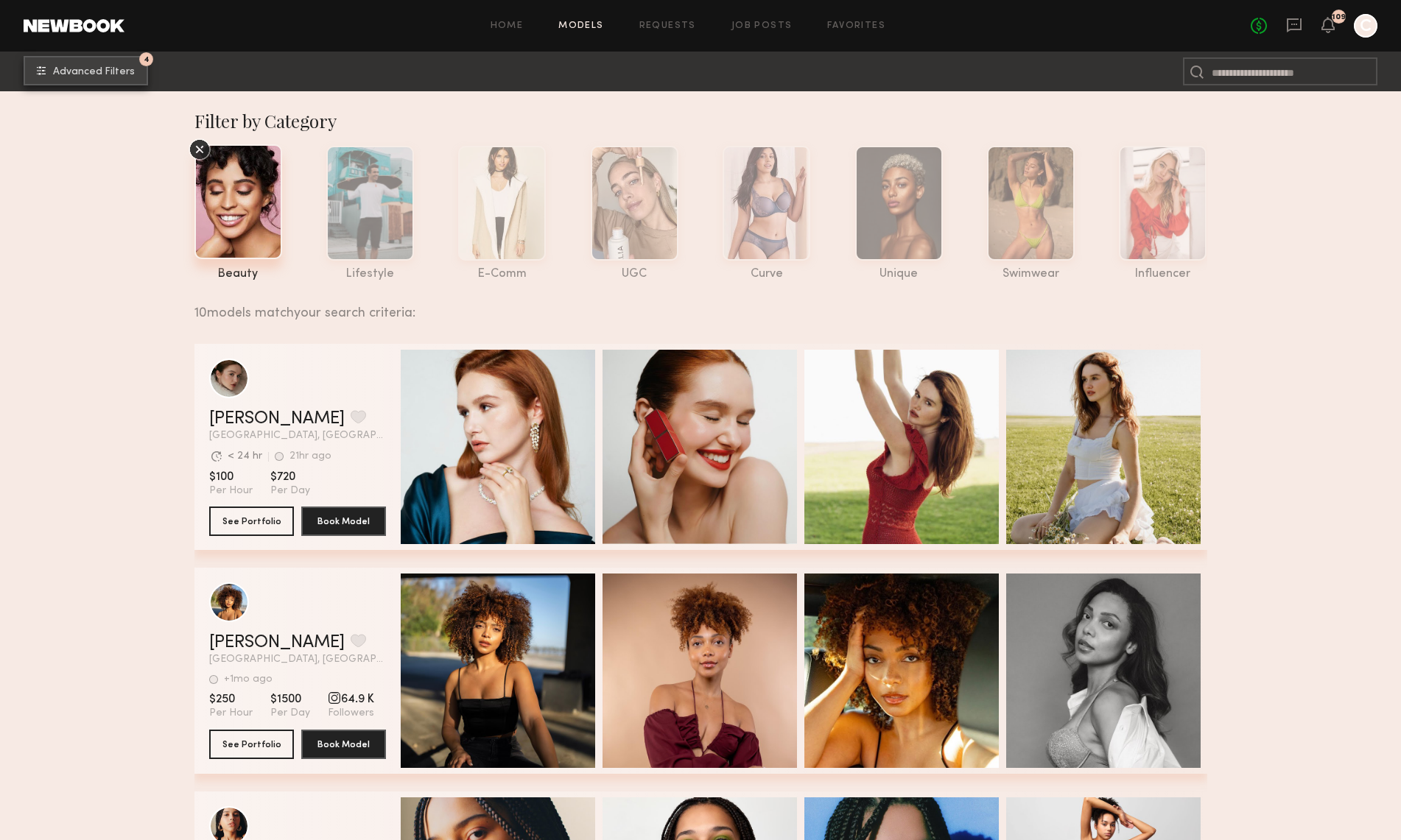
click at [88, 76] on span "Advanced Filters" at bounding box center [93, 72] width 82 height 10
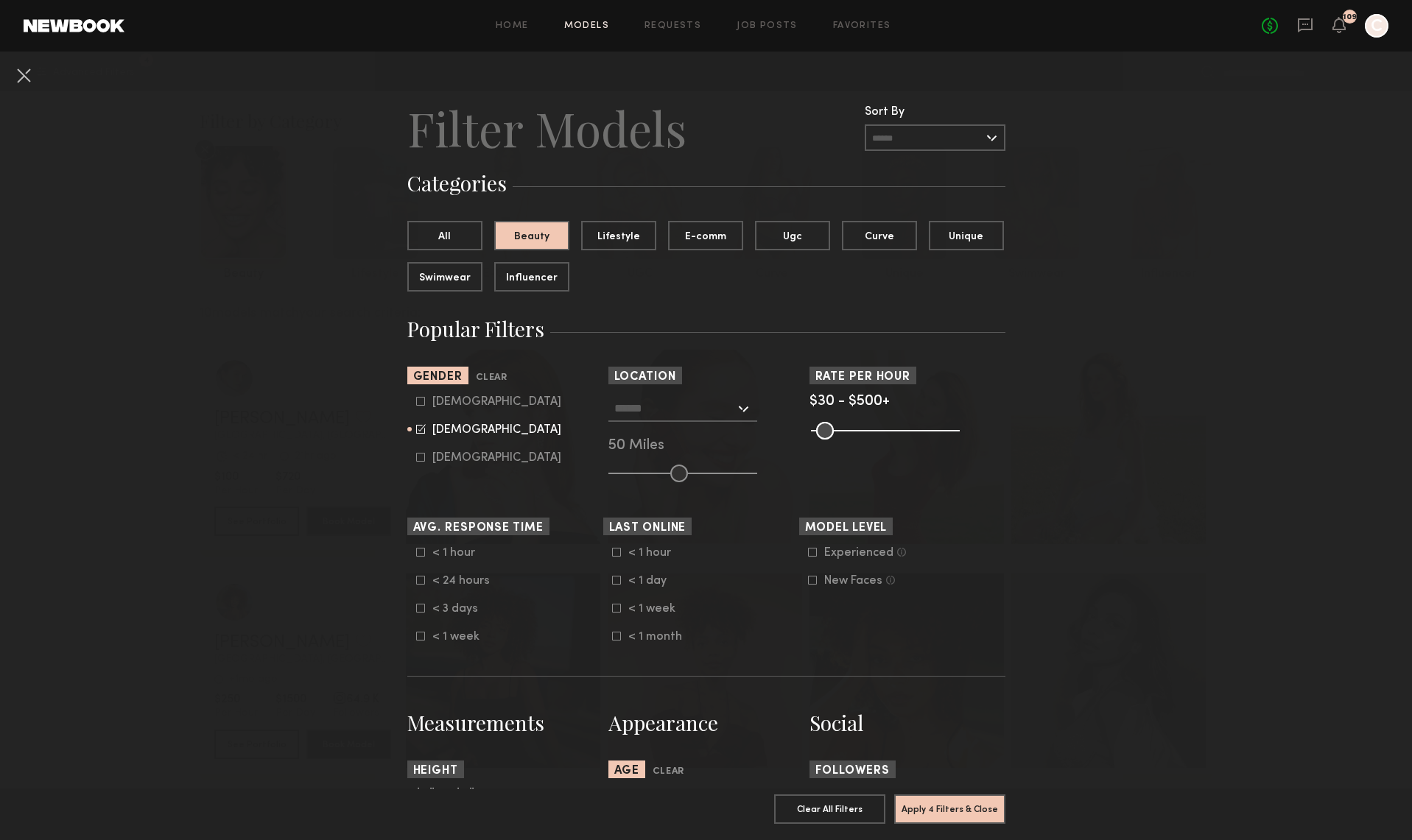
click at [737, 409] on div at bounding box center [682, 409] width 148 height 27
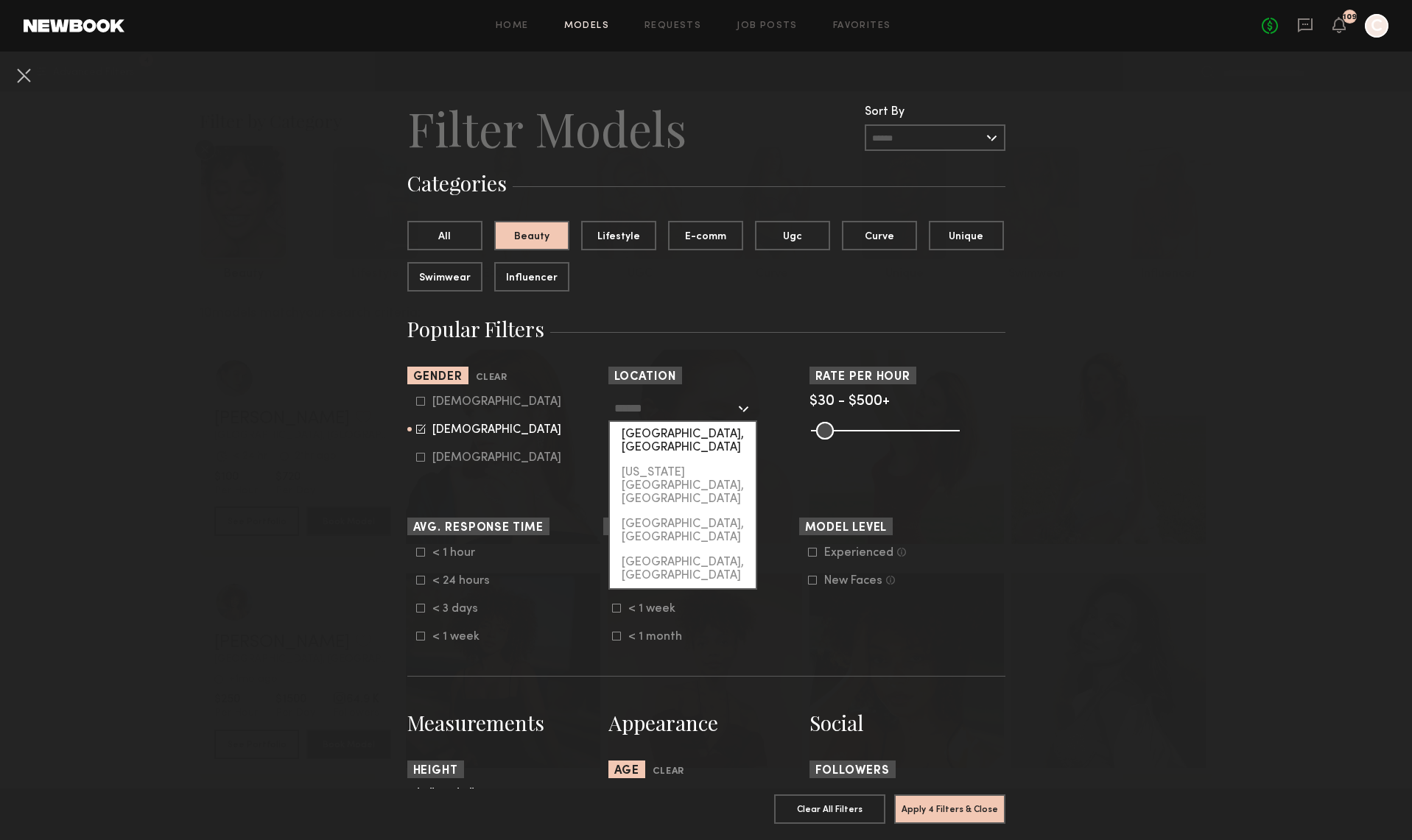
click at [706, 438] on div "[GEOGRAPHIC_DATA], [GEOGRAPHIC_DATA]" at bounding box center [682, 441] width 146 height 38
type input "**********"
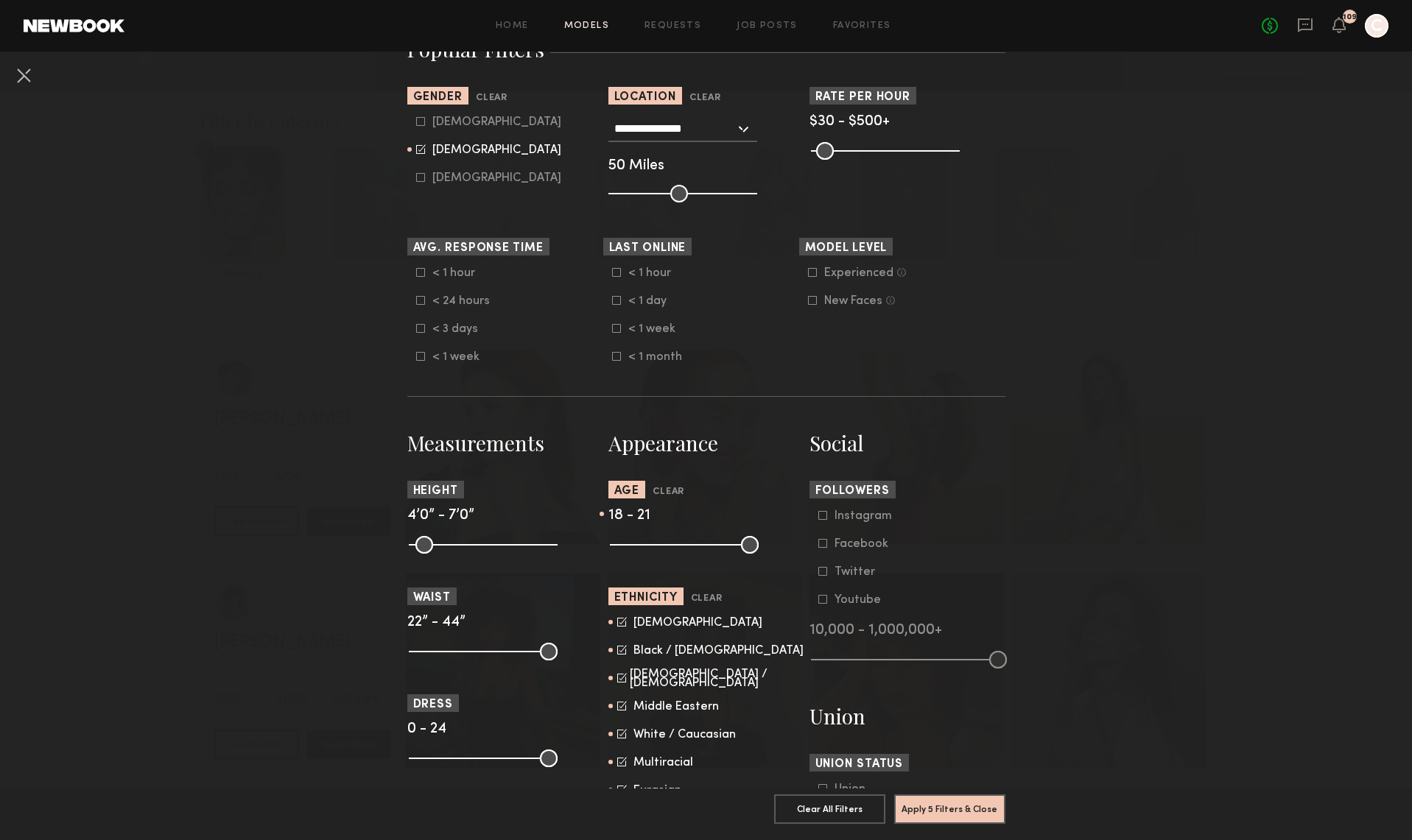
scroll to position [313, 0]
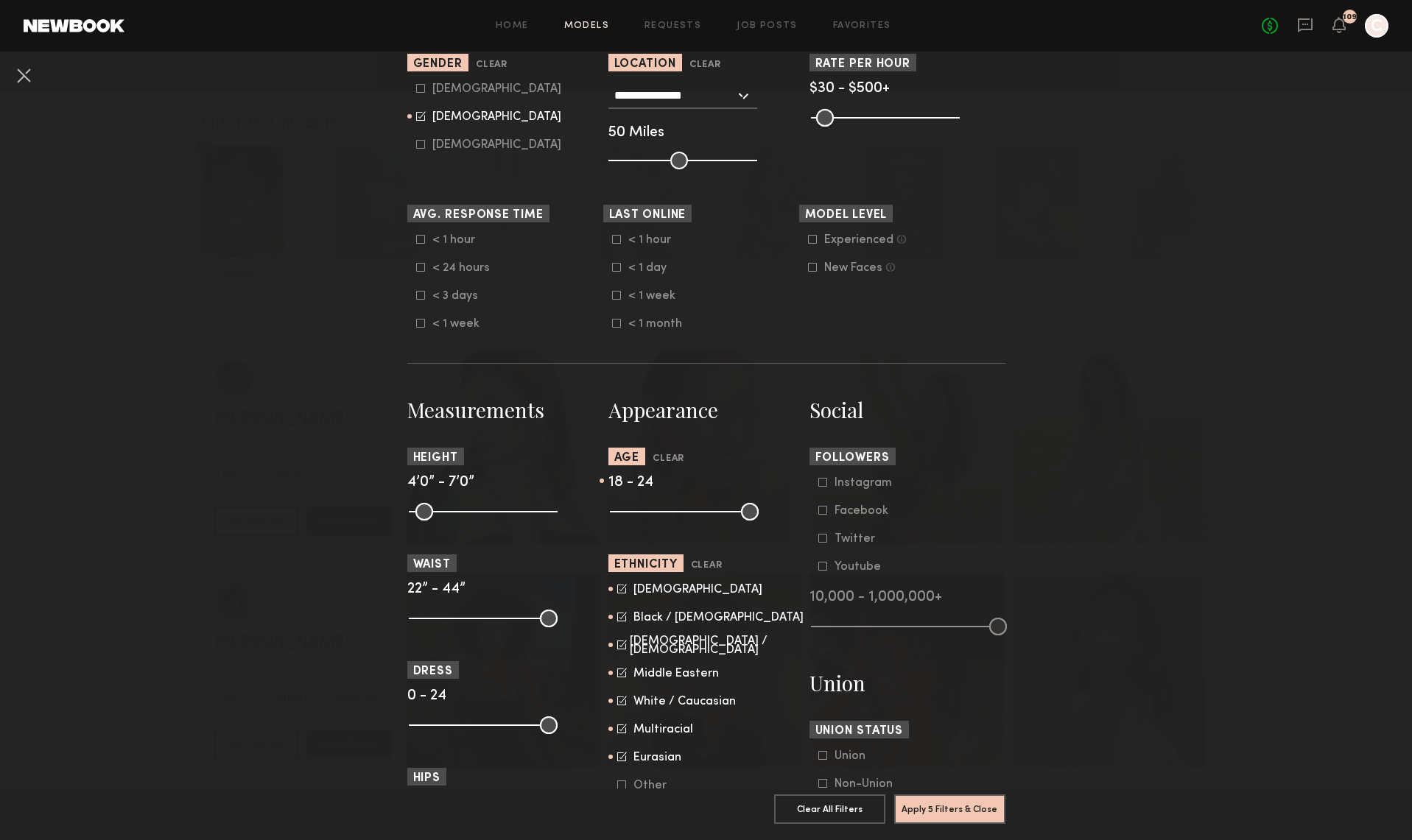
drag, startPoint x: 624, startPoint y: 511, endPoint x: 637, endPoint y: 514, distance: 13.3
type input "**"
click at [637, 514] on input "range" at bounding box center [684, 511] width 148 height 17
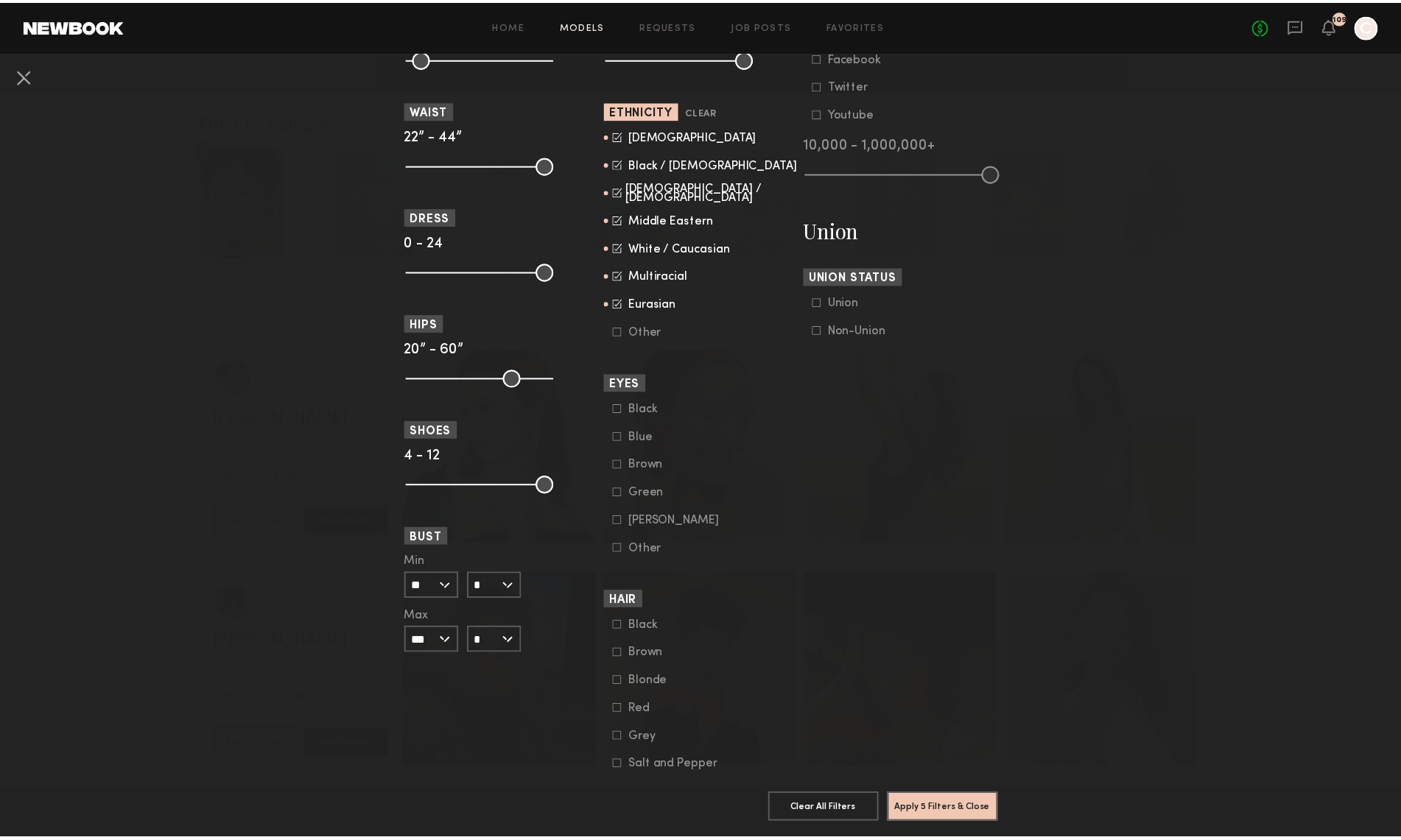
scroll to position [846, 0]
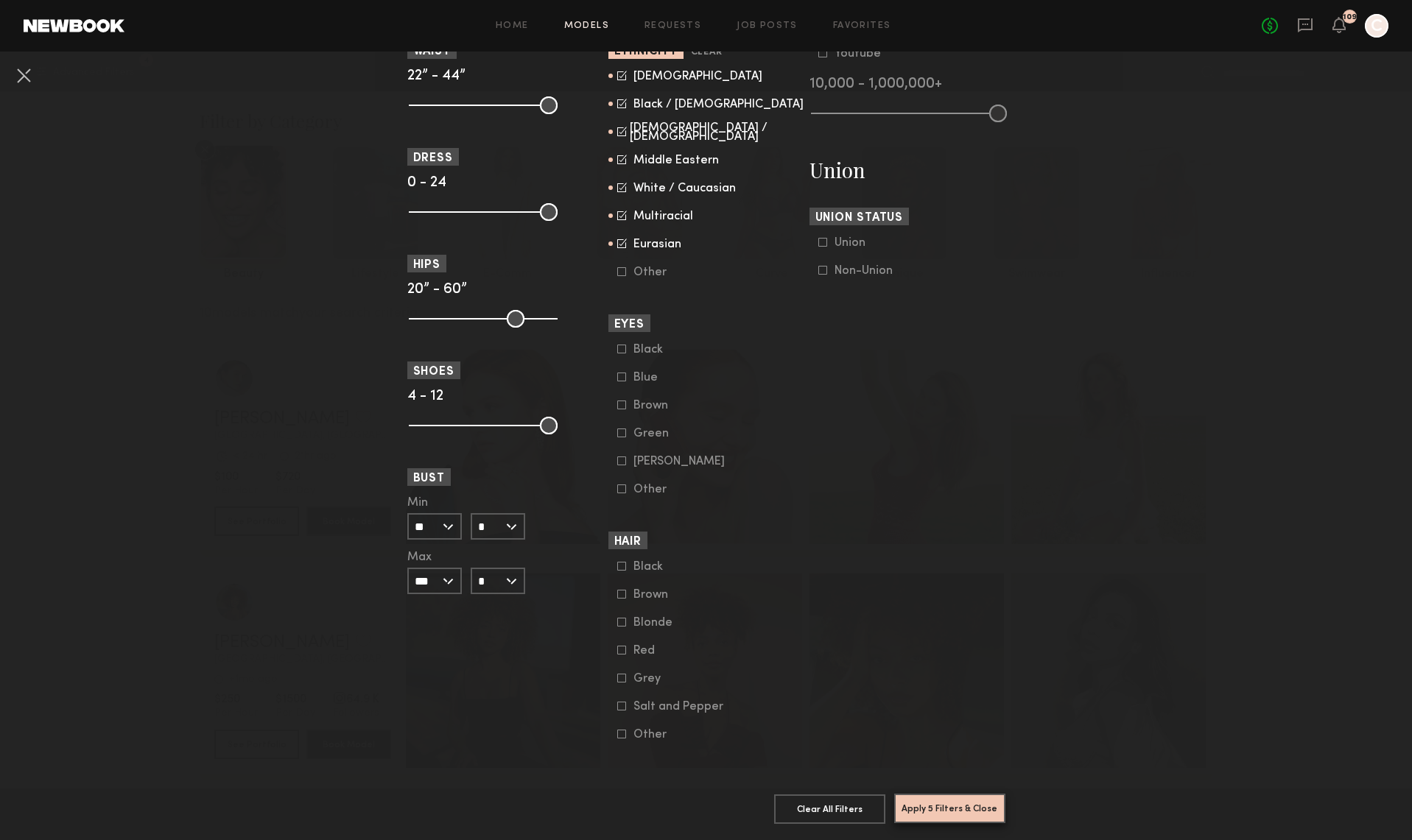
click at [928, 796] on button "Apply 5 Filters & Close" at bounding box center [950, 808] width 111 height 29
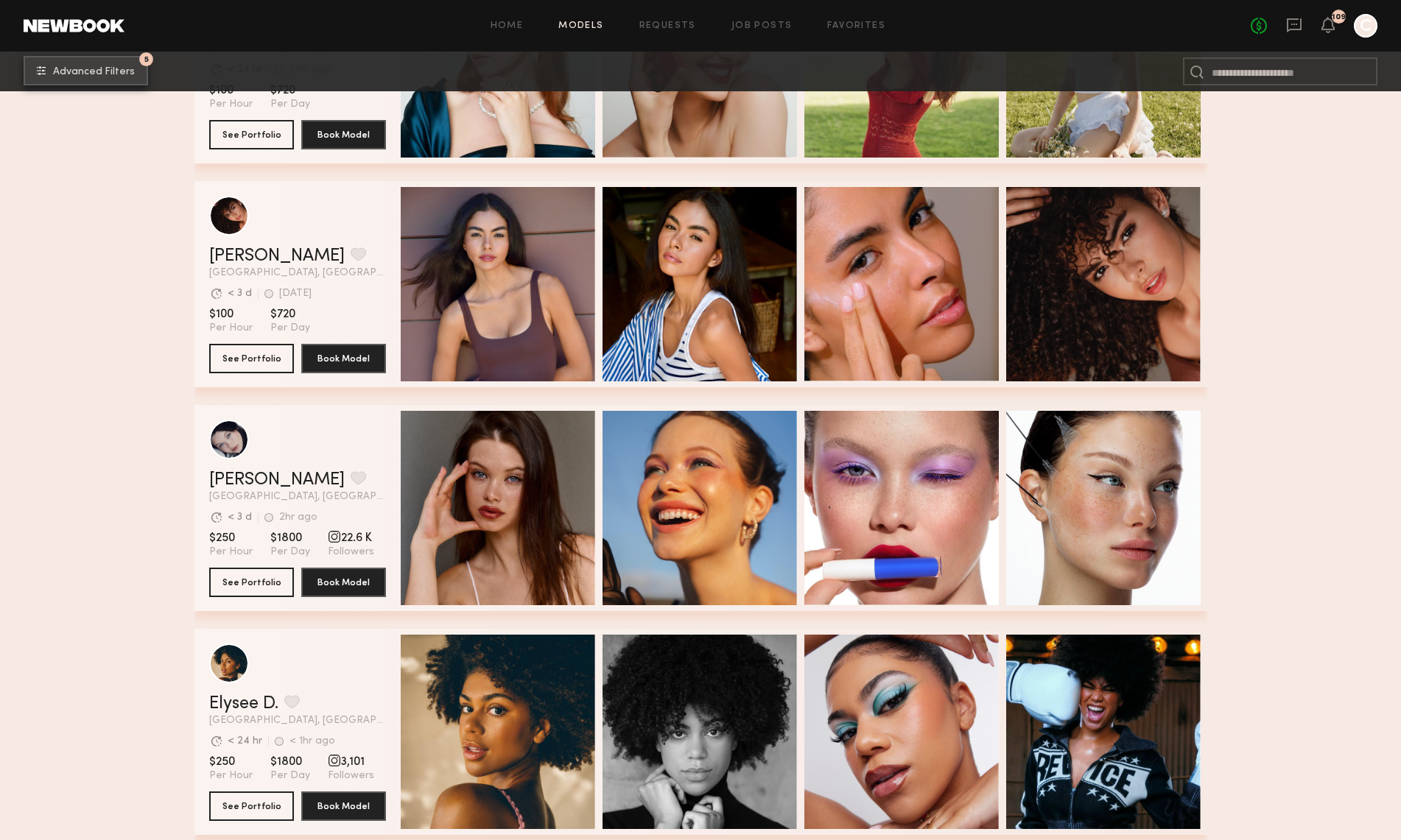
scroll to position [389, 0]
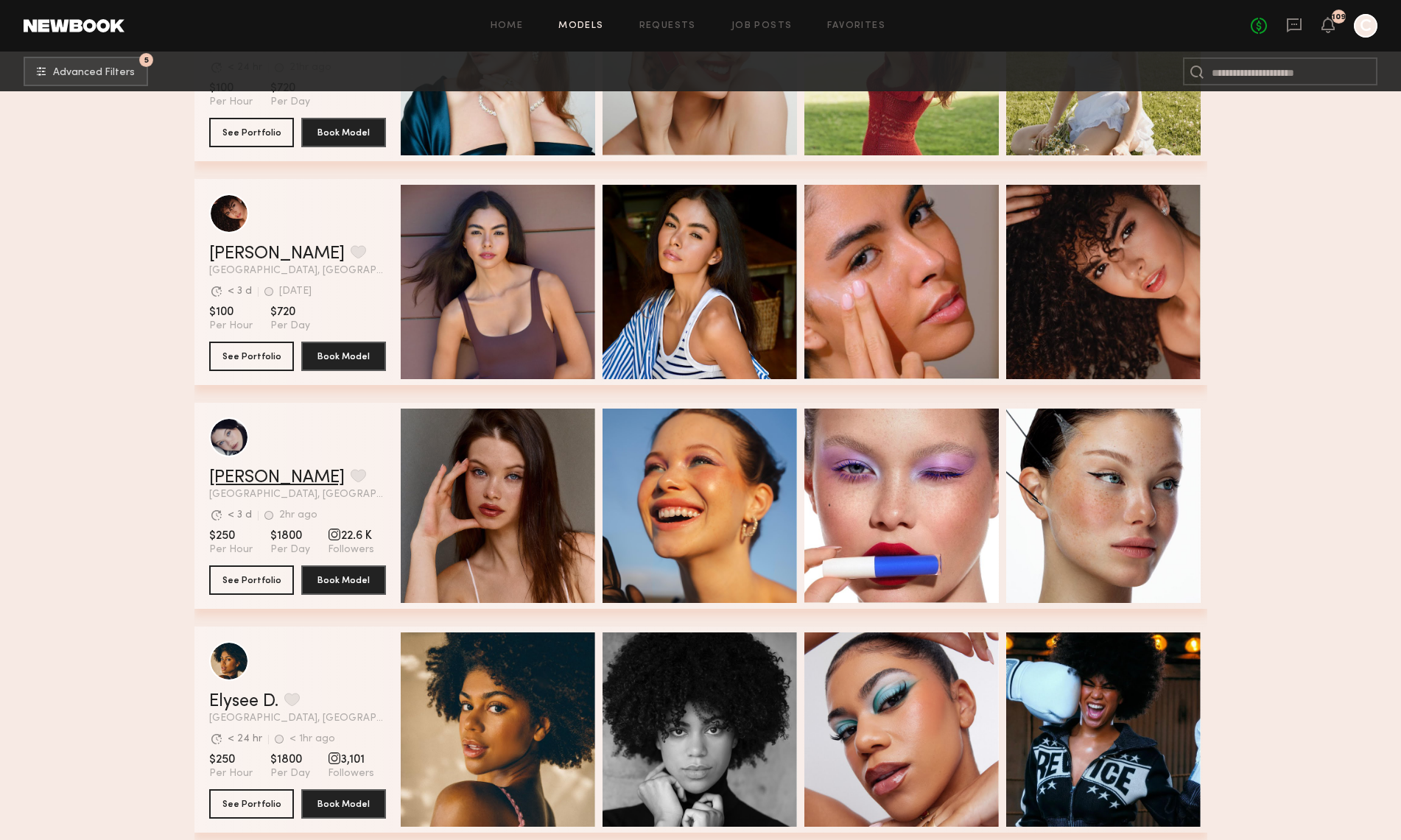
click at [236, 475] on link "[PERSON_NAME]" at bounding box center [277, 478] width 135 height 17
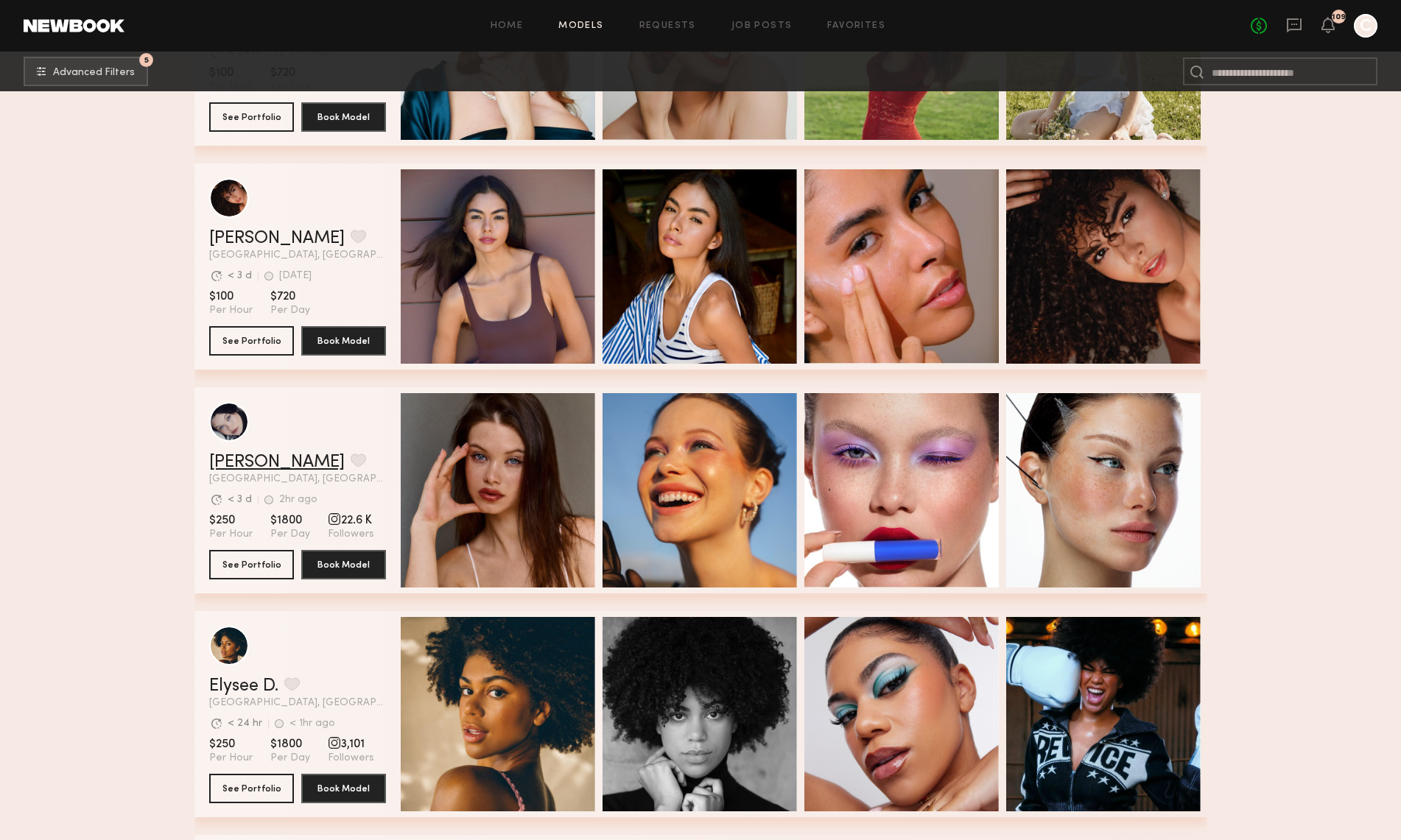
scroll to position [434, 0]
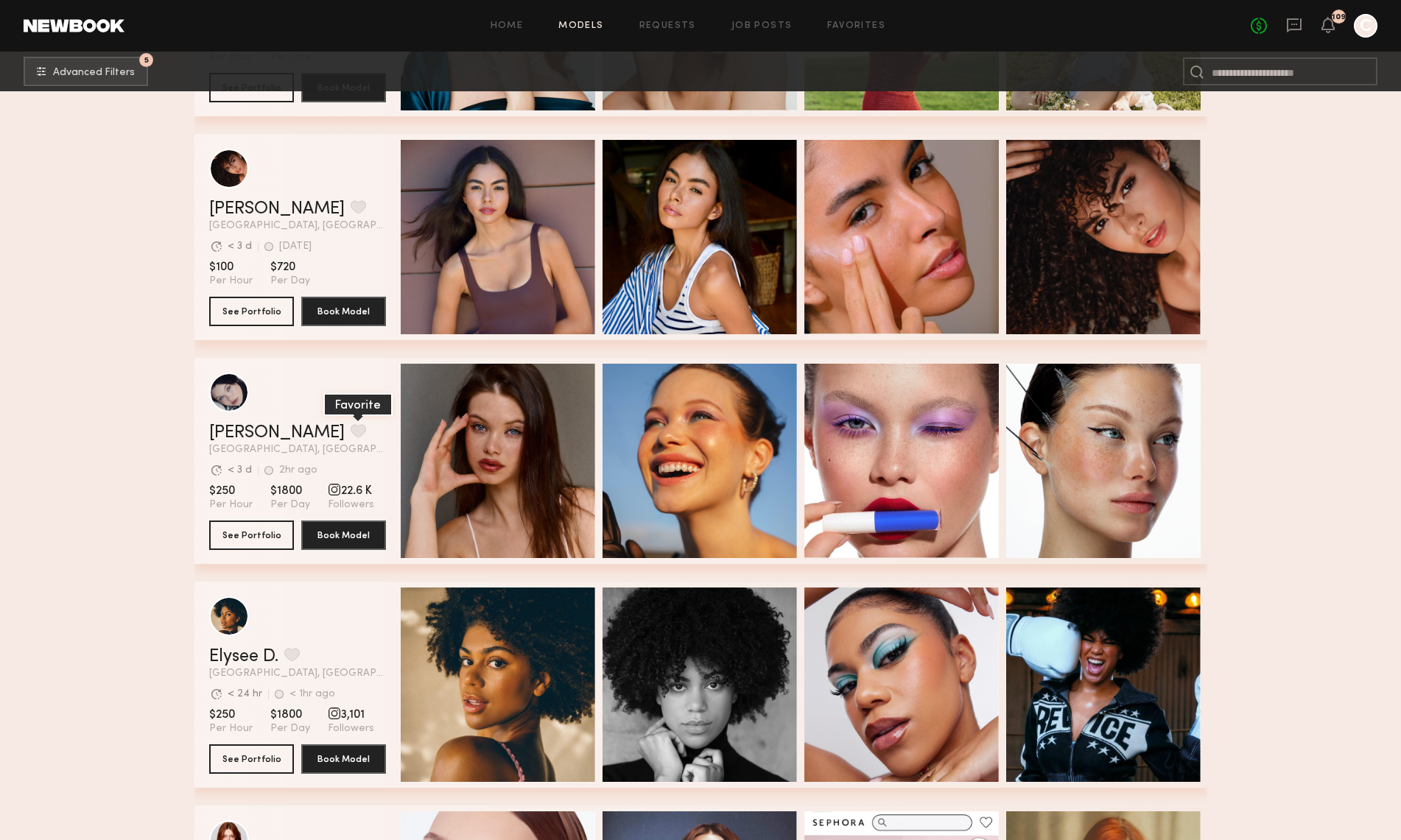
click at [350, 426] on button "grid" at bounding box center [358, 430] width 16 height 13
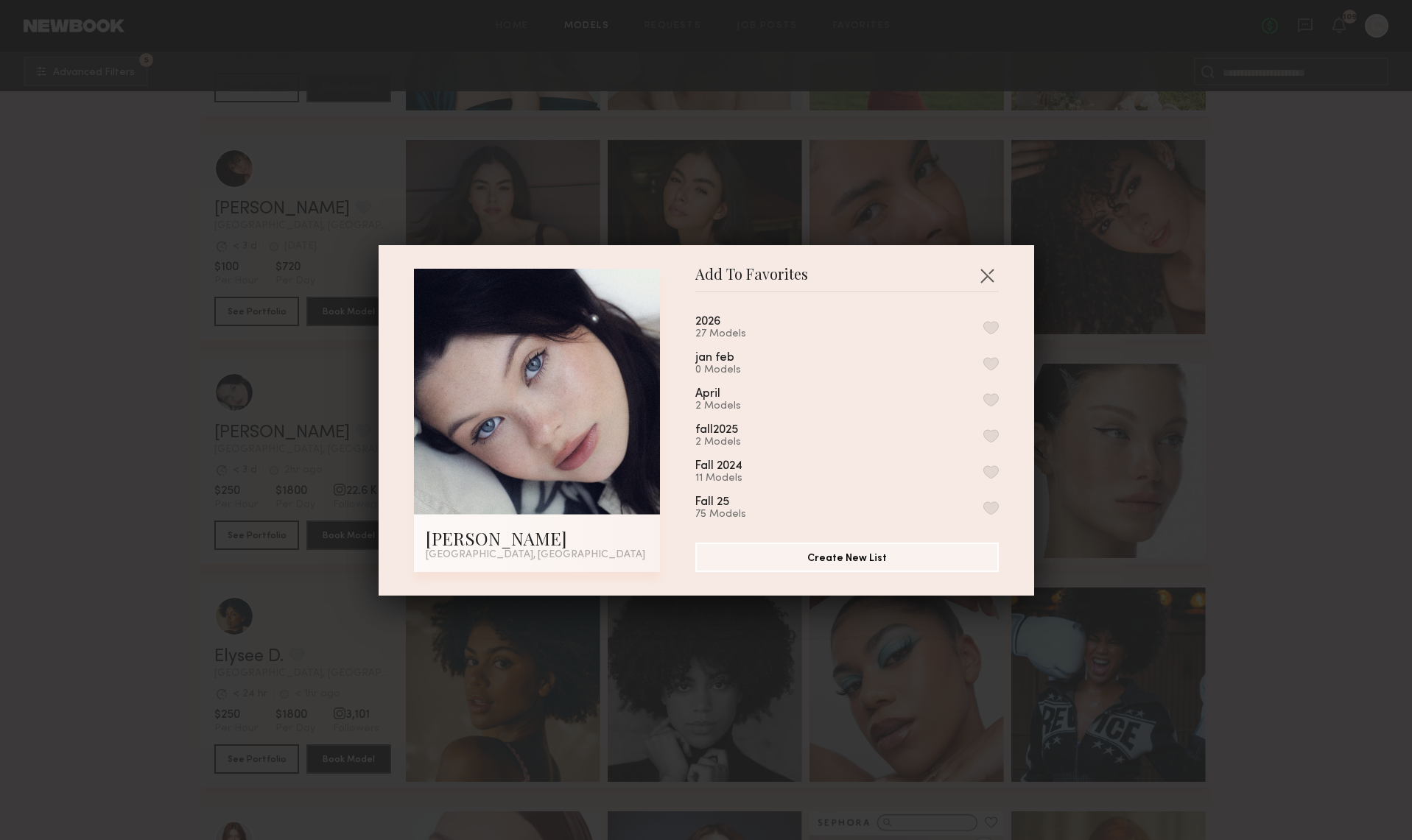
click at [983, 328] on button "button" at bounding box center [991, 327] width 16 height 13
click at [977, 273] on button "button" at bounding box center [987, 275] width 23 height 23
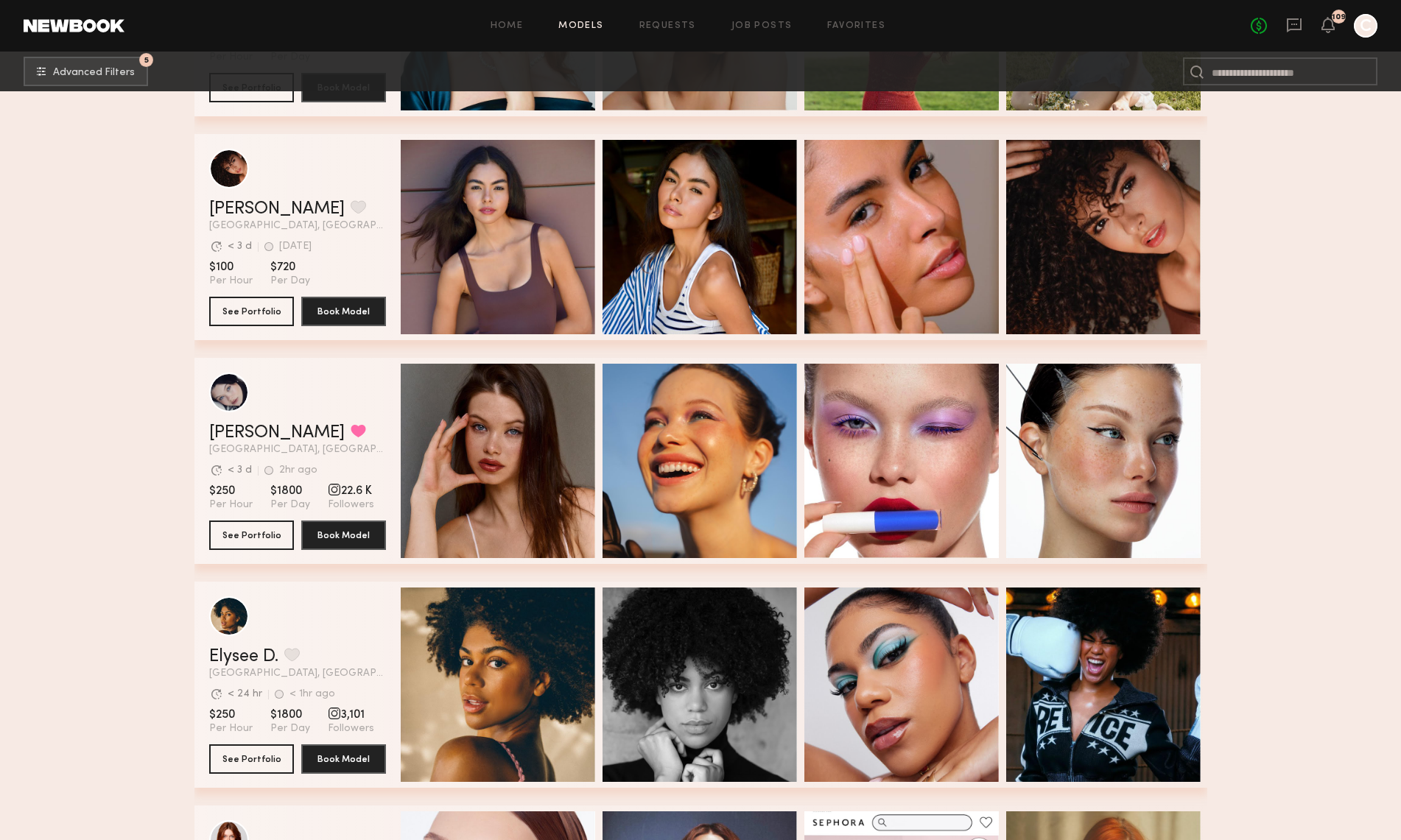
drag, startPoint x: 1399, startPoint y: 233, endPoint x: 1404, endPoint y: 305, distance: 72.2
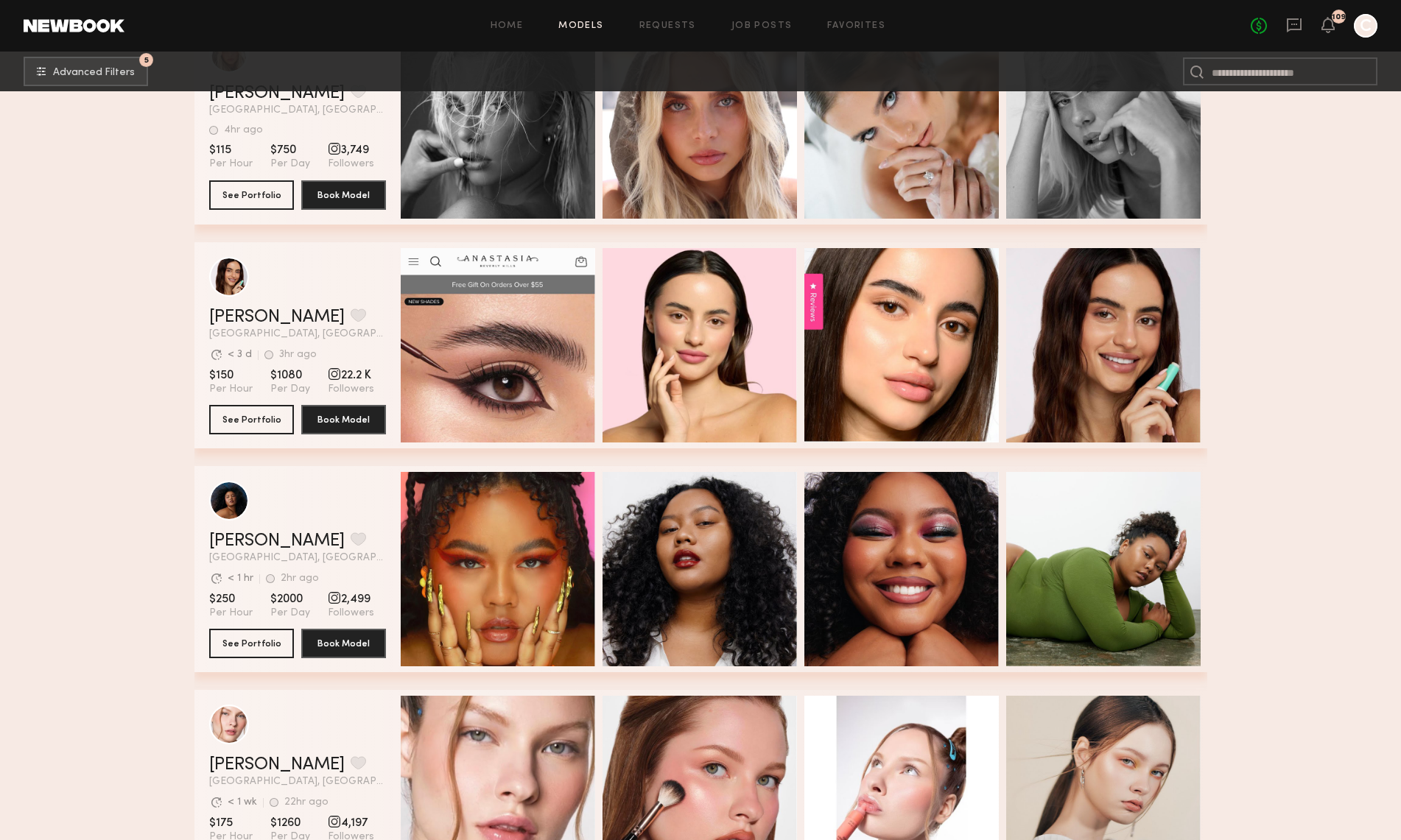
scroll to position [2076, 0]
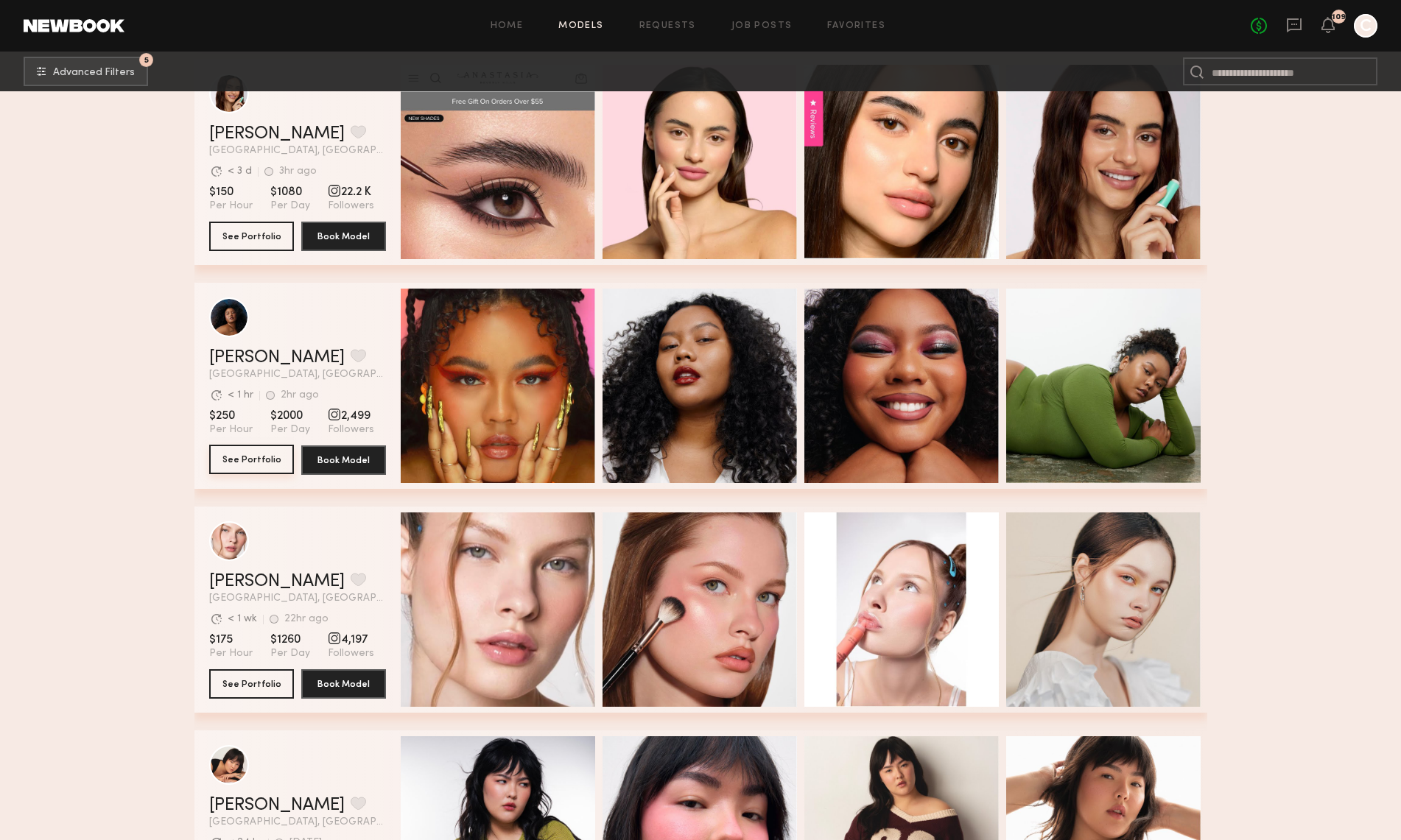
click at [270, 461] on button "See Portfolio" at bounding box center [252, 460] width 85 height 29
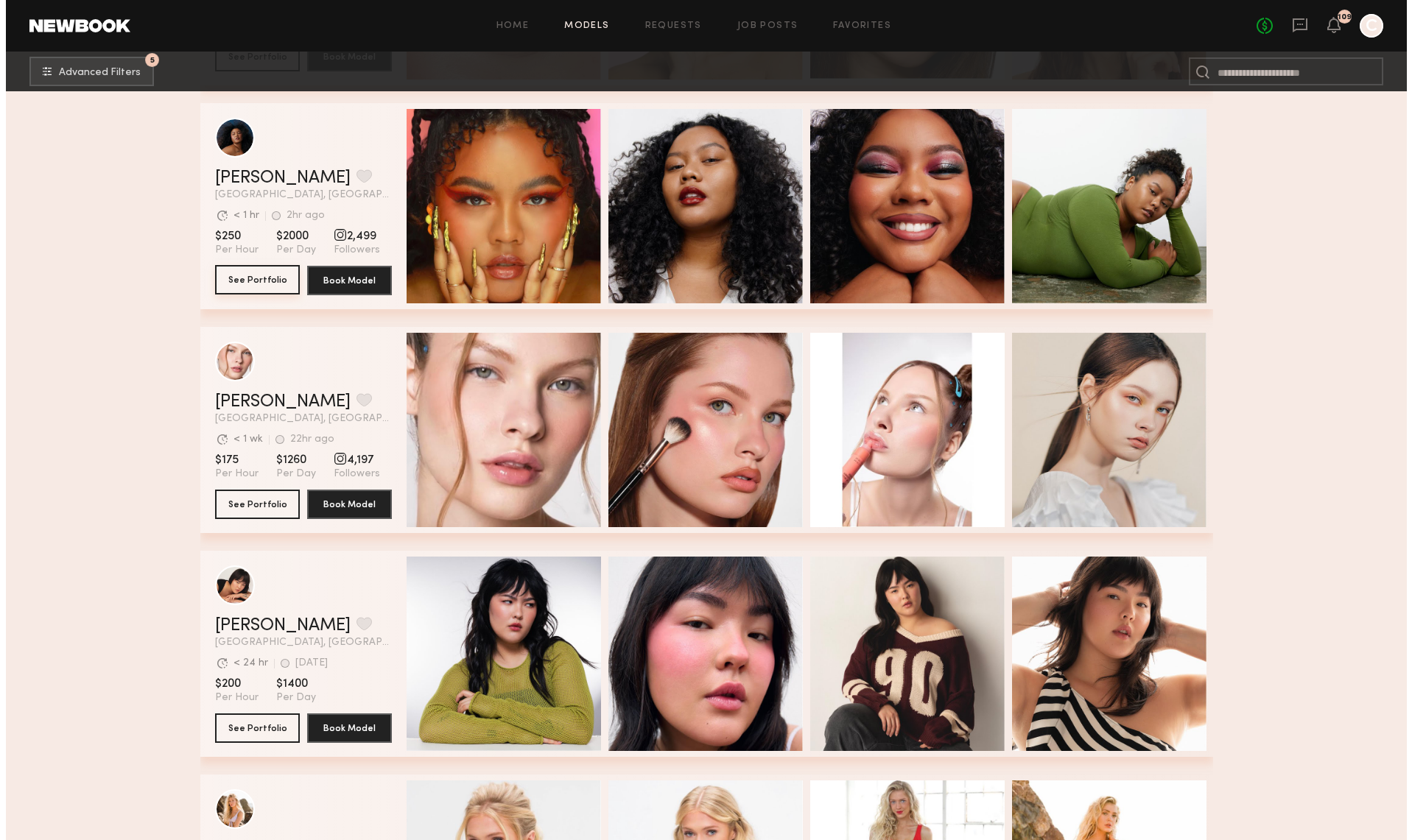
scroll to position [2268, 0]
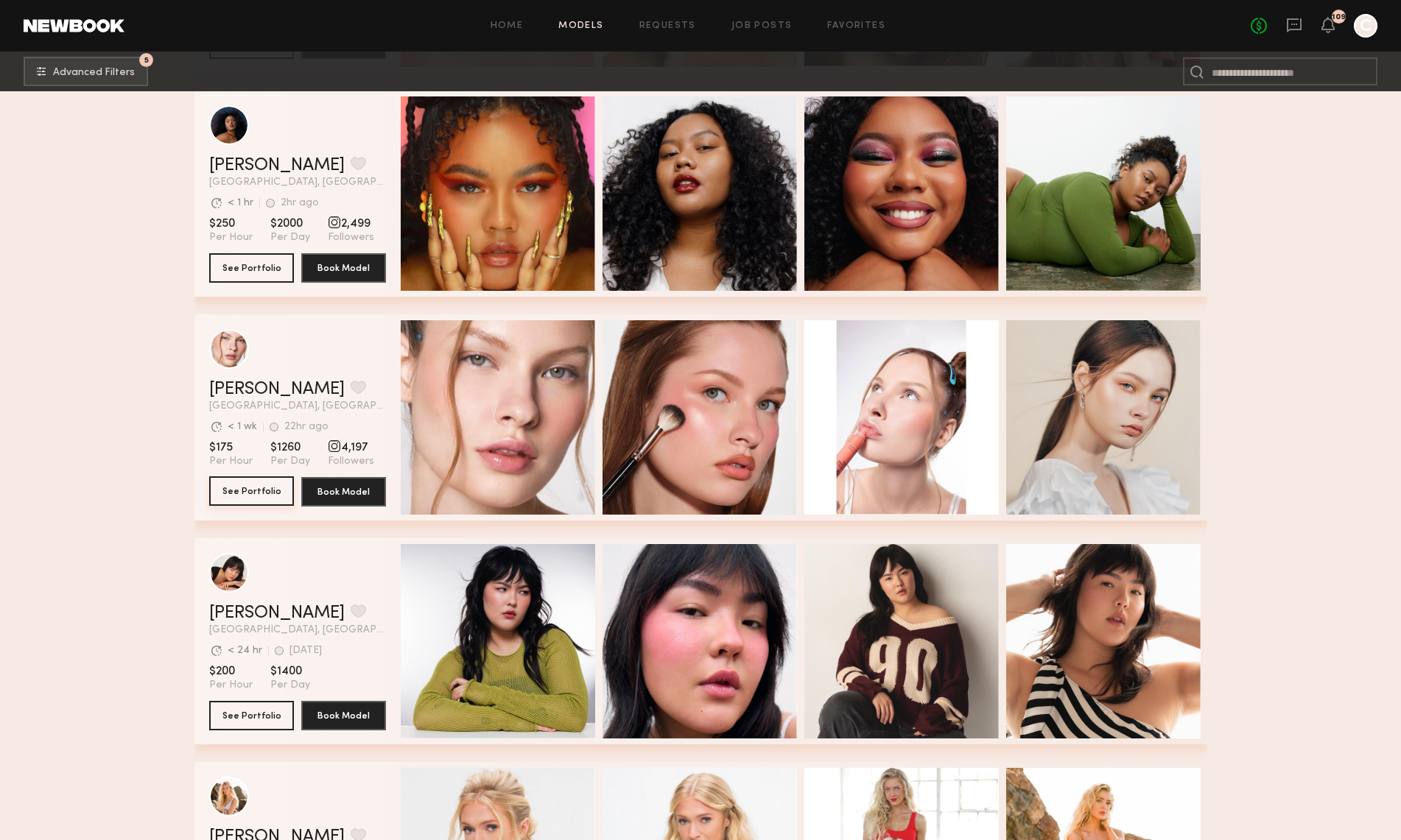
click at [260, 492] on button "See Portfolio" at bounding box center [252, 491] width 85 height 29
click at [350, 389] on button "grid" at bounding box center [358, 386] width 16 height 13
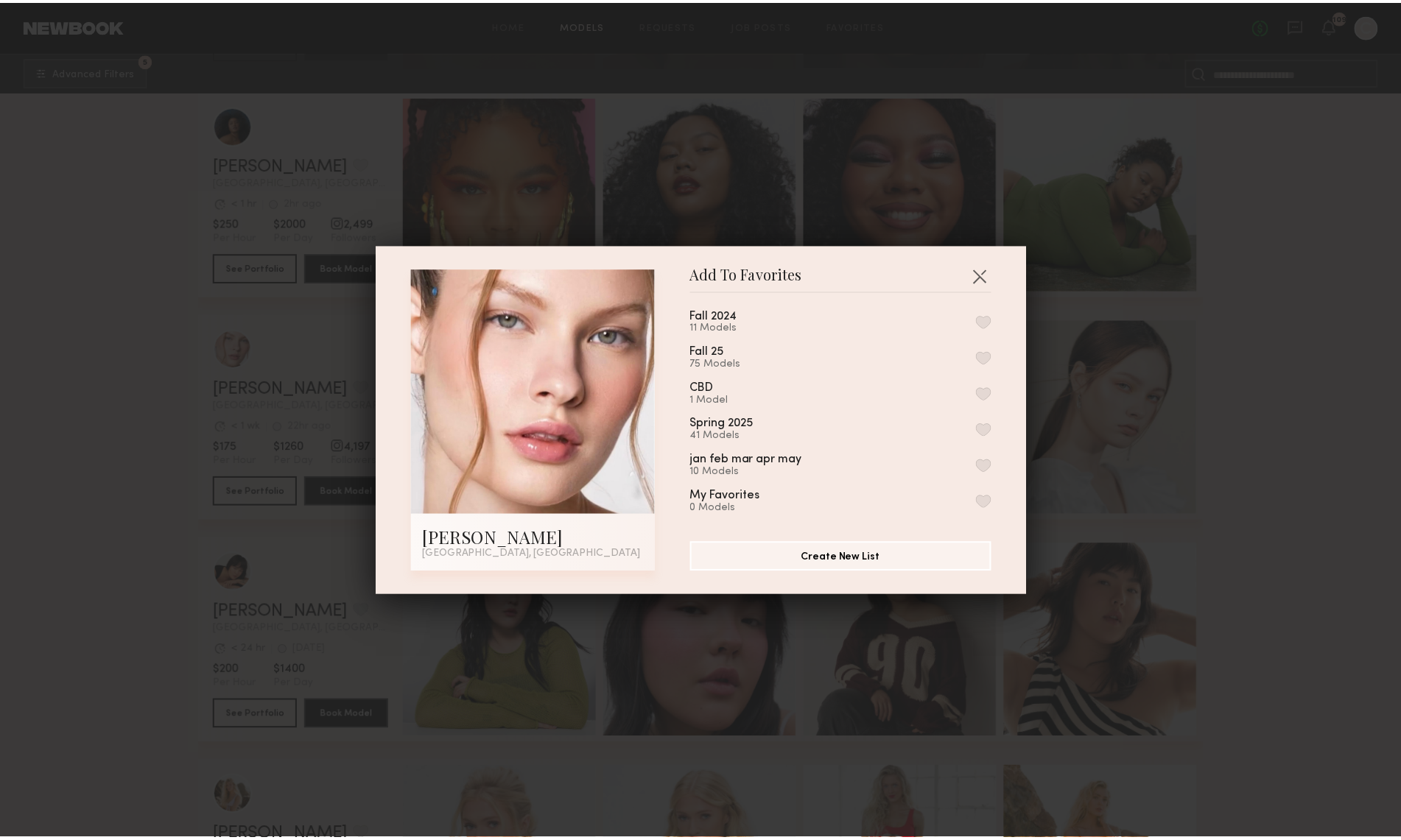
scroll to position [0, 0]
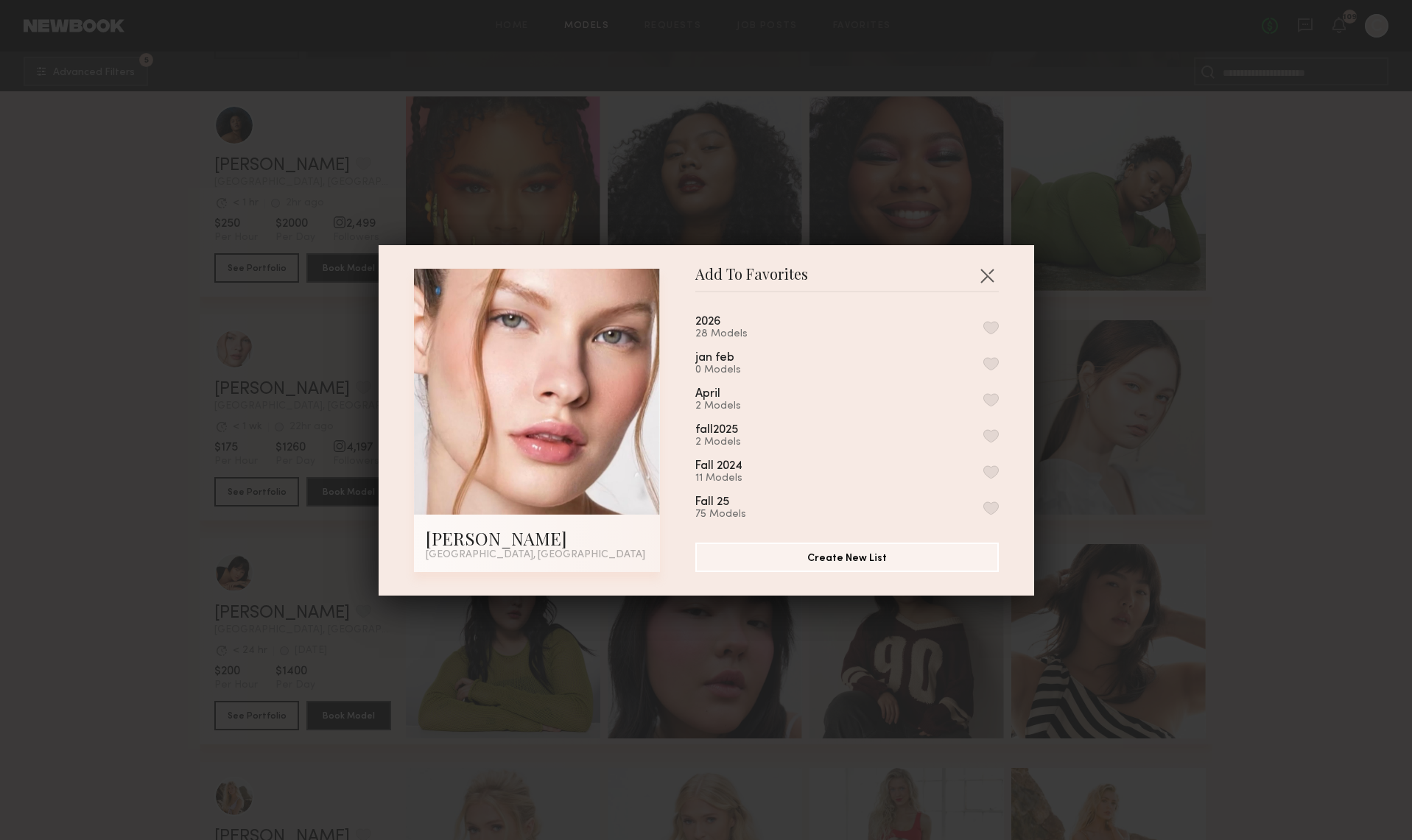
click at [982, 323] on div "2026 28 Models jan feb 0 Models April 2 Models fall2025 2 Models Fall 2024 11 M…" at bounding box center [854, 411] width 318 height 215
click at [983, 327] on button "button" at bounding box center [991, 327] width 16 height 13
click at [985, 273] on button "button" at bounding box center [987, 275] width 23 height 23
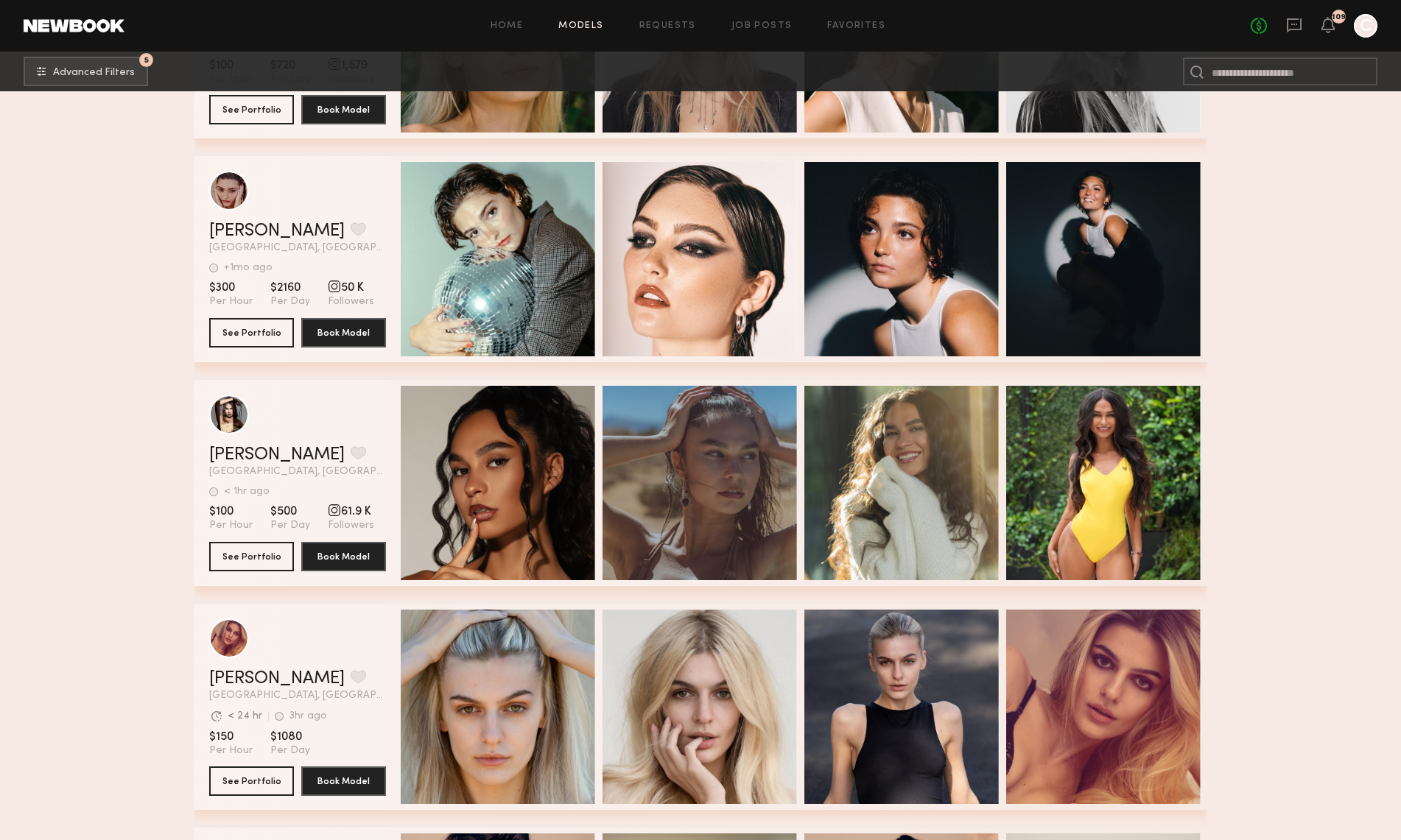
scroll to position [3324, 0]
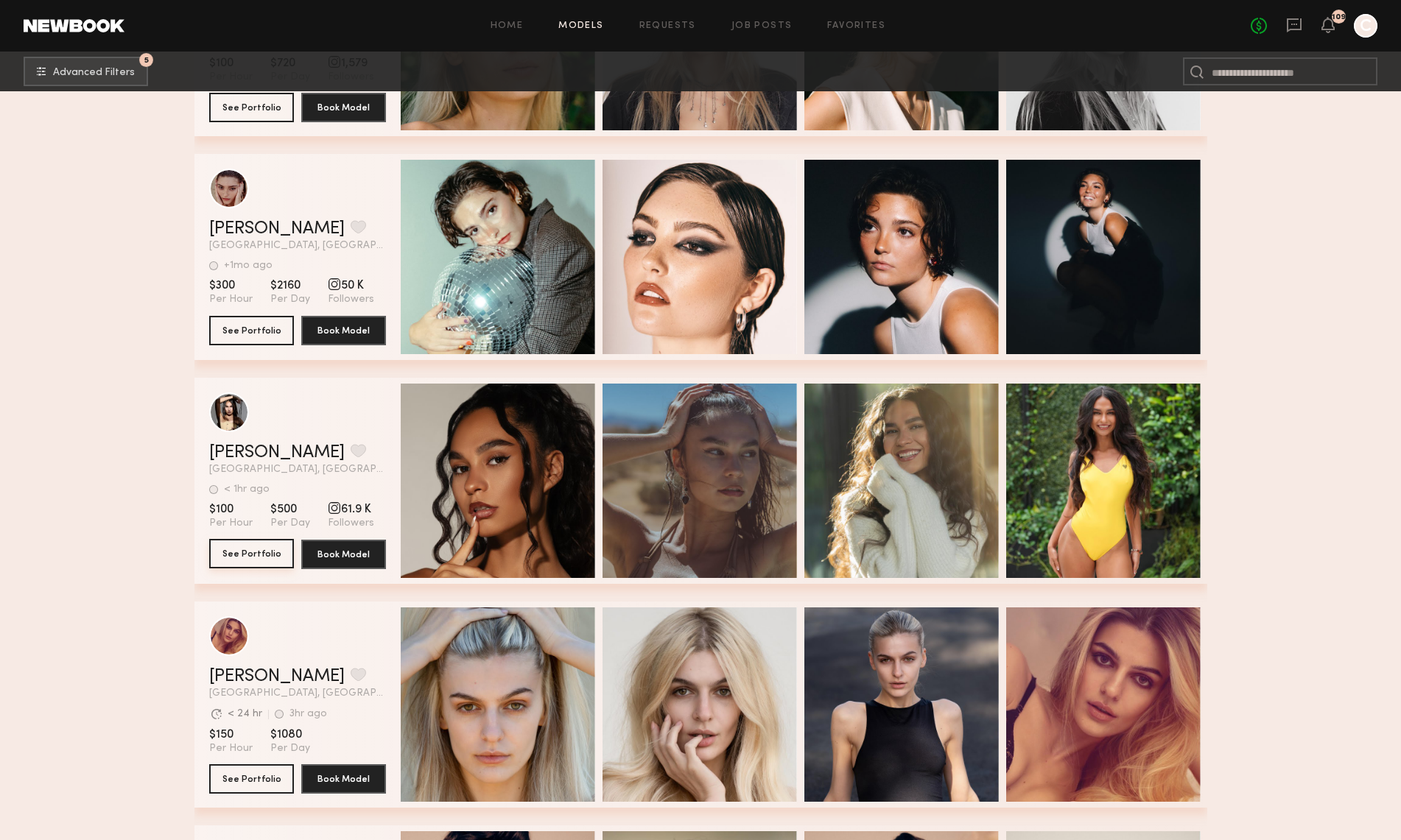
click at [249, 552] on button "See Portfolio" at bounding box center [252, 554] width 85 height 29
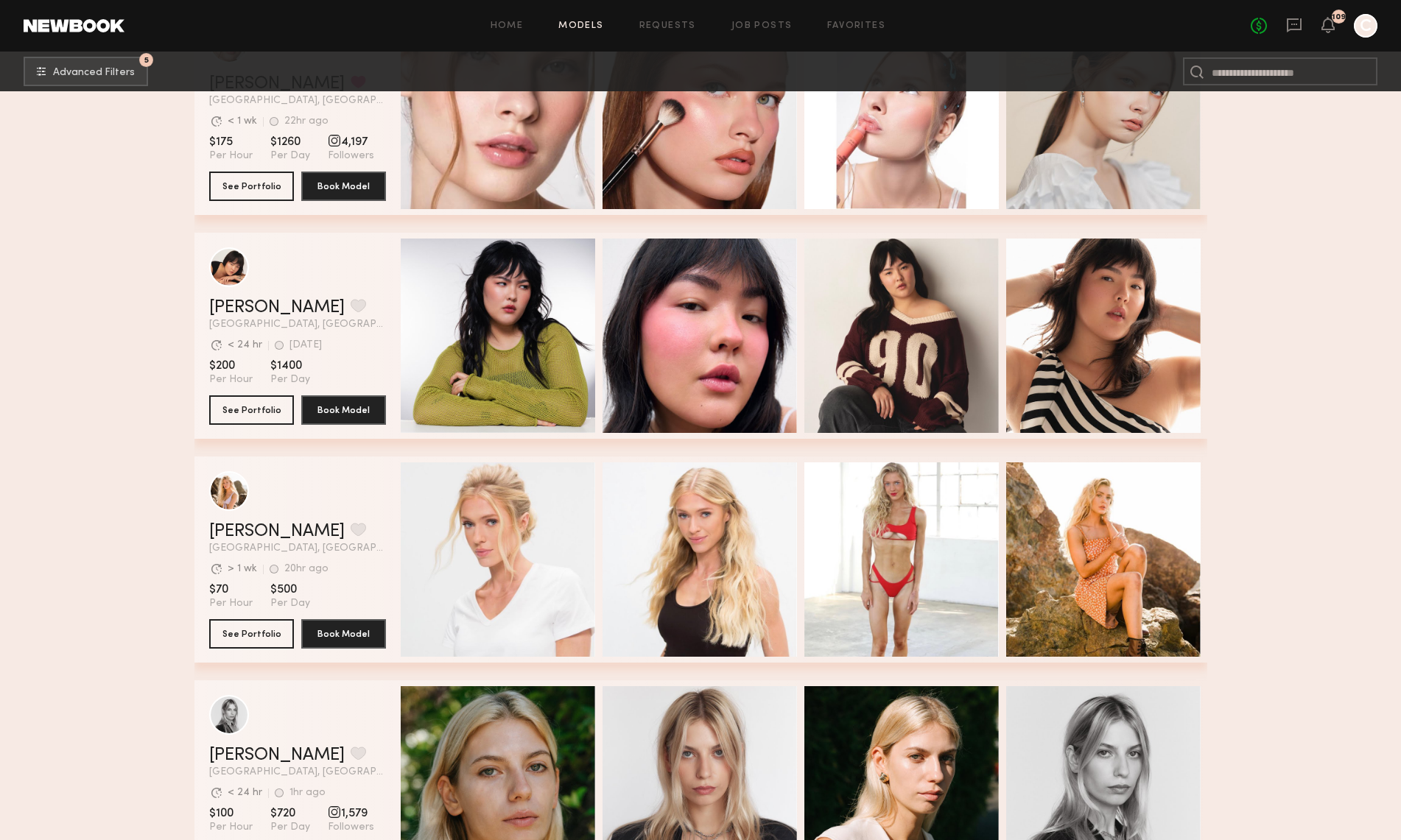
scroll to position [2571, 0]
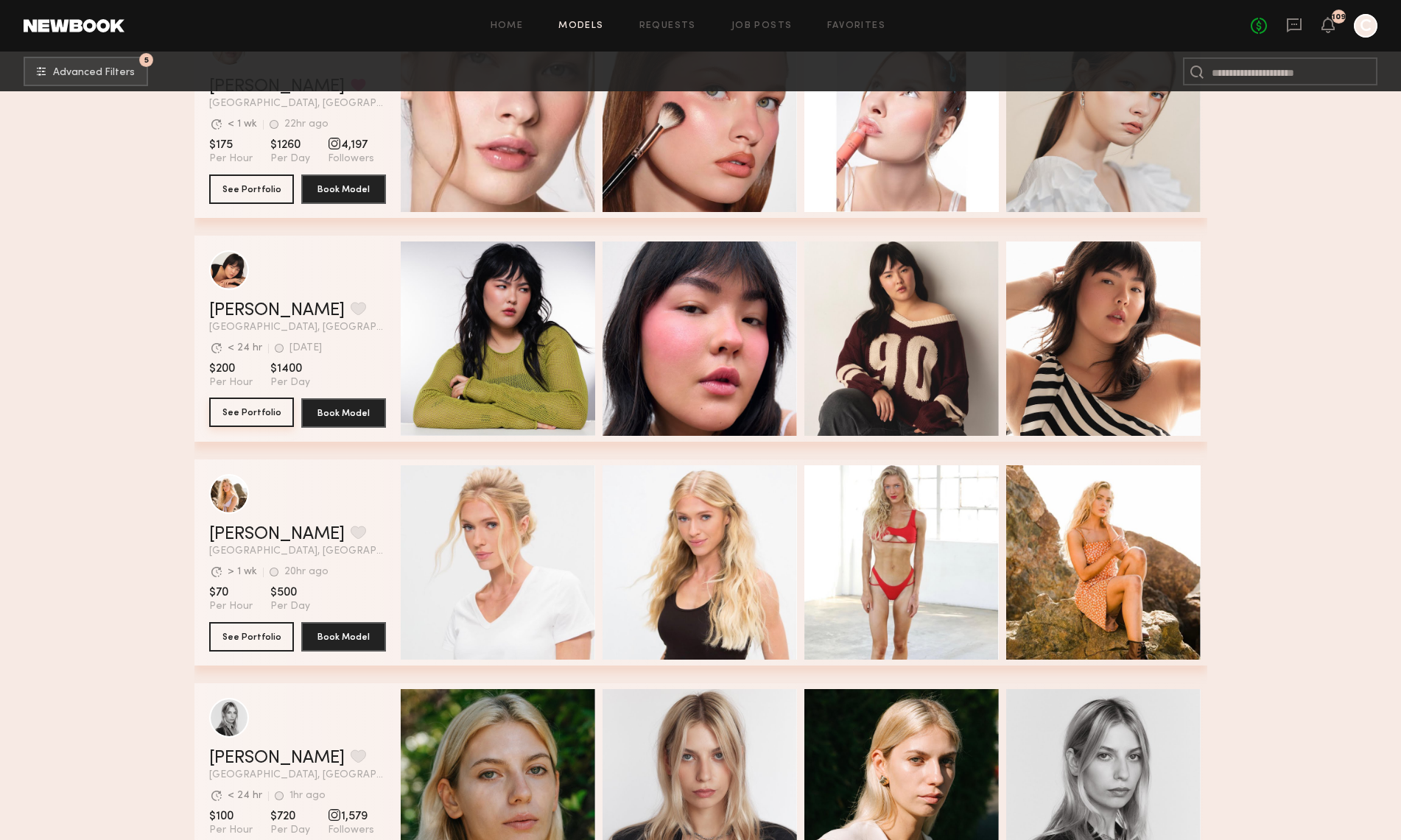
click at [244, 412] on button "See Portfolio" at bounding box center [252, 412] width 85 height 29
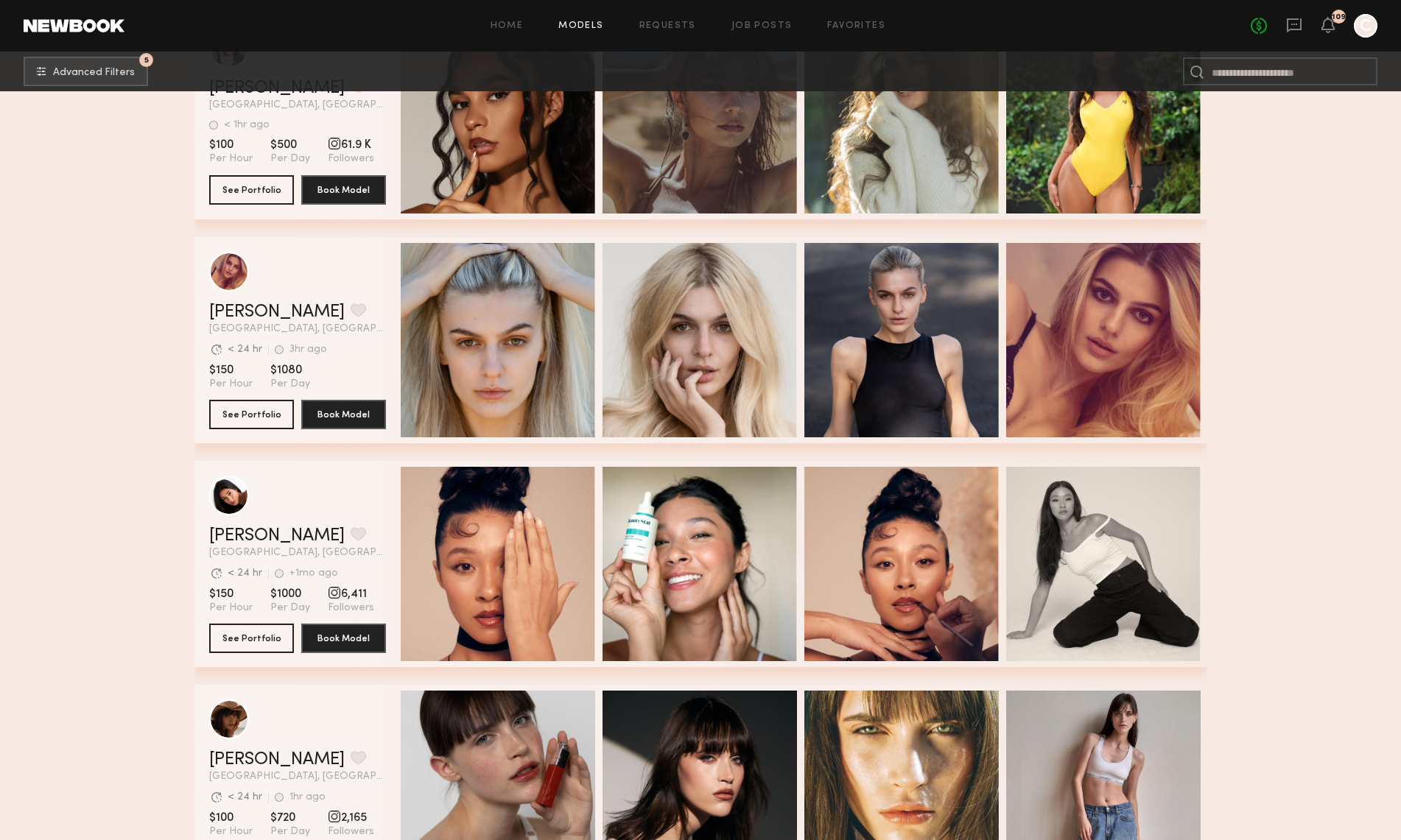
scroll to position [3683, 0]
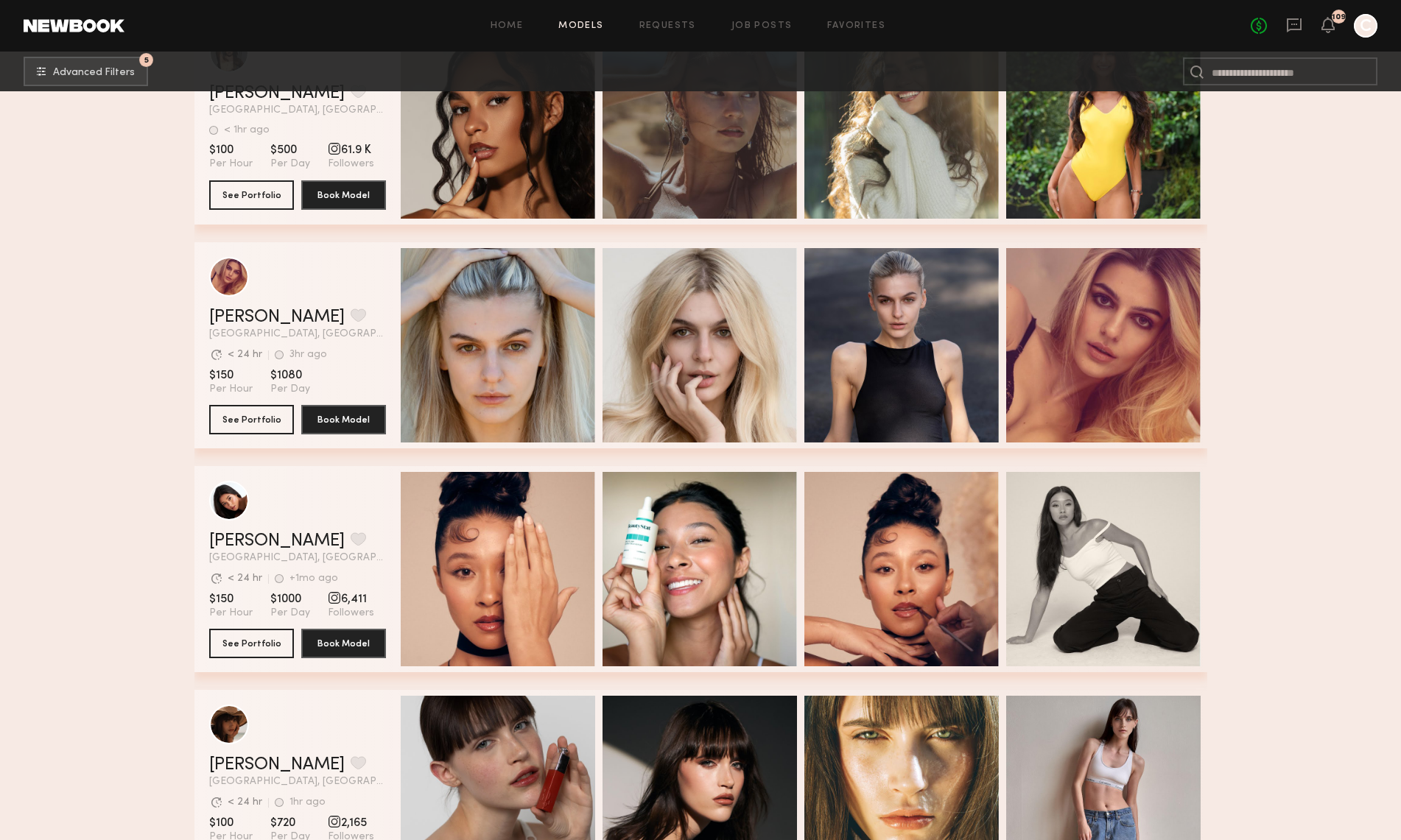
drag, startPoint x: 1397, startPoint y: 599, endPoint x: 1392, endPoint y: 619, distance: 20.6
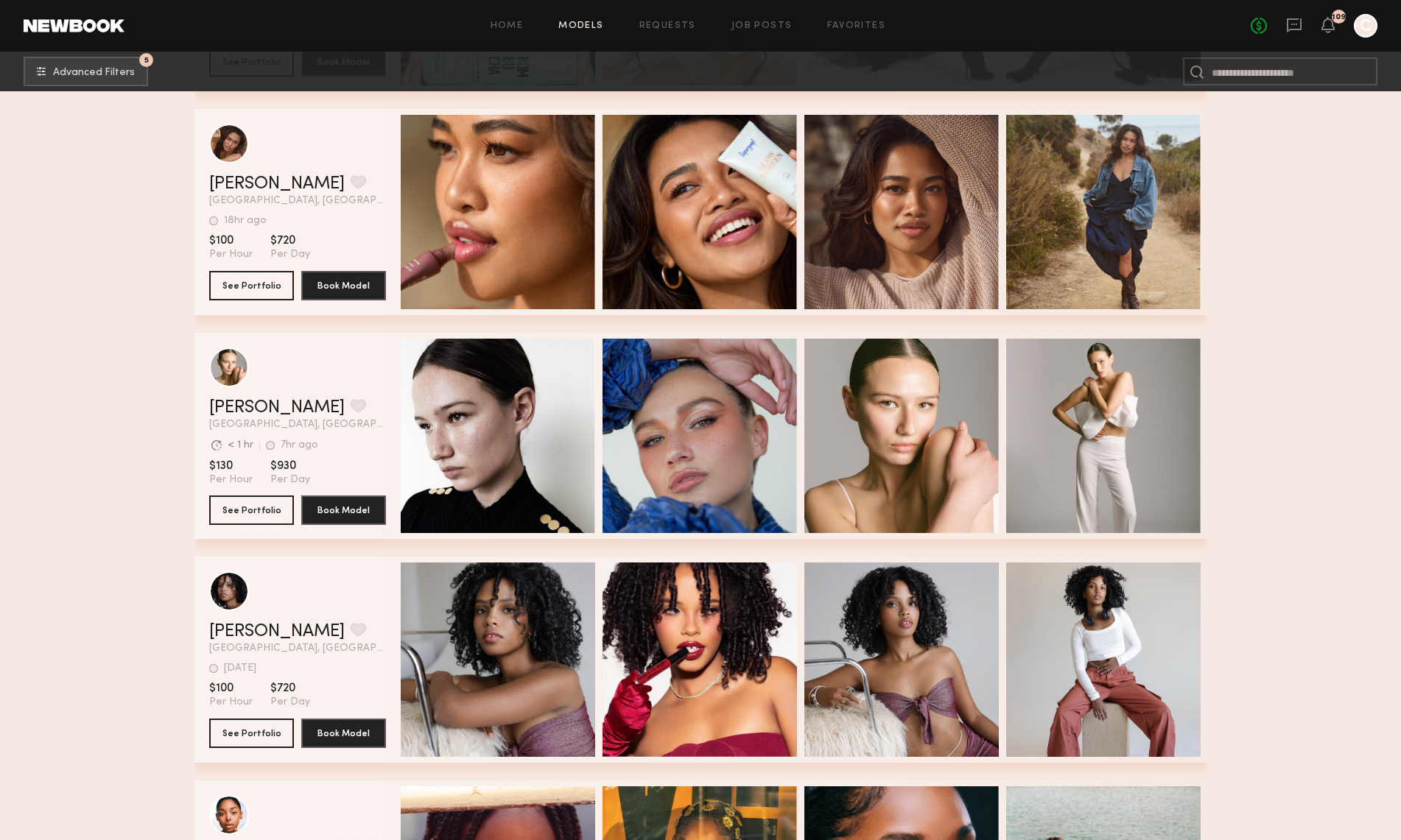
scroll to position [8791, 0]
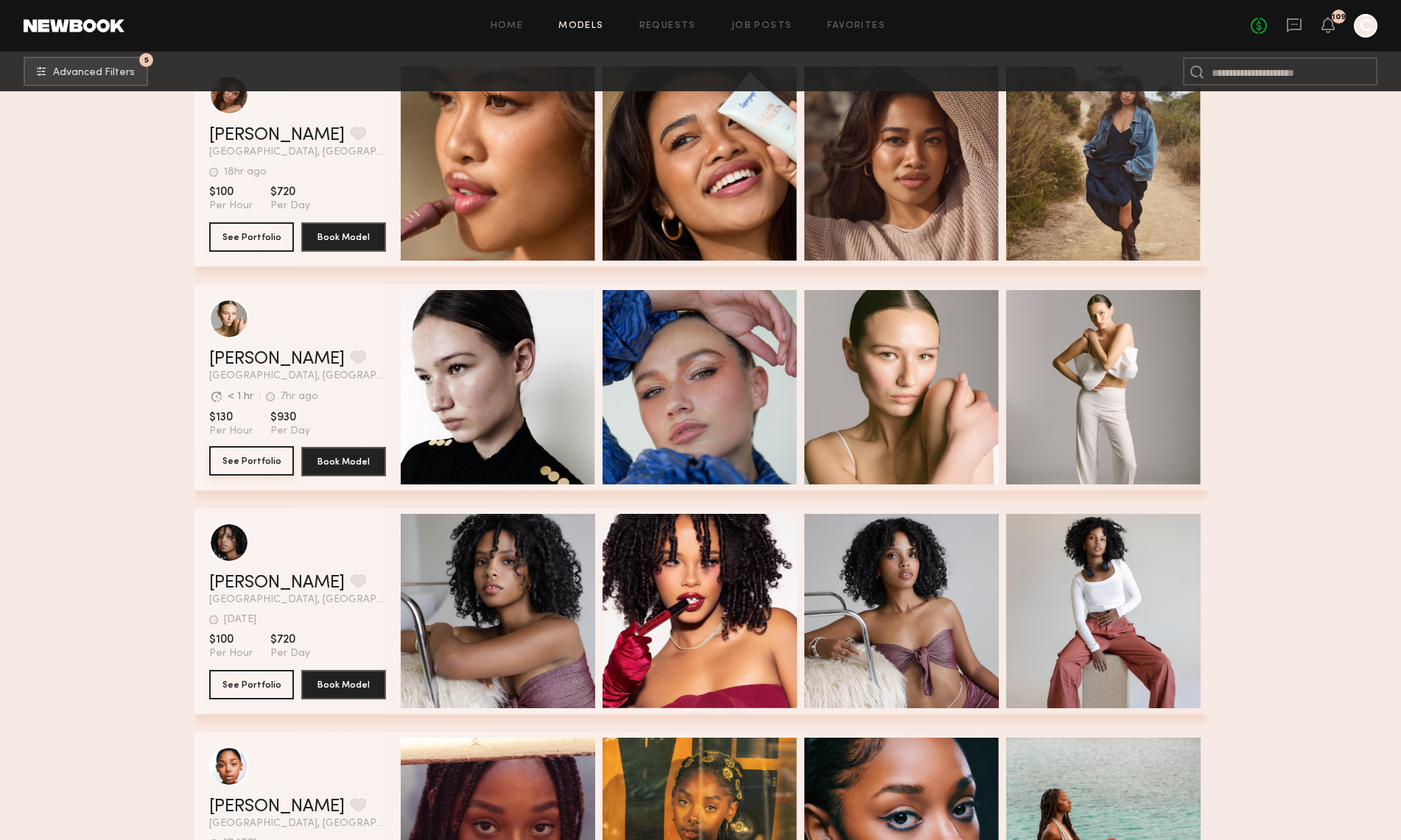
click at [258, 464] on button "See Portfolio" at bounding box center [252, 461] width 85 height 29
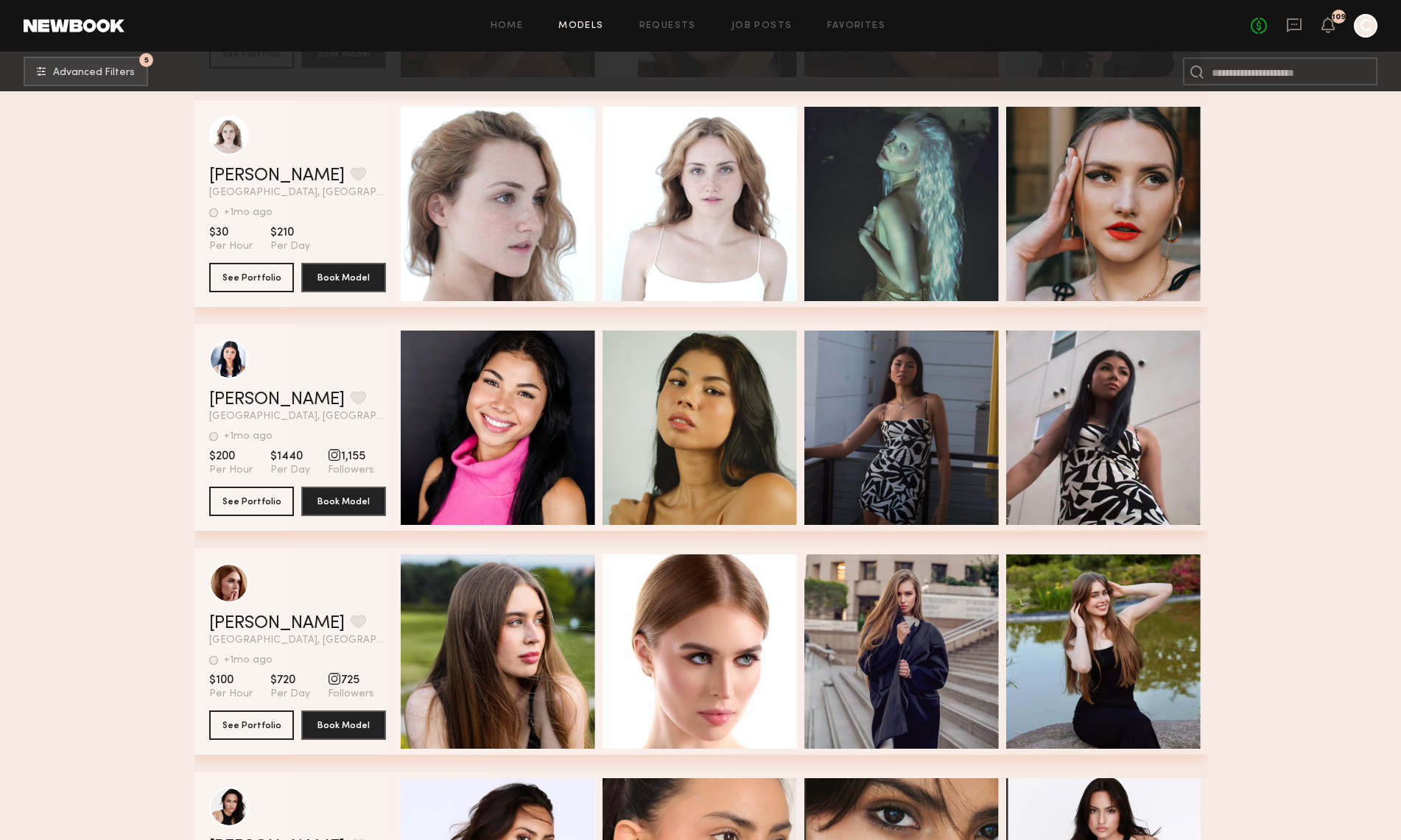
scroll to position [10339, 0]
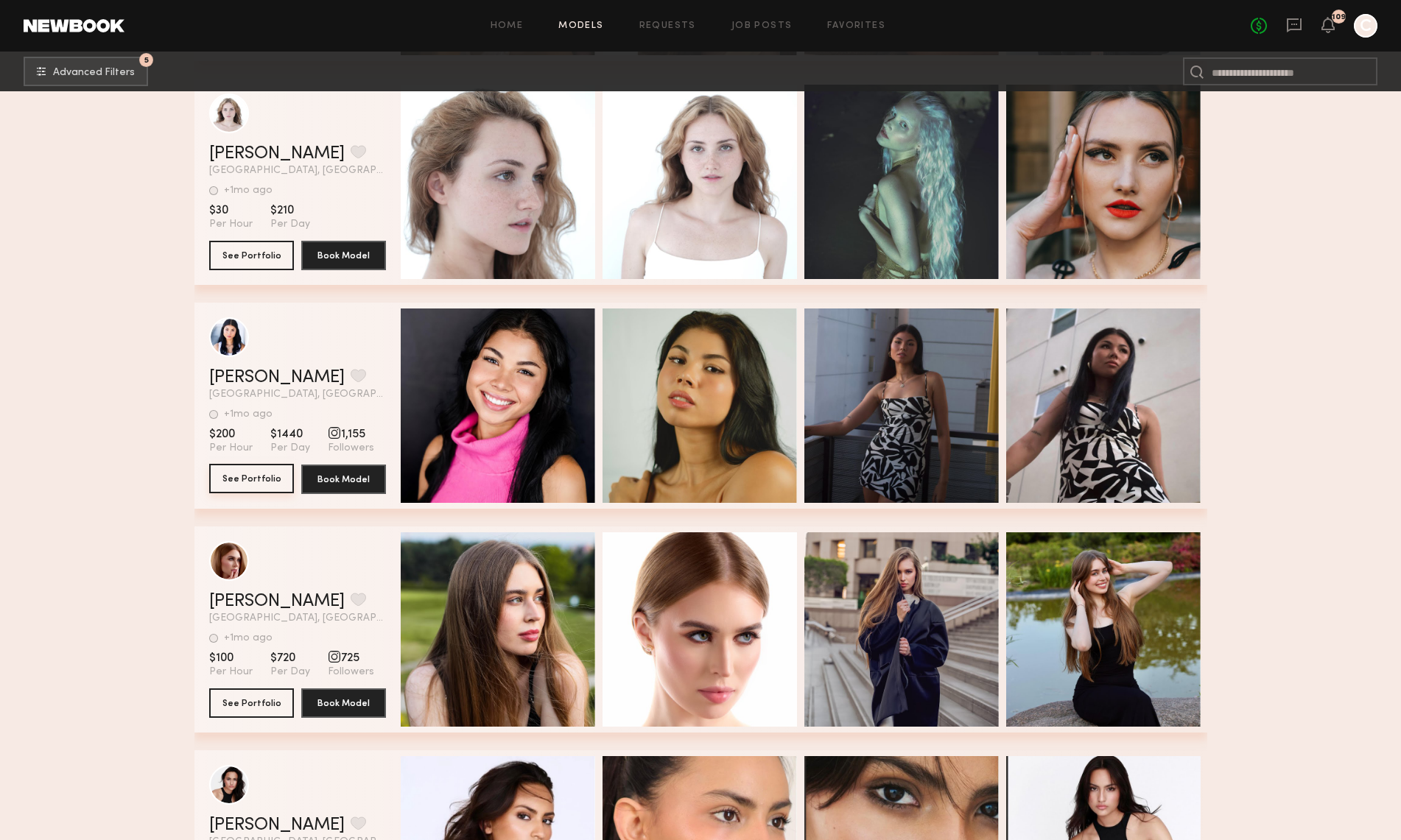
click at [276, 478] on button "See Portfolio" at bounding box center [252, 479] width 85 height 29
click at [350, 378] on button "grid" at bounding box center [358, 375] width 16 height 13
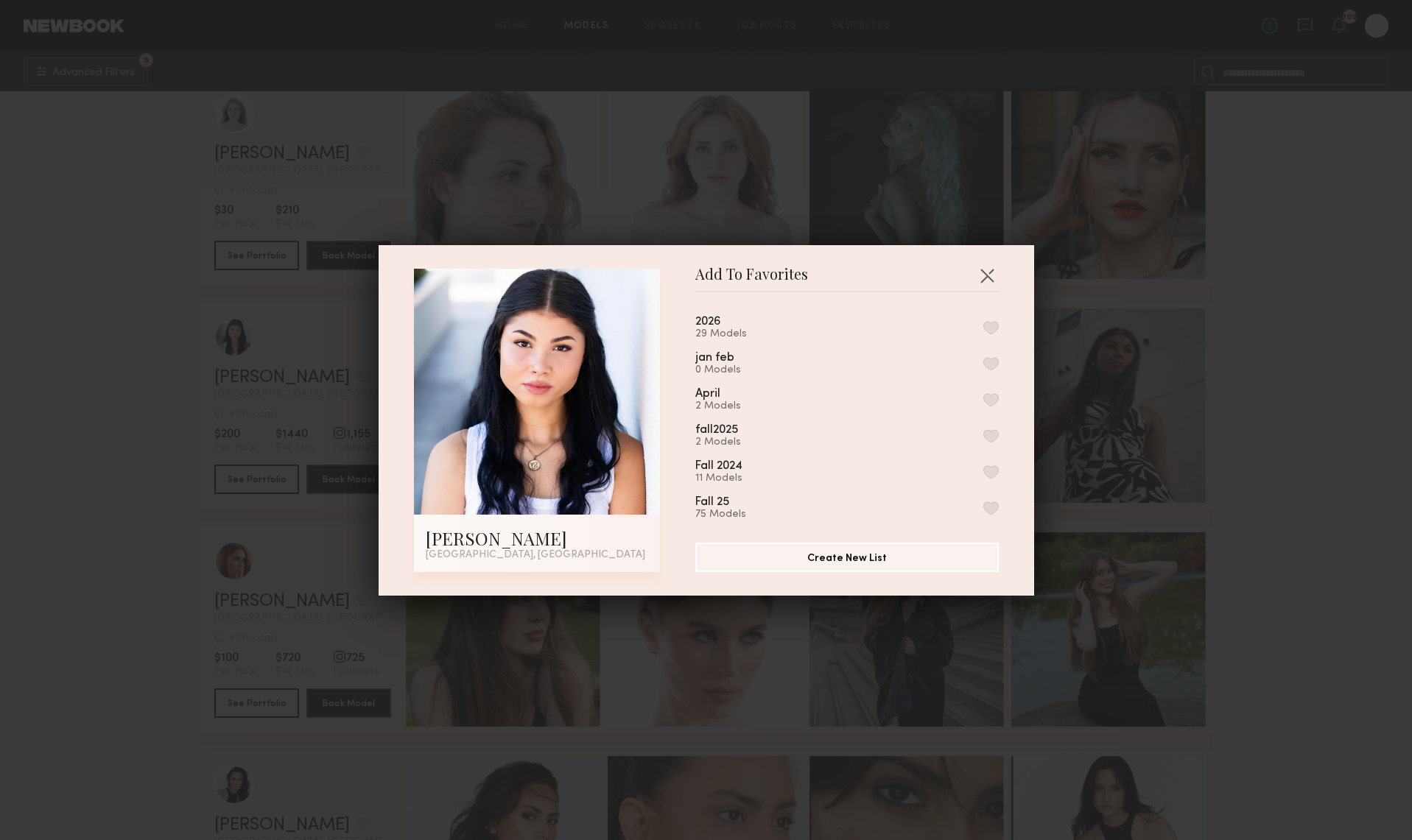
click at [983, 325] on button "button" at bounding box center [991, 327] width 16 height 13
click at [1304, 558] on div "Add To Favorites Autumn H. Los Angeles, CA Add To Favorites 2026 30 Models Remo…" at bounding box center [706, 420] width 1412 height 840
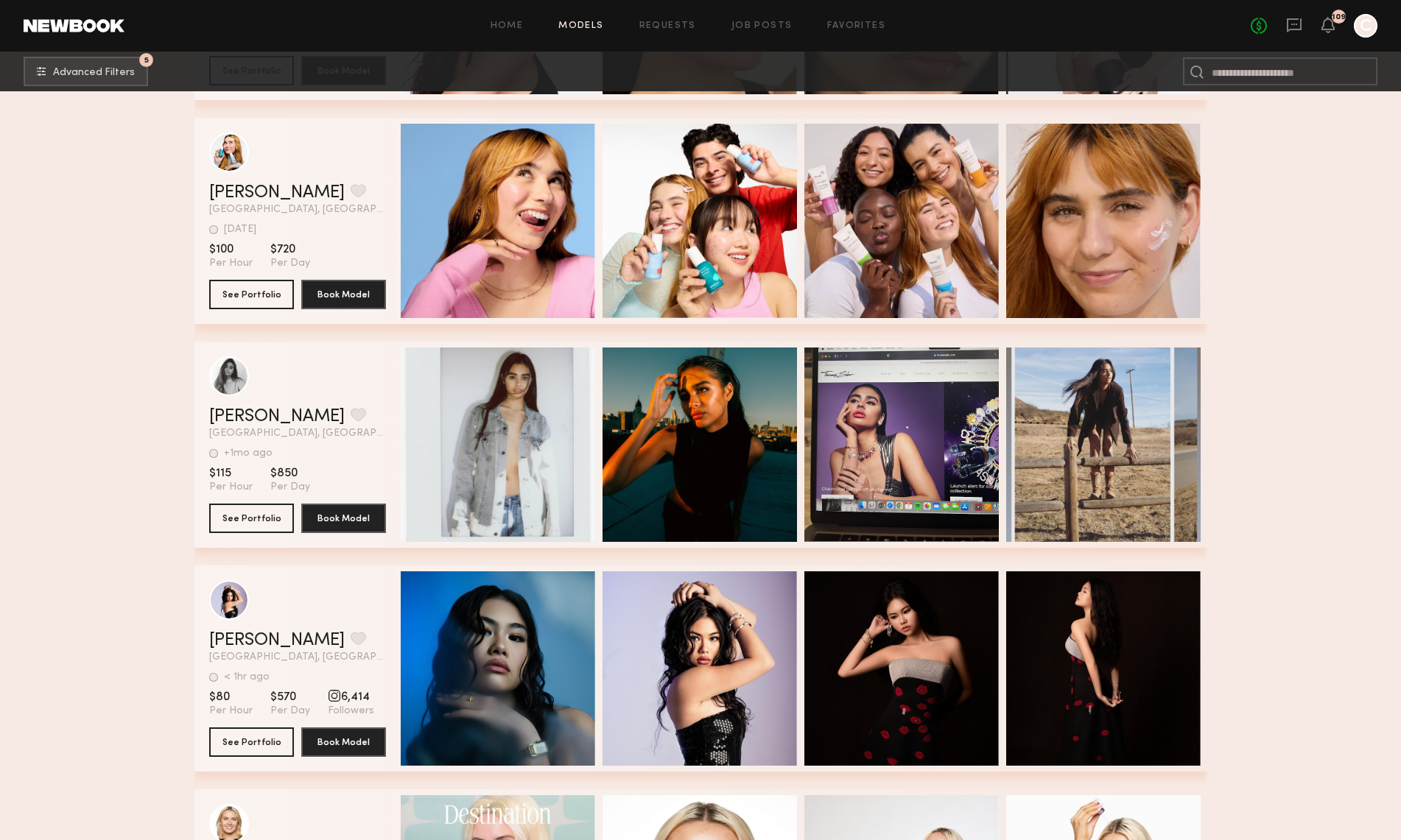
scroll to position [11152, 0]
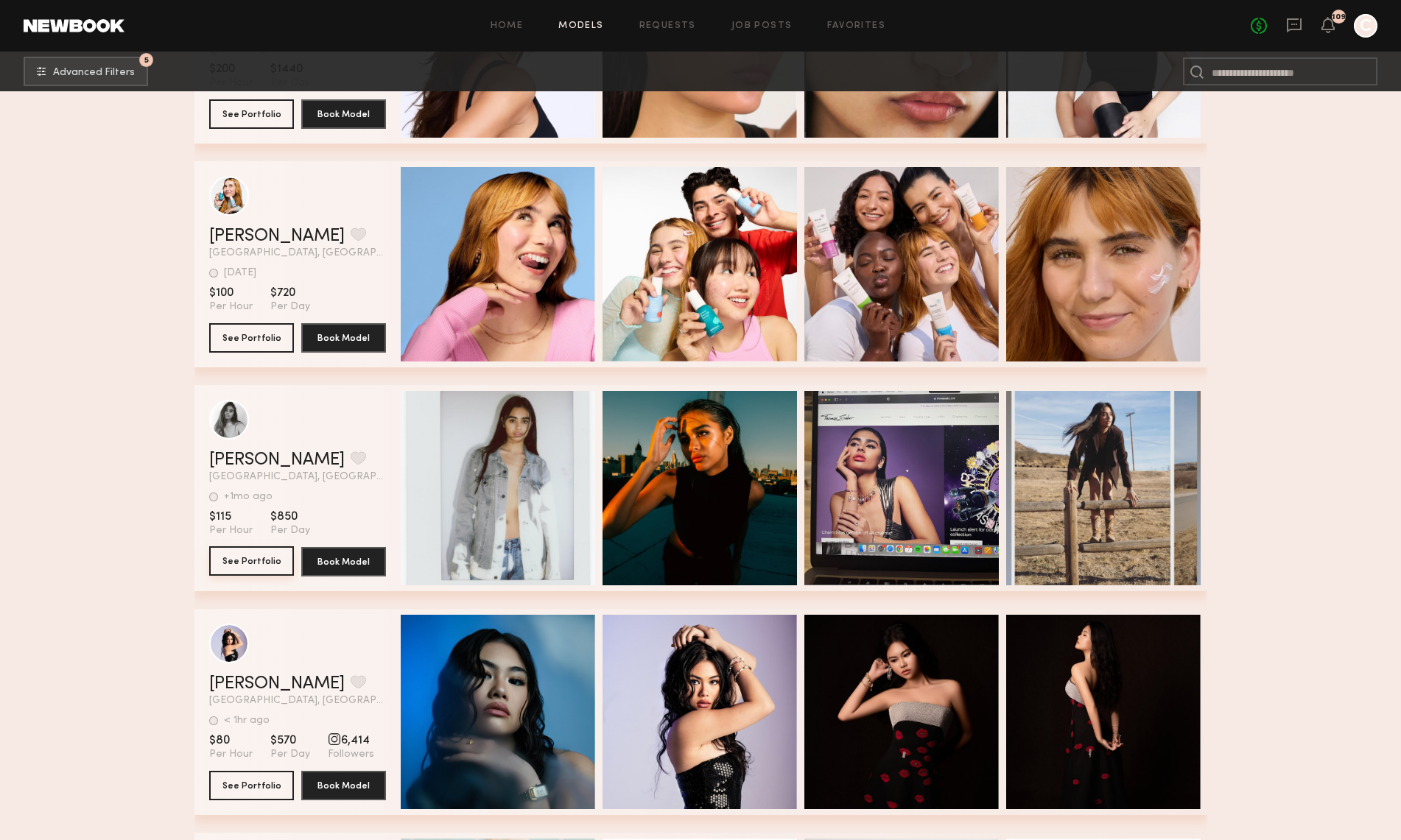
click at [270, 570] on button "See Portfolio" at bounding box center [252, 561] width 85 height 29
click at [350, 459] on button "grid" at bounding box center [358, 457] width 16 height 13
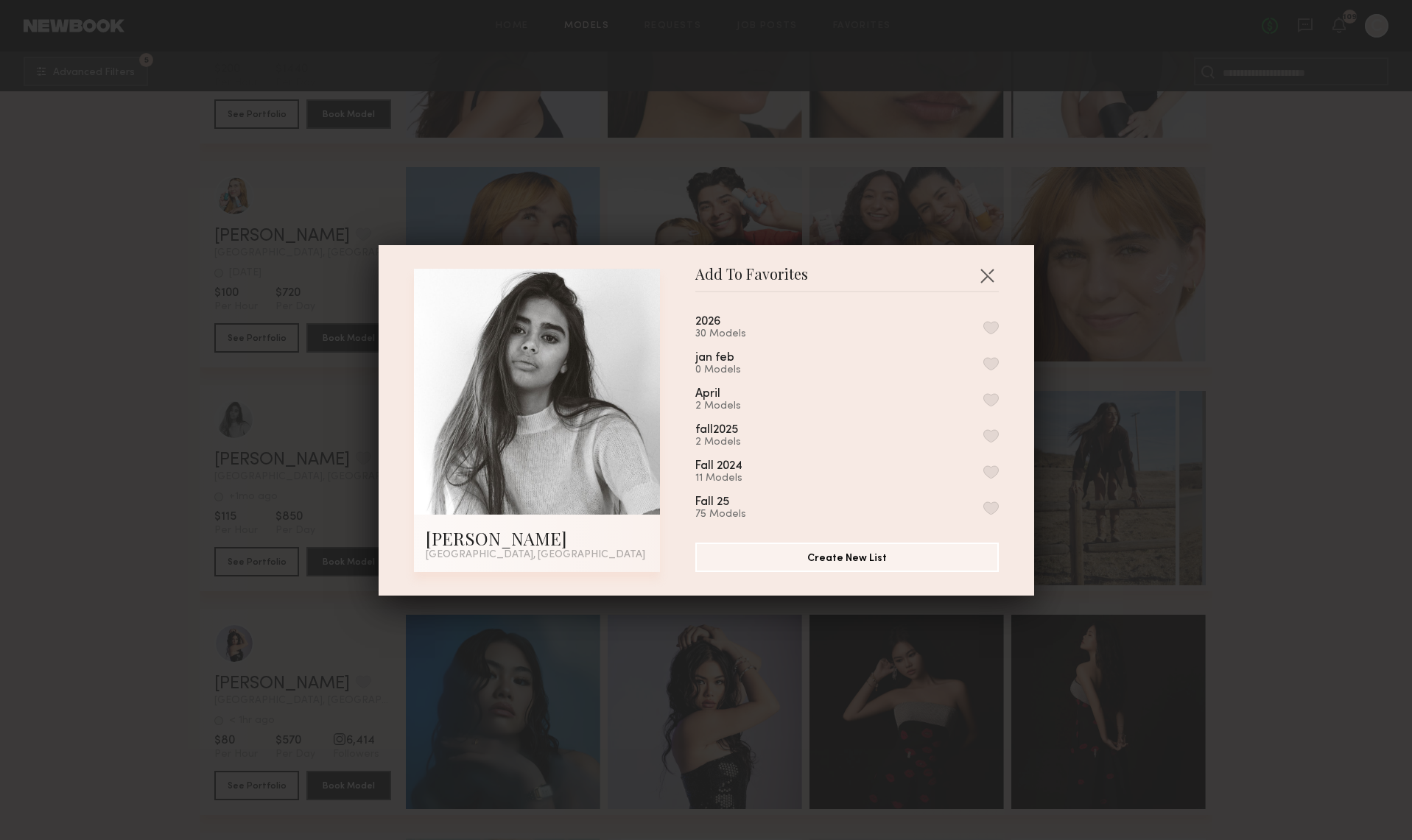
click at [983, 330] on button "button" at bounding box center [991, 327] width 16 height 13
click at [1283, 616] on div "Add To Favorites Ellie M. Los Angeles, CA Add To Favorites 2026 31 Models Remov…" at bounding box center [706, 420] width 1412 height 840
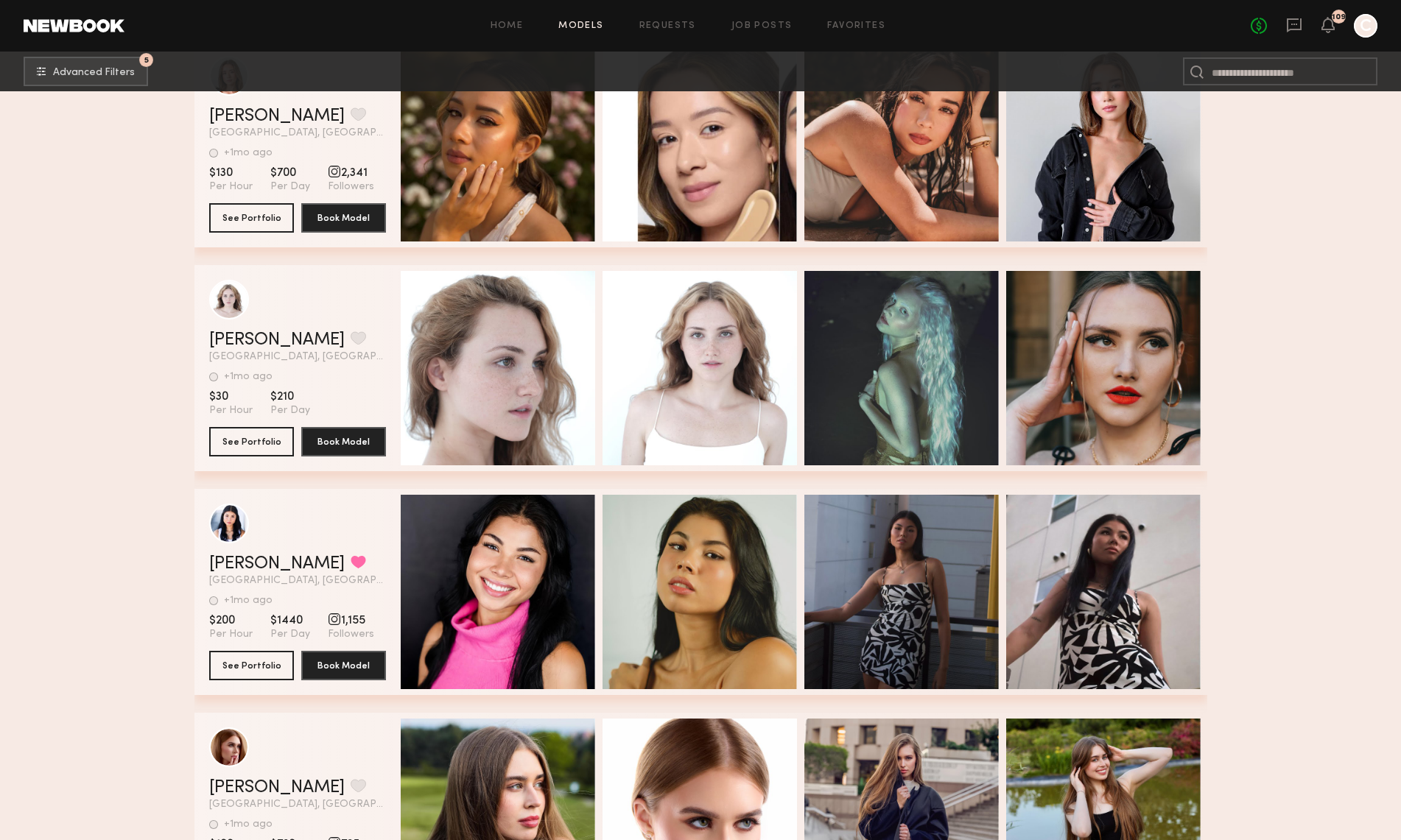
scroll to position [10109, 0]
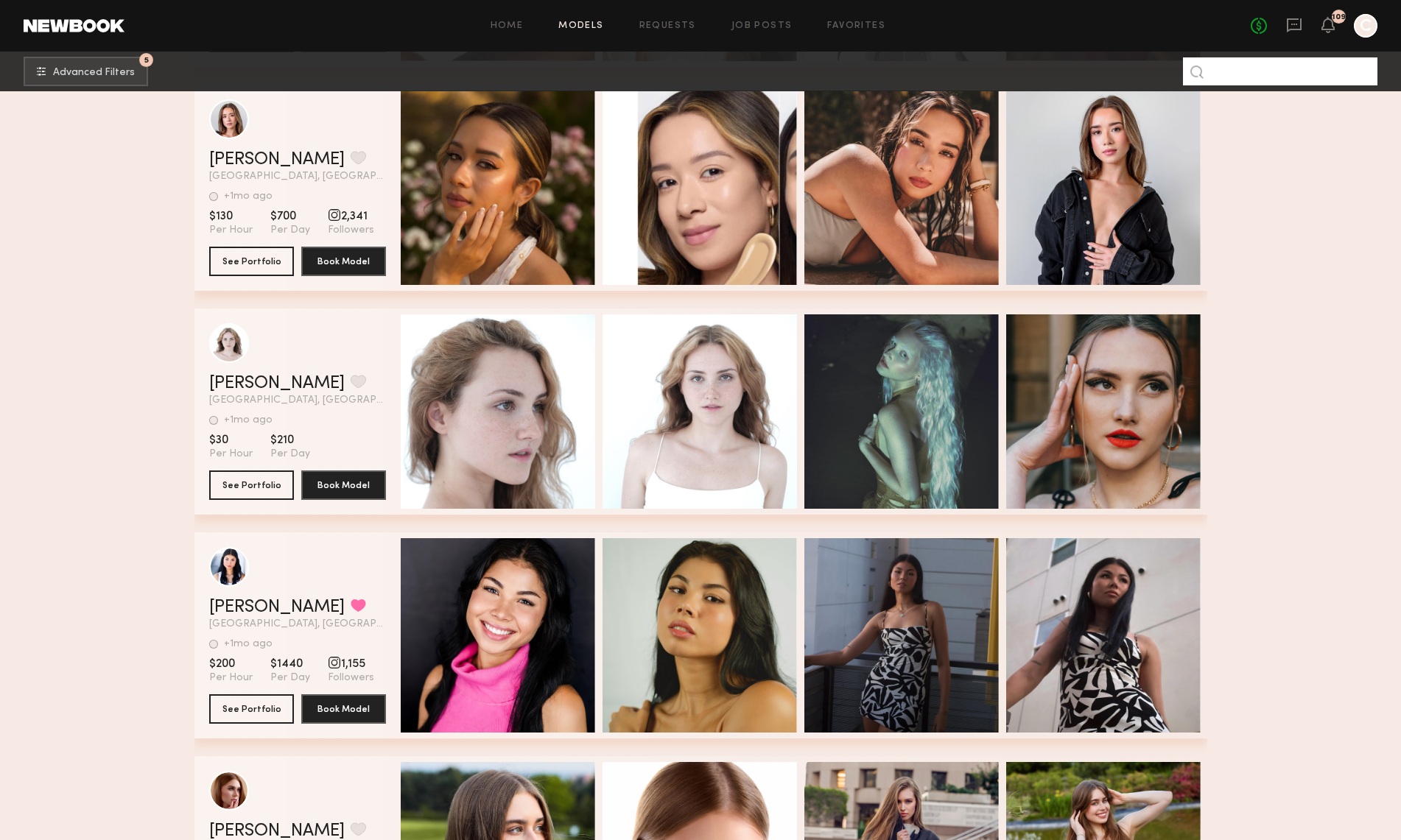
click at [1240, 72] on input at bounding box center [1279, 72] width 194 height 28
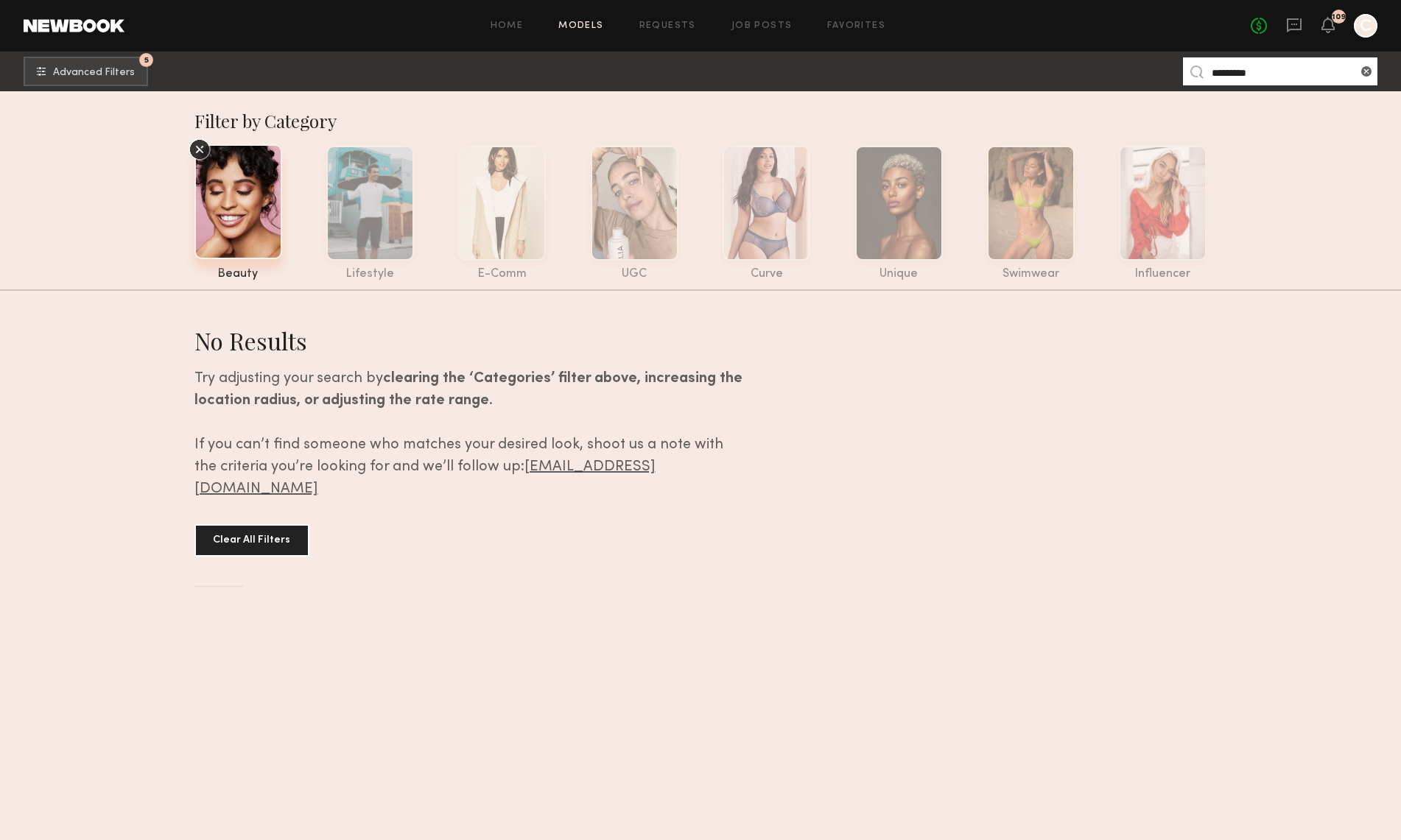
click at [1235, 69] on input "*********" at bounding box center [1279, 72] width 194 height 28
click at [1248, 73] on input "*********" at bounding box center [1279, 72] width 194 height 28
drag, startPoint x: 1246, startPoint y: 71, endPoint x: 1258, endPoint y: 68, distance: 12.4
click at [1247, 71] on input "*********" at bounding box center [1279, 72] width 194 height 28
type input "********"
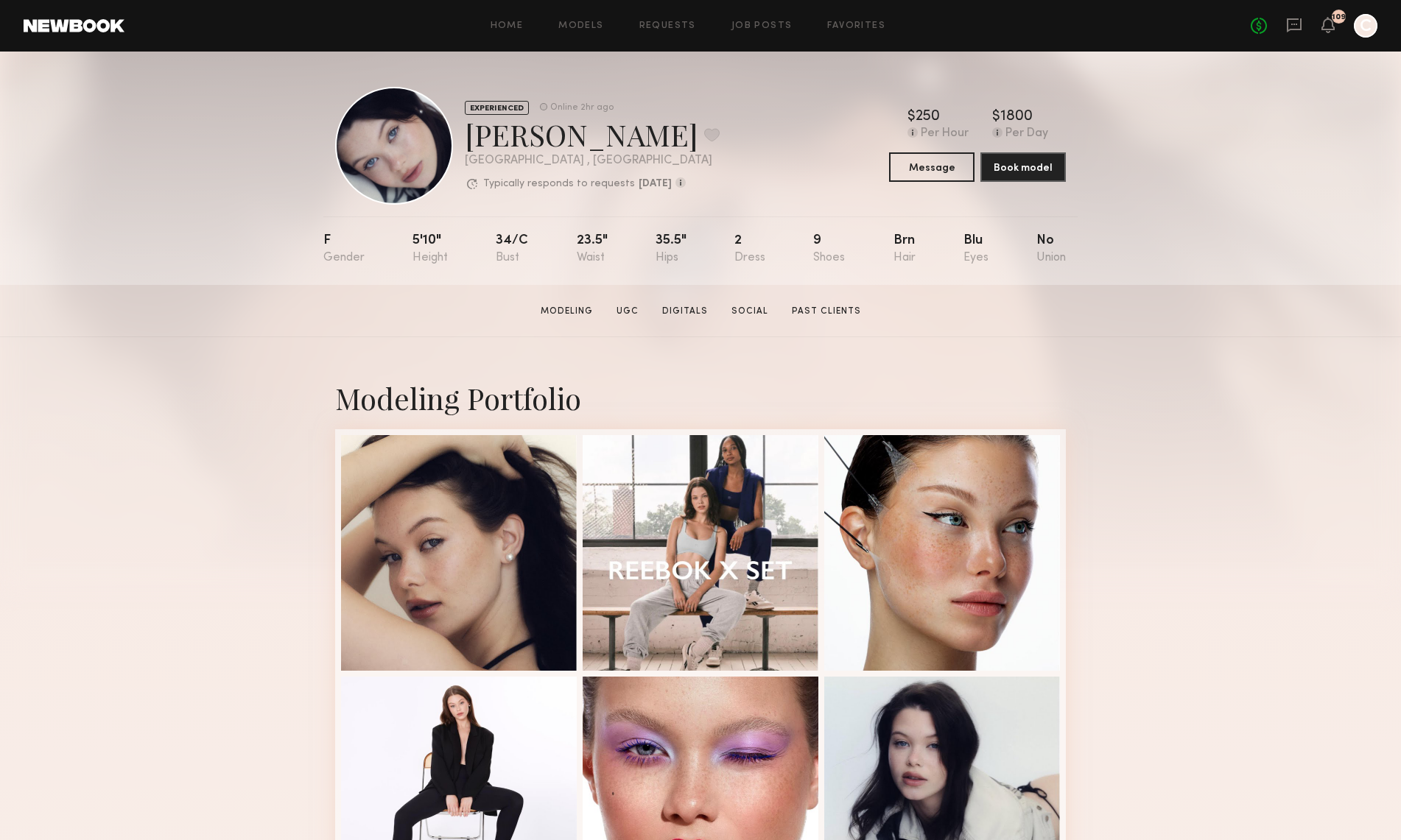
click at [496, 141] on div "Marina F. Favorite" at bounding box center [592, 134] width 254 height 39
click at [676, 87] on div "EXPERIENCED Online 2hr ago Marina F. Favorite Los Angeles , CA Typically respon…" at bounding box center [528, 146] width 385 height 118
click at [804, 312] on link "Past Clients" at bounding box center [826, 311] width 81 height 13
click at [419, 146] on div at bounding box center [394, 146] width 118 height 118
click at [522, 110] on div "EXPERIENCED" at bounding box center [497, 108] width 64 height 14
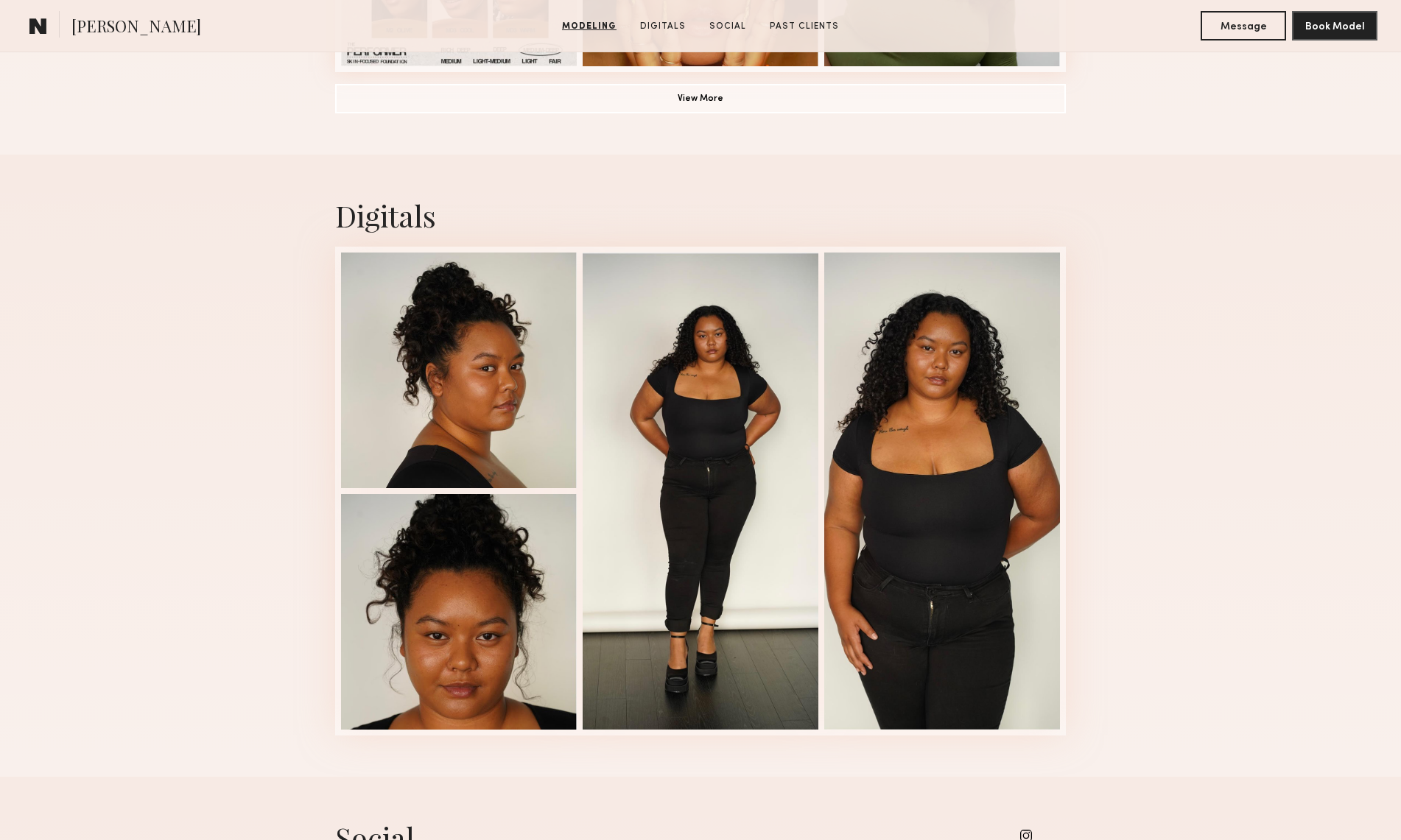
scroll to position [1429, 0]
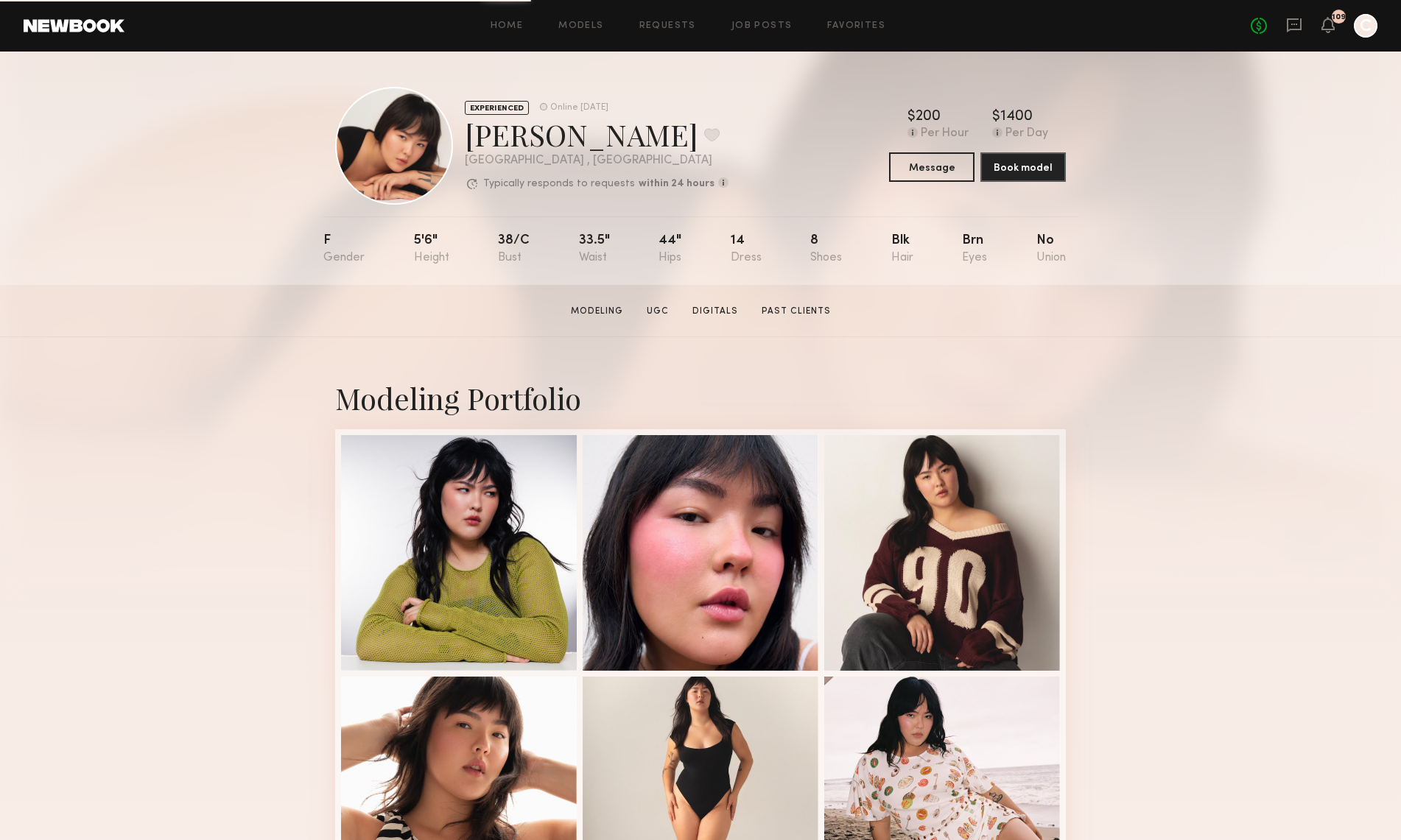
click at [1399, 133] on div "EXPERIENCED Online [DATE] [PERSON_NAME] Favorite [GEOGRAPHIC_DATA] , [GEOGRAPHI…" at bounding box center [700, 168] width 1401 height 234
